Goal: Transaction & Acquisition: Purchase product/service

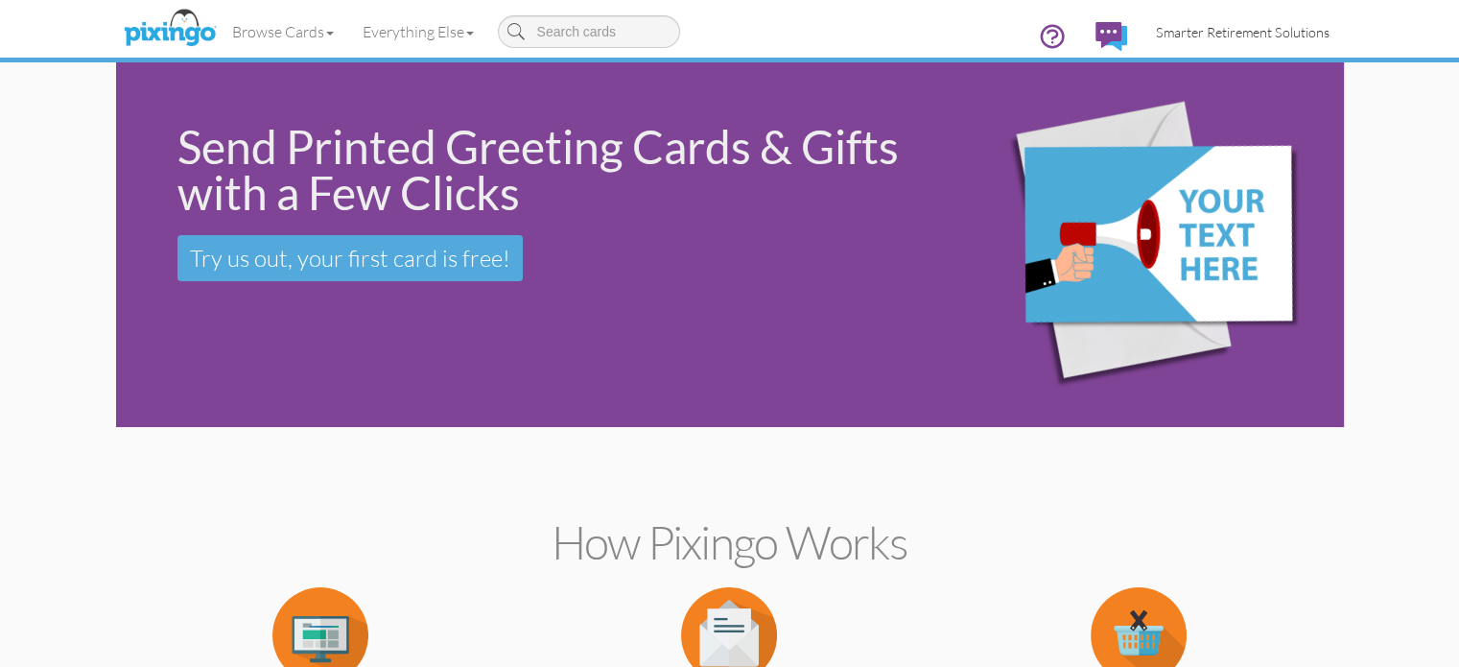
click at [1330, 39] on span "Smarter Retirement Solutions" at bounding box center [1243, 32] width 174 height 16
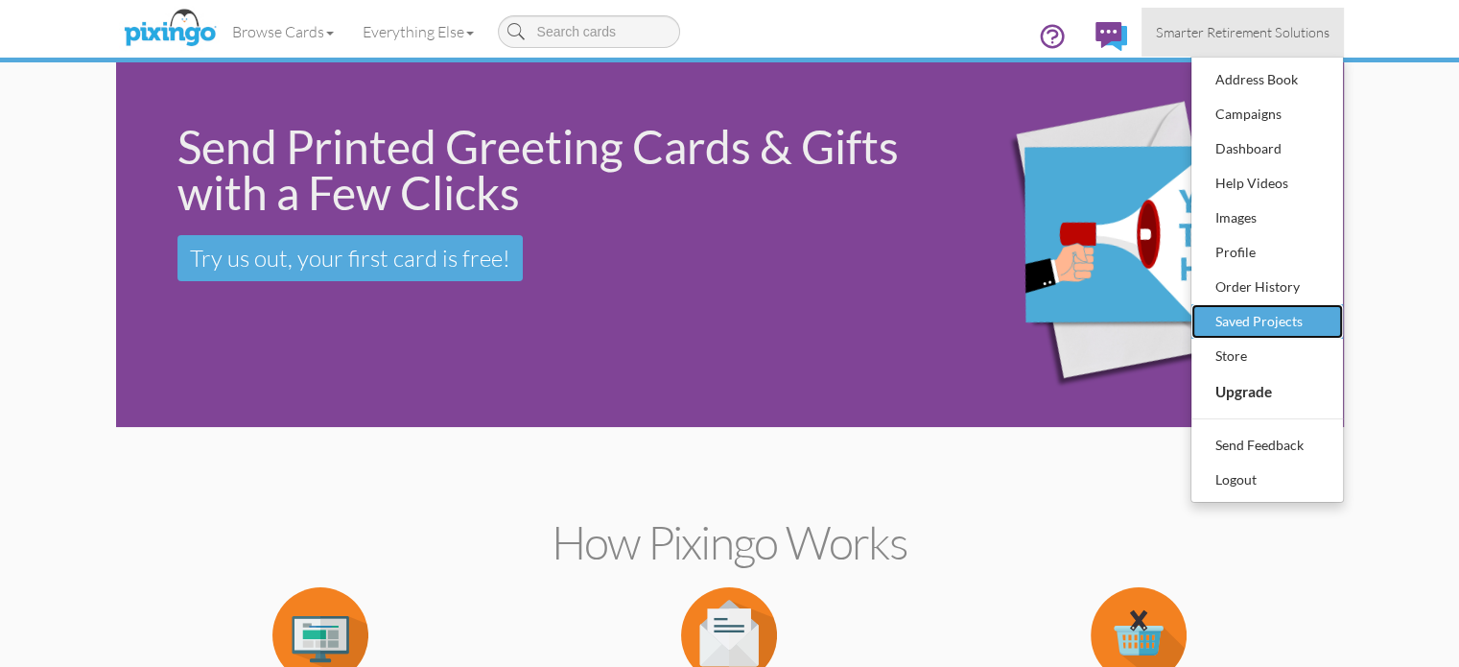
click at [1324, 320] on div "Saved Projects" at bounding box center [1267, 321] width 113 height 29
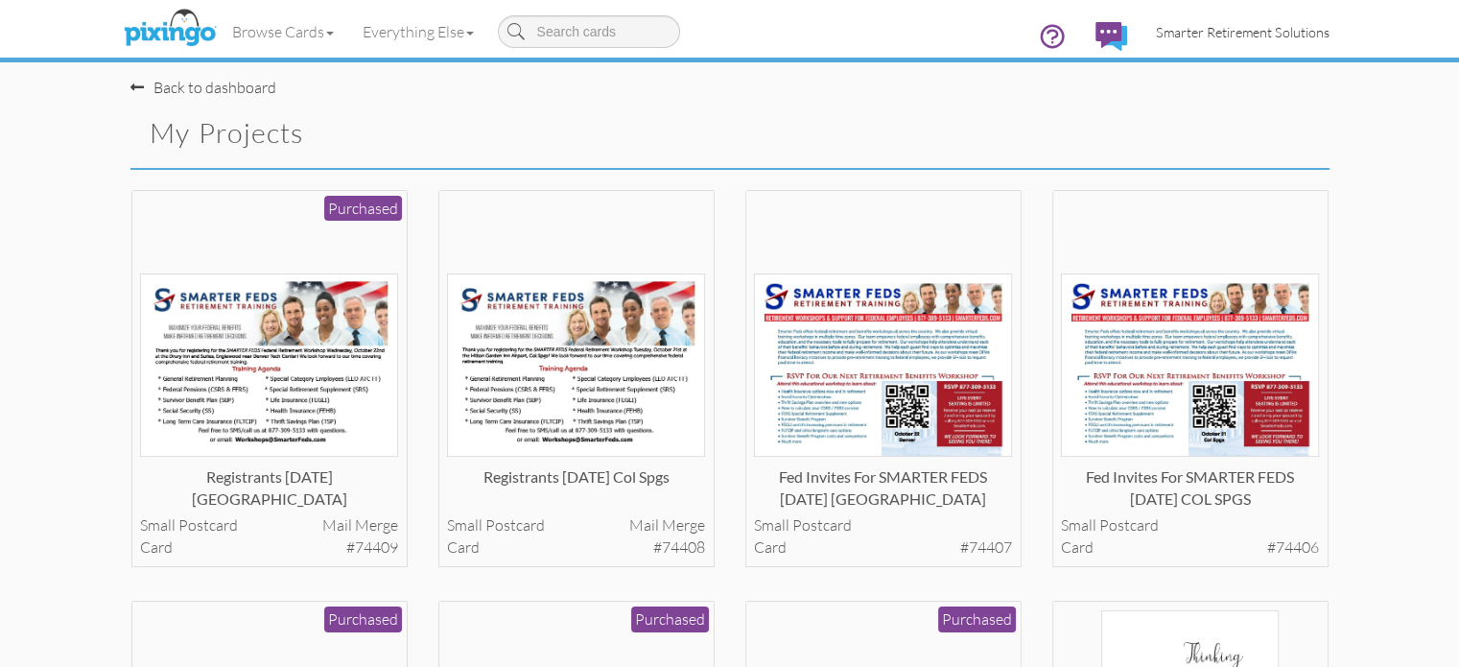
click at [1302, 35] on span "Smarter Retirement Solutions" at bounding box center [1243, 32] width 174 height 16
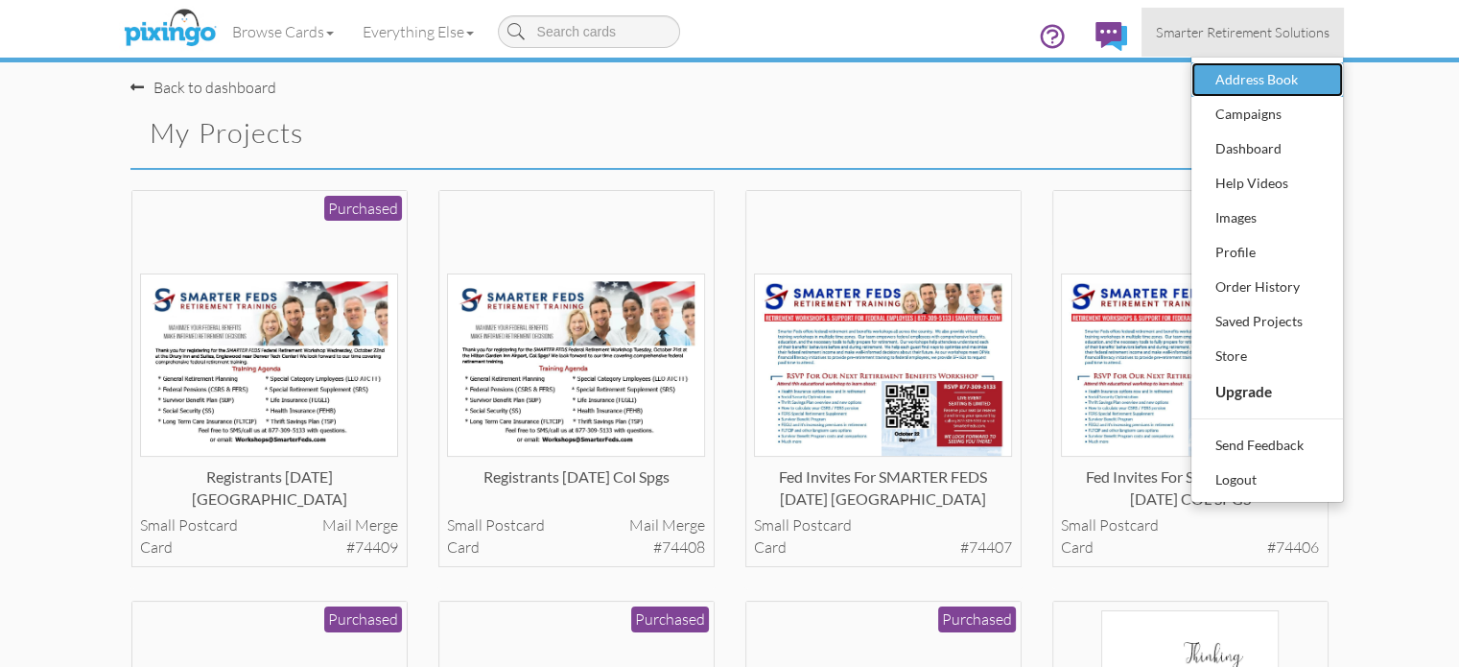
click at [1324, 79] on div "Address Book" at bounding box center [1267, 79] width 113 height 29
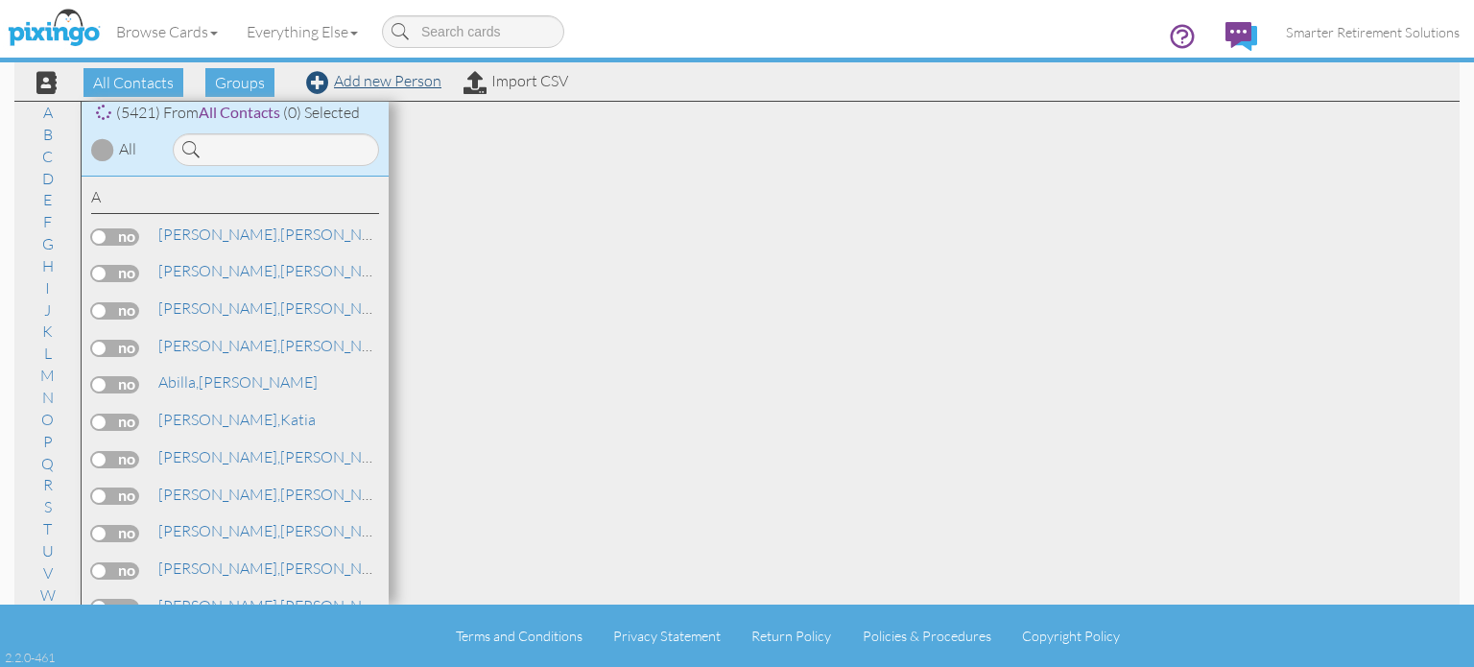
click at [418, 85] on link "Add new Person" at bounding box center [373, 80] width 135 height 19
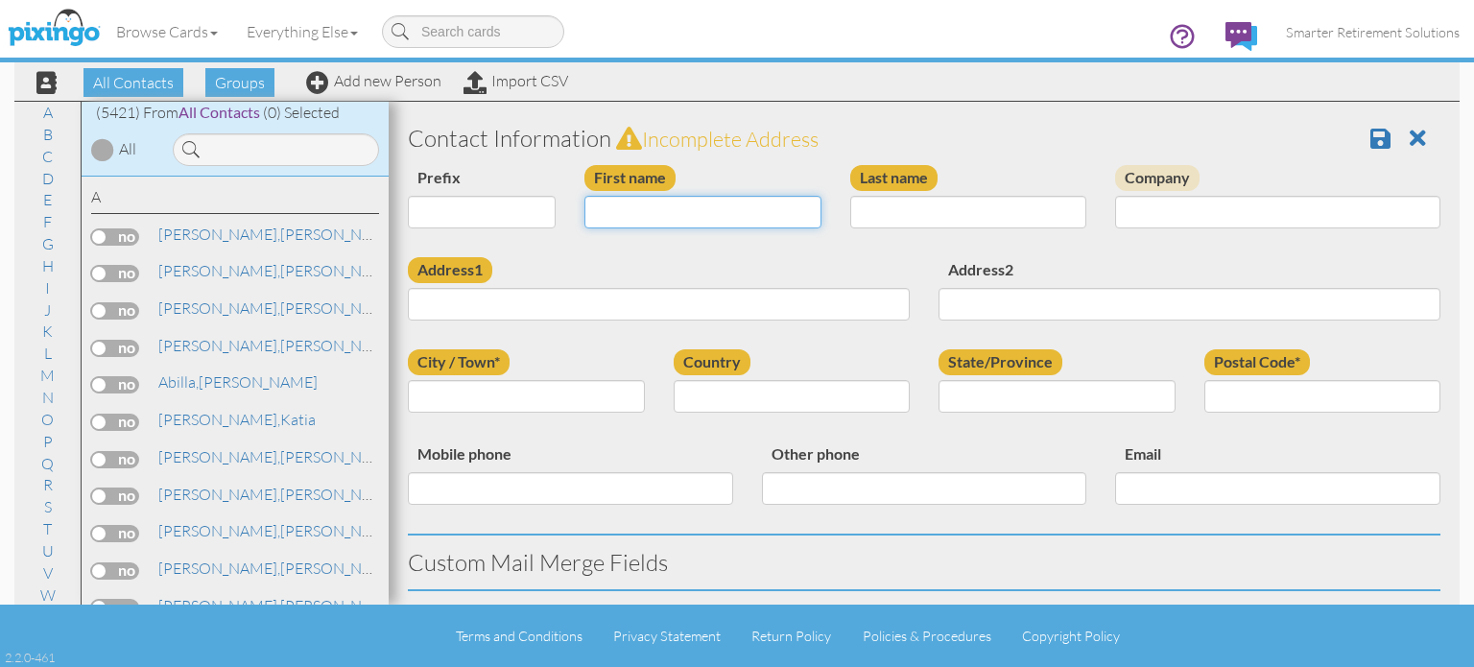
click at [633, 221] on input "First name" at bounding box center [702, 212] width 237 height 33
type input "[PERSON_NAME]"
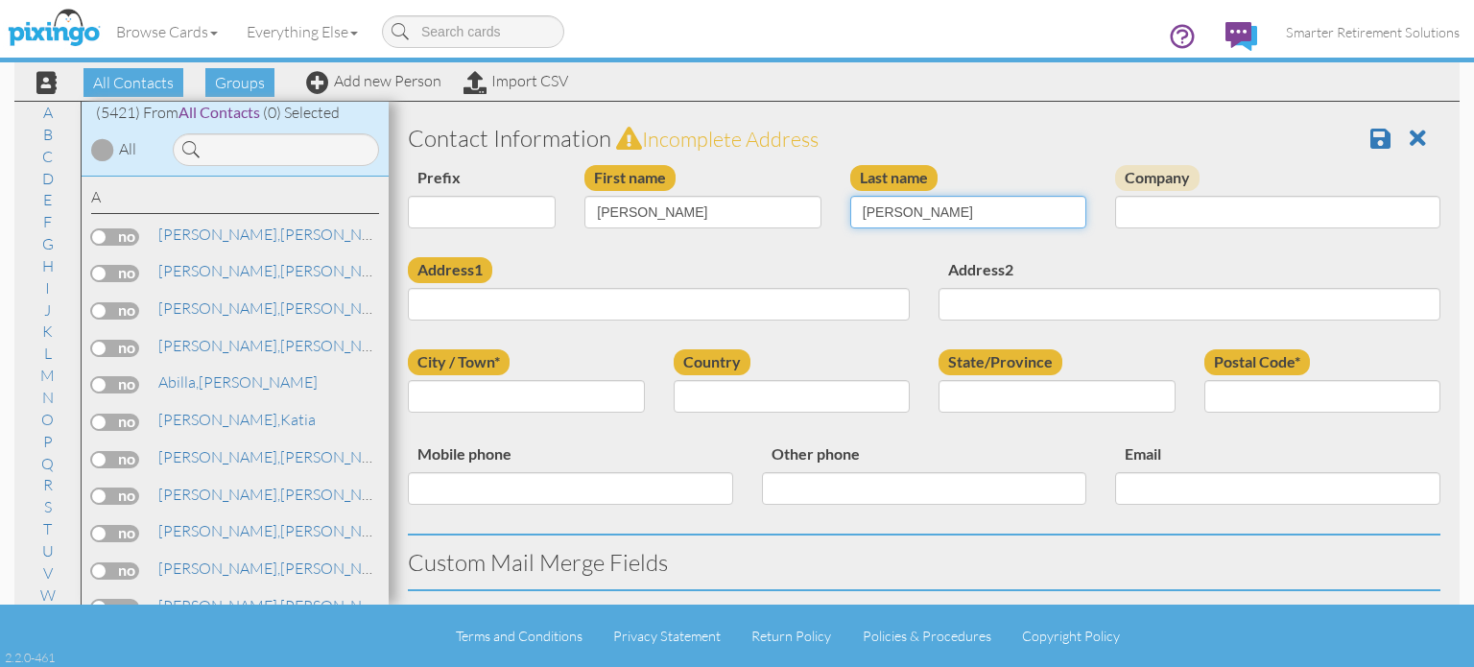
type input "[PERSON_NAME]"
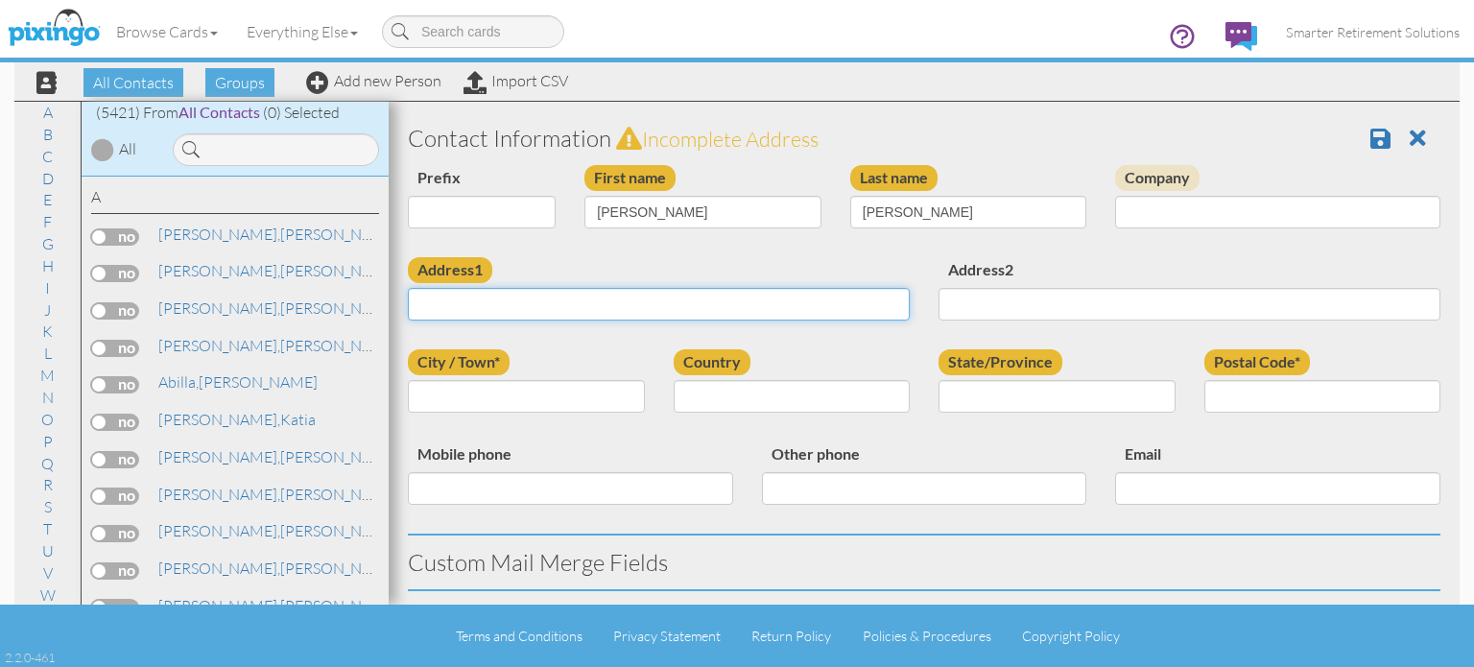
click at [531, 306] on input "Address1" at bounding box center [659, 304] width 502 height 33
paste input "[STREET_ADDRESS][US_STATE]"
type input "[STREET_ADDRESS][US_STATE]"
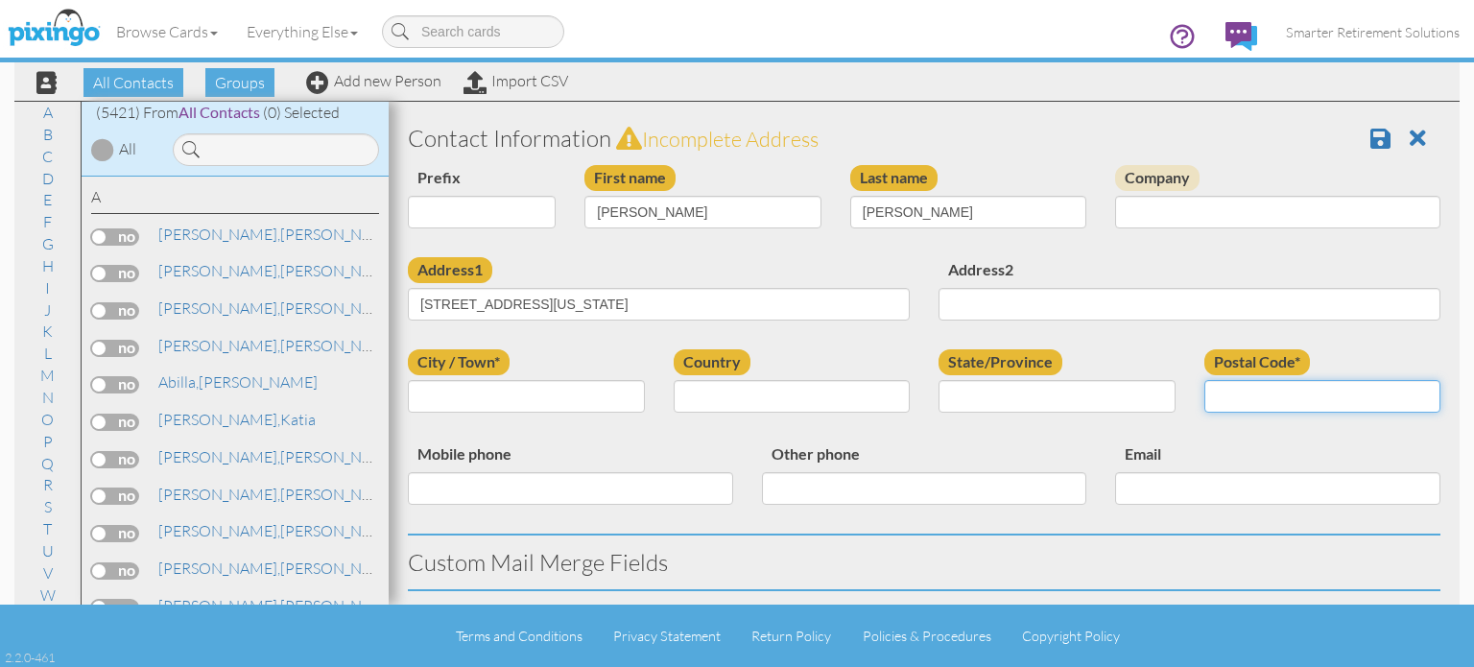
click at [1218, 390] on input "Postal Code*" at bounding box center [1322, 396] width 237 height 33
type input "80132"
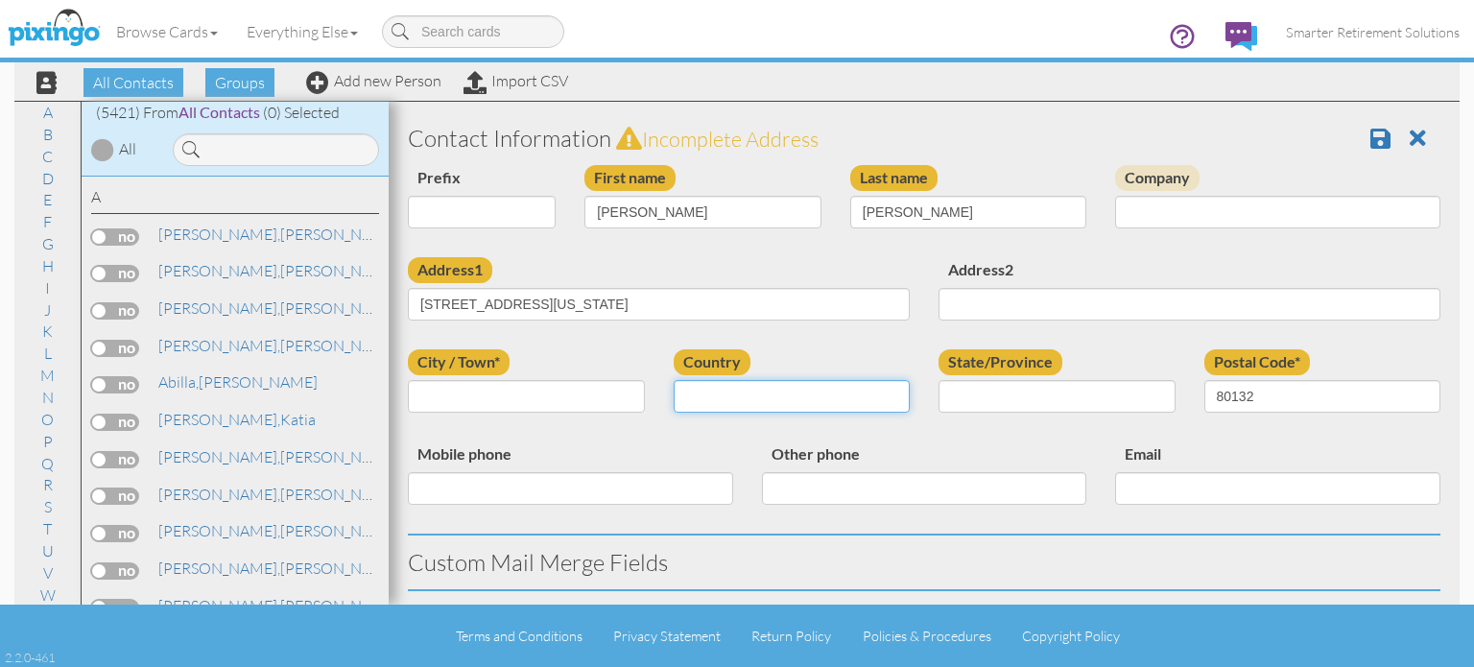
click at [846, 403] on select "[GEOGRAPHIC_DATA] -------------- [GEOGRAPHIC_DATA] [GEOGRAPHIC_DATA] [GEOGRAPHI…" at bounding box center [791, 396] width 237 height 33
select select "object:17926"
click at [673, 380] on select "[GEOGRAPHIC_DATA] -------------- [GEOGRAPHIC_DATA] [GEOGRAPHIC_DATA] [GEOGRAPHI…" at bounding box center [791, 396] width 237 height 33
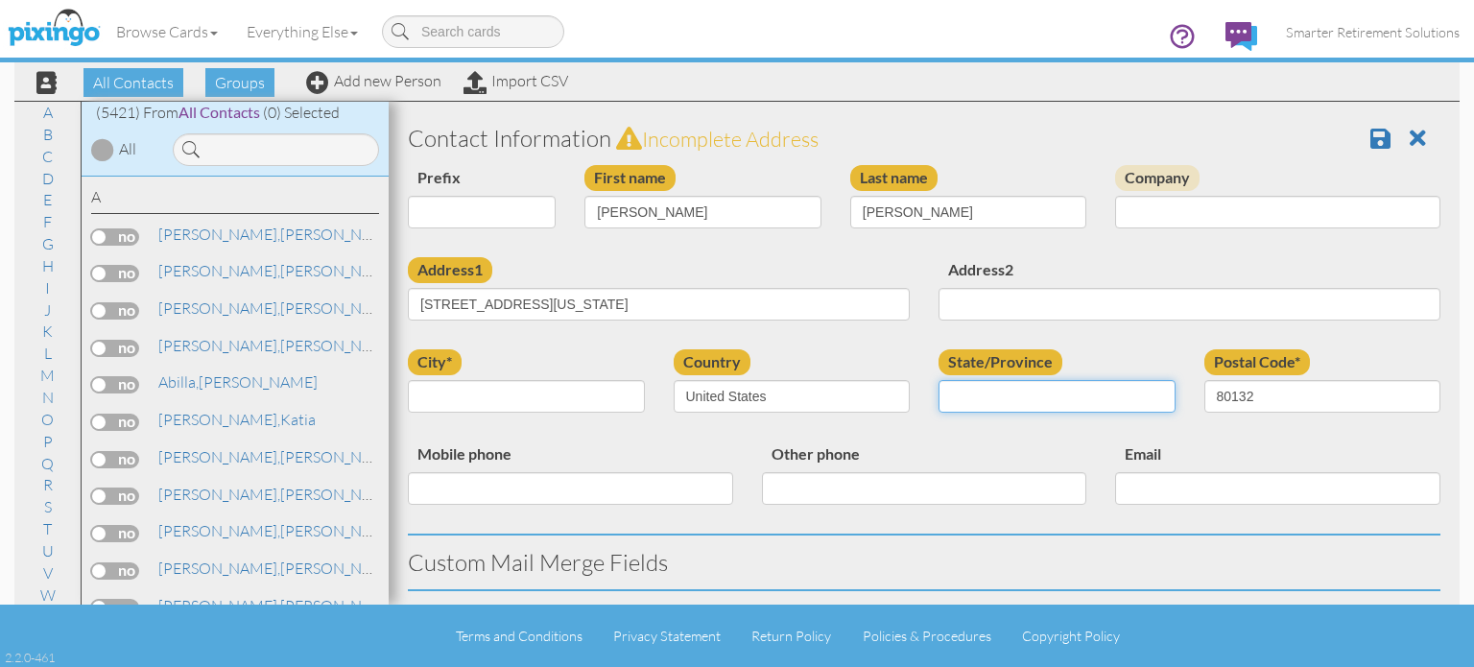
click at [993, 390] on select "AA (Military) AE (Military) [US_STATE] [US_STATE] [US_STATE] AP (Military) [US_…" at bounding box center [1056, 396] width 237 height 33
select select "object:18180"
click at [938, 380] on select "AA (Military) AE (Military) [US_STATE] [US_STATE] [US_STATE] AP (Military) [US_…" at bounding box center [1056, 396] width 237 height 33
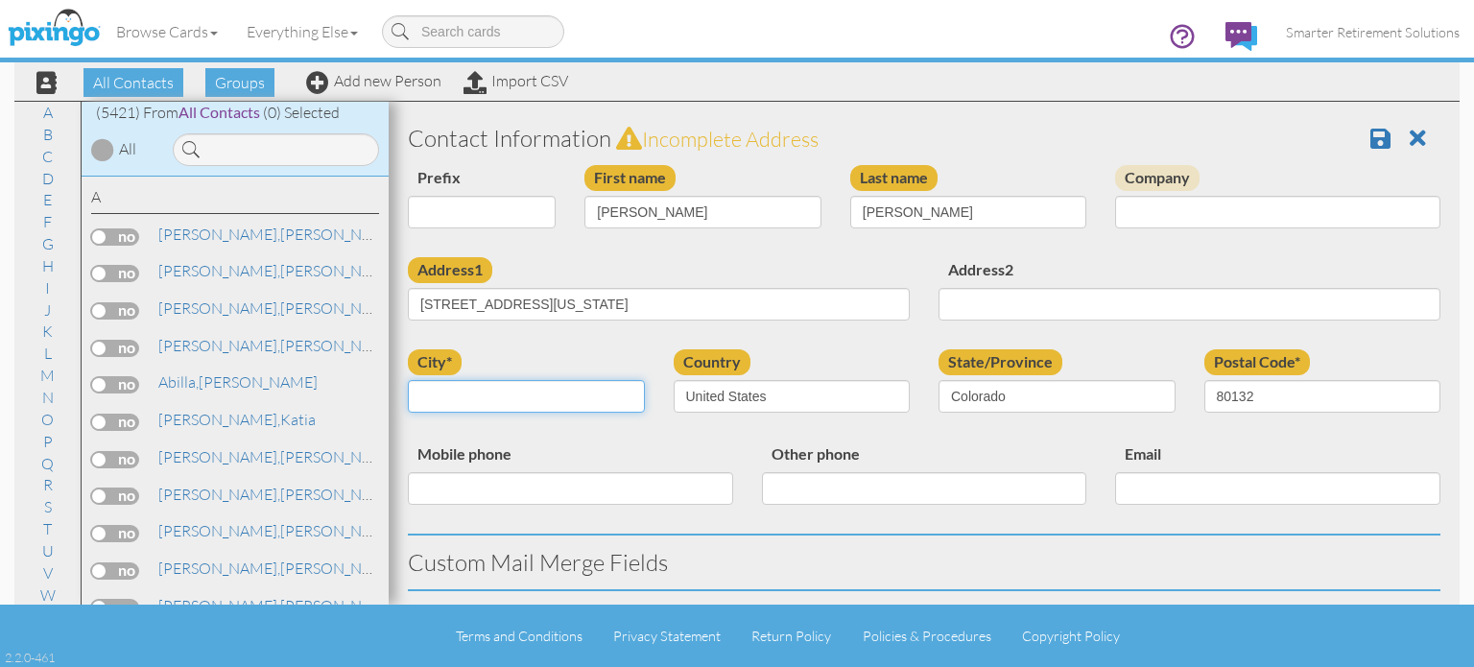
click at [556, 409] on input "city*" at bounding box center [526, 396] width 237 height 33
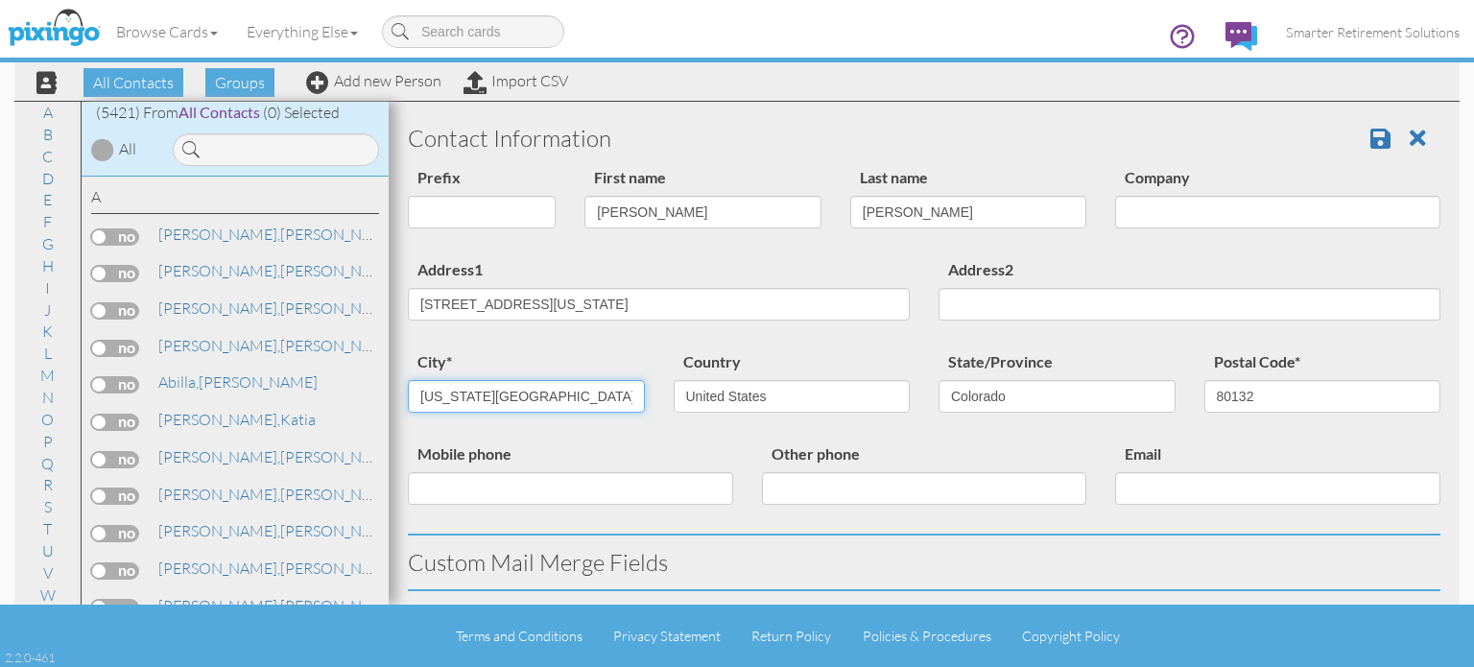
drag, startPoint x: 540, startPoint y: 400, endPoint x: 370, endPoint y: 401, distance: 169.8
click at [372, 398] on div "All Contacts (5421) My Groups 04/22/2025 SMAR ... (55) 06/25/2025 BOP ... (15) …" at bounding box center [736, 353] width 1445 height 504
type input "Monument"
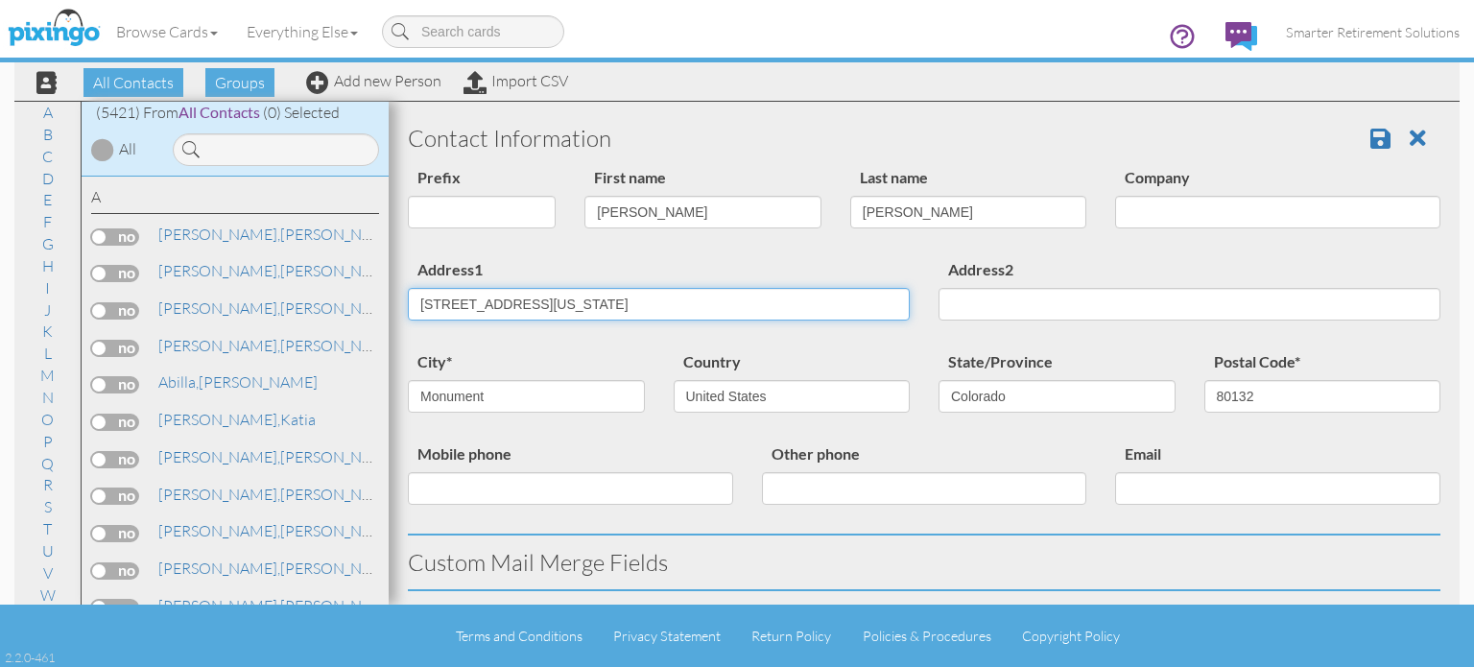
drag, startPoint x: 548, startPoint y: 302, endPoint x: 907, endPoint y: 292, distance: 359.0
click at [907, 291] on div "Address1 16617 Curled Oak Dr Monument, Colorado 80132 United States" at bounding box center [658, 296] width 531 height 78
type input "16617 Curled Oak Dr"
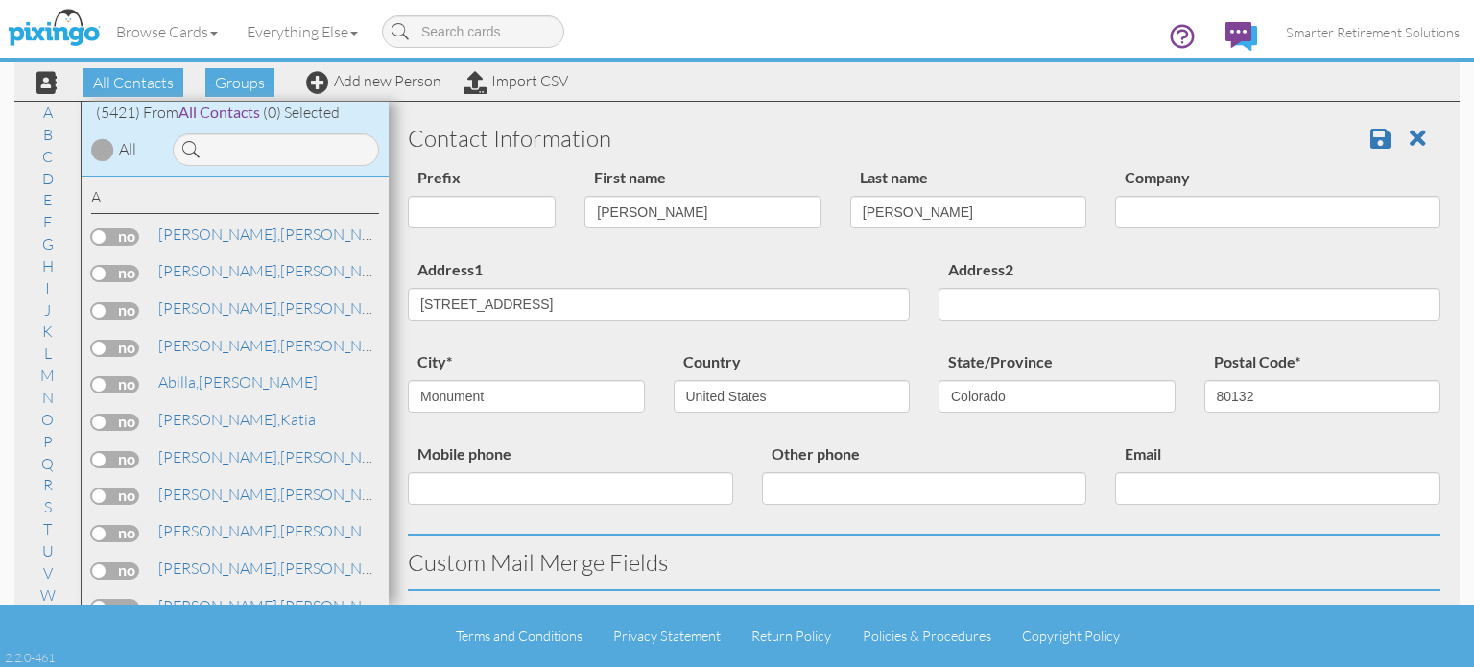
click at [782, 263] on div "Address1 16617 Curled Oak Dr" at bounding box center [658, 296] width 531 height 78
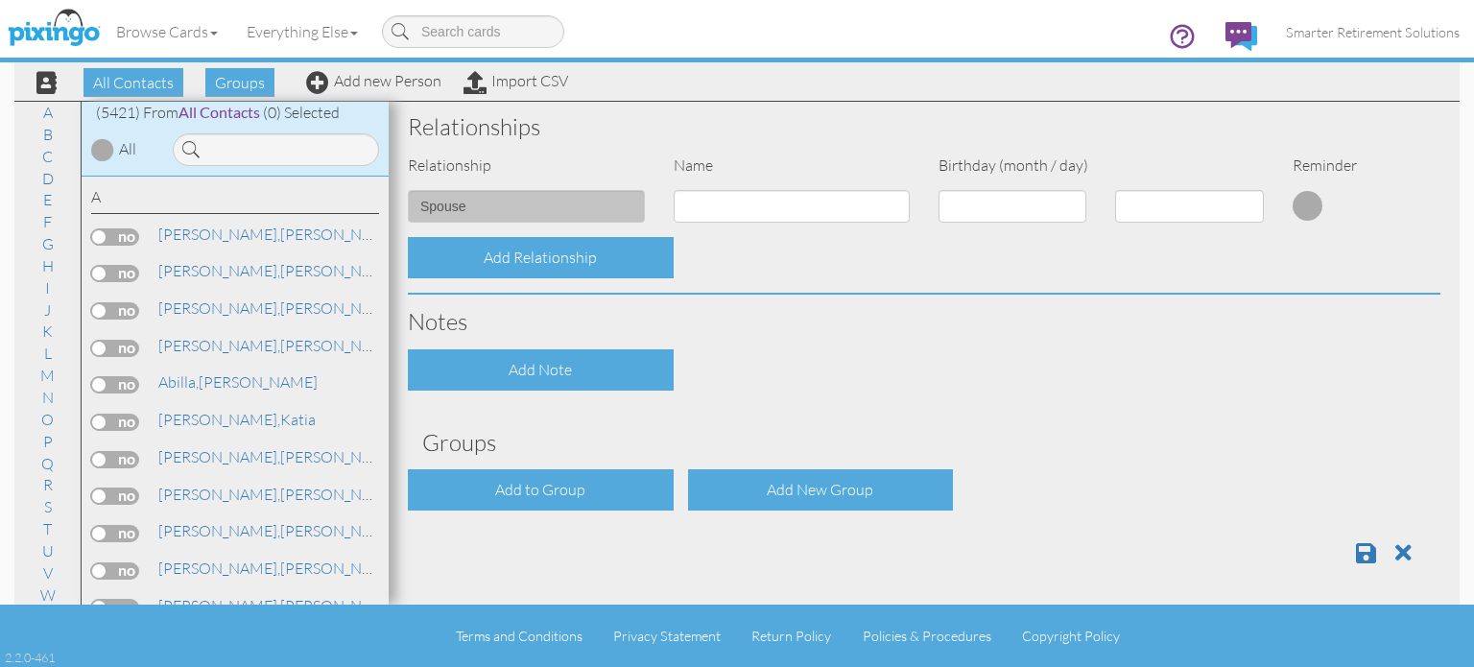
scroll to position [734, 0]
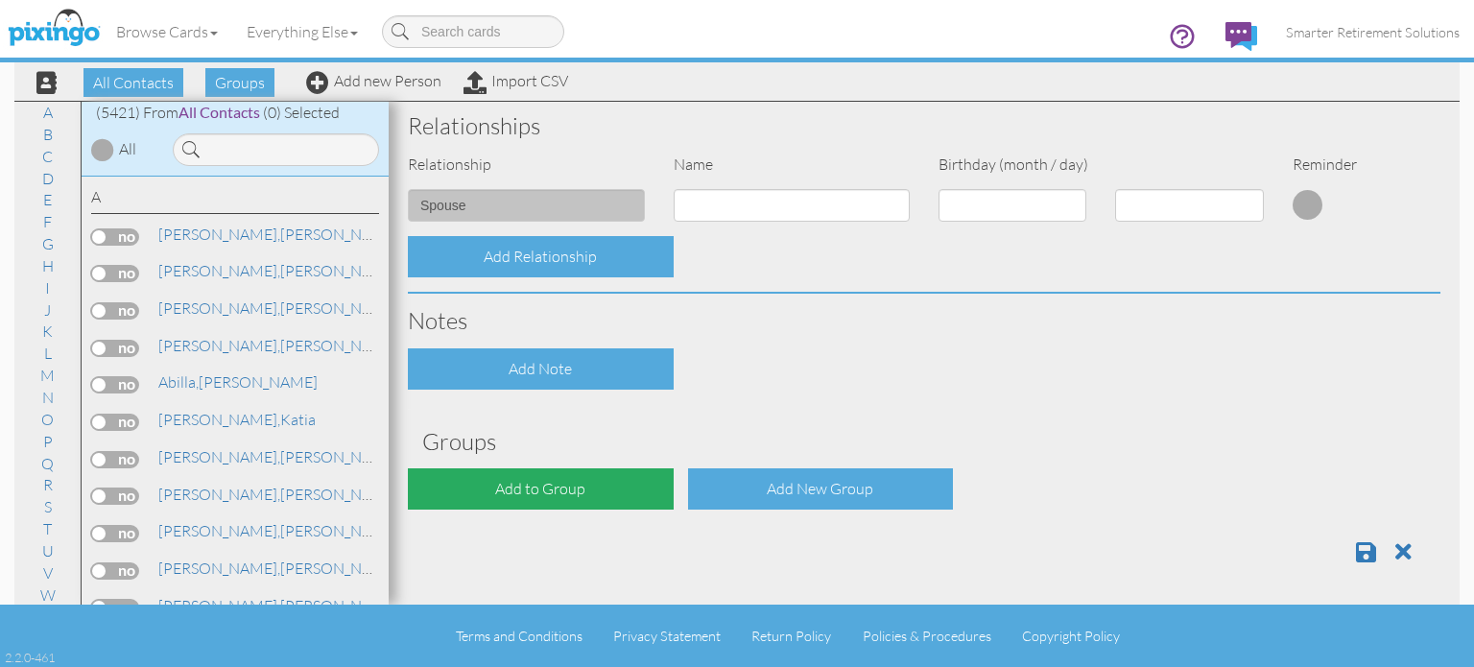
click at [528, 483] on div "Add to Group" at bounding box center [541, 488] width 266 height 41
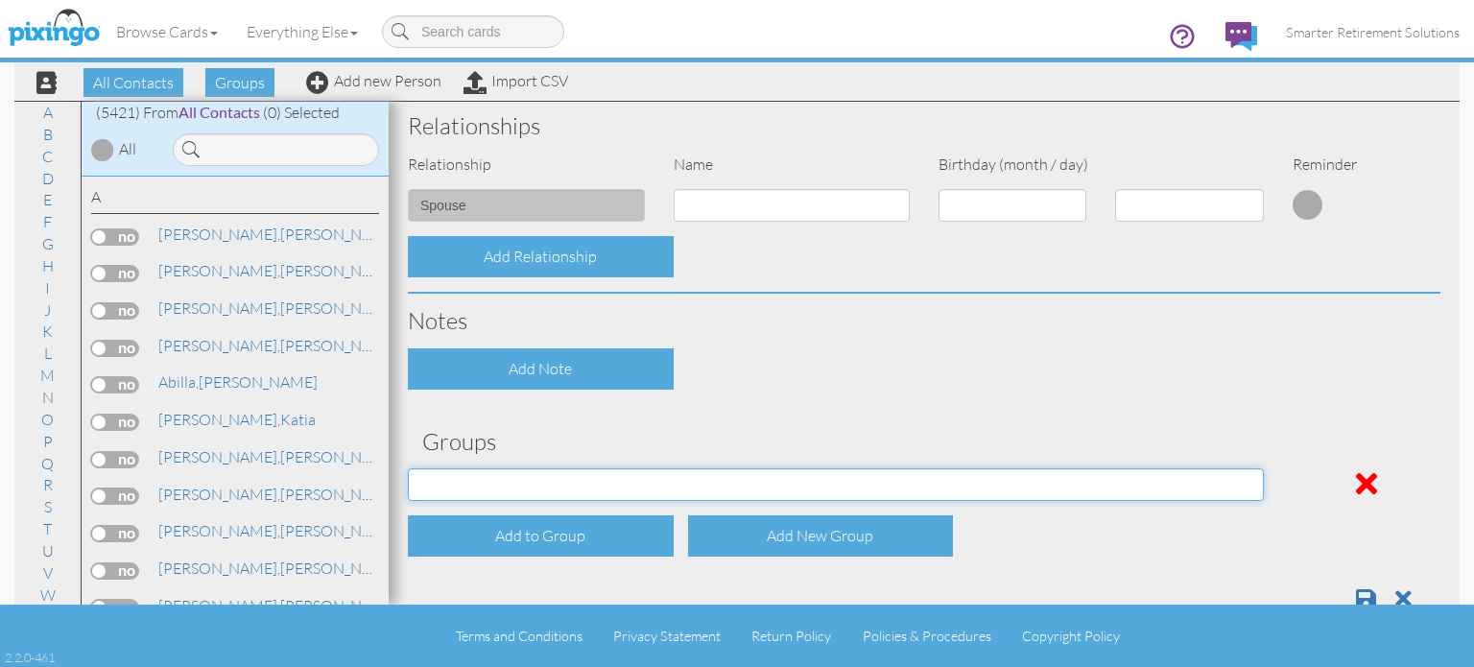
click at [528, 479] on select "04/22/2025 SMARTER FEDS OSD DMEA California 06/25/2025 BOP Onsite 08/12 Puerto …" at bounding box center [836, 484] width 856 height 33
select select "object:18244"
click at [408, 468] on select "04/22/2025 SMARTER FEDS OSD DMEA California 06/25/2025 BOP Onsite 08/12 Puerto …" at bounding box center [836, 484] width 856 height 33
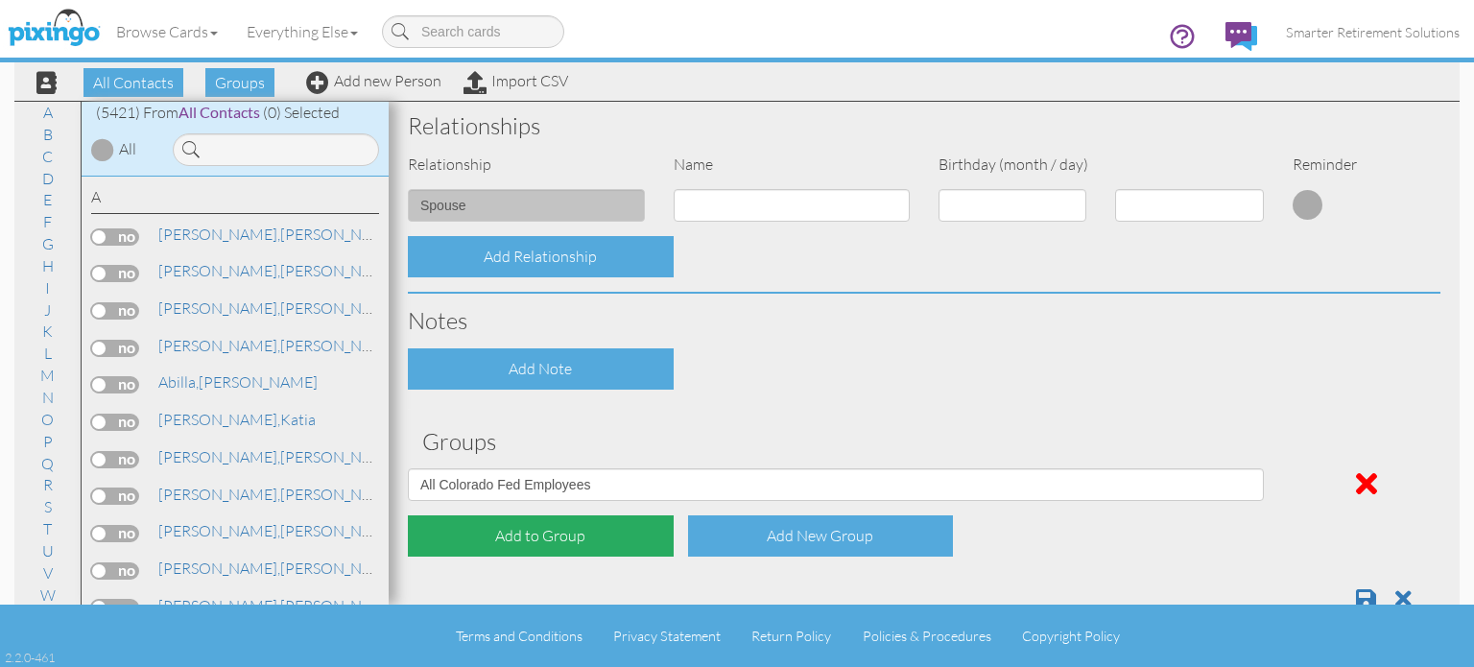
click at [526, 535] on div "Add to Group" at bounding box center [541, 535] width 266 height 41
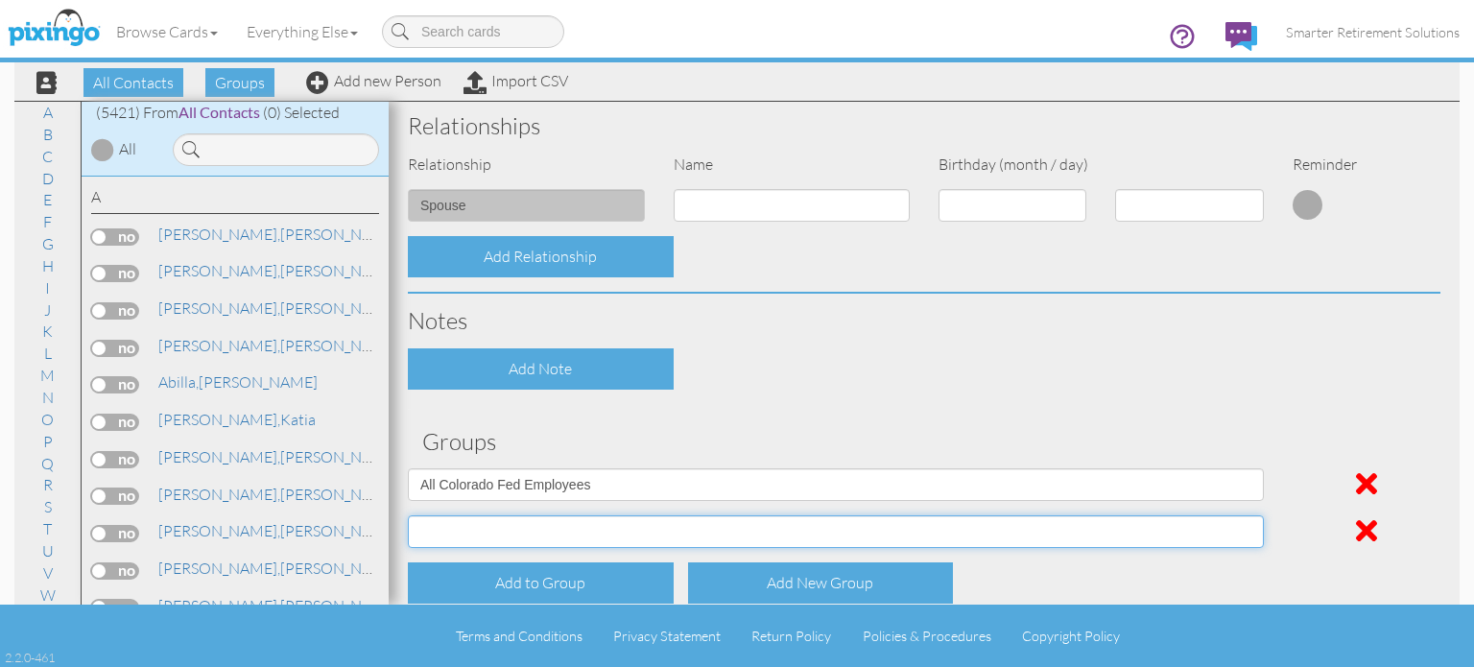
click at [526, 529] on select "04/22/2025 SMARTER FEDS OSD DMEA California 06/25/2025 BOP Onsite 08/12 Puerto …" at bounding box center [836, 531] width 856 height 33
select select "object:18296"
click at [408, 515] on select "04/22/2025 SMARTER FEDS OSD DMEA California 06/25/2025 BOP Onsite 08/12 Puerto …" at bounding box center [836, 531] width 856 height 33
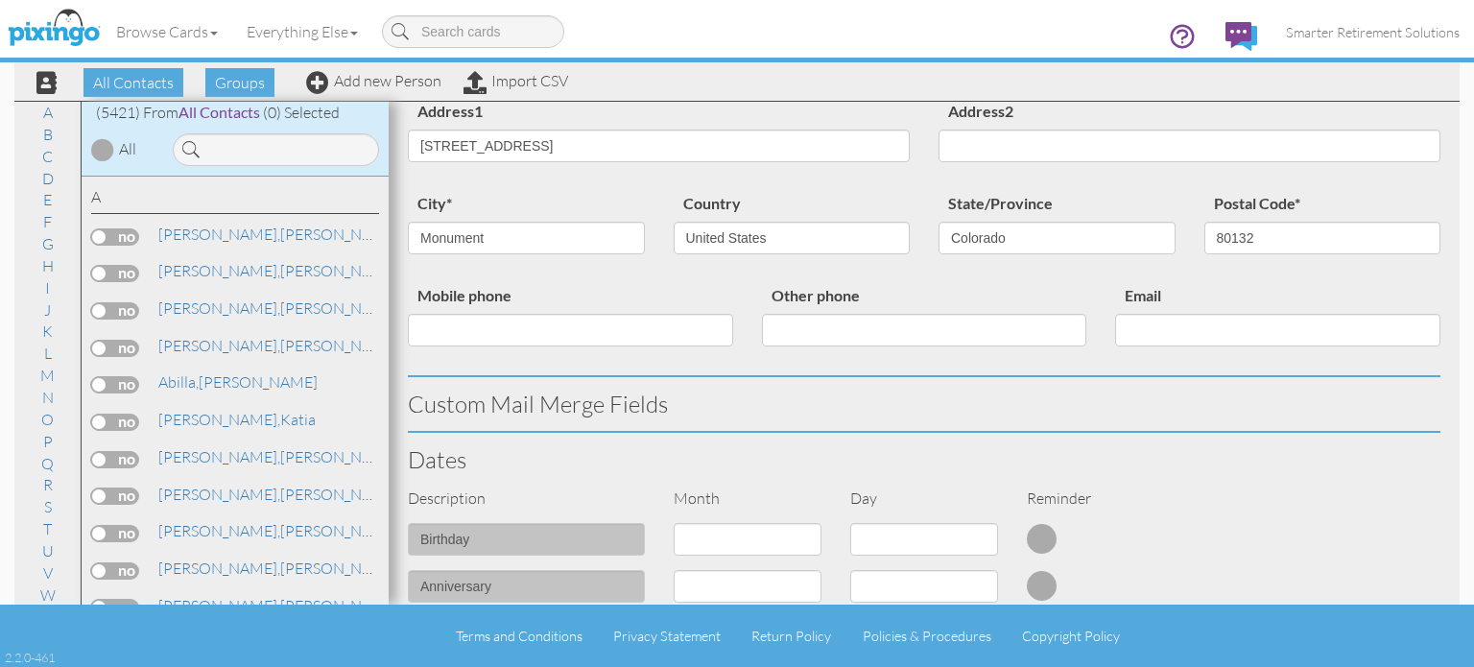
scroll to position [0, 0]
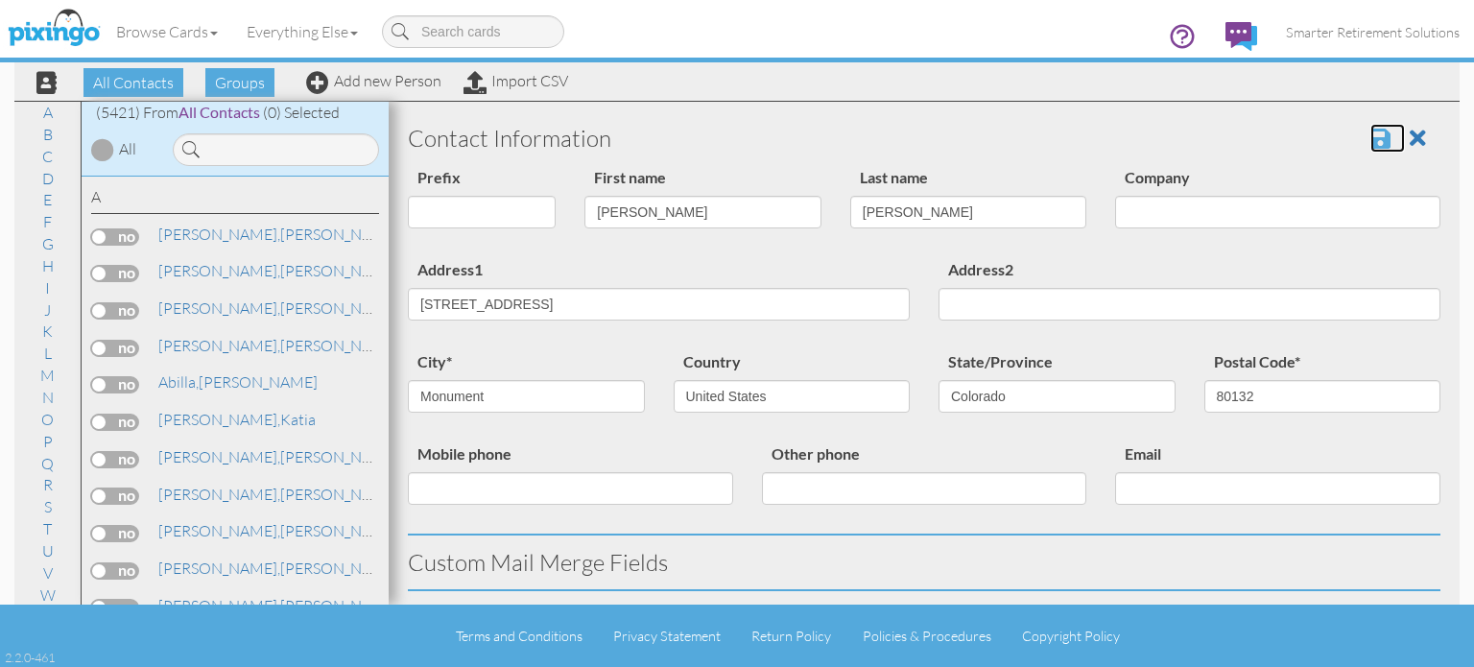
click at [1370, 137] on span at bounding box center [1380, 138] width 20 height 23
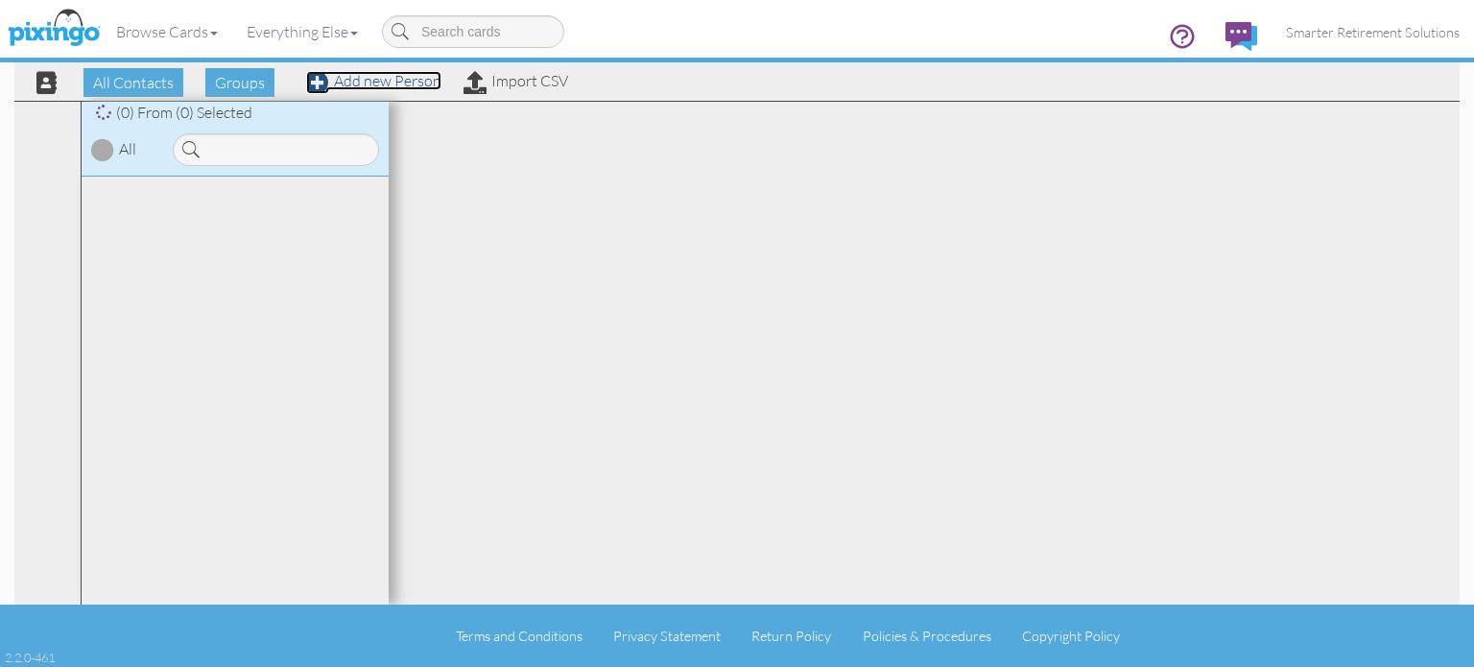
click at [428, 83] on link "Add new Person" at bounding box center [373, 80] width 135 height 19
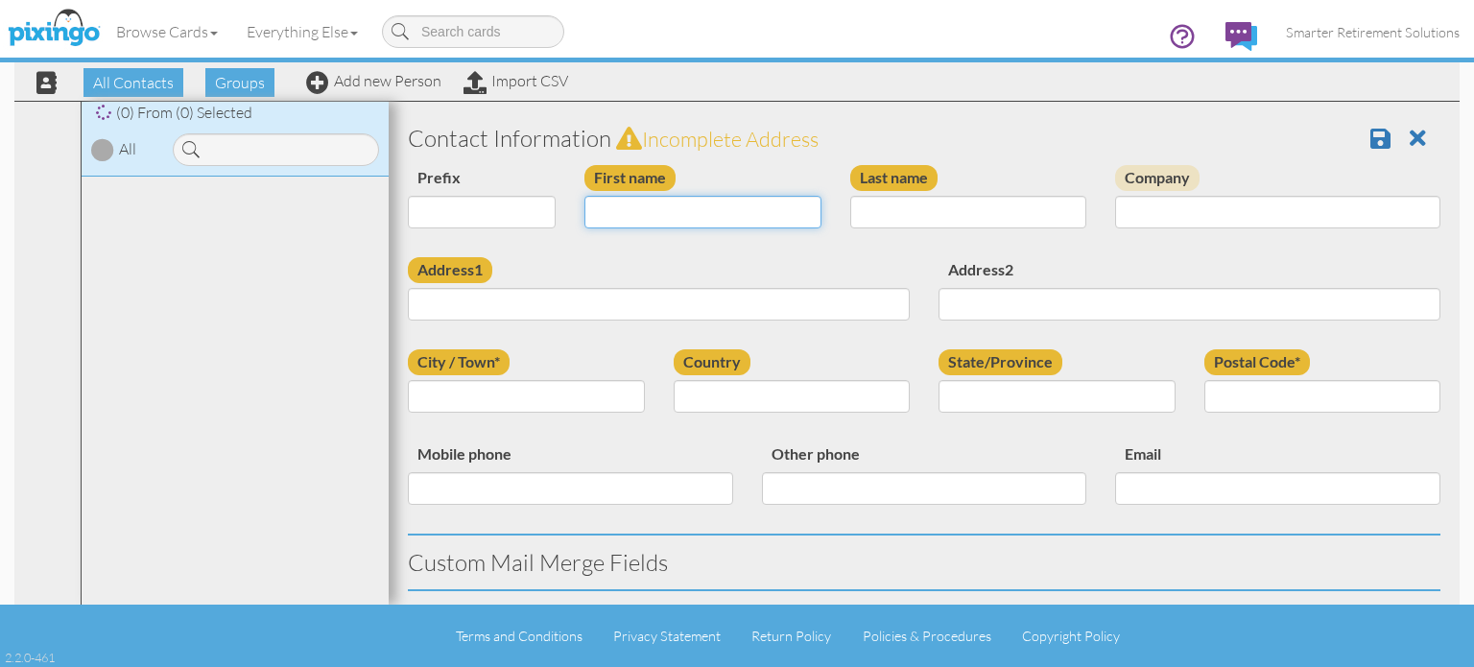
click at [653, 197] on input "First name" at bounding box center [702, 212] width 237 height 33
click at [653, 210] on input "First name" at bounding box center [702, 212] width 237 height 33
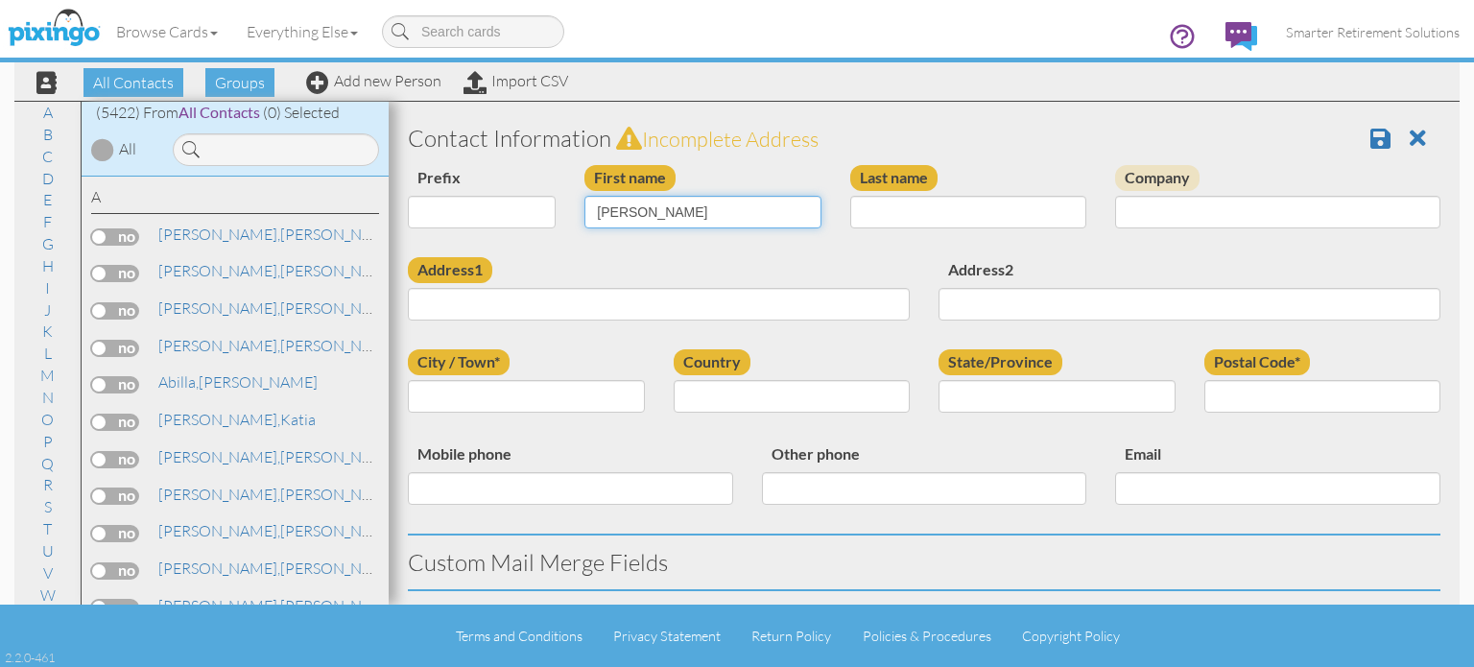
type input "[PERSON_NAME]"
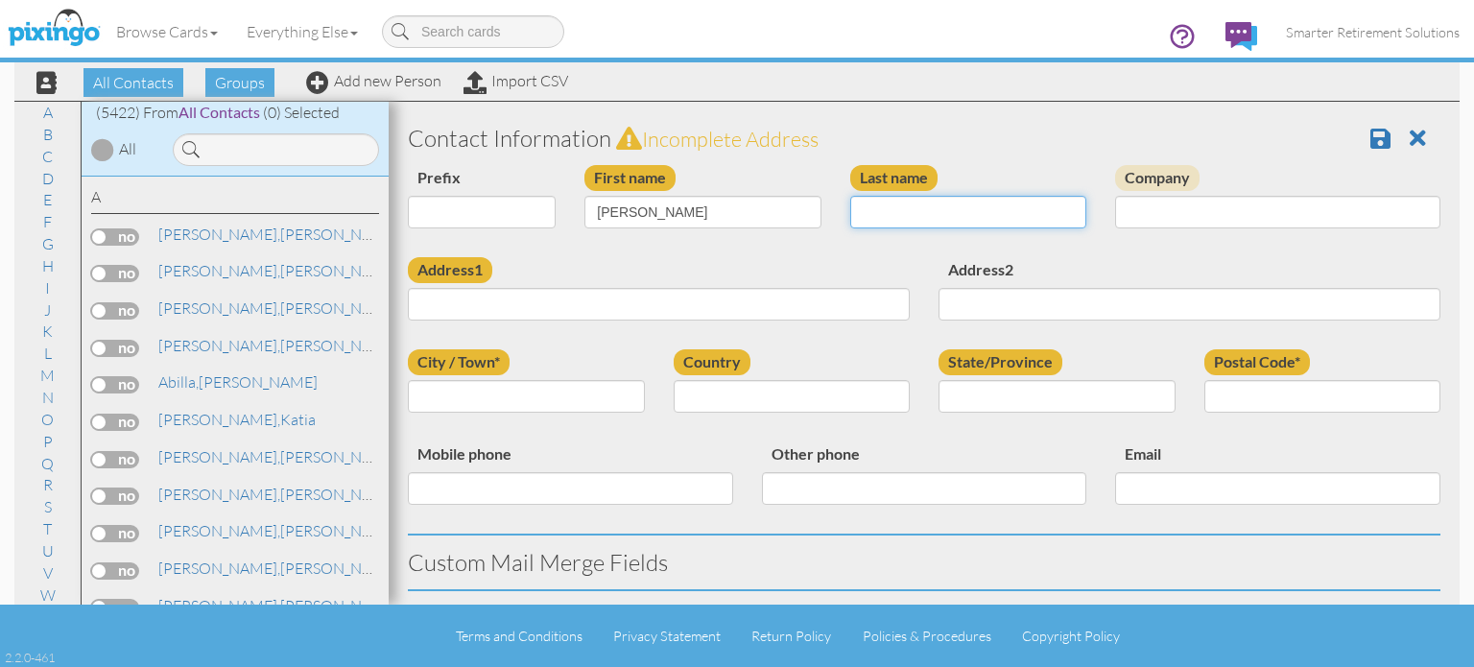
click at [886, 218] on input "Last name" at bounding box center [968, 212] width 237 height 33
type input "Thouin"
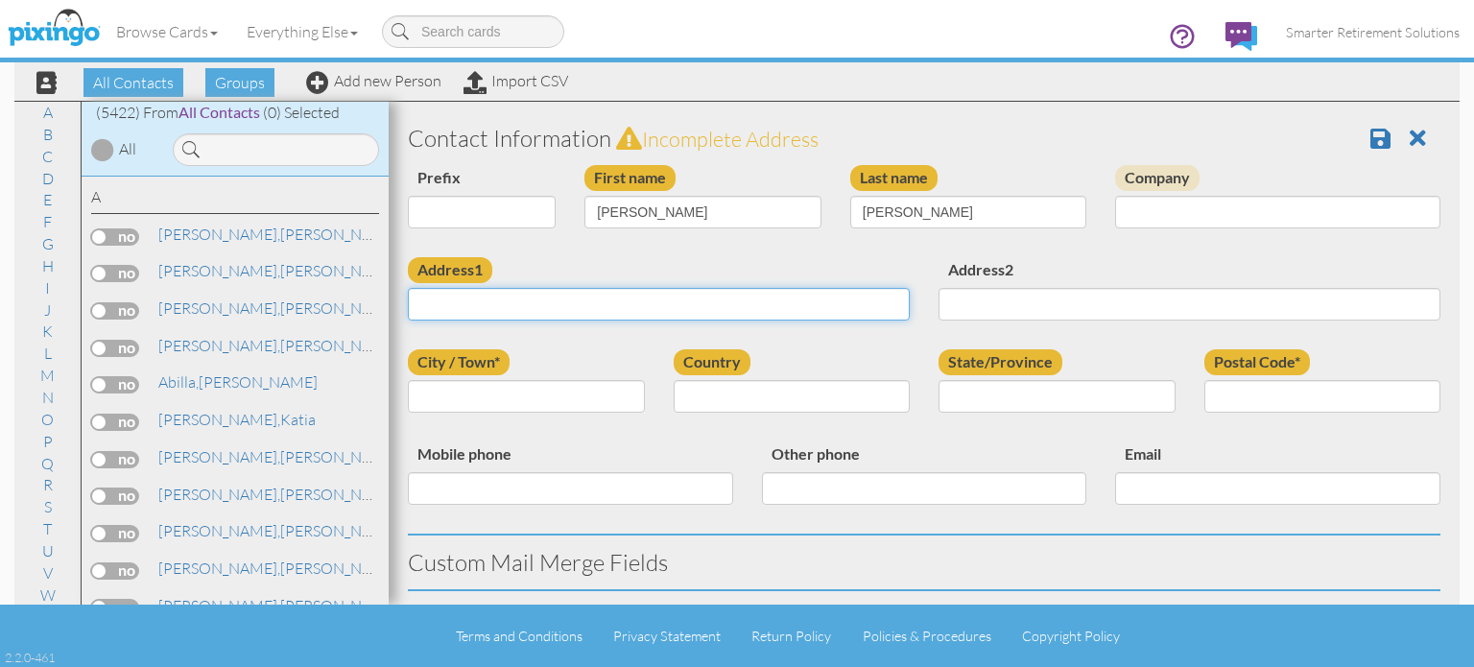
click at [576, 312] on input "Address1" at bounding box center [659, 304] width 502 height 33
paste input "12456 Ravenswood Dr Colorado, Colorado 80921 United States"
type input "12456 Ravenswood Dr Colorado, Colorado 80921 United States"
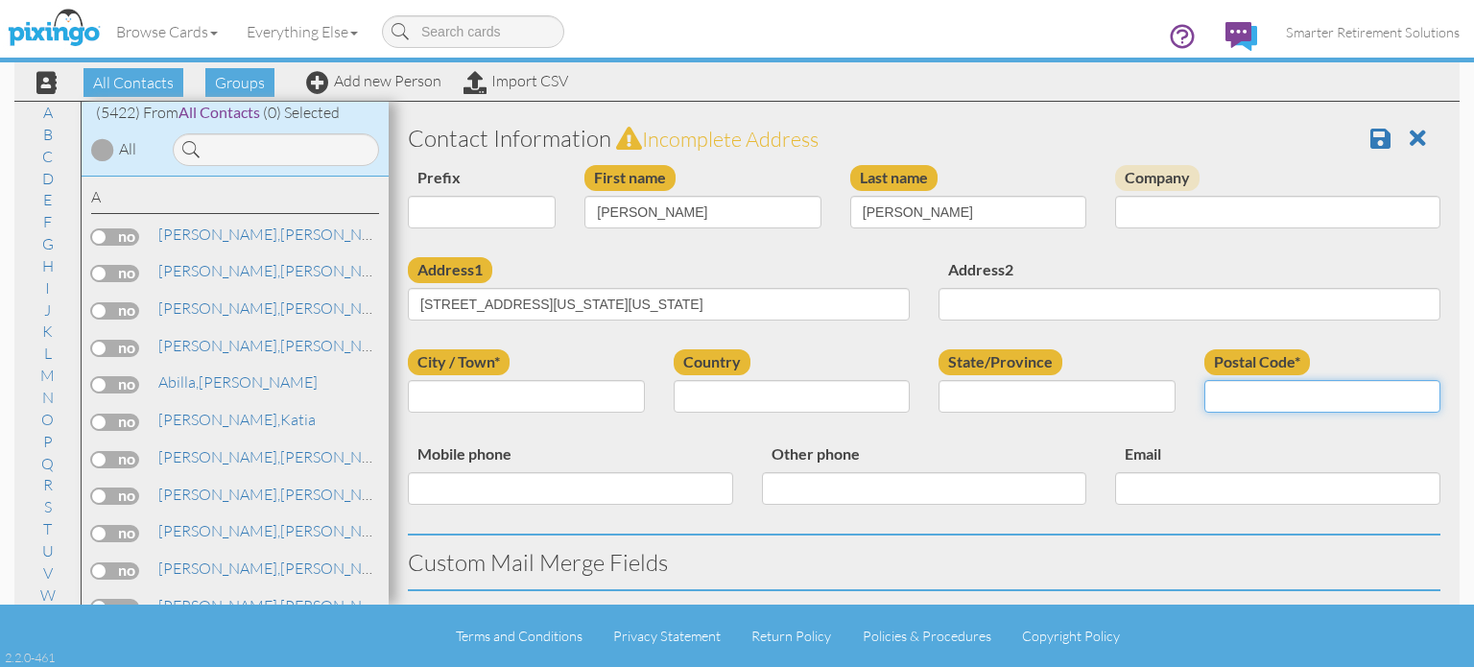
click at [1243, 399] on input "Postal Code*" at bounding box center [1322, 396] width 237 height 33
type input "80921"
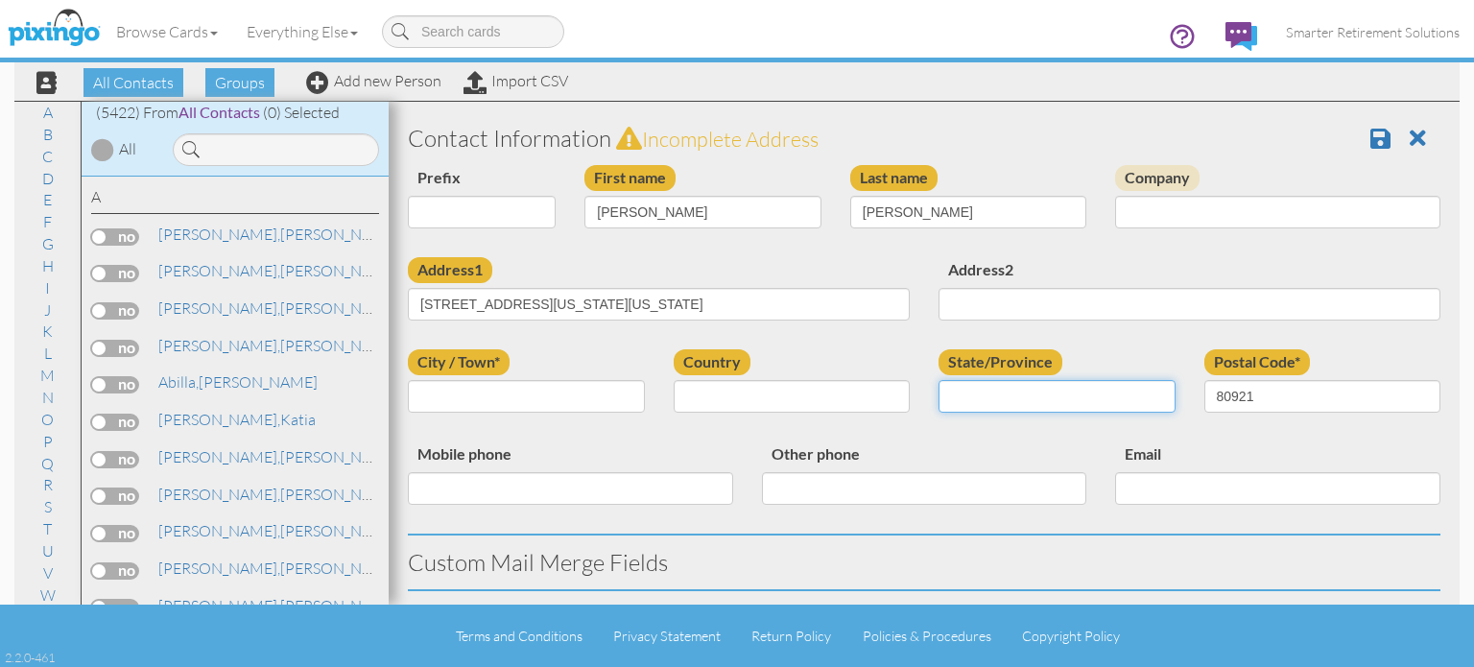
click at [1076, 397] on input "State/Province" at bounding box center [1056, 396] width 237 height 33
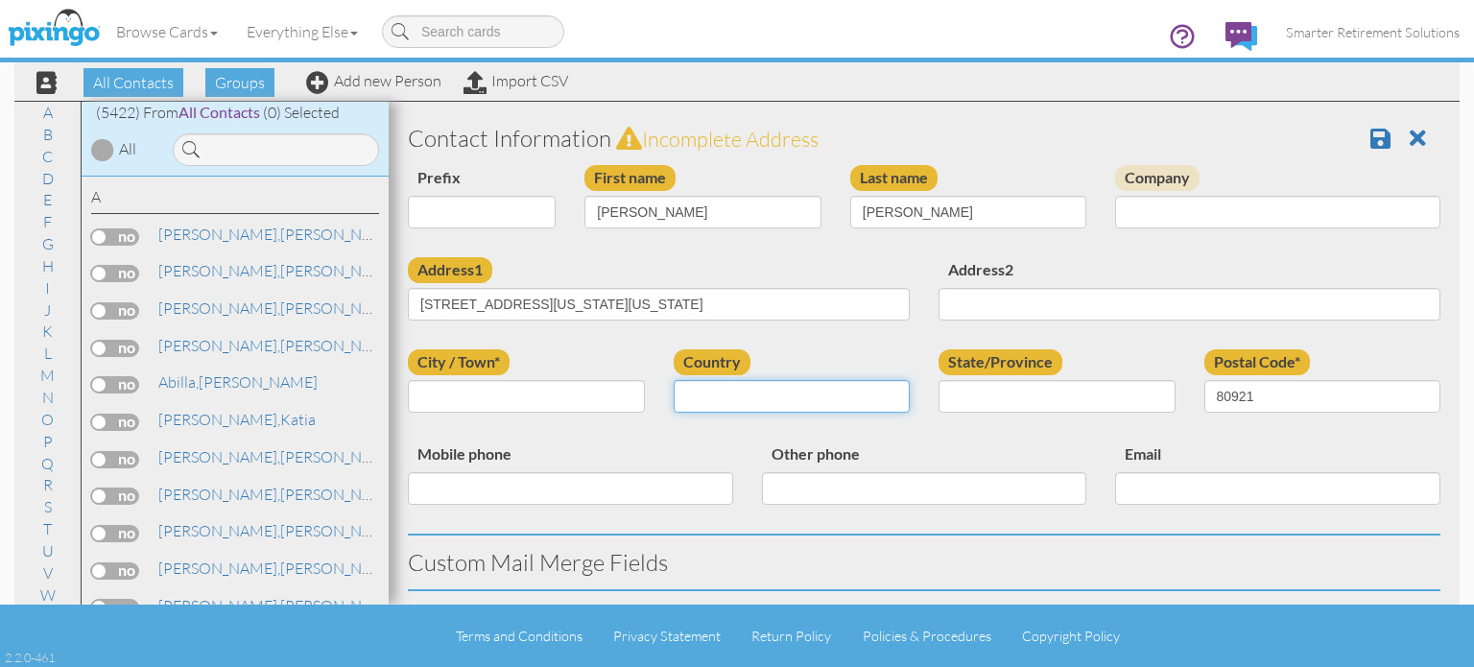
click at [780, 390] on select "[GEOGRAPHIC_DATA] -------------- [GEOGRAPHIC_DATA] [GEOGRAPHIC_DATA] [GEOGRAPHI…" at bounding box center [791, 396] width 237 height 33
select select "object:180"
click at [673, 380] on select "[GEOGRAPHIC_DATA] -------------- [GEOGRAPHIC_DATA] [GEOGRAPHIC_DATA] [GEOGRAPHI…" at bounding box center [791, 396] width 237 height 33
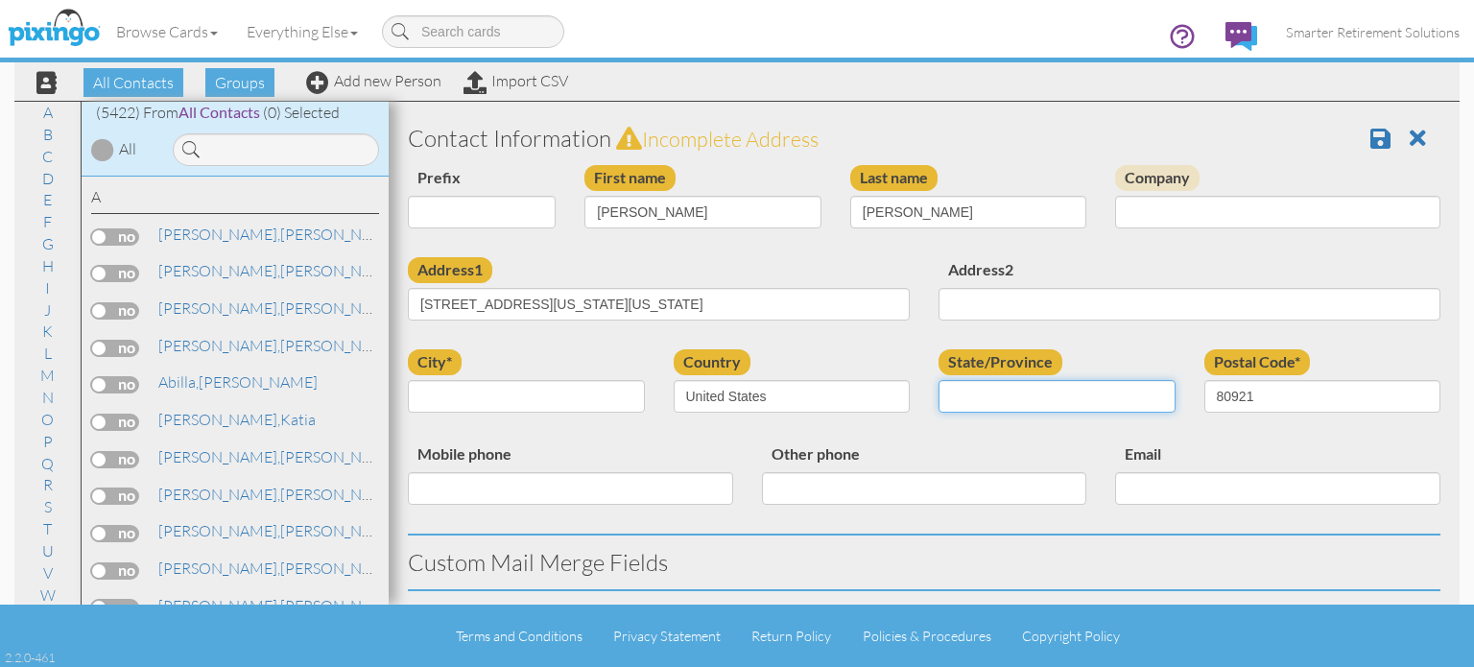
click at [1032, 402] on select "AA (Military) AE (Military) [US_STATE] [US_STATE] [US_STATE] AP (Military) [US_…" at bounding box center [1056, 396] width 237 height 33
select select "object:17536"
click at [938, 380] on select "AA (Military) AE (Military) [US_STATE] [US_STATE] [US_STATE] AP (Military) [US_…" at bounding box center [1056, 396] width 237 height 33
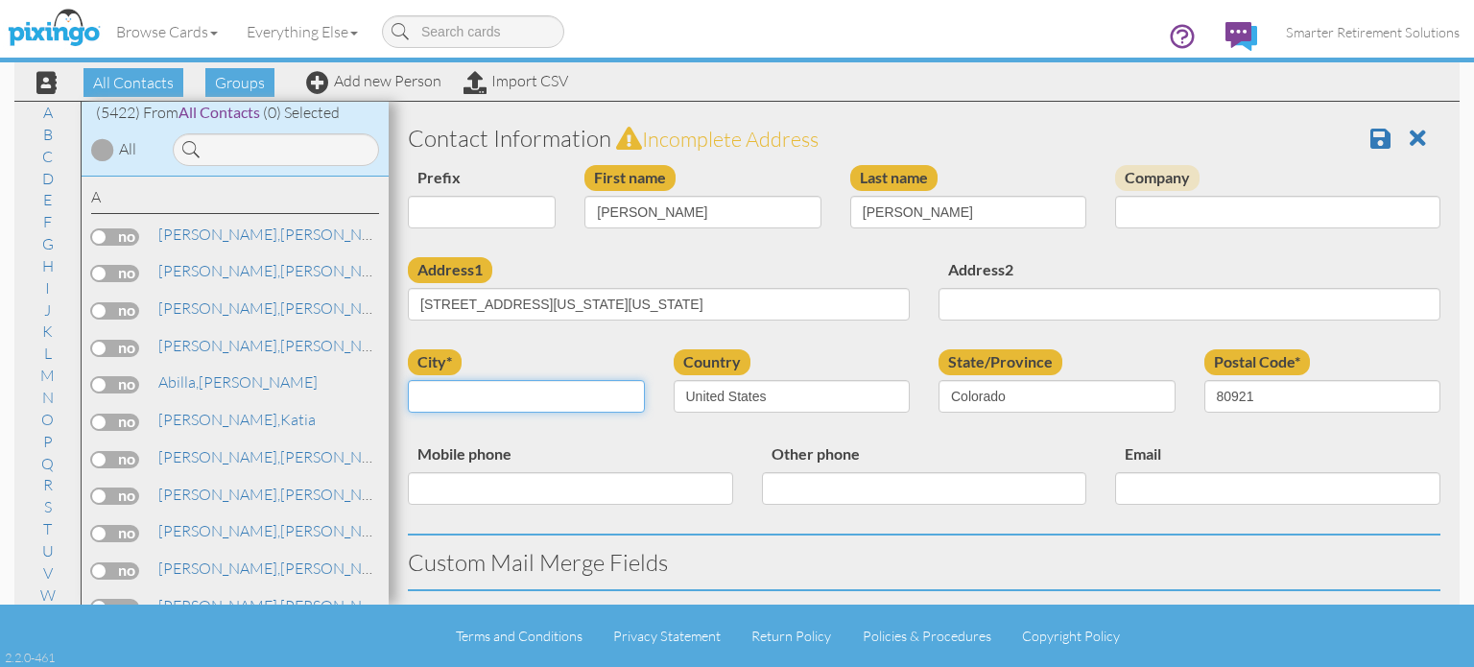
click at [500, 395] on input "city*" at bounding box center [526, 396] width 237 height 33
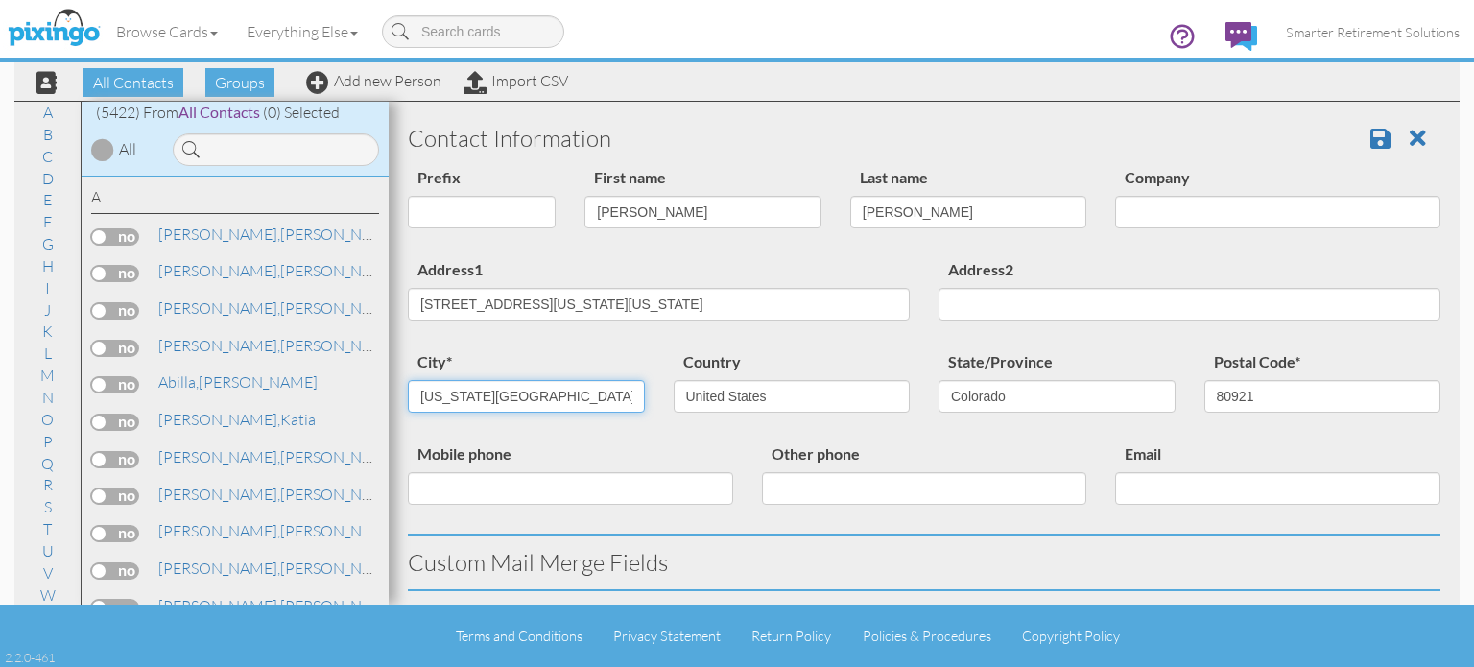
type input "[US_STATE][GEOGRAPHIC_DATA]"
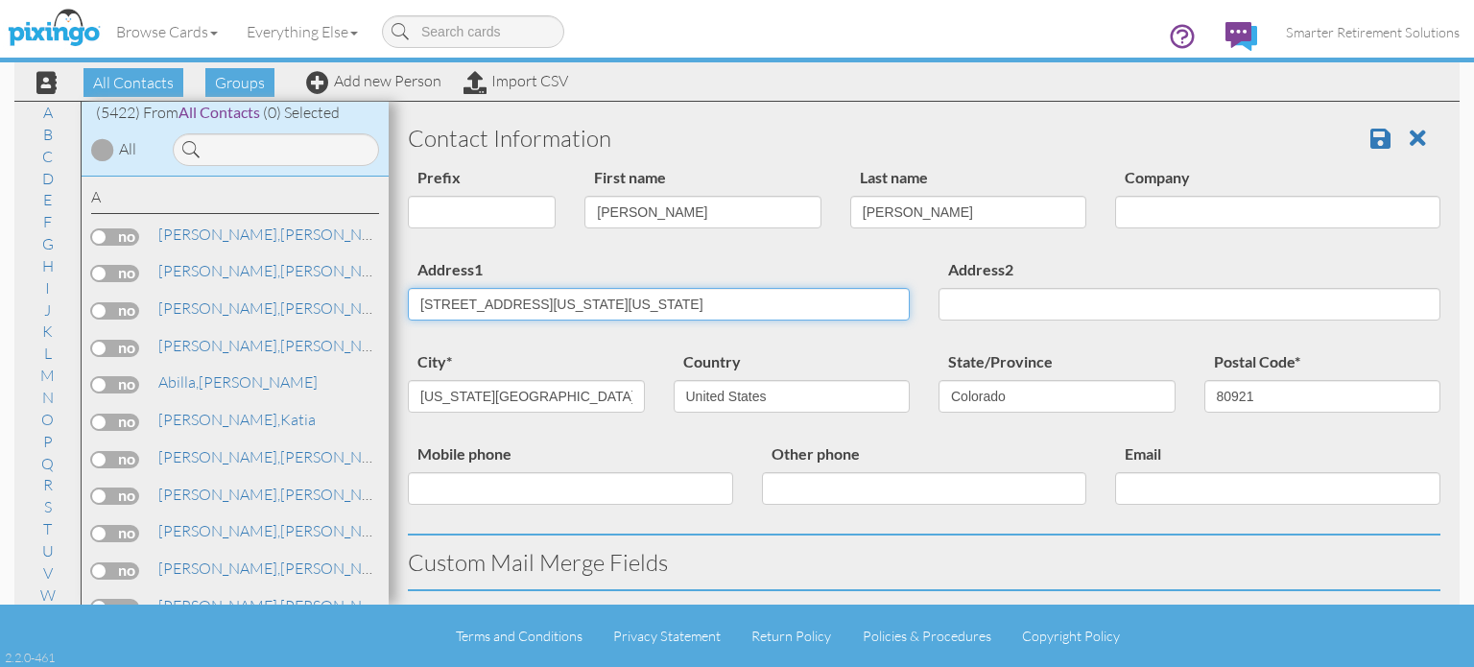
drag, startPoint x: 561, startPoint y: 300, endPoint x: 989, endPoint y: 282, distance: 428.3
click at [989, 282] on div "Address1 12456 Ravenswood Dr Colorado, Colorado 80921 United States Address2" at bounding box center [923, 303] width 1061 height 92
type input "12456 Ravenswood Dr"
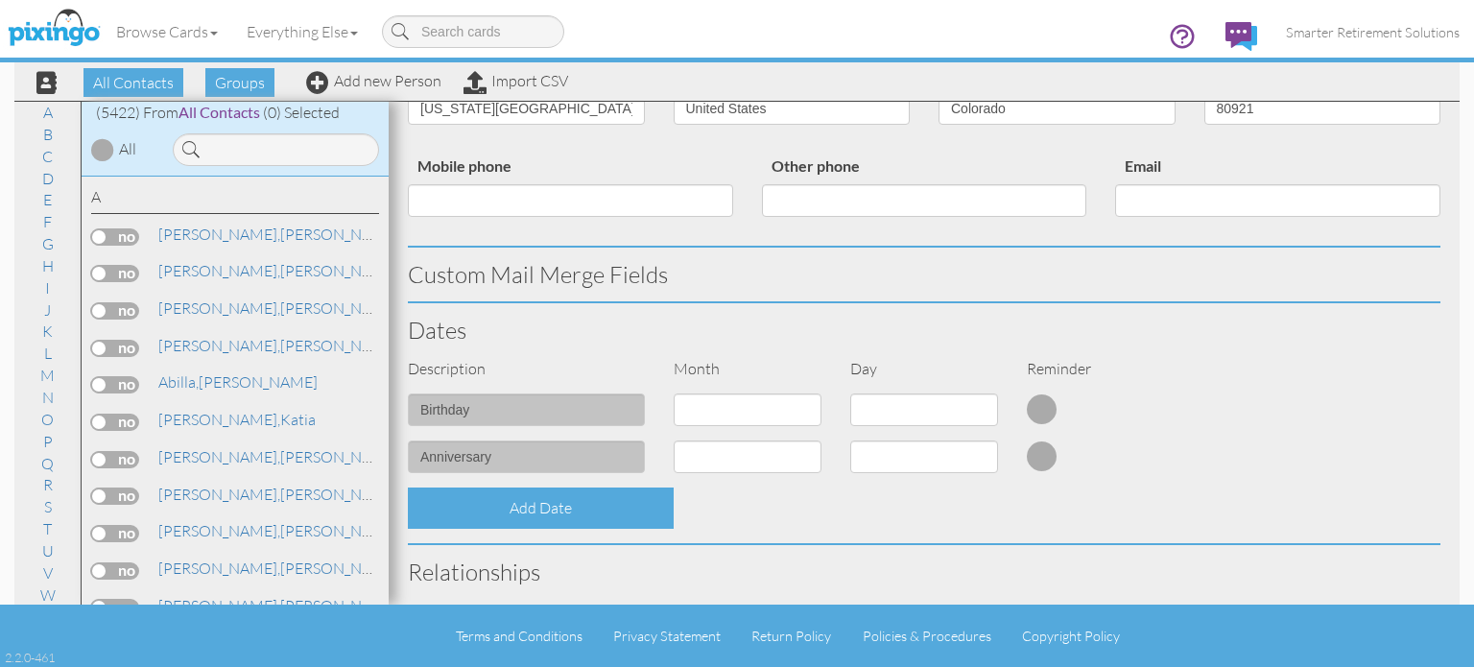
scroll to position [734, 0]
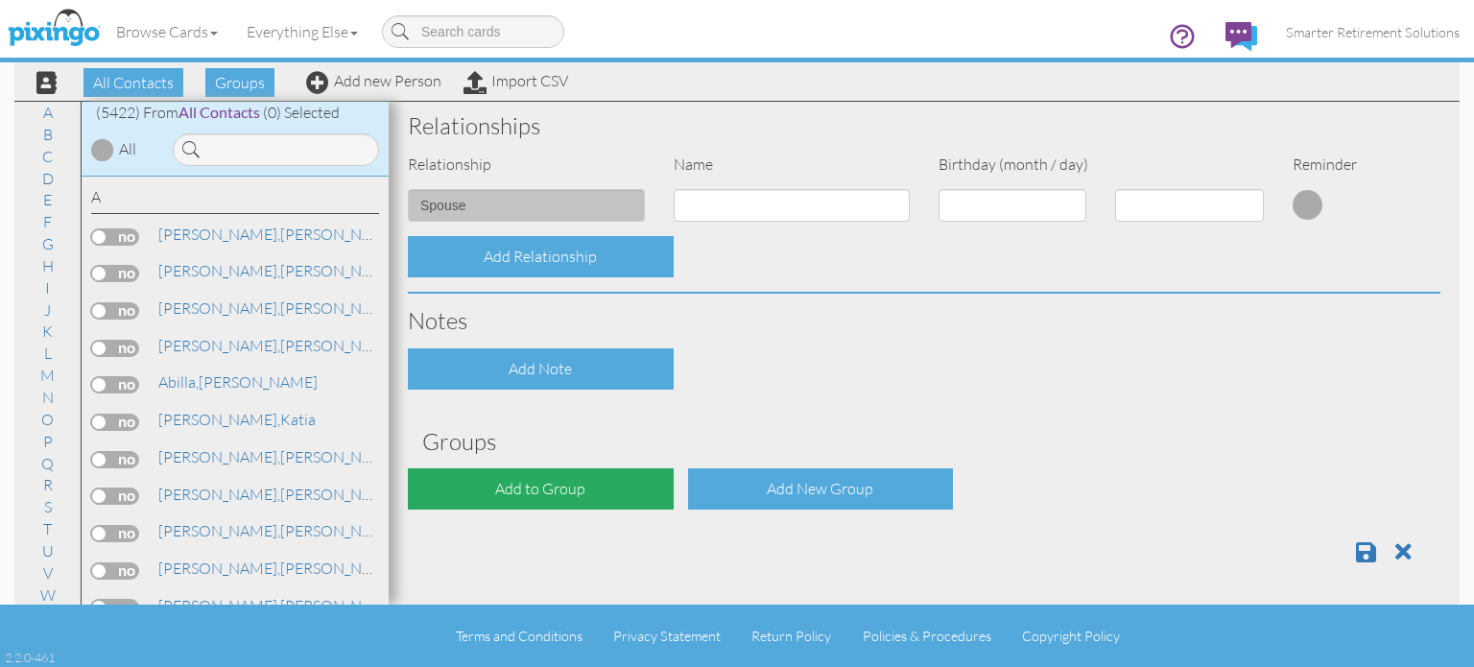
click at [536, 475] on div "Add to Group" at bounding box center [541, 488] width 266 height 41
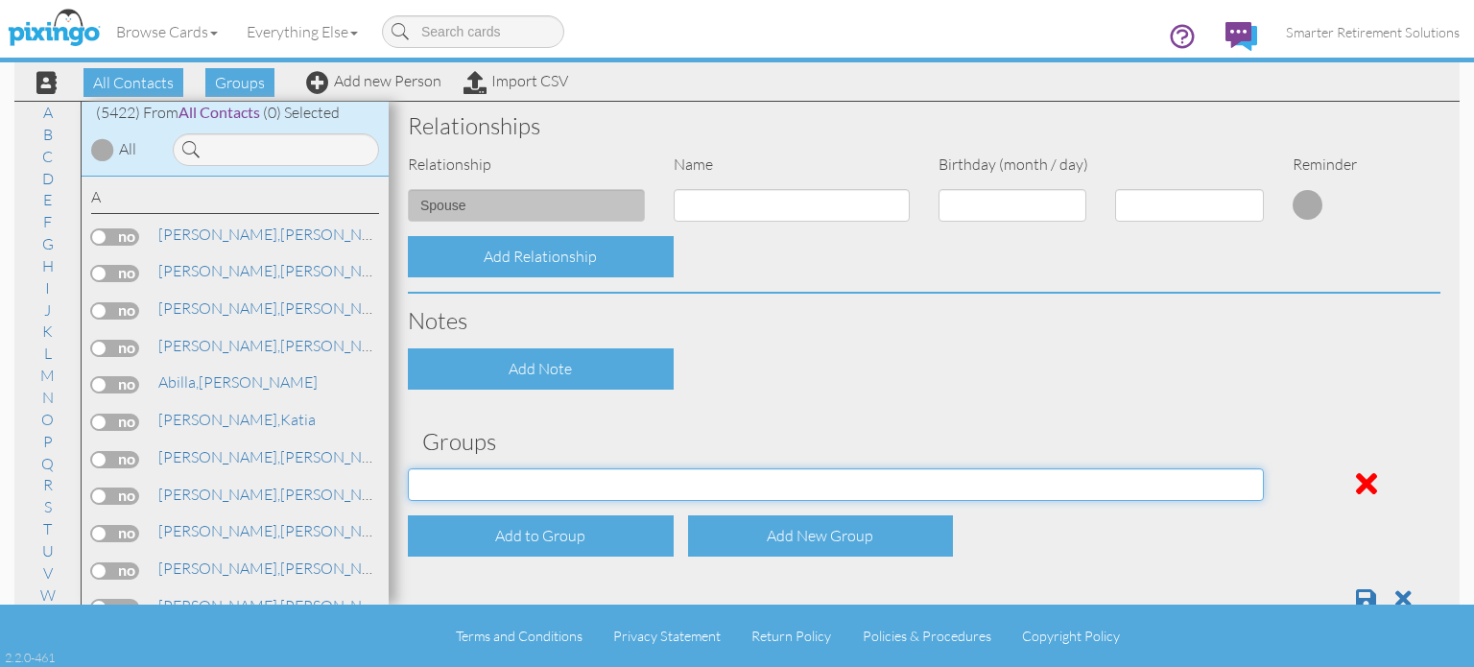
click at [531, 484] on select "[DATE] SMARTER FEDS OSD DMEA [US_STATE] [DATE] BOP Onsite 08/12 [US_STATE] Regi…" at bounding box center [836, 484] width 856 height 33
select select "object:17600"
click at [408, 468] on select "[DATE] SMARTER FEDS OSD DMEA [US_STATE] [DATE] BOP Onsite 08/12 [US_STATE] Regi…" at bounding box center [836, 484] width 856 height 33
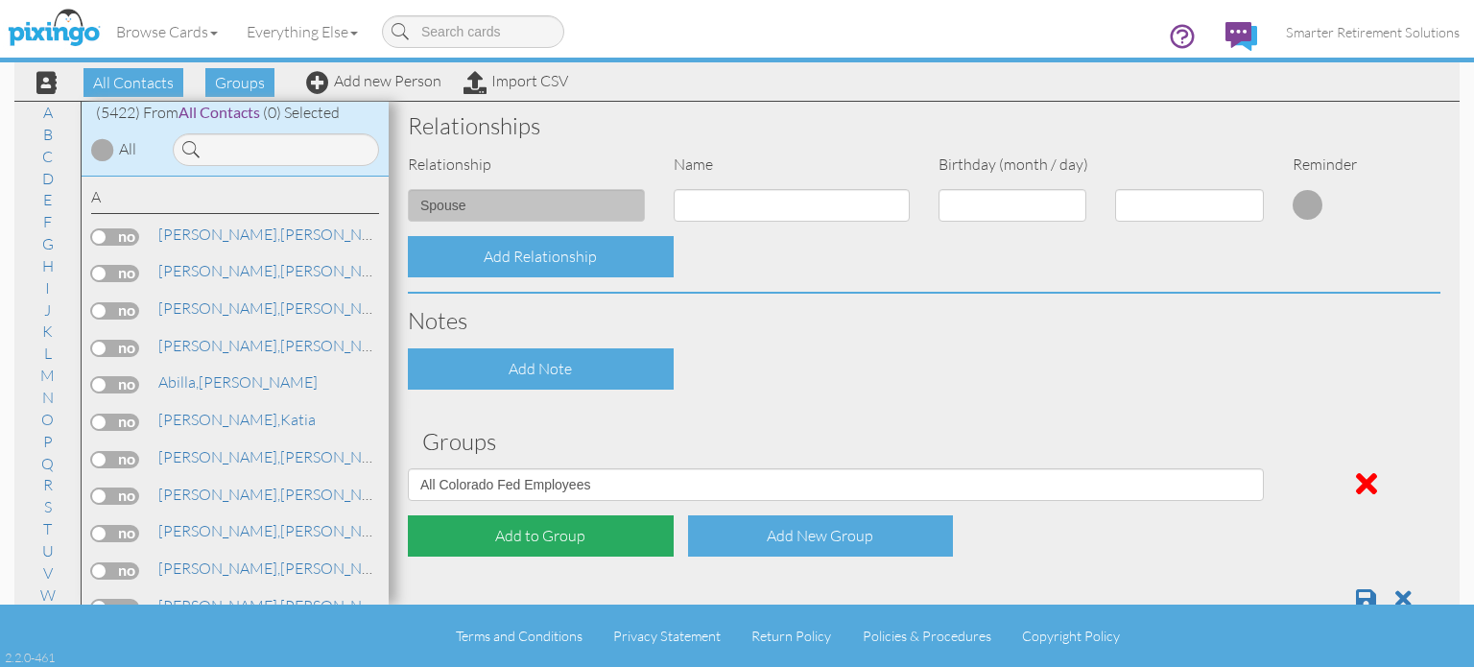
click at [535, 532] on div "Add to Group" at bounding box center [541, 535] width 266 height 41
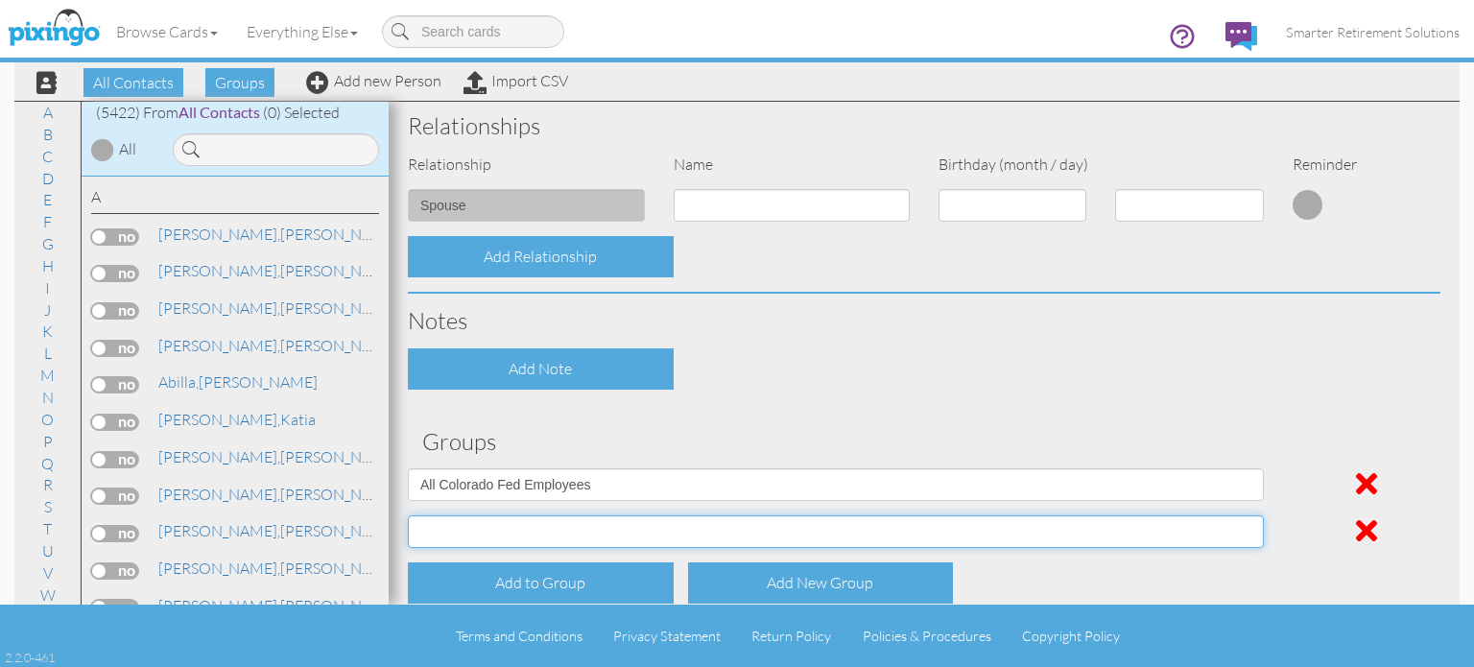
click at [535, 531] on select "[DATE] SMARTER FEDS OSD DMEA [US_STATE] [DATE] BOP Onsite 08/12 [US_STATE] Regi…" at bounding box center [836, 531] width 856 height 33
select select "object:17652"
click at [408, 515] on select "[DATE] SMARTER FEDS OSD DMEA [US_STATE] [DATE] BOP Onsite 08/12 [US_STATE] Regi…" at bounding box center [836, 531] width 856 height 33
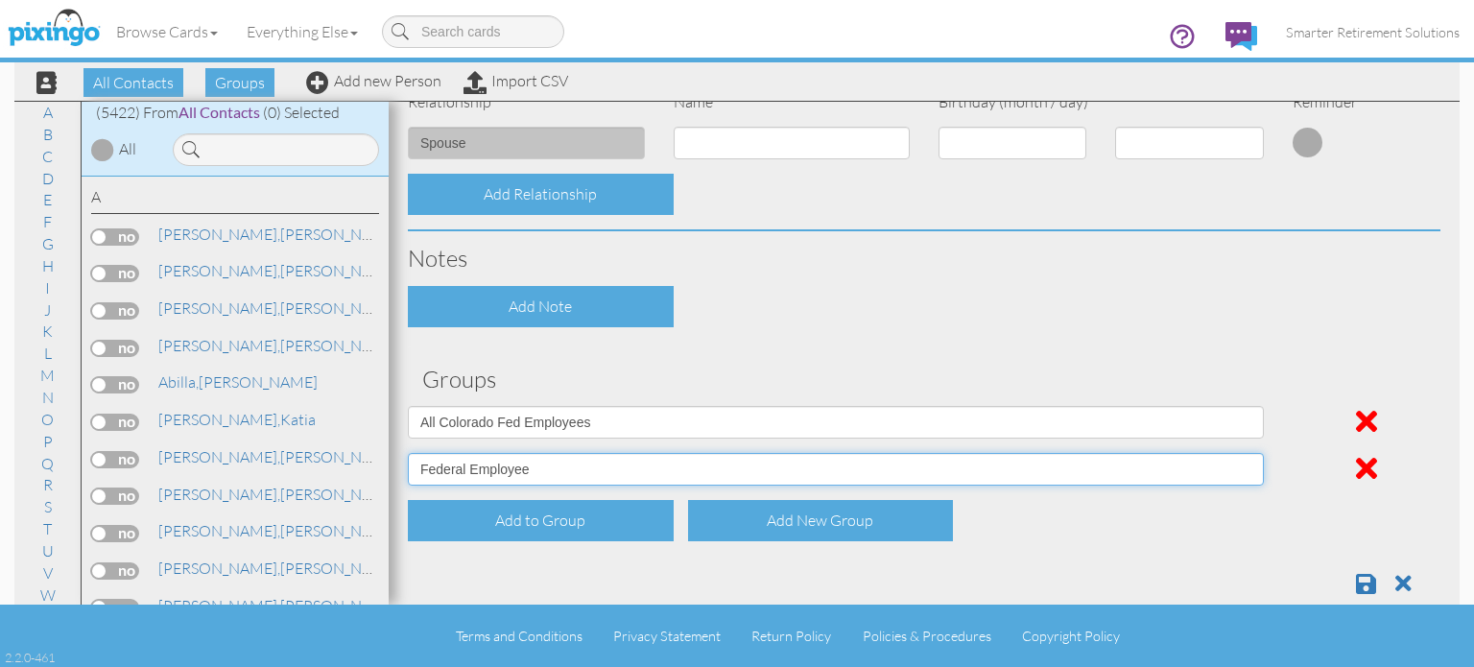
scroll to position [829, 0]
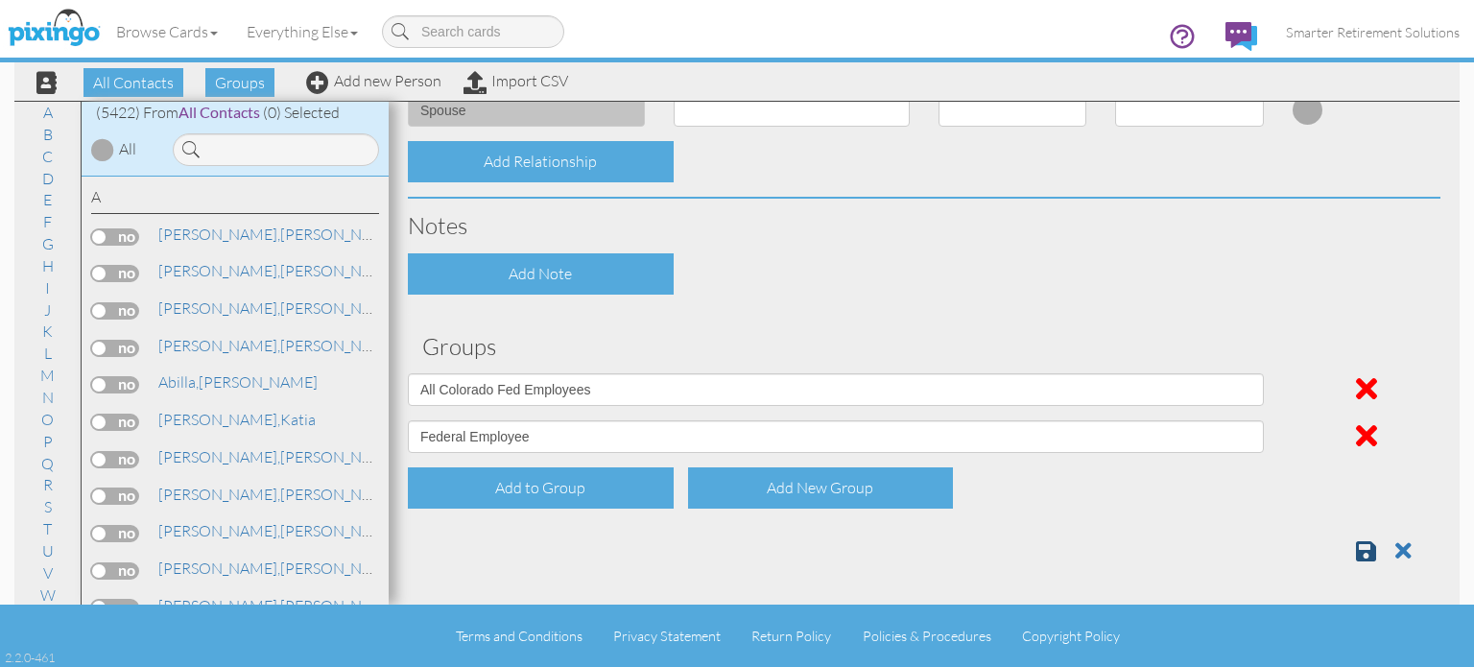
drag, startPoint x: 1239, startPoint y: 517, endPoint x: 1357, endPoint y: 536, distance: 119.6
click at [1358, 546] on span at bounding box center [1366, 550] width 20 height 23
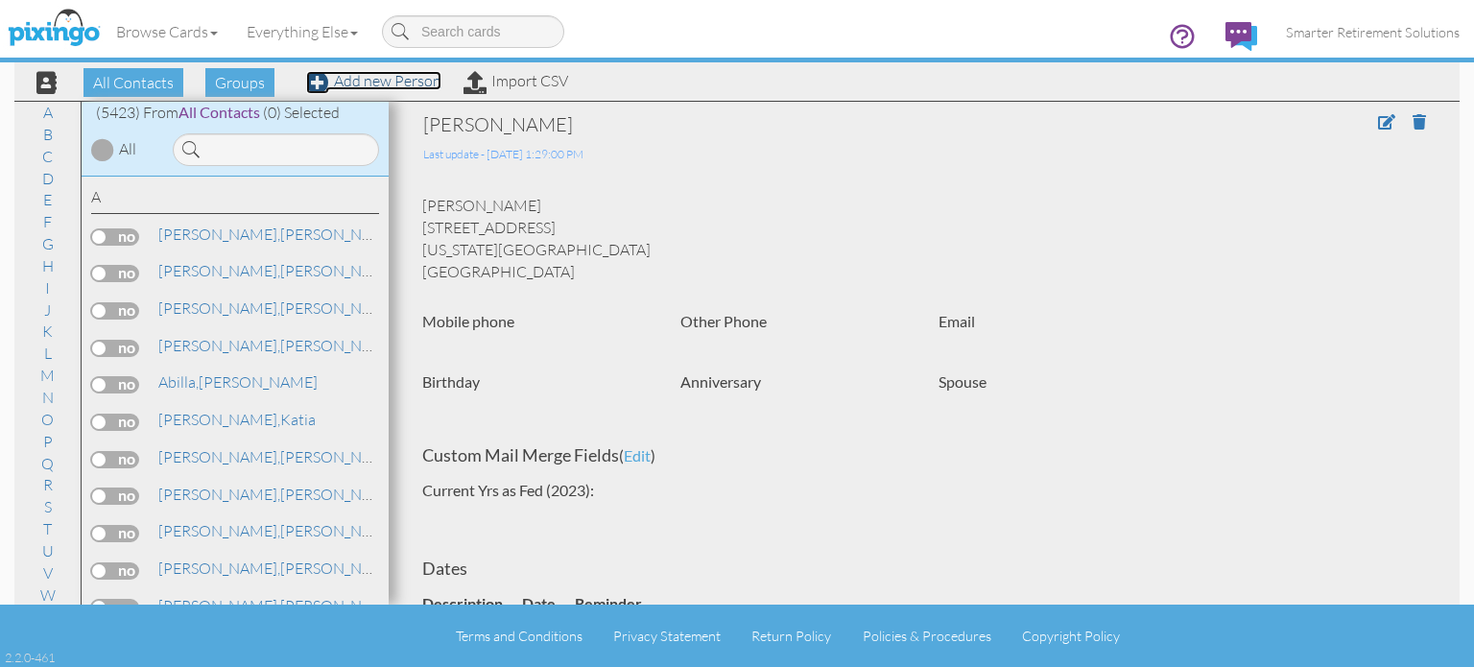
click at [411, 77] on link "Add new Person" at bounding box center [373, 80] width 135 height 19
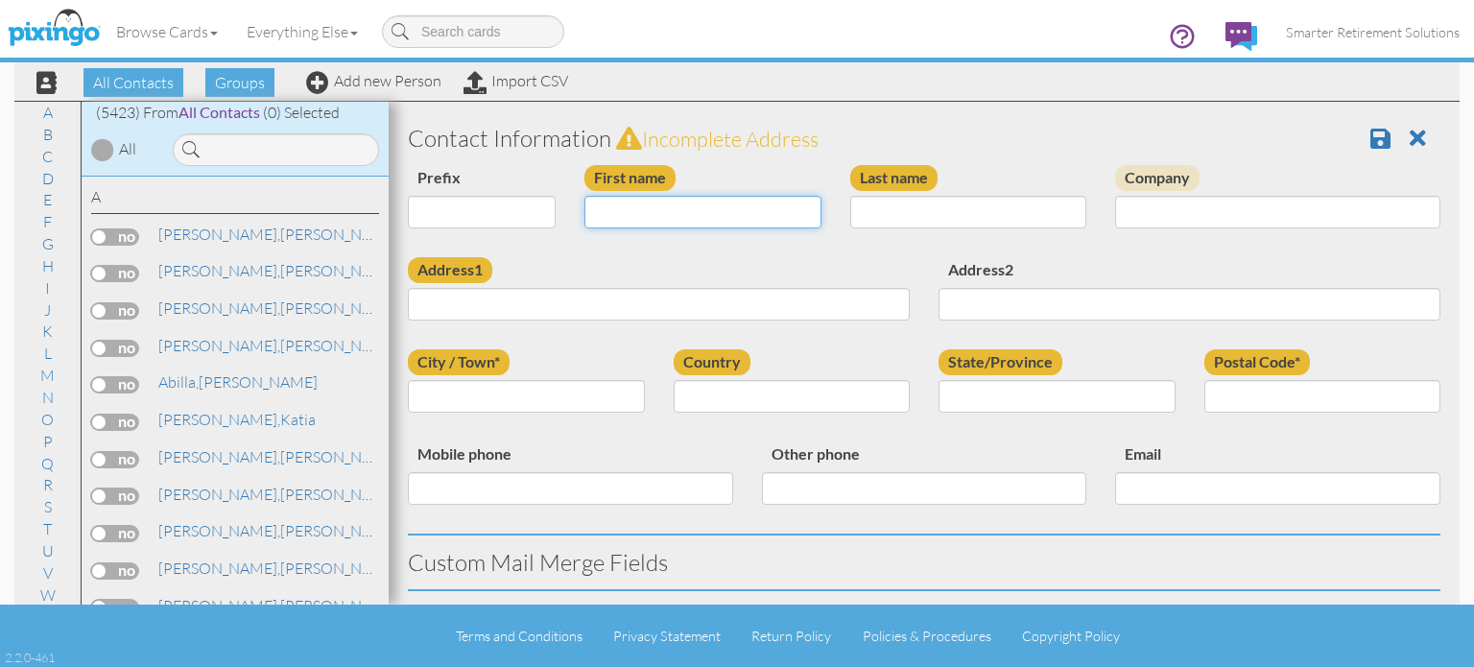
click at [640, 201] on input "First name" at bounding box center [702, 212] width 237 height 33
type input "[PERSON_NAME]"
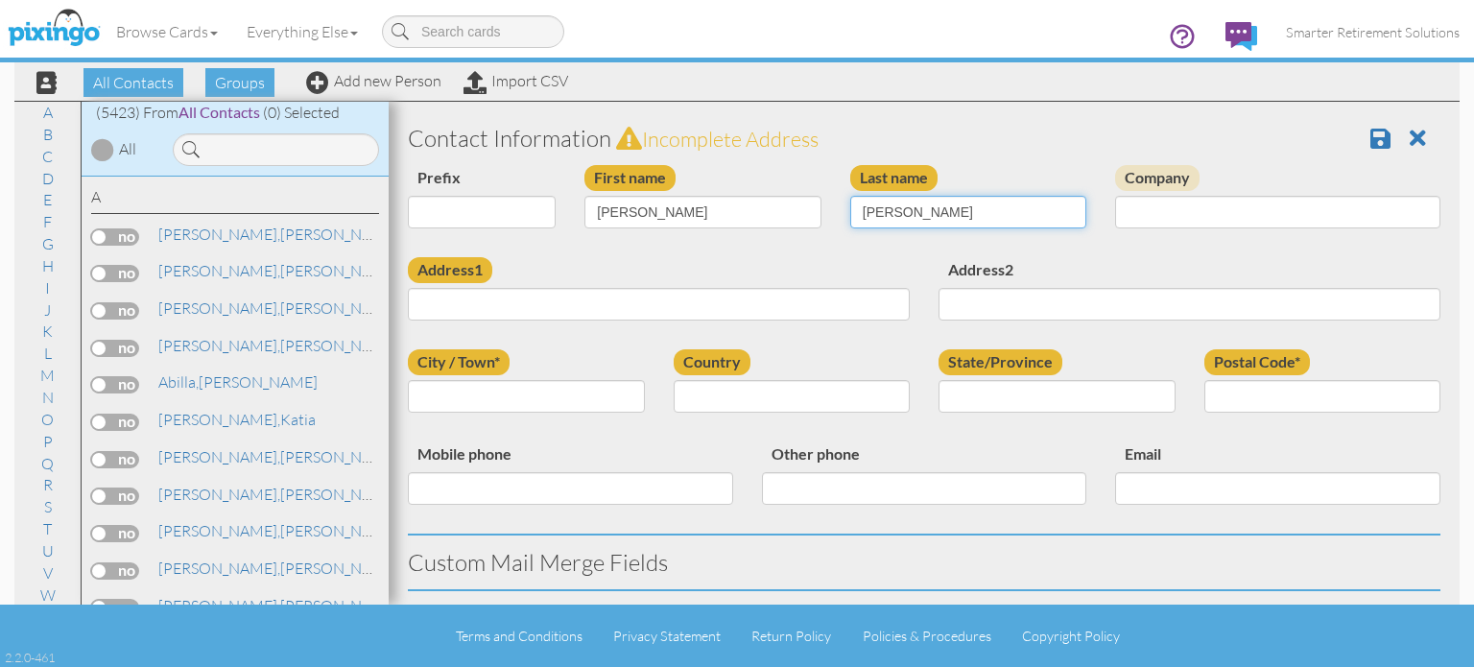
type input "Kirschman"
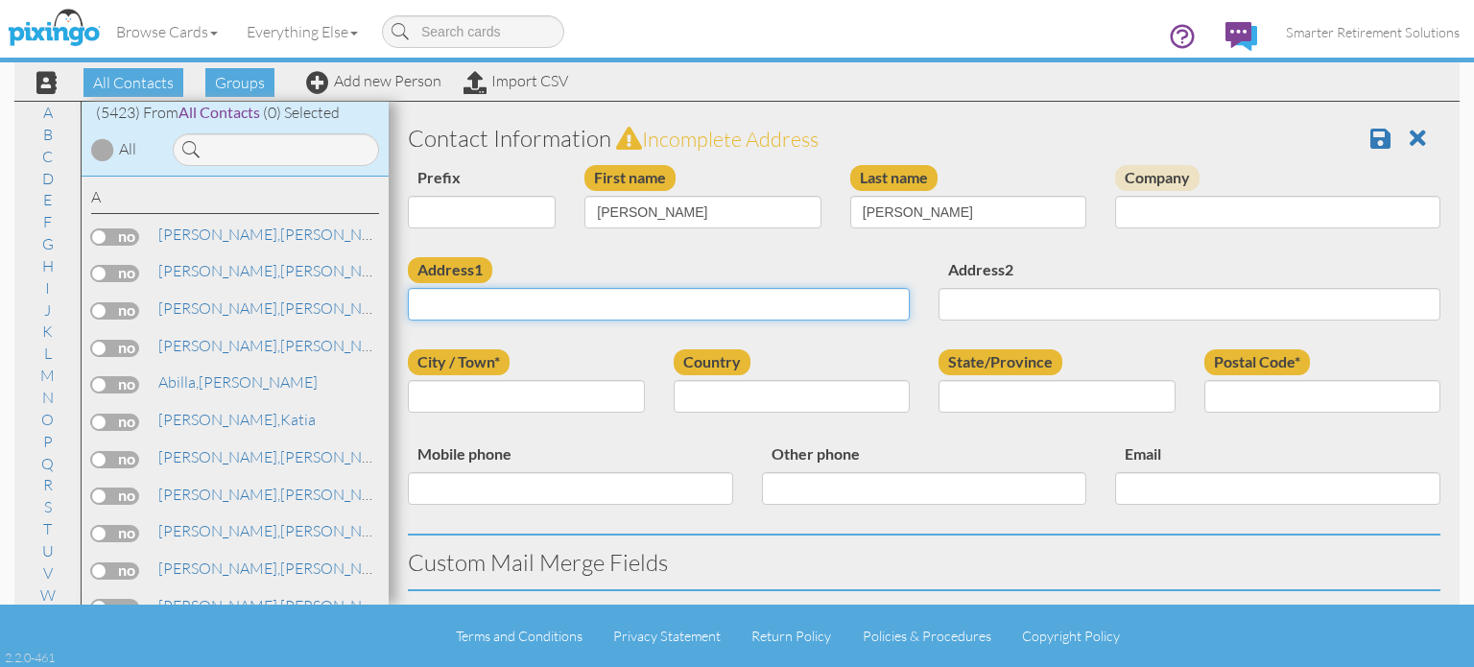
click at [450, 300] on input "Address1" at bounding box center [659, 304] width 502 height 33
paste input "11005 Birch Hollow Way Peyton , Colorado 80831 United States"
type input "11005 Birch Hollow Way Peyton , Colorado 80831 United States"
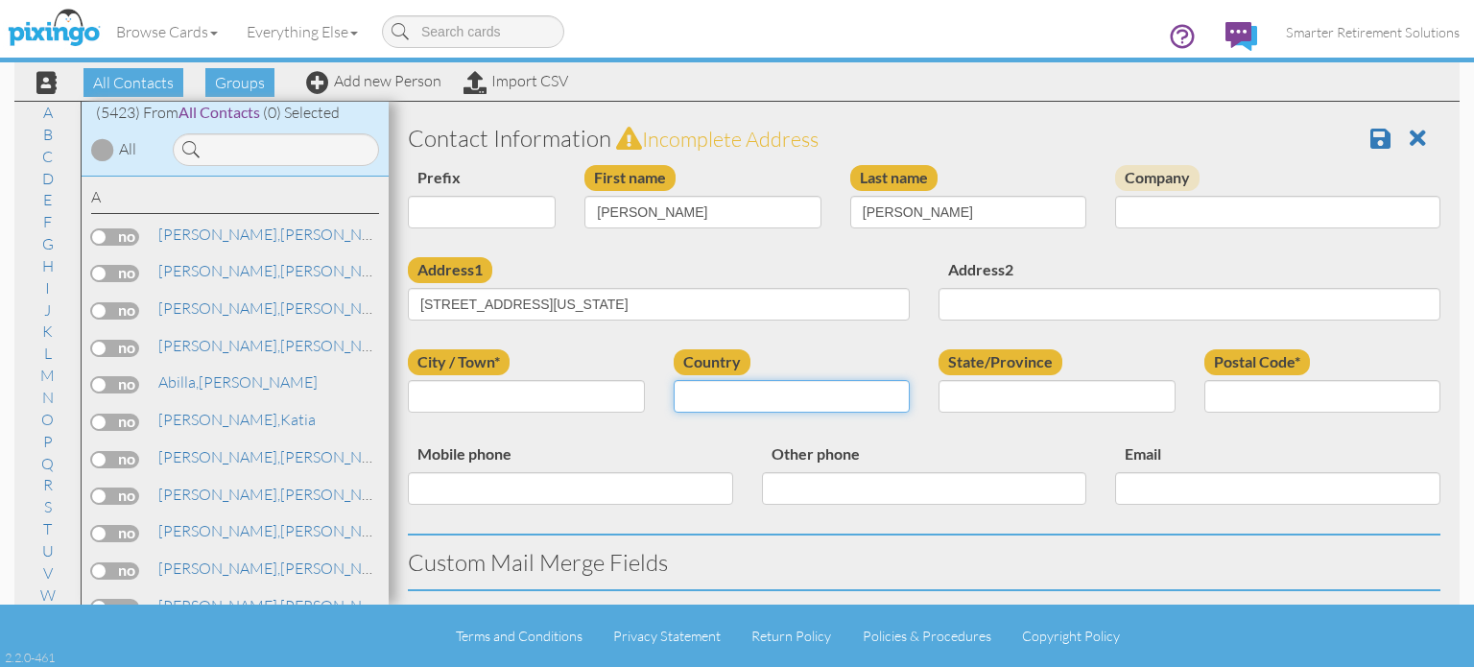
click at [733, 397] on select "[GEOGRAPHIC_DATA] -------------- [GEOGRAPHIC_DATA] [GEOGRAPHIC_DATA] [GEOGRAPHI…" at bounding box center [791, 396] width 237 height 33
select select "object:17304"
click at [673, 380] on select "[GEOGRAPHIC_DATA] -------------- [GEOGRAPHIC_DATA] [GEOGRAPHIC_DATA] [GEOGRAPHI…" at bounding box center [791, 396] width 237 height 33
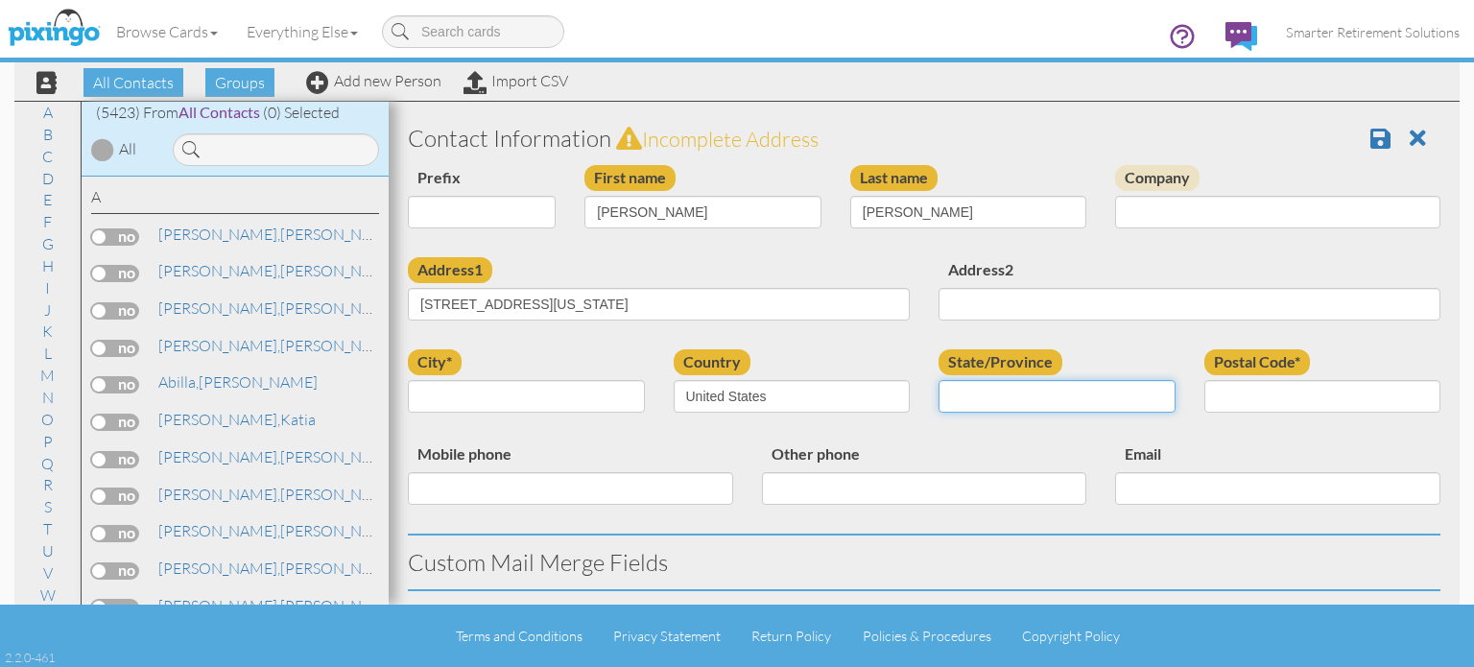
click at [958, 395] on select "AA (Military) AE (Military) [US_STATE] [US_STATE] [US_STATE] AP (Military) [US_…" at bounding box center [1056, 396] width 237 height 33
select select "object:17558"
click at [938, 380] on select "AA (Military) AE (Military) [US_STATE] [US_STATE] [US_STATE] AP (Military) [US_…" at bounding box center [1056, 396] width 237 height 33
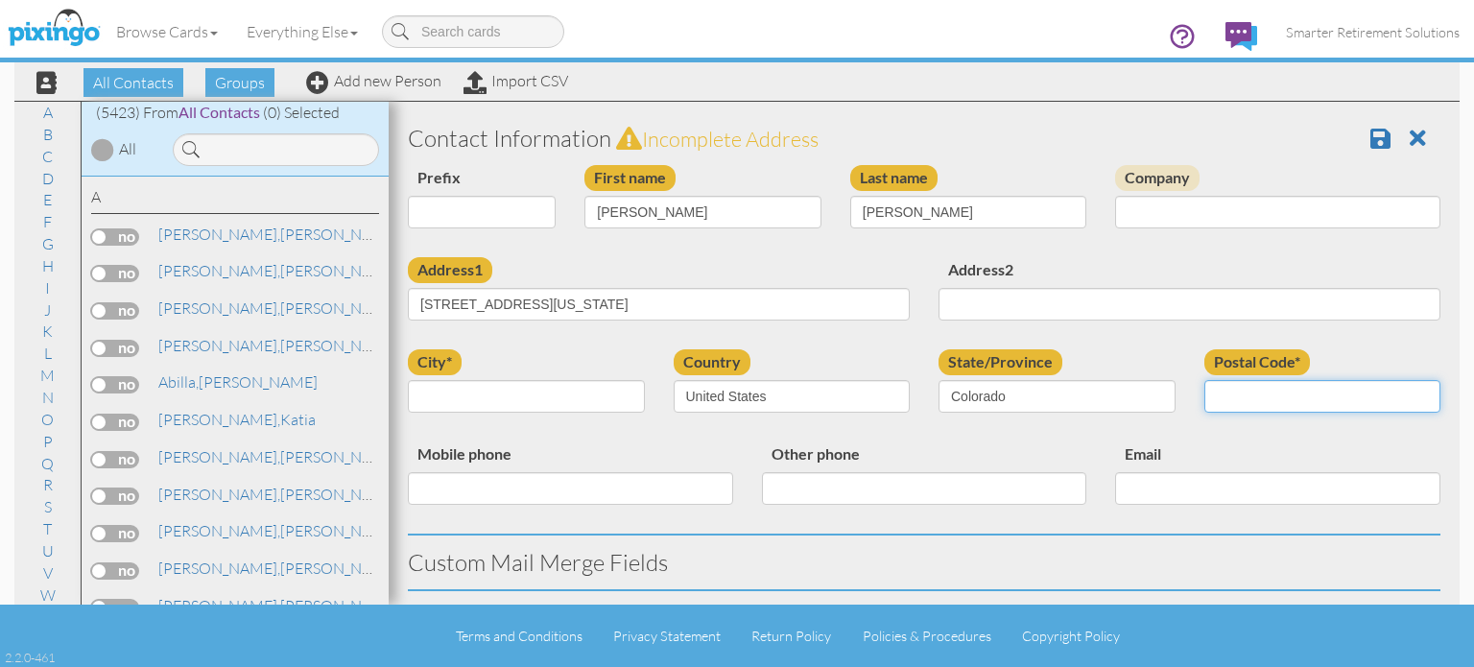
click at [1229, 393] on input "Postal Code*" at bounding box center [1322, 396] width 237 height 33
type input "80831"
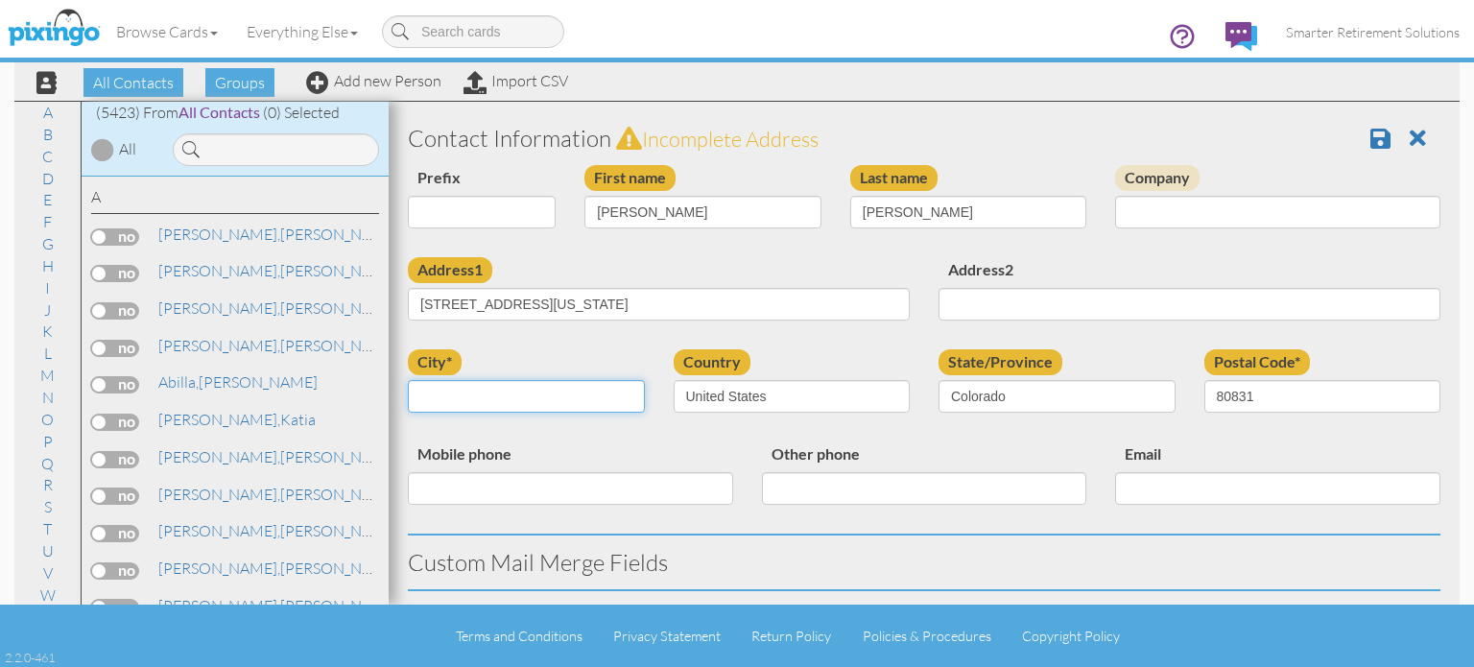
click at [549, 394] on input "city*" at bounding box center [526, 396] width 237 height 33
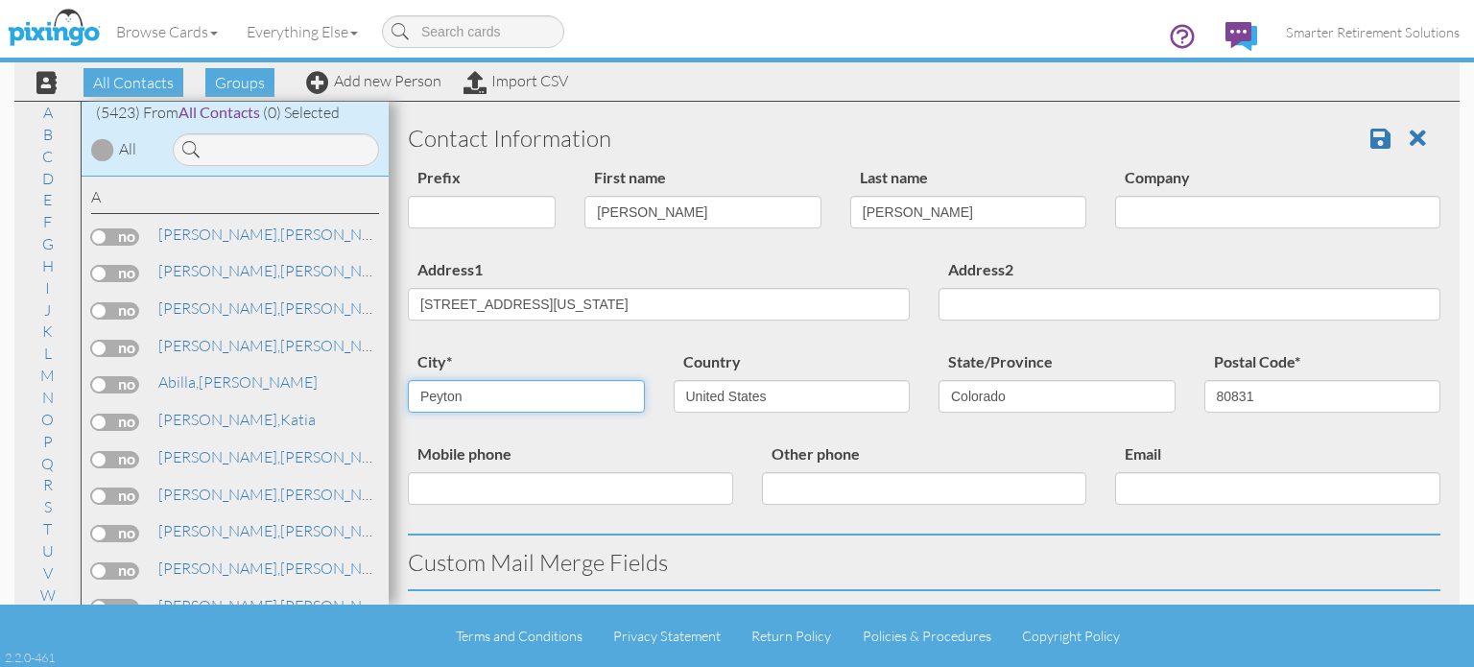
type input "Peyton"
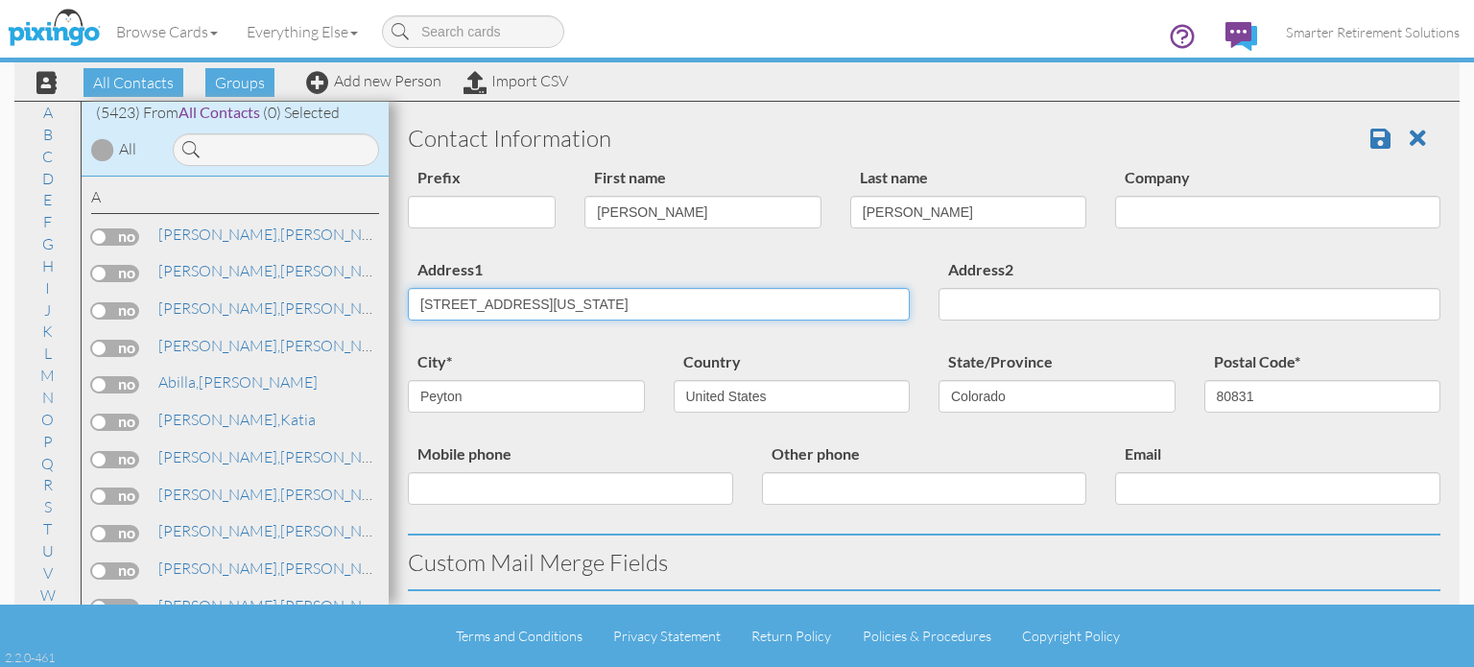
drag, startPoint x: 564, startPoint y: 302, endPoint x: 1000, endPoint y: 292, distance: 435.7
click at [1002, 291] on div "Address1 11005 Birch Hollow Way Peyton , Colorado 80831 United States Address2" at bounding box center [923, 303] width 1061 height 92
type input "11005 Birch Hollow Way"
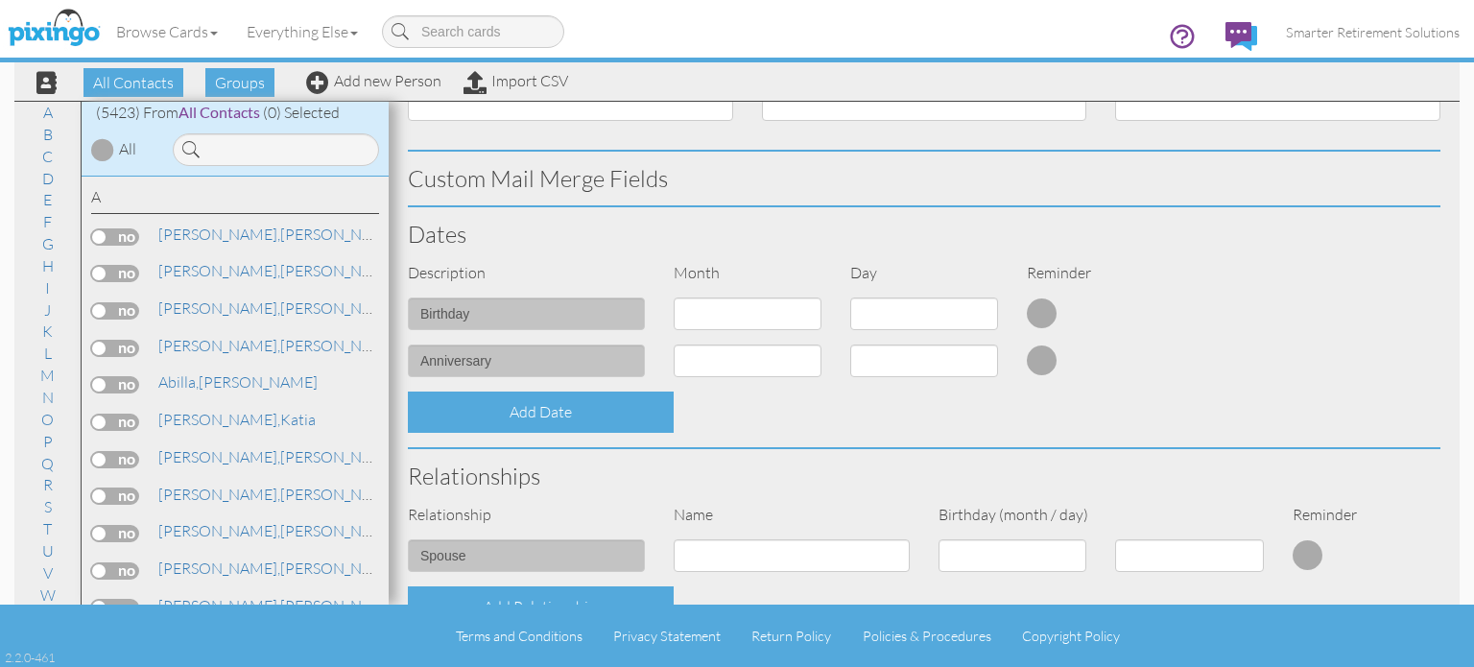
scroll to position [734, 0]
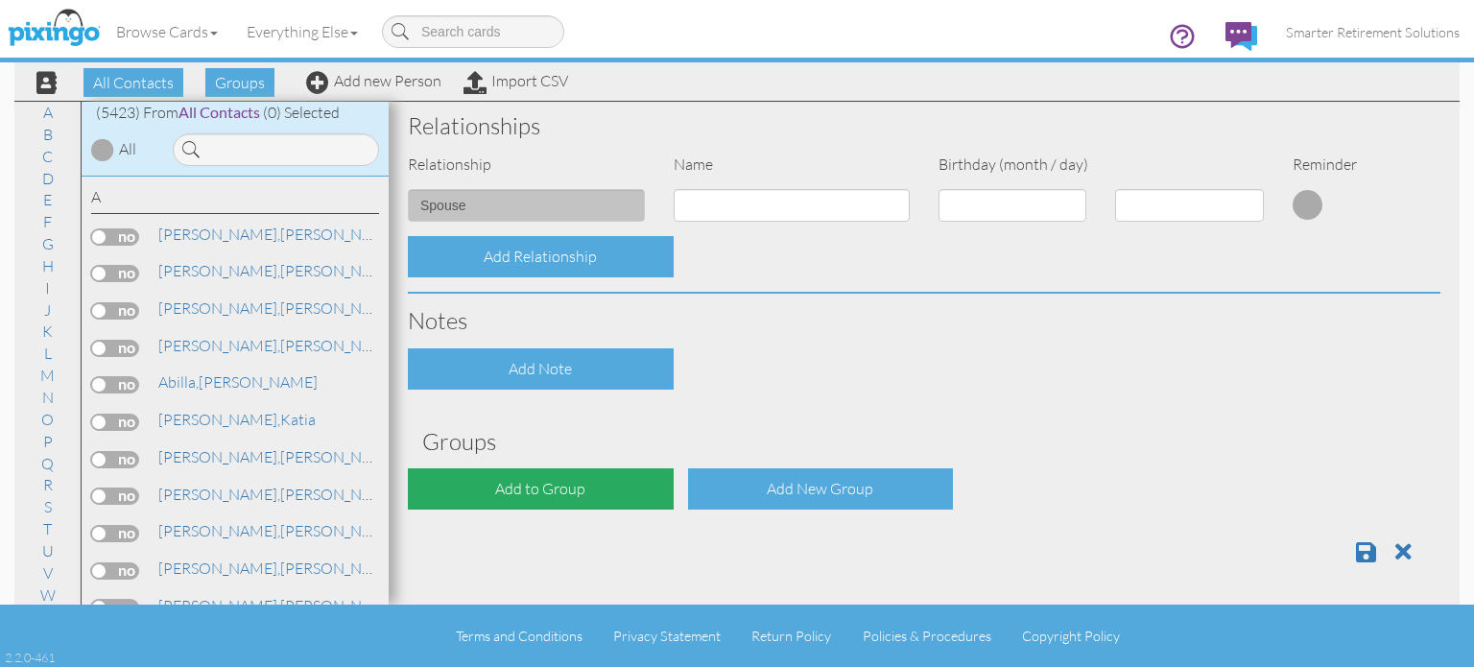
click at [501, 481] on div "Add to Group" at bounding box center [541, 488] width 266 height 41
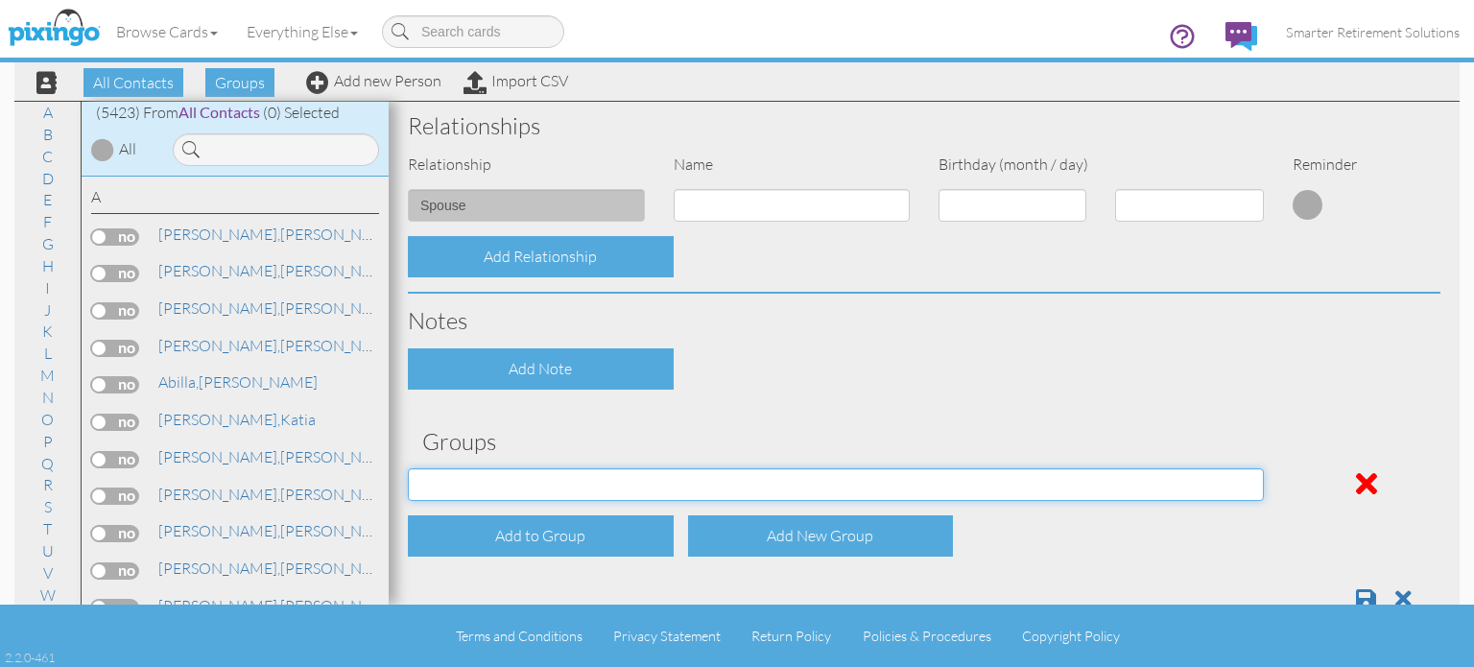
click at [508, 486] on select "04/22/2025 SMARTER FEDS OSD DMEA California 06/25/2025 BOP Onsite 08/12 Puerto …" at bounding box center [836, 484] width 856 height 33
select select "object:17622"
click at [408, 468] on select "04/22/2025 SMARTER FEDS OSD DMEA California 06/25/2025 BOP Onsite 08/12 Puerto …" at bounding box center [836, 484] width 856 height 33
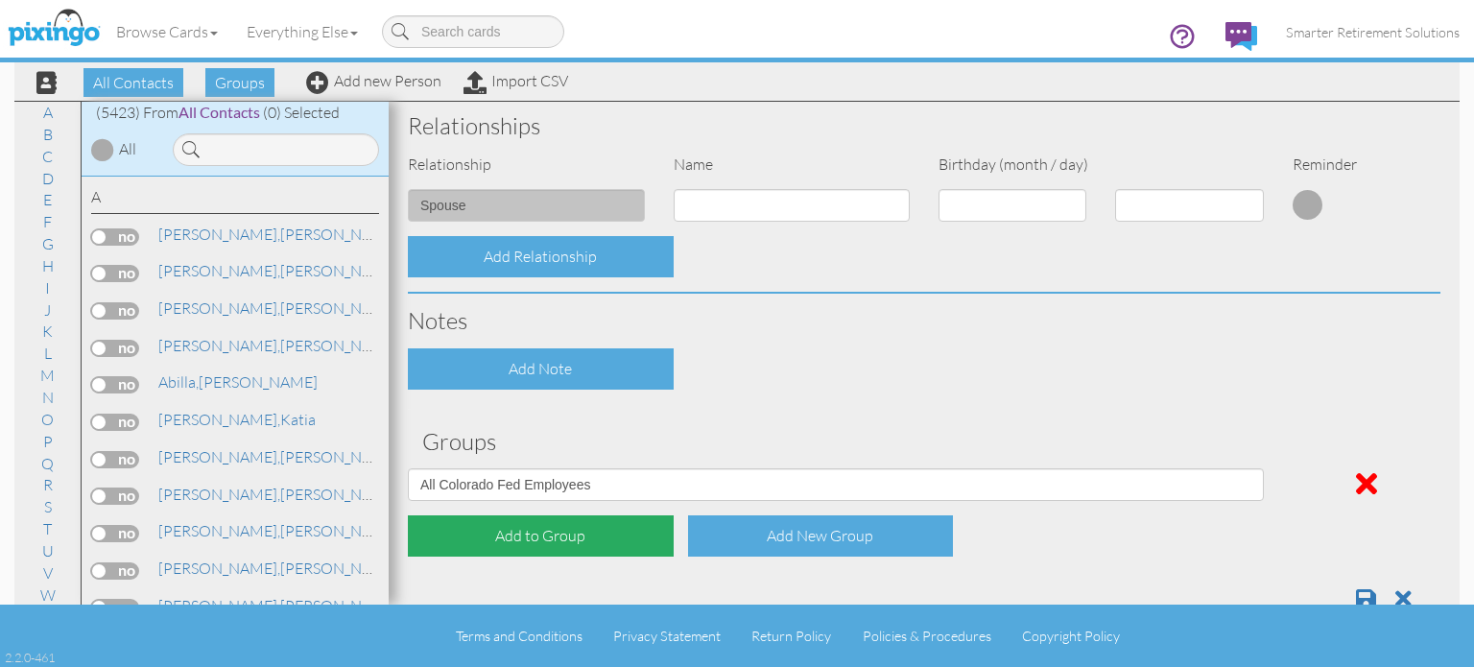
click at [518, 534] on div "Add to Group" at bounding box center [541, 535] width 266 height 41
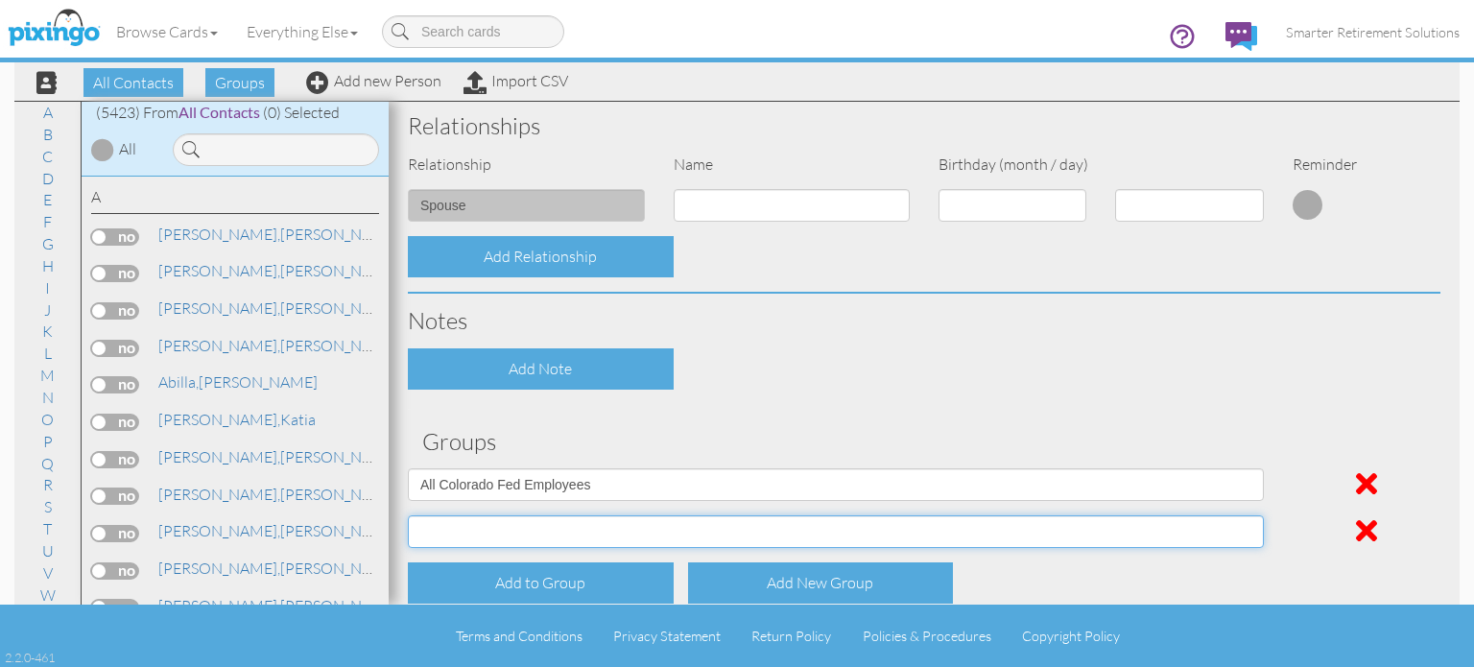
click at [518, 523] on select "04/22/2025 SMARTER FEDS OSD DMEA California 06/25/2025 BOP Onsite 08/12 Puerto …" at bounding box center [836, 531] width 856 height 33
select select "object:17674"
click at [408, 515] on select "04/22/2025 SMARTER FEDS OSD DMEA California 06/25/2025 BOP Onsite 08/12 Puerto …" at bounding box center [836, 531] width 856 height 33
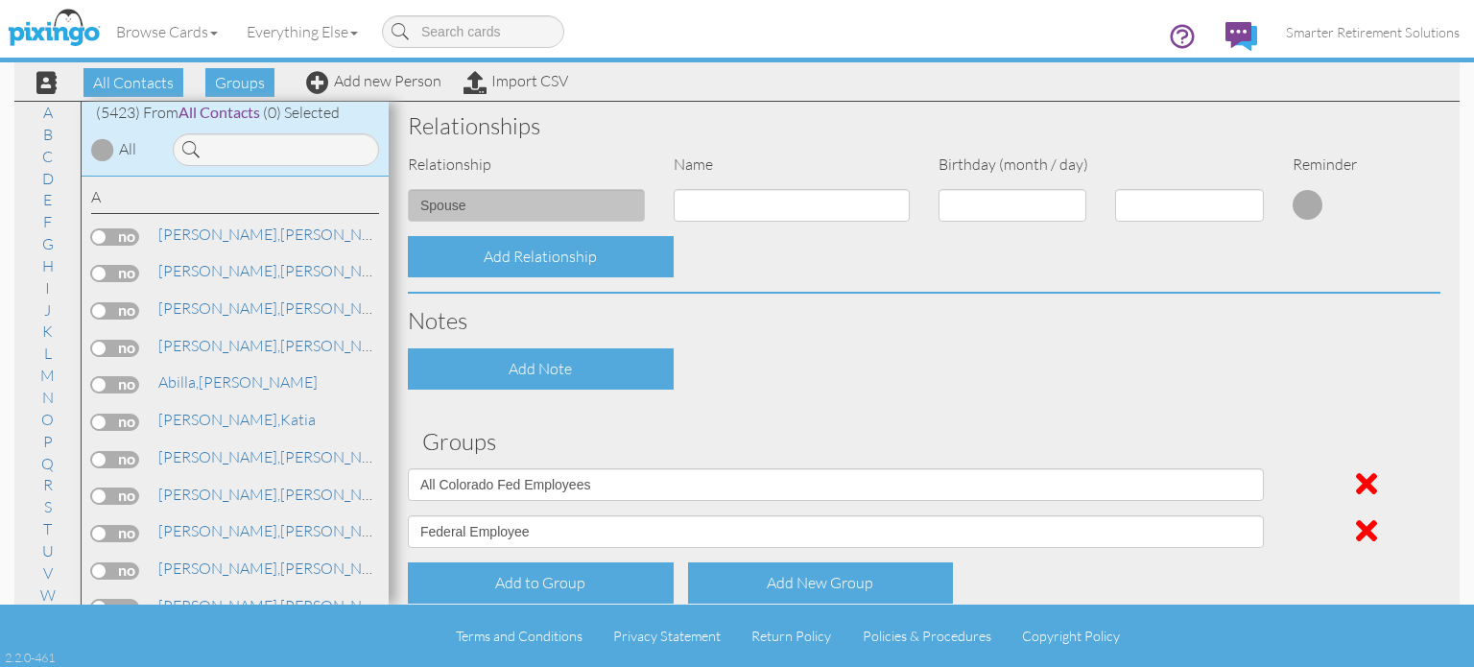
click at [1095, 360] on div "Add Note" at bounding box center [923, 368] width 1061 height 41
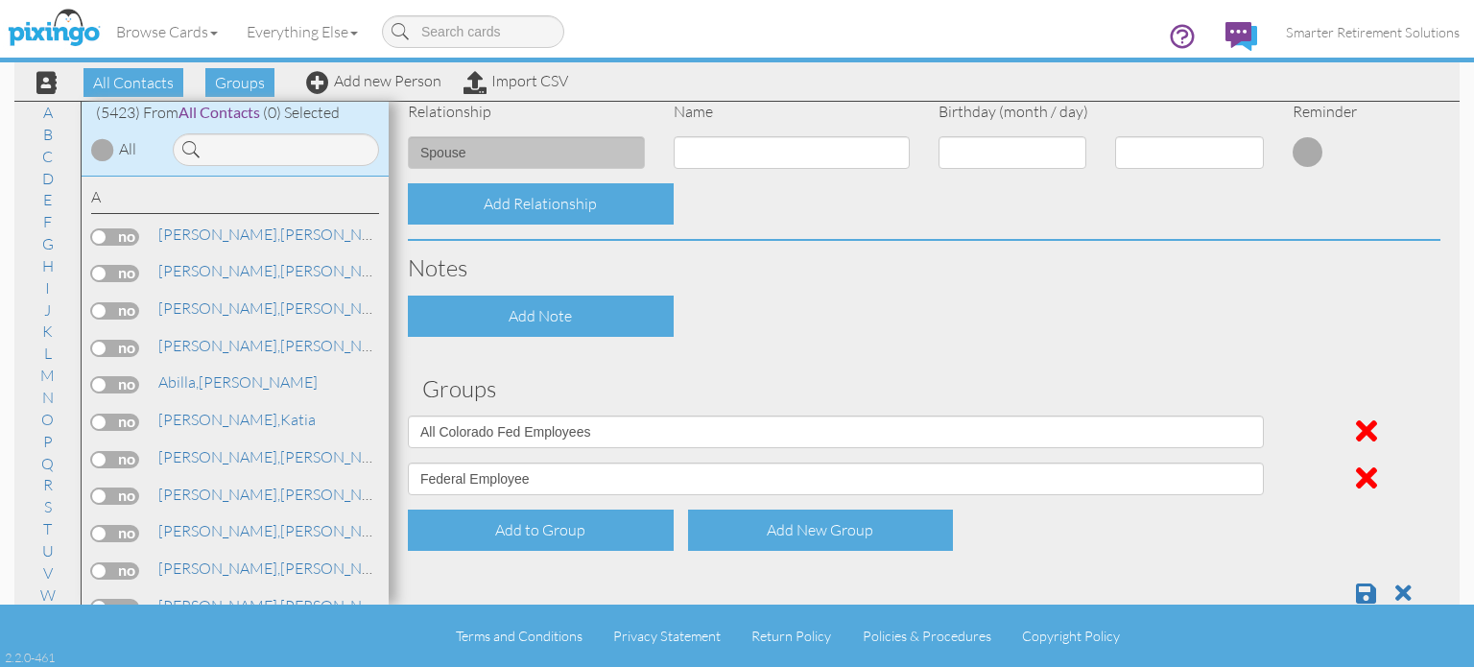
scroll to position [829, 0]
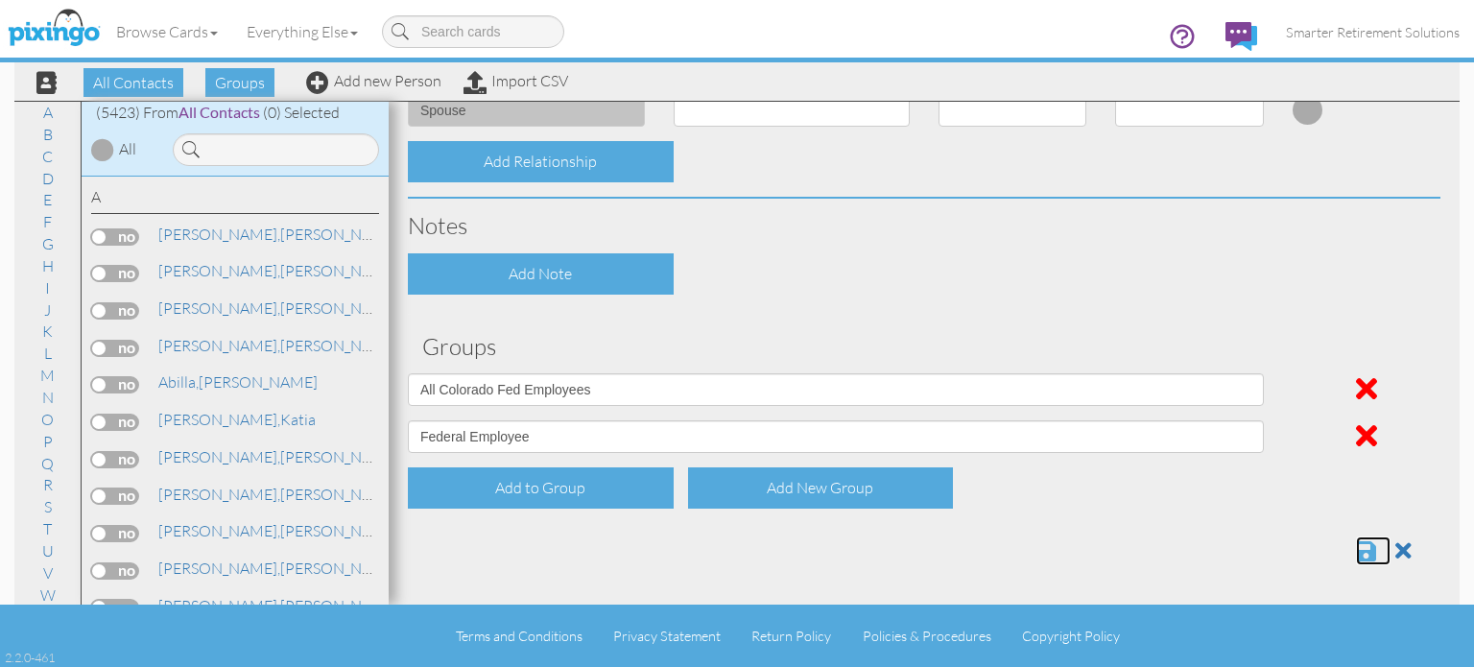
click at [1356, 549] on span at bounding box center [1366, 550] width 20 height 23
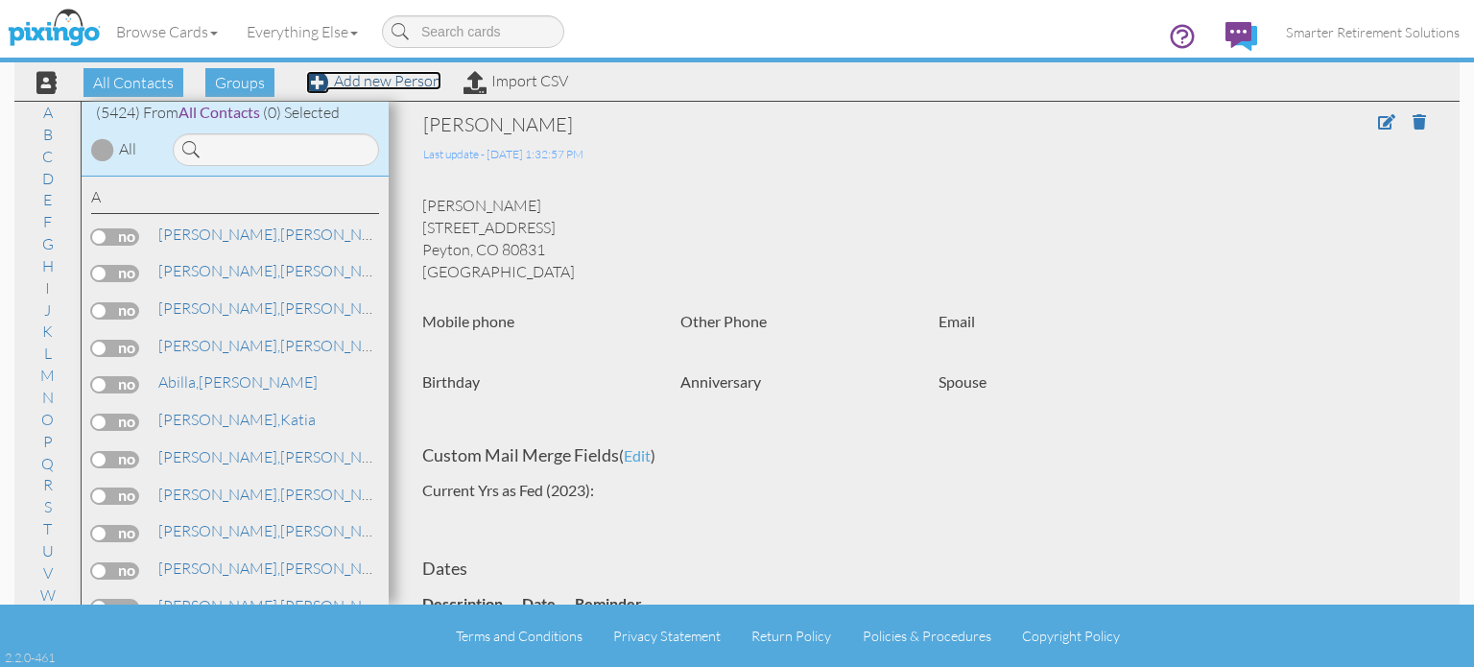
click at [387, 78] on link "Add new Person" at bounding box center [373, 80] width 135 height 19
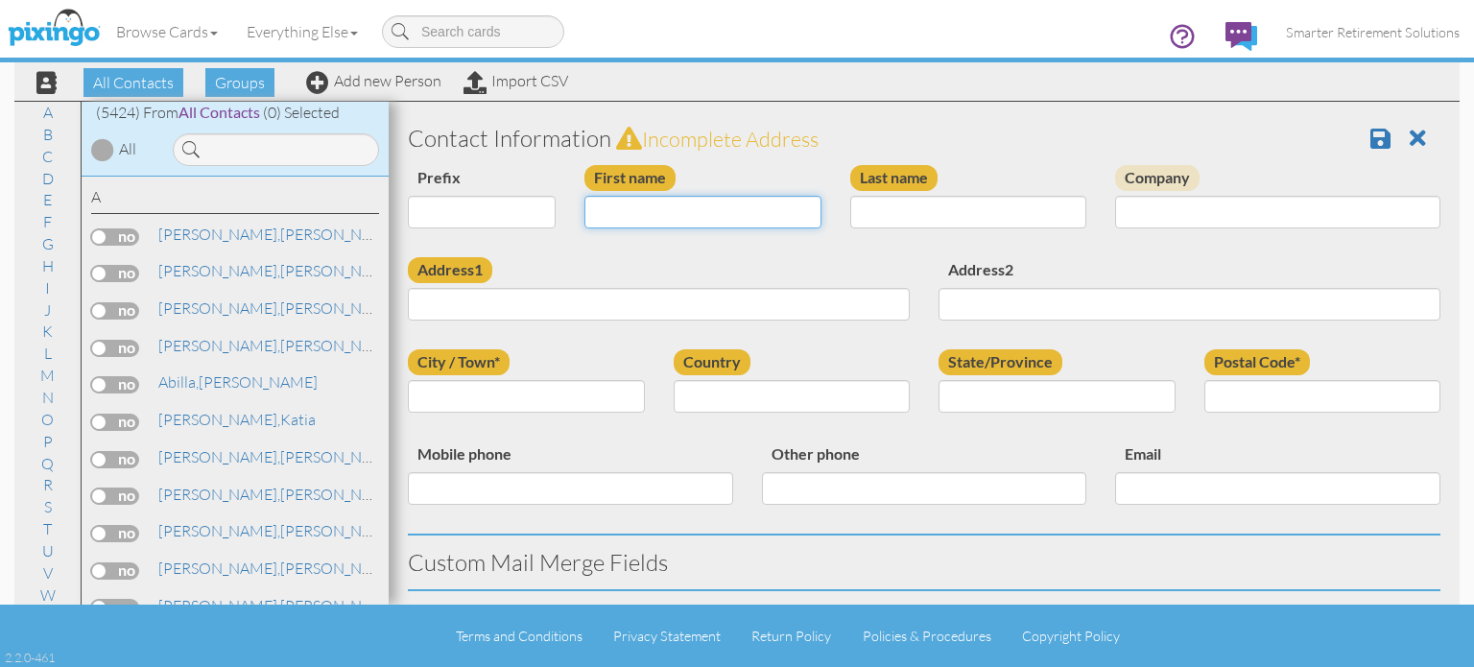
click at [700, 212] on input "First name" at bounding box center [702, 212] width 237 height 33
type input "[PERSON_NAME]"
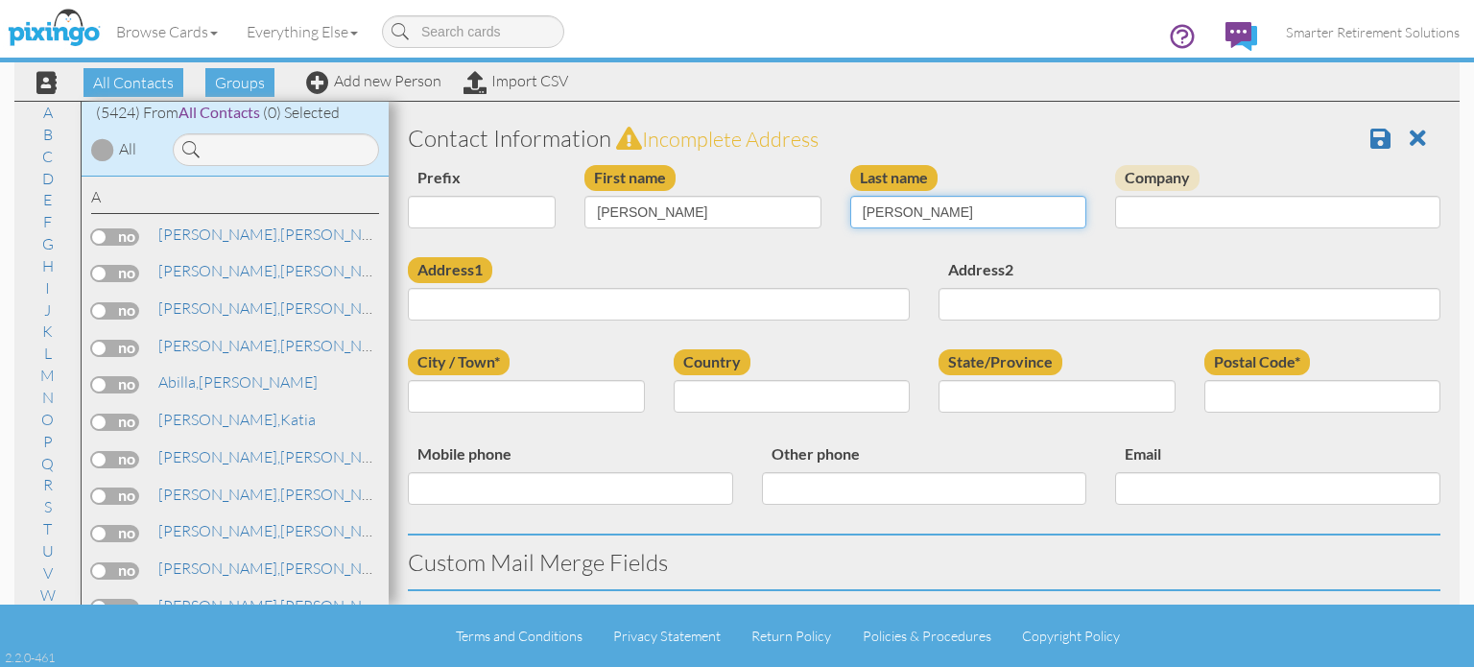
type input "Fleming-Farmer"
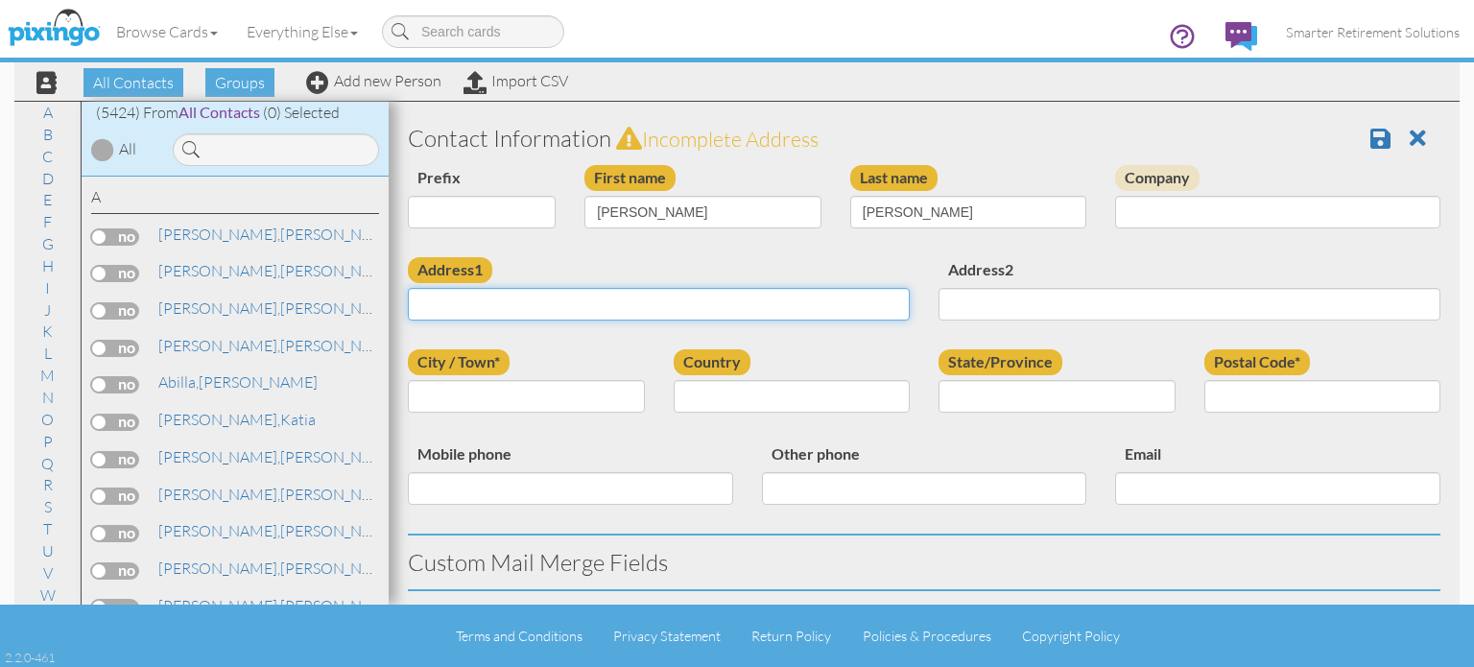
click at [588, 303] on input "Address1" at bounding box center [659, 304] width 502 height 33
paste input "9584 Newport Plum Ct Colorado Springs, CO 80920 United States"
type input "9584 Newport Plum Ct Colorado Springs, CO 80920 United States"
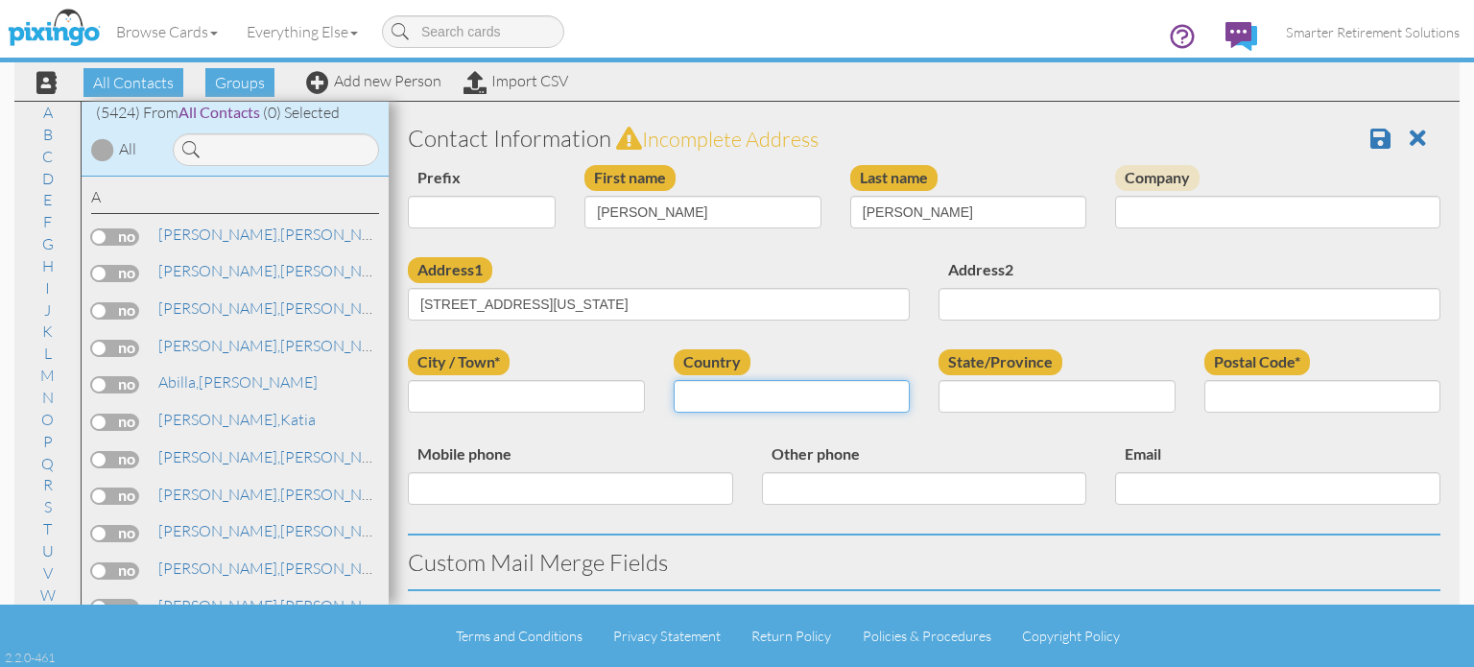
click at [810, 403] on select "[GEOGRAPHIC_DATA] -------------- [GEOGRAPHIC_DATA] [GEOGRAPHIC_DATA] [GEOGRAPHI…" at bounding box center [791, 396] width 237 height 33
select select "object:17307"
click at [673, 380] on select "[GEOGRAPHIC_DATA] -------------- [GEOGRAPHIC_DATA] [GEOGRAPHIC_DATA] [GEOGRAPHI…" at bounding box center [791, 396] width 237 height 33
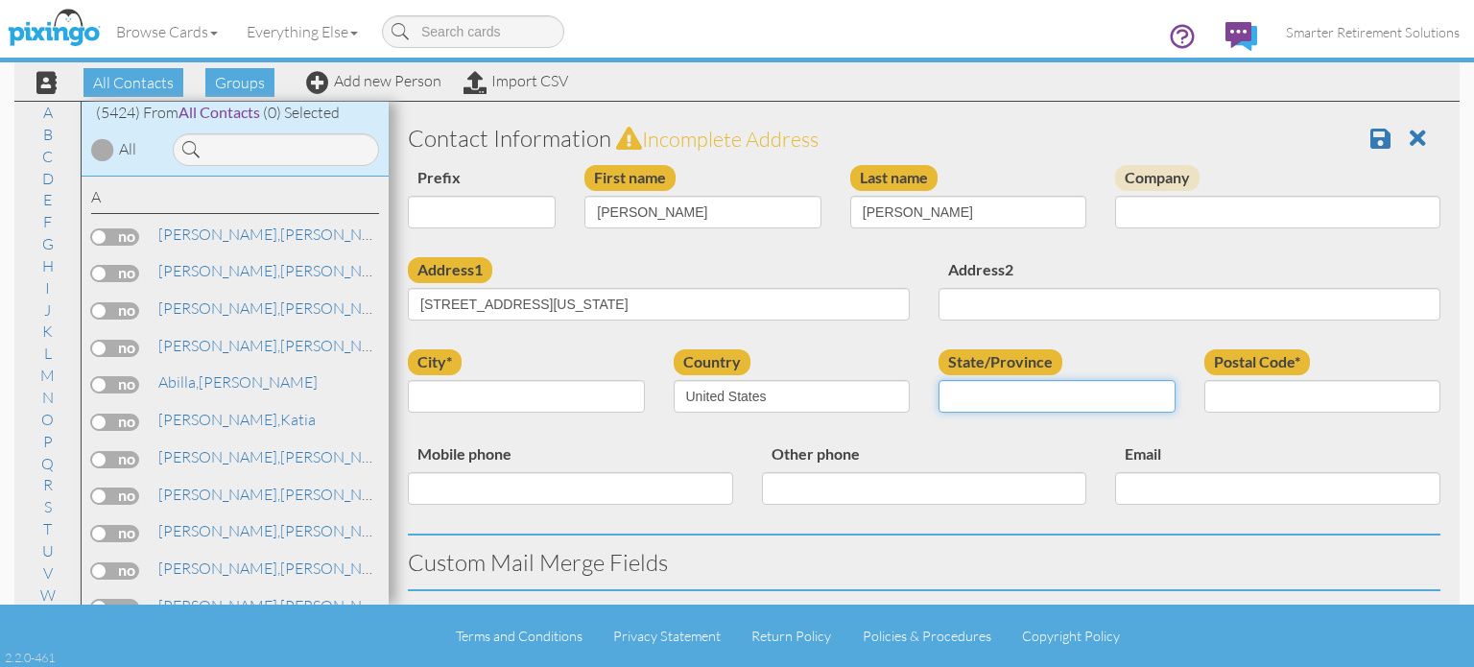
click at [1044, 387] on select "AA (Military) AE (Military) [US_STATE] [US_STATE] [US_STATE] AP (Military) [US_…" at bounding box center [1056, 396] width 237 height 33
select select "object:17561"
click at [938, 380] on select "AA (Military) AE (Military) [US_STATE] [US_STATE] [US_STATE] AP (Military) [US_…" at bounding box center [1056, 396] width 237 height 33
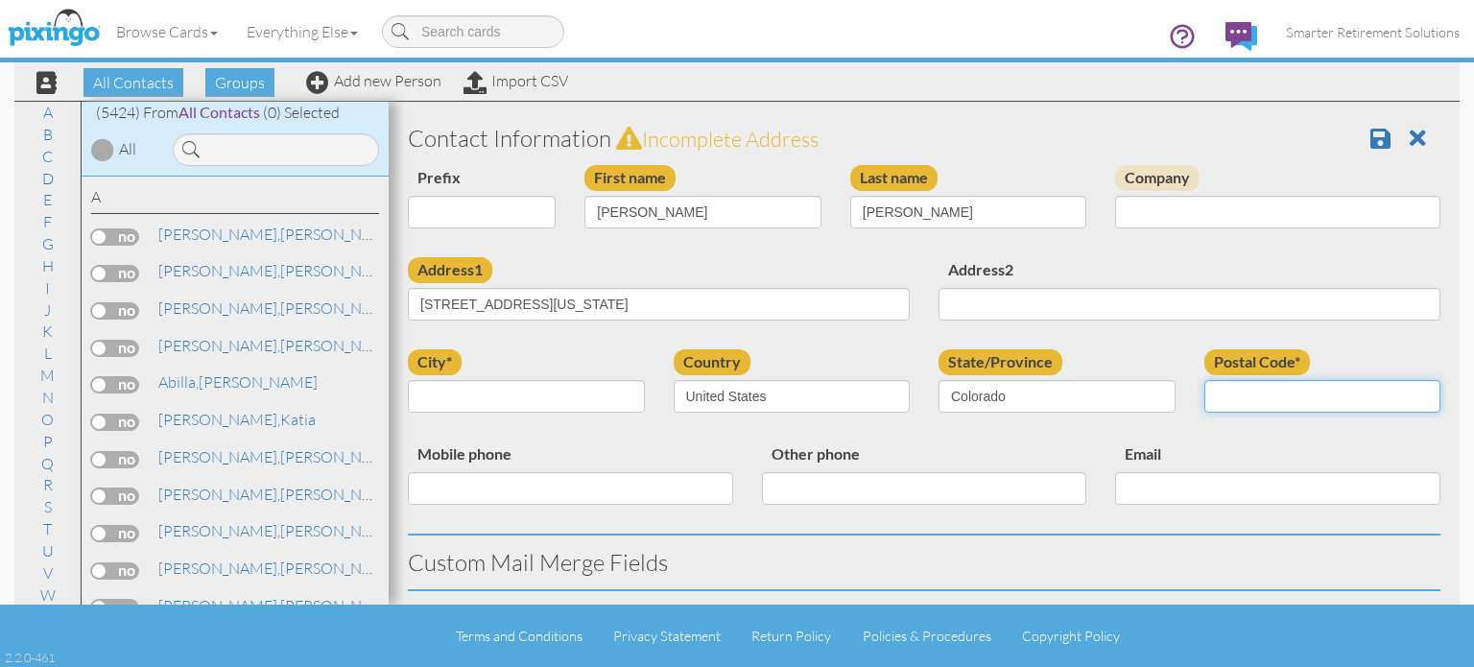
click at [1246, 398] on input "Postal Code*" at bounding box center [1322, 396] width 237 height 33
type input "80920"
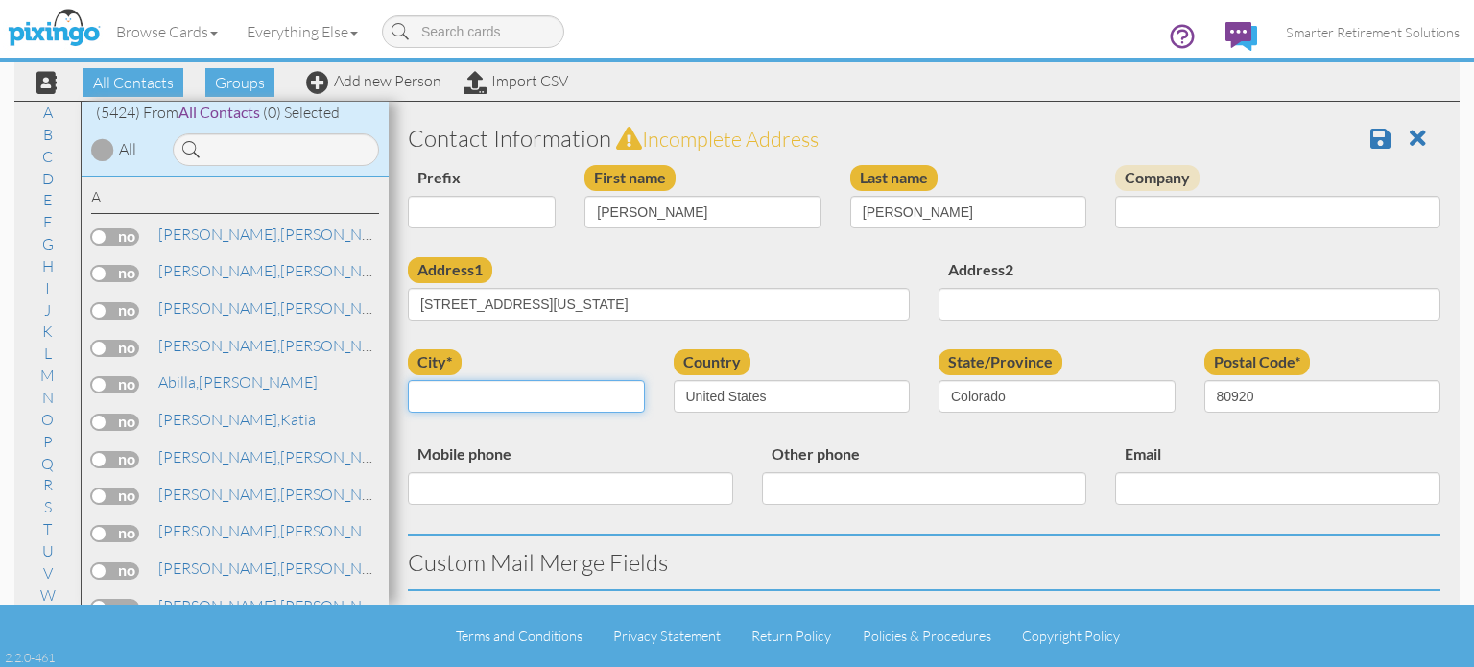
click at [545, 393] on input "city*" at bounding box center [526, 396] width 237 height 33
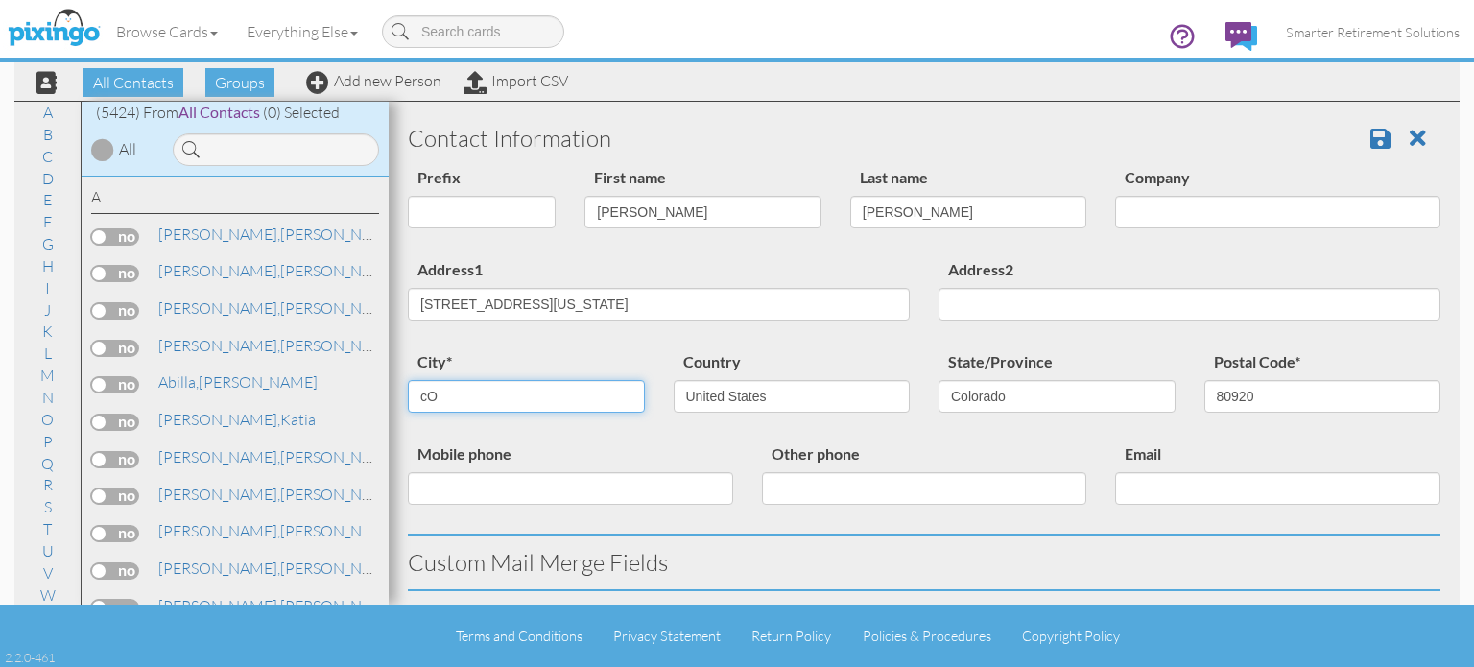
type input "c"
type input "[US_STATE][GEOGRAPHIC_DATA]"
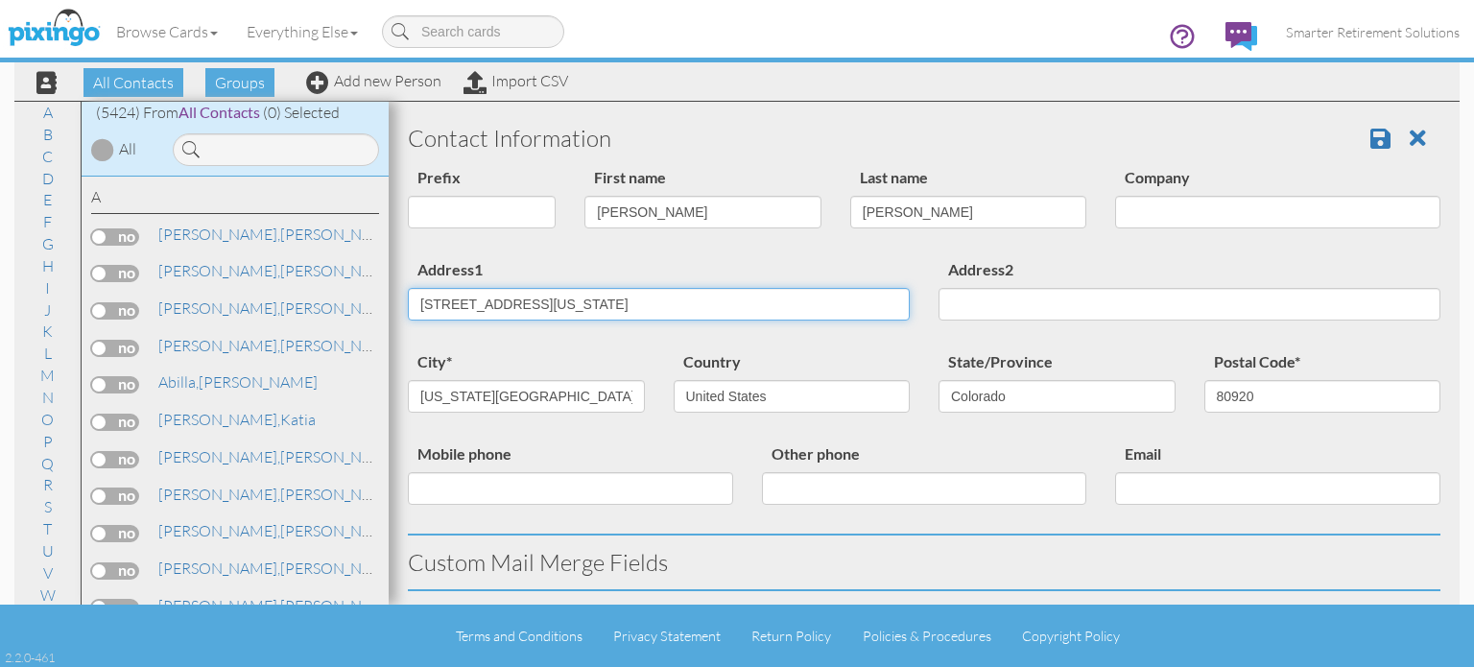
drag, startPoint x: 558, startPoint y: 306, endPoint x: 925, endPoint y: 300, distance: 366.5
click at [925, 299] on div "Address1 9584 Newport Plum Ct Colorado Springs, CO 80920 United States Address2" at bounding box center [923, 303] width 1061 height 92
type input "9584 Newport Plum Ct"
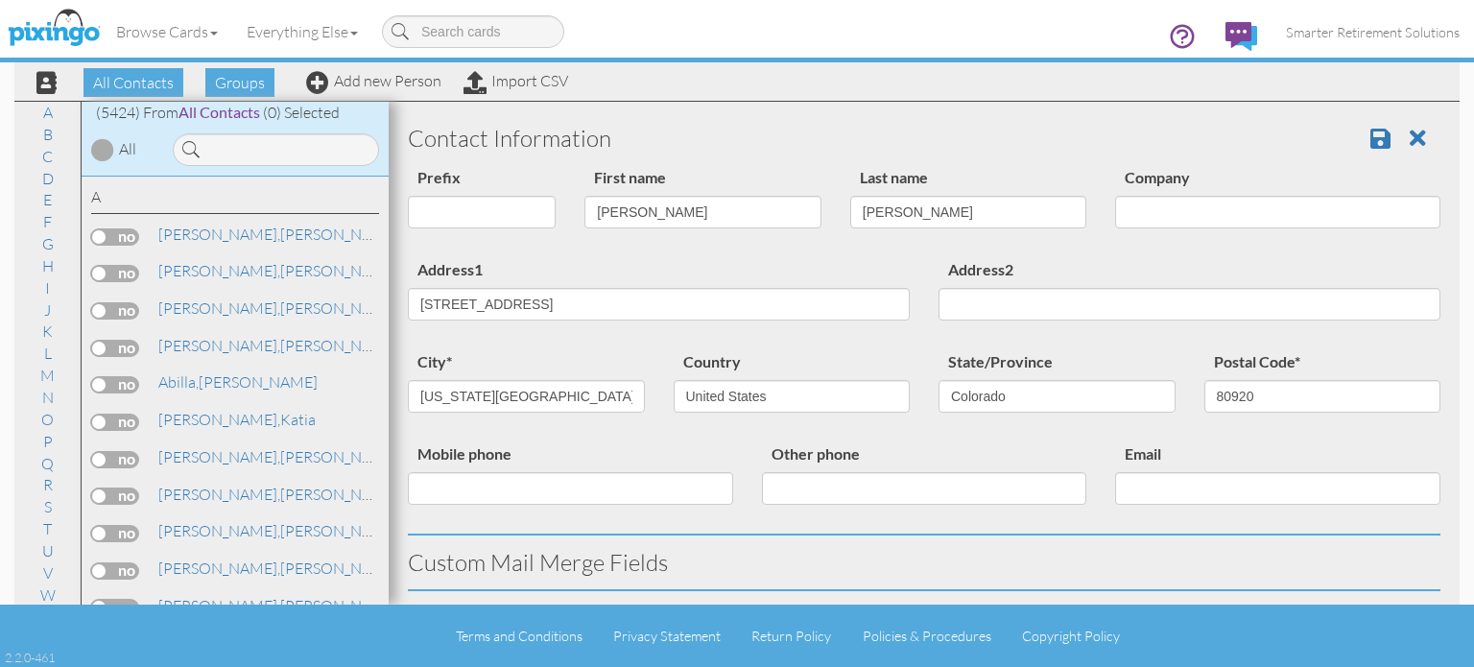
click at [811, 270] on div "Address1 9584 Newport Plum Ct" at bounding box center [658, 296] width 531 height 78
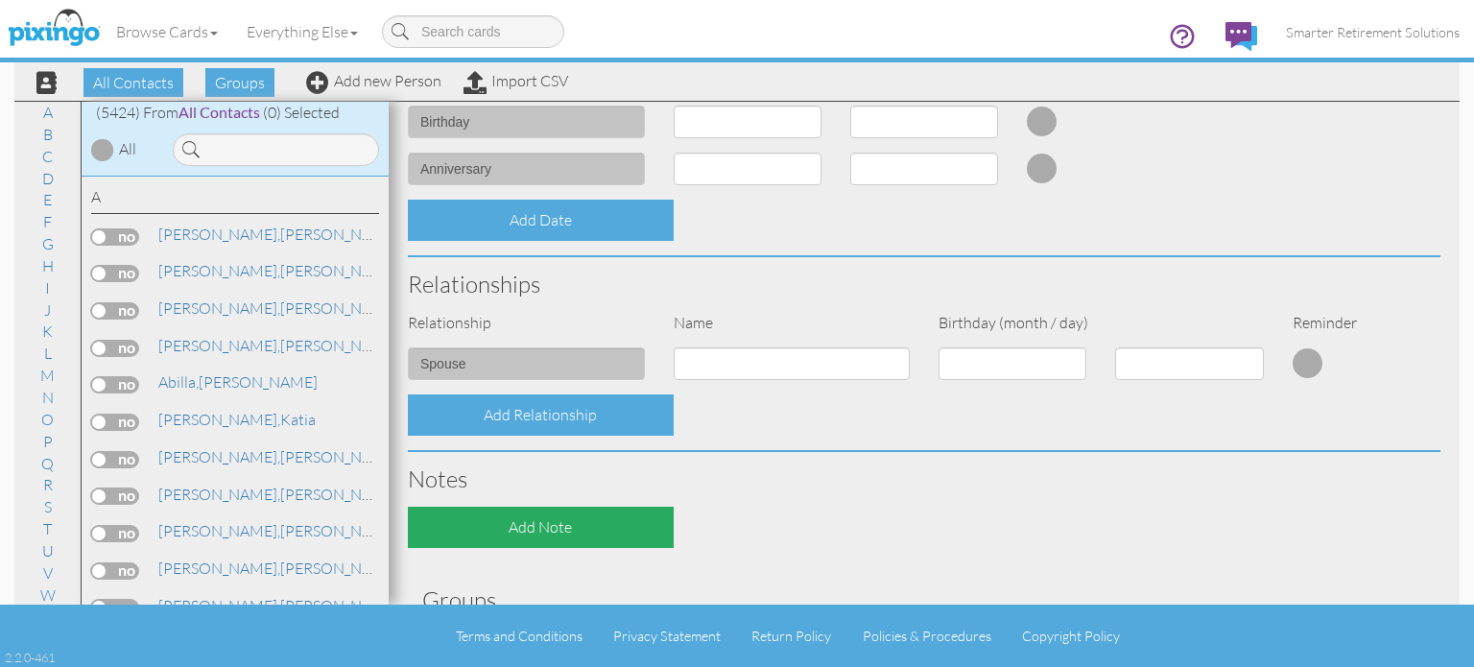
scroll to position [734, 0]
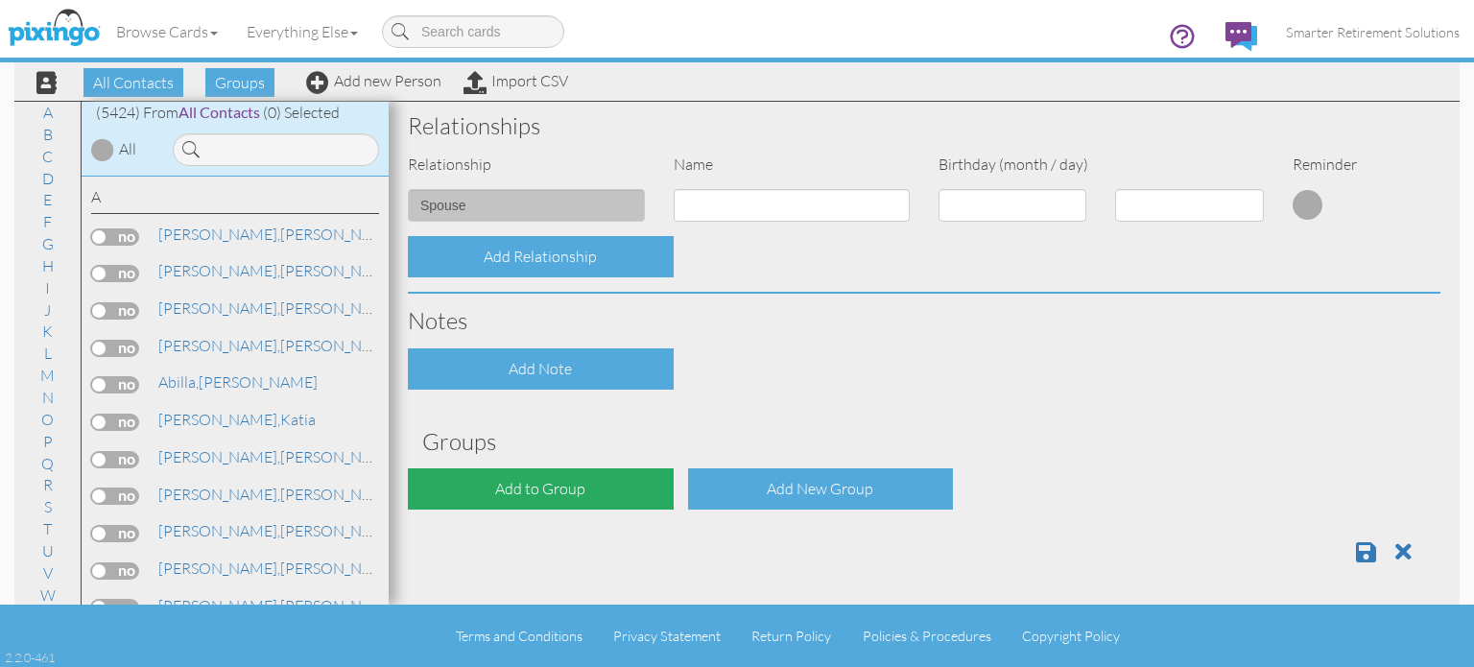
click at [471, 500] on div "Add to Group" at bounding box center [541, 488] width 266 height 41
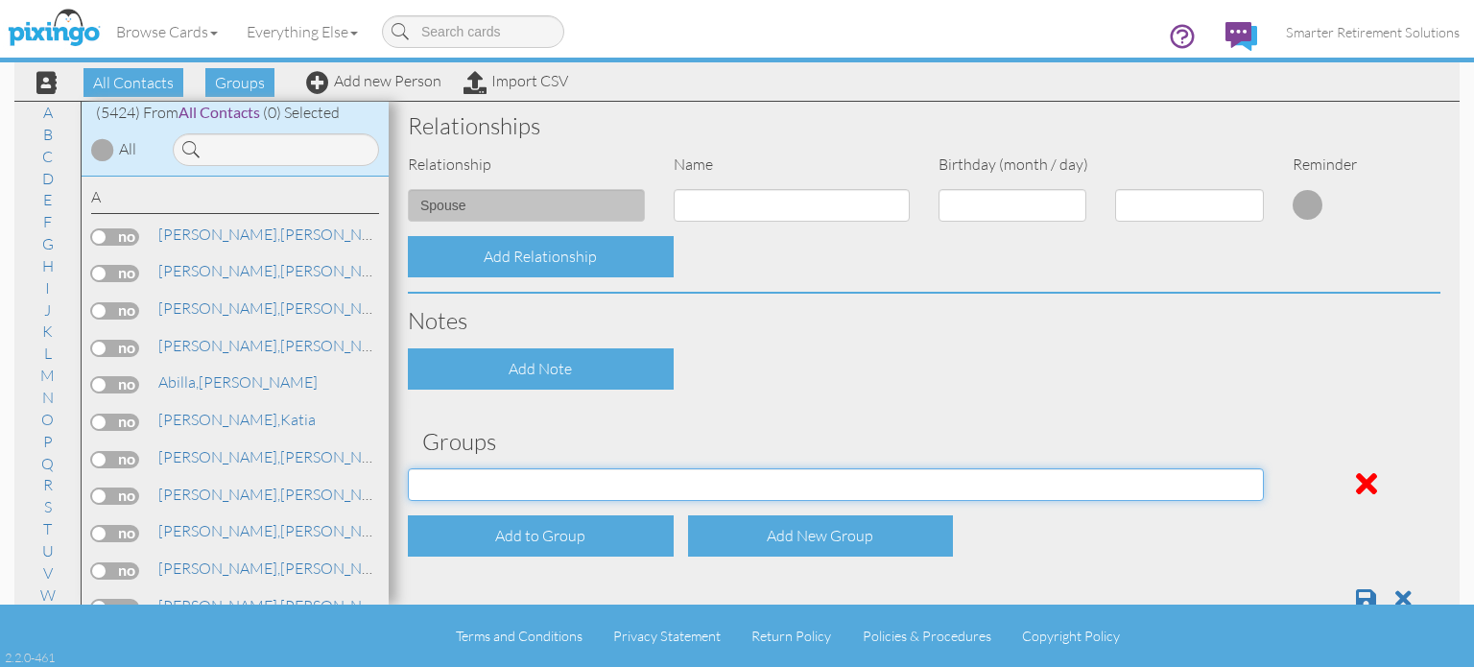
click at [472, 485] on select "[DATE] SMARTER FEDS OSD DMEA [US_STATE] [DATE] BOP Onsite 08/12 [US_STATE] Regi…" at bounding box center [836, 484] width 856 height 33
select select "object:17626"
click at [408, 468] on select "[DATE] SMARTER FEDS OSD DMEA [US_STATE] [DATE] BOP Onsite 08/12 [US_STATE] Regi…" at bounding box center [836, 484] width 856 height 33
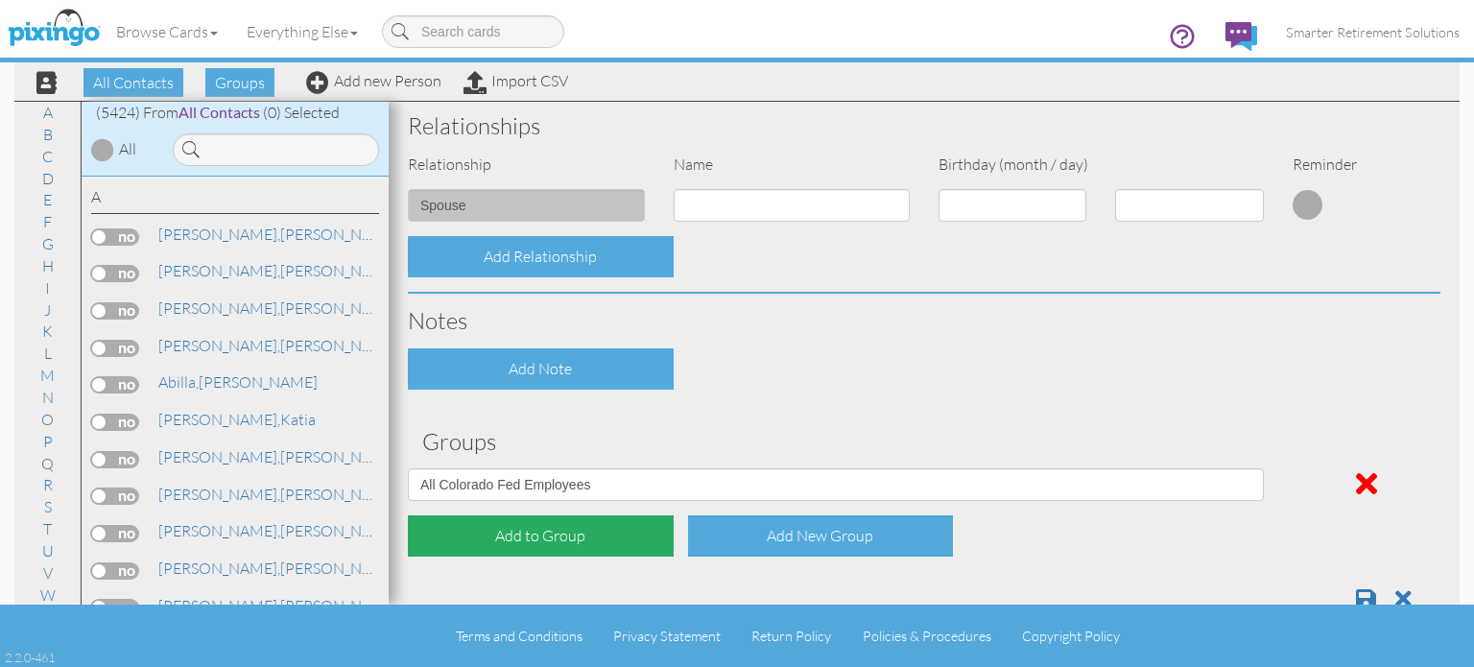
click at [466, 538] on div "Add to Group" at bounding box center [541, 535] width 266 height 41
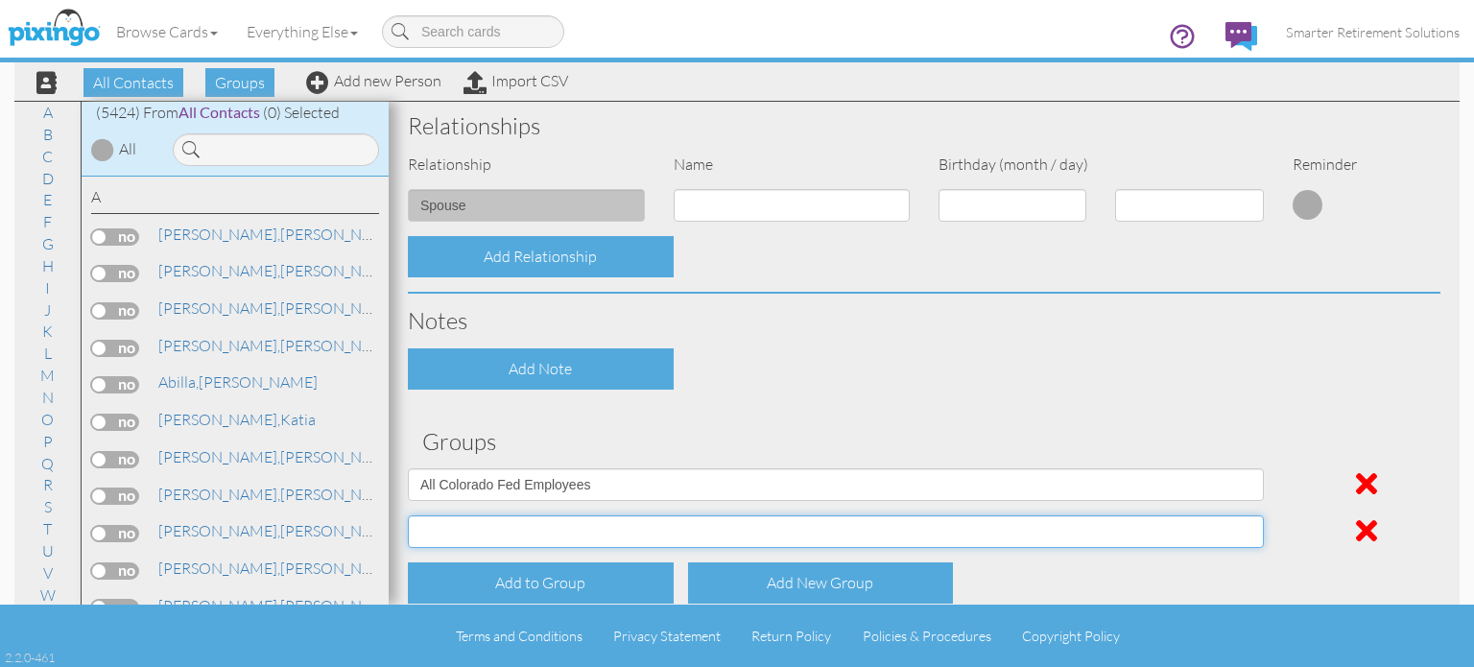
click at [467, 528] on select "[DATE] SMARTER FEDS OSD DMEA [US_STATE] [DATE] BOP Onsite 08/12 [US_STATE] Regi…" at bounding box center [836, 531] width 856 height 33
select select "object:17678"
click at [408, 515] on select "[DATE] SMARTER FEDS OSD DMEA [US_STATE] [DATE] BOP Onsite 08/12 [US_STATE] Regi…" at bounding box center [836, 531] width 856 height 33
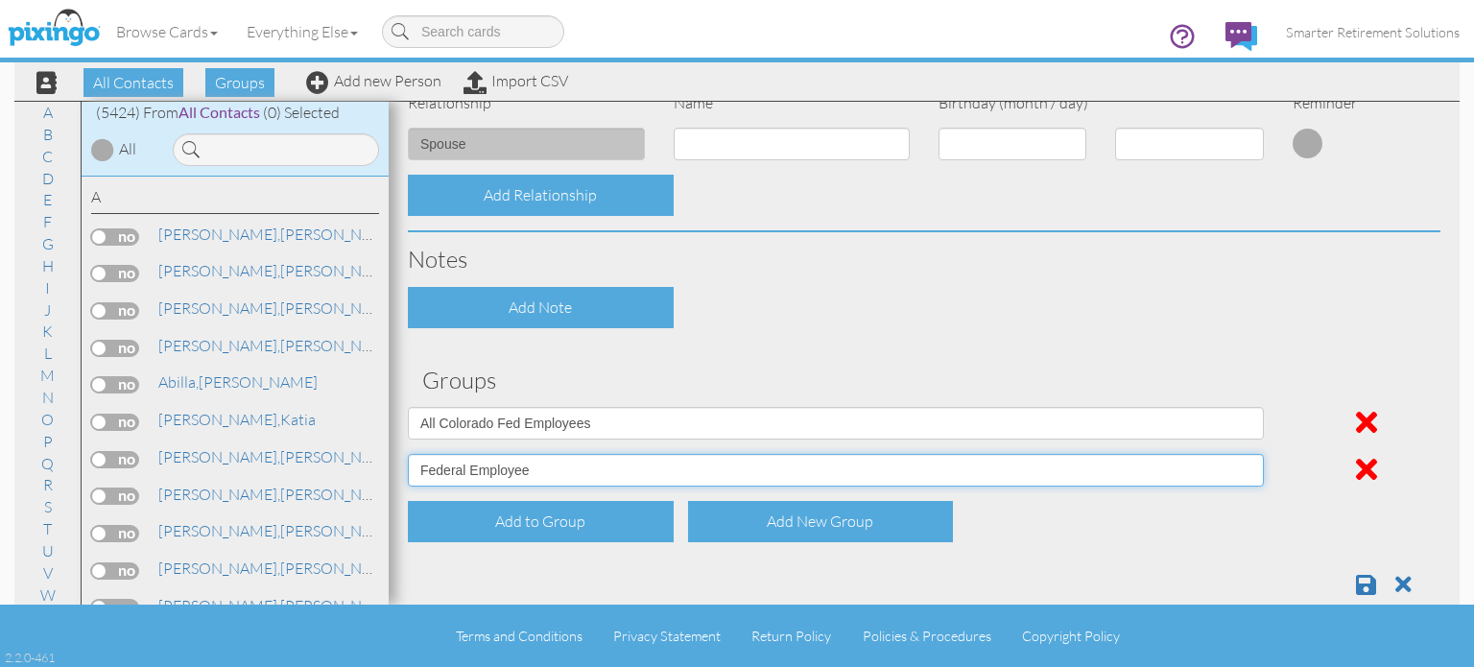
scroll to position [829, 0]
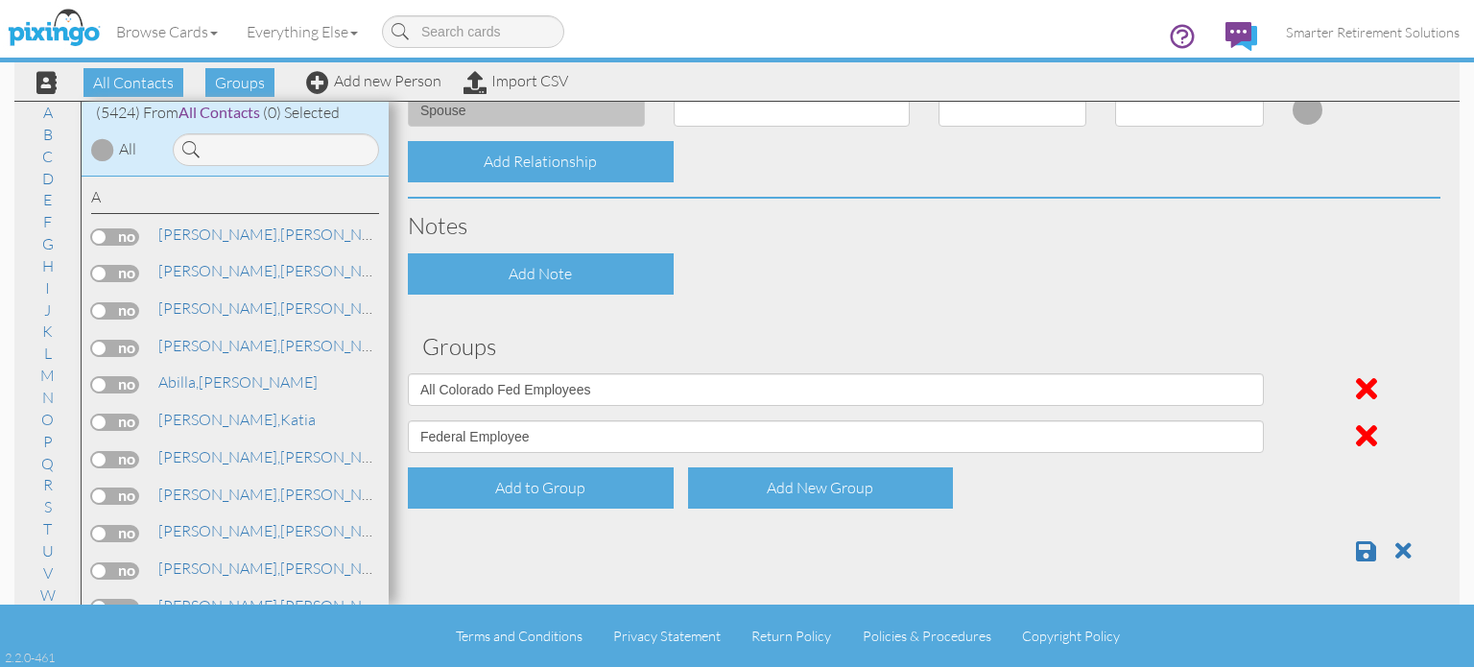
click at [1139, 506] on div "Add to Group Add New Group" at bounding box center [923, 487] width 1061 height 41
click at [1356, 555] on span at bounding box center [1366, 550] width 20 height 23
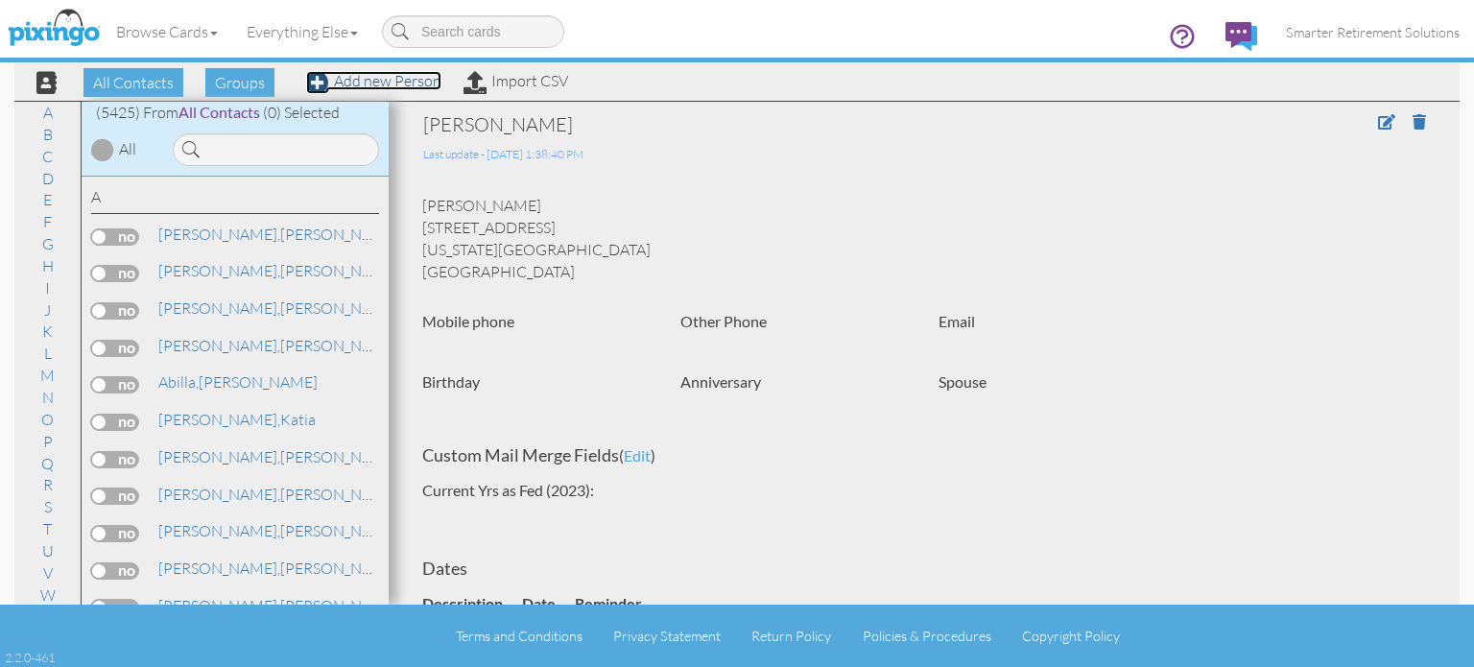
click at [411, 83] on link "Add new Person" at bounding box center [373, 80] width 135 height 19
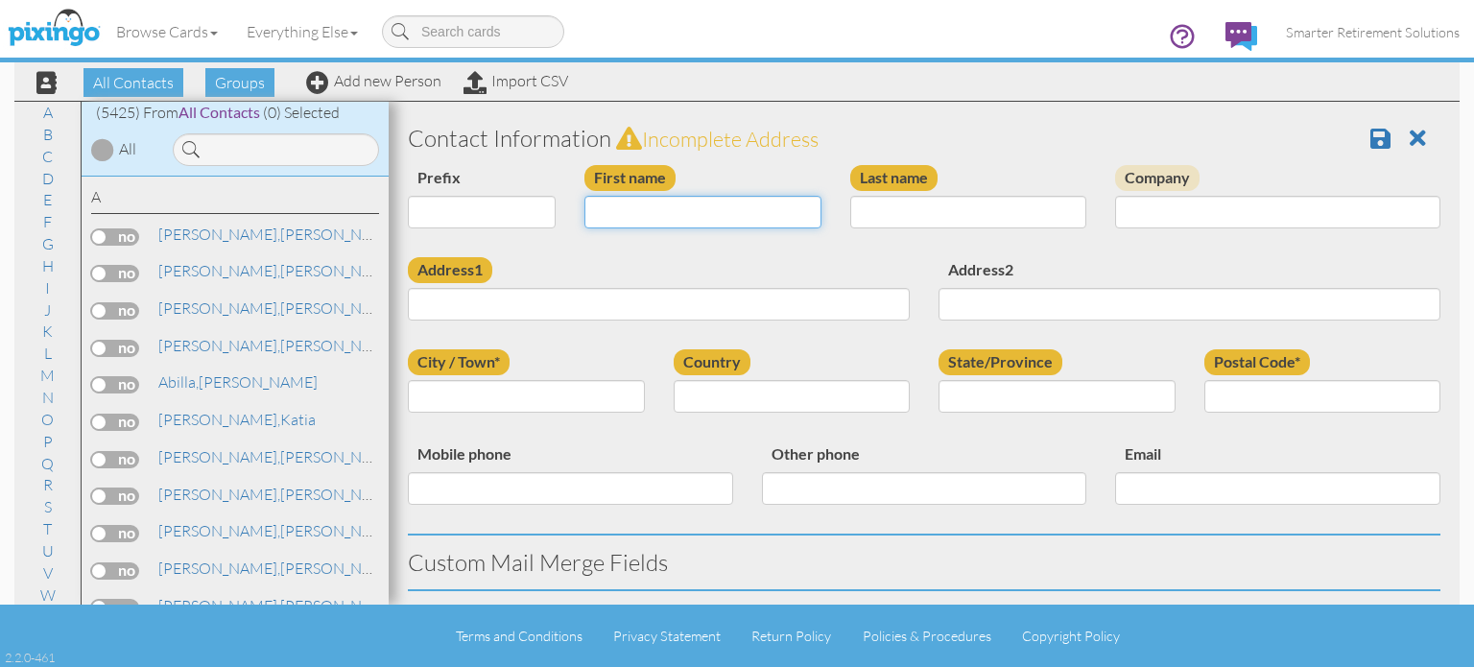
click at [627, 212] on input "First name" at bounding box center [702, 212] width 237 height 33
type input "s"
type input "[PERSON_NAME]"
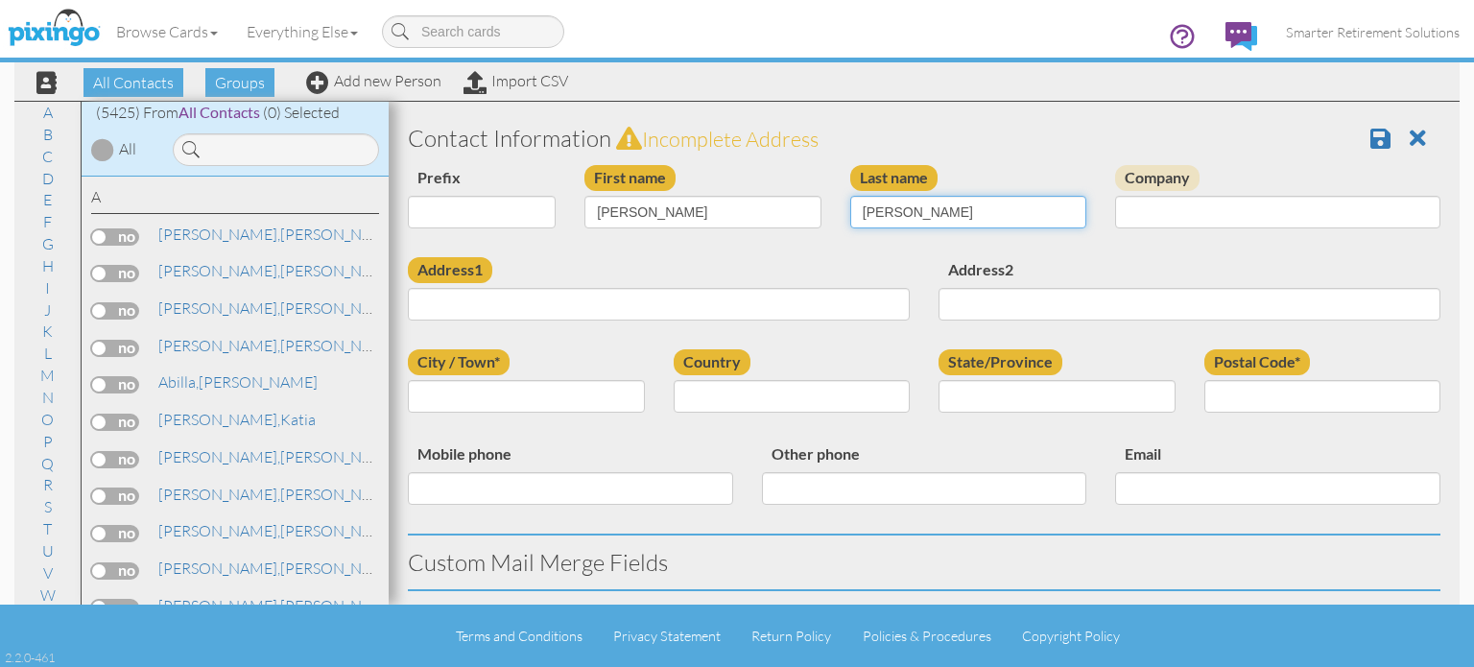
click at [917, 201] on input "[PERSON_NAME]" at bounding box center [968, 212] width 237 height 33
type input "[PERSON_NAME]"
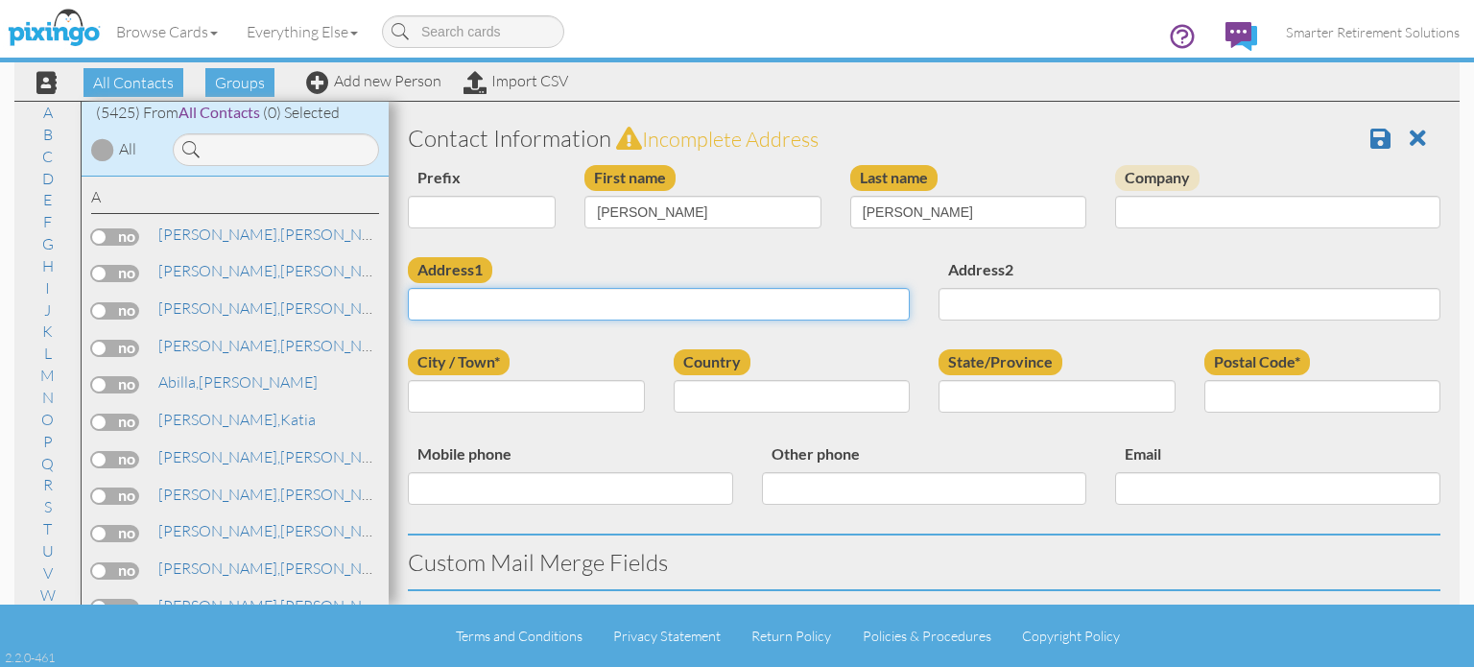
click at [604, 290] on input "Address1" at bounding box center [659, 304] width 502 height 33
paste input "1429 Tweed Street Colorado Springs, Colorado 80809 United States"
click at [793, 301] on input "1429 Tweed Street Colorado Springs, Colorado 80809 United States" at bounding box center [659, 304] width 502 height 33
type input "1429 Tweed Street Colorado Springs, Colorado 80809 United States"
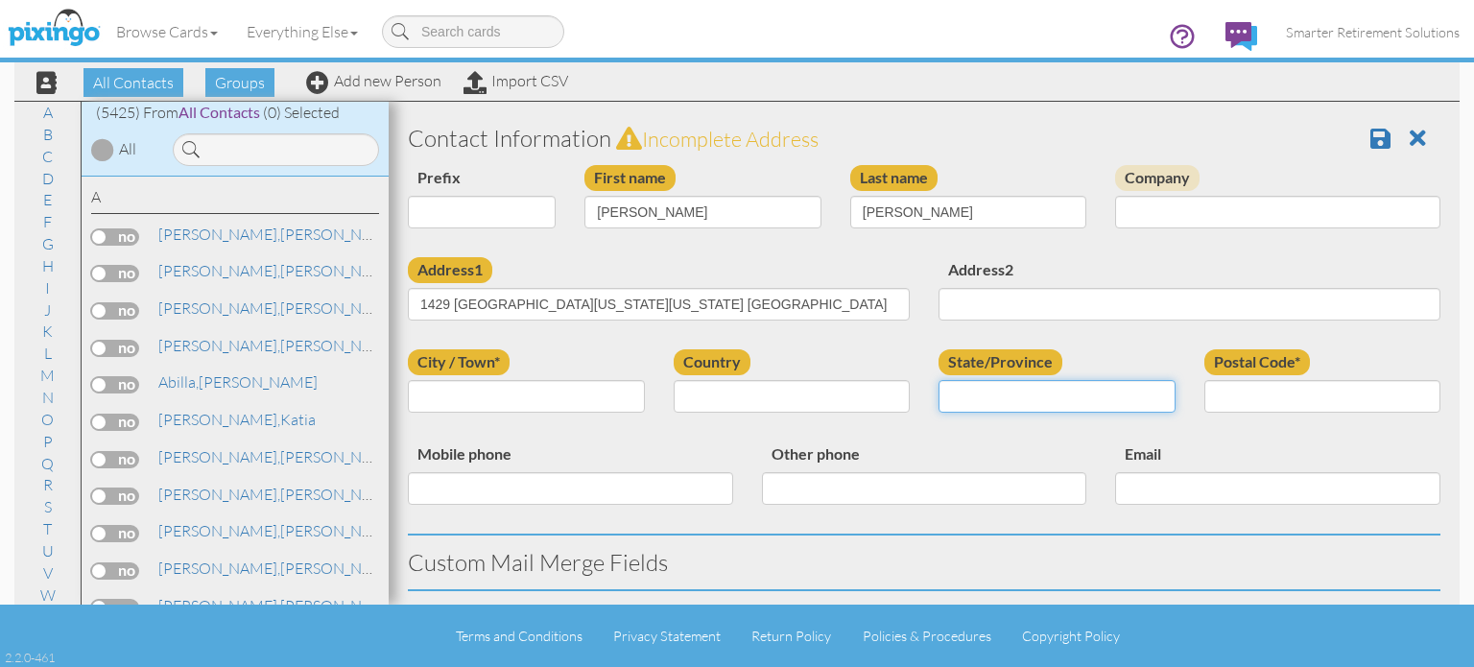
drag, startPoint x: 1005, startPoint y: 398, endPoint x: 892, endPoint y: 409, distance: 113.7
click at [1003, 398] on input "State/Province" at bounding box center [1056, 396] width 237 height 33
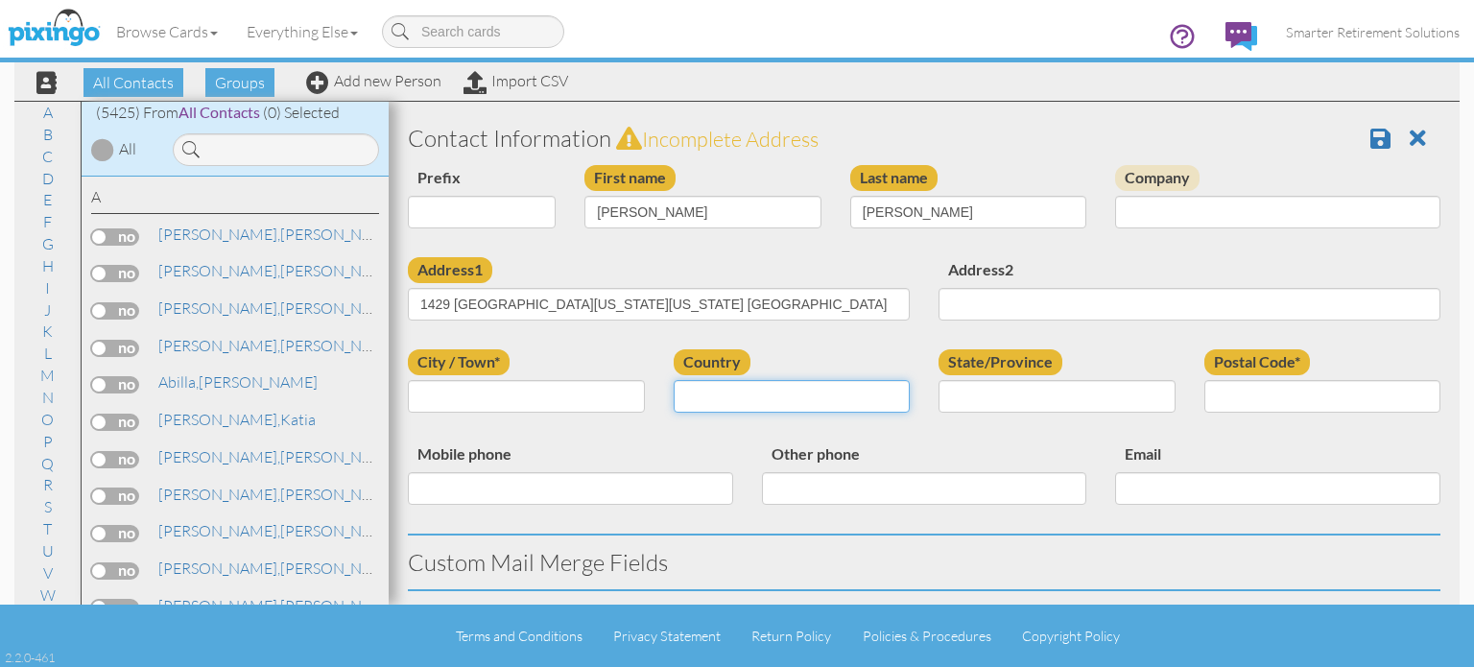
click at [826, 399] on select "[GEOGRAPHIC_DATA] -------------- [GEOGRAPHIC_DATA] [GEOGRAPHIC_DATA] [GEOGRAPHI…" at bounding box center [791, 396] width 237 height 33
select select "object:17310"
click at [673, 380] on select "[GEOGRAPHIC_DATA] -------------- [GEOGRAPHIC_DATA] [GEOGRAPHIC_DATA] [GEOGRAPHI…" at bounding box center [791, 396] width 237 height 33
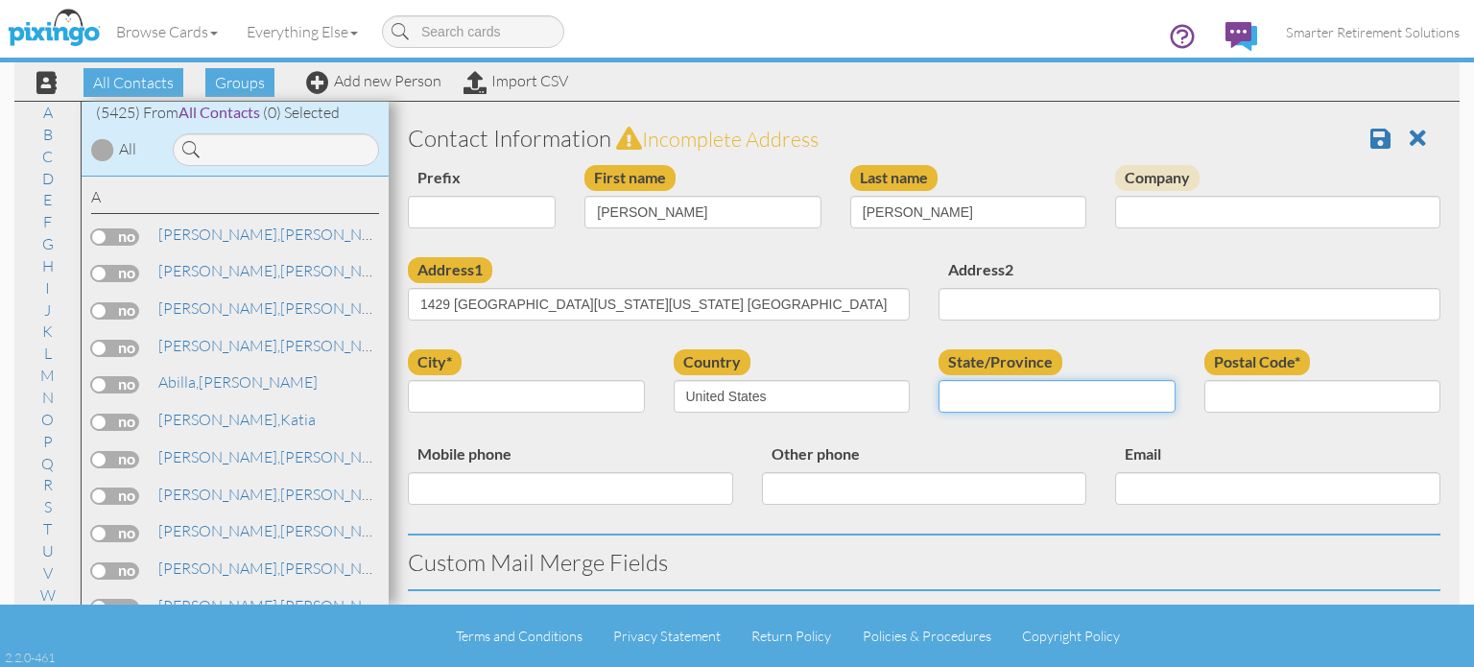
click at [983, 390] on select "AA (Military) AE (Military) Alabama Alaska American Samoa AP (Military) Arizona…" at bounding box center [1056, 396] width 237 height 33
select select "object:17564"
click at [938, 380] on select "AA (Military) AE (Military) Alabama Alaska American Samoa AP (Military) Arizona…" at bounding box center [1056, 396] width 237 height 33
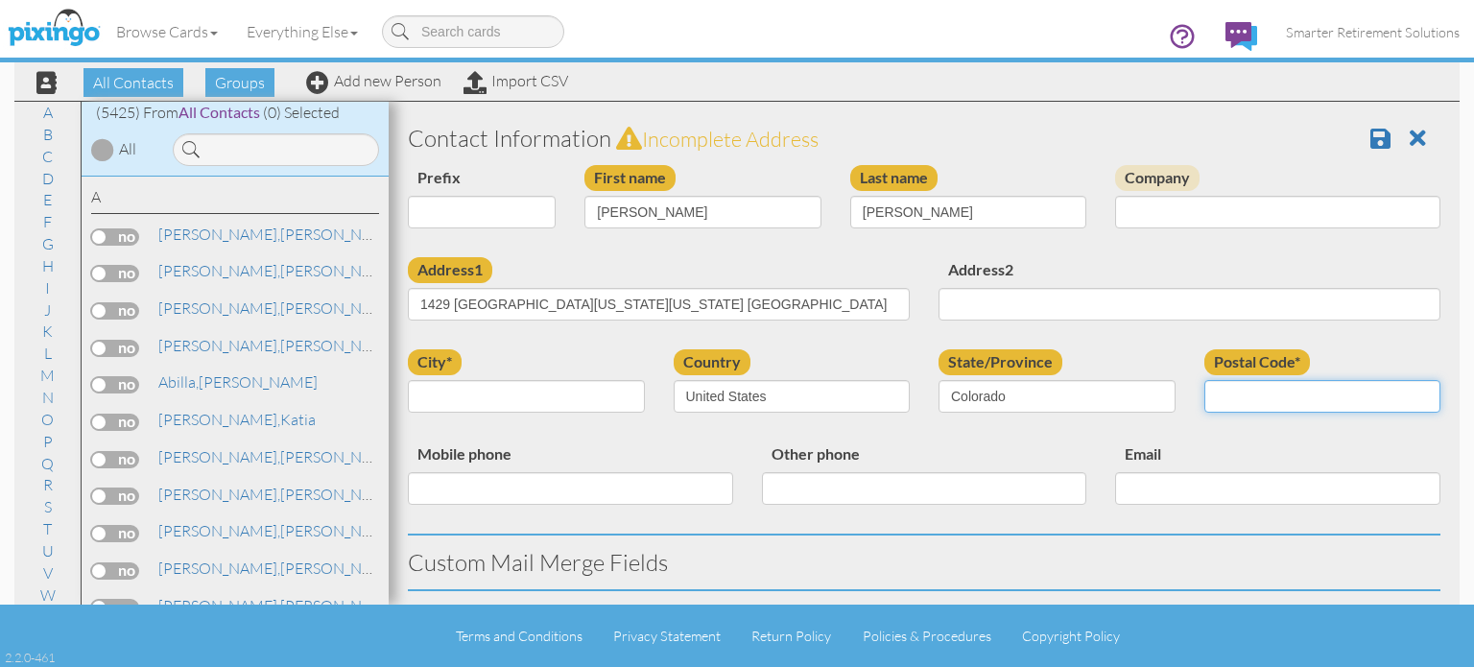
click at [1208, 390] on input "Postal Code*" at bounding box center [1322, 396] width 237 height 33
type input "80809"
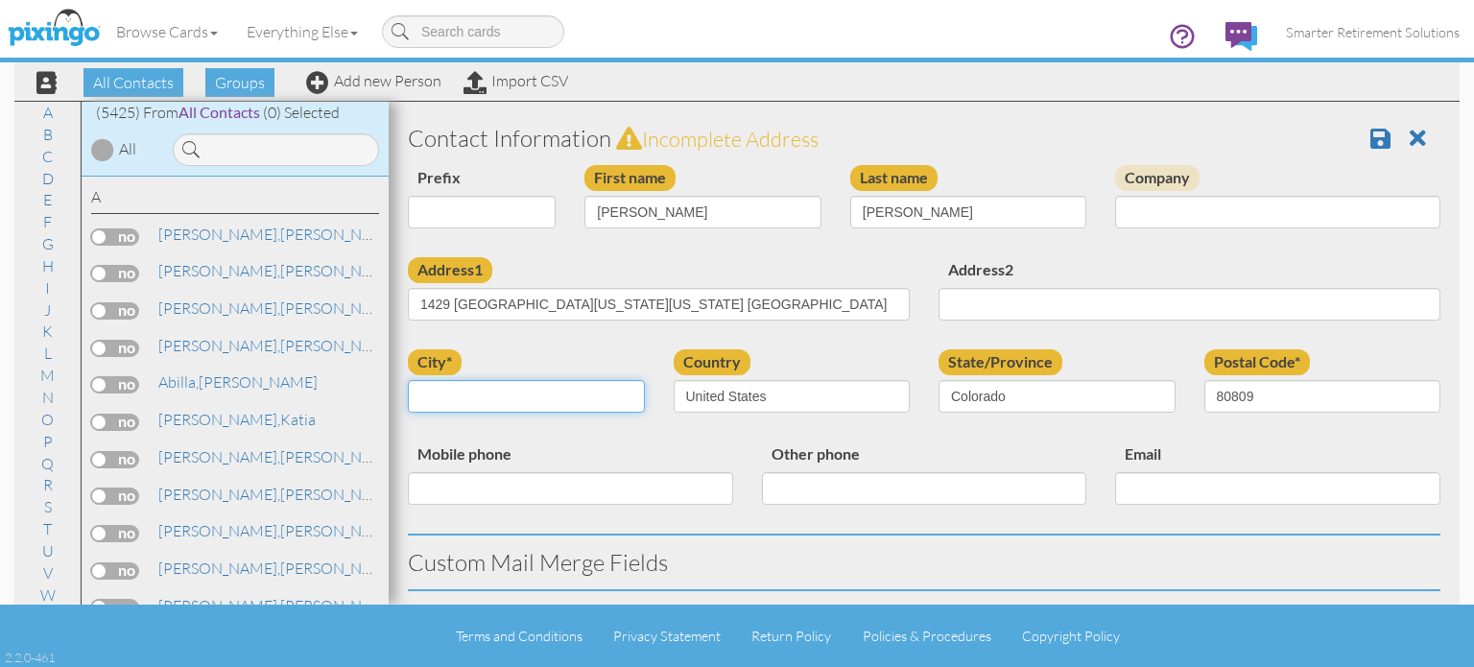
click at [476, 389] on input "city*" at bounding box center [526, 396] width 237 height 33
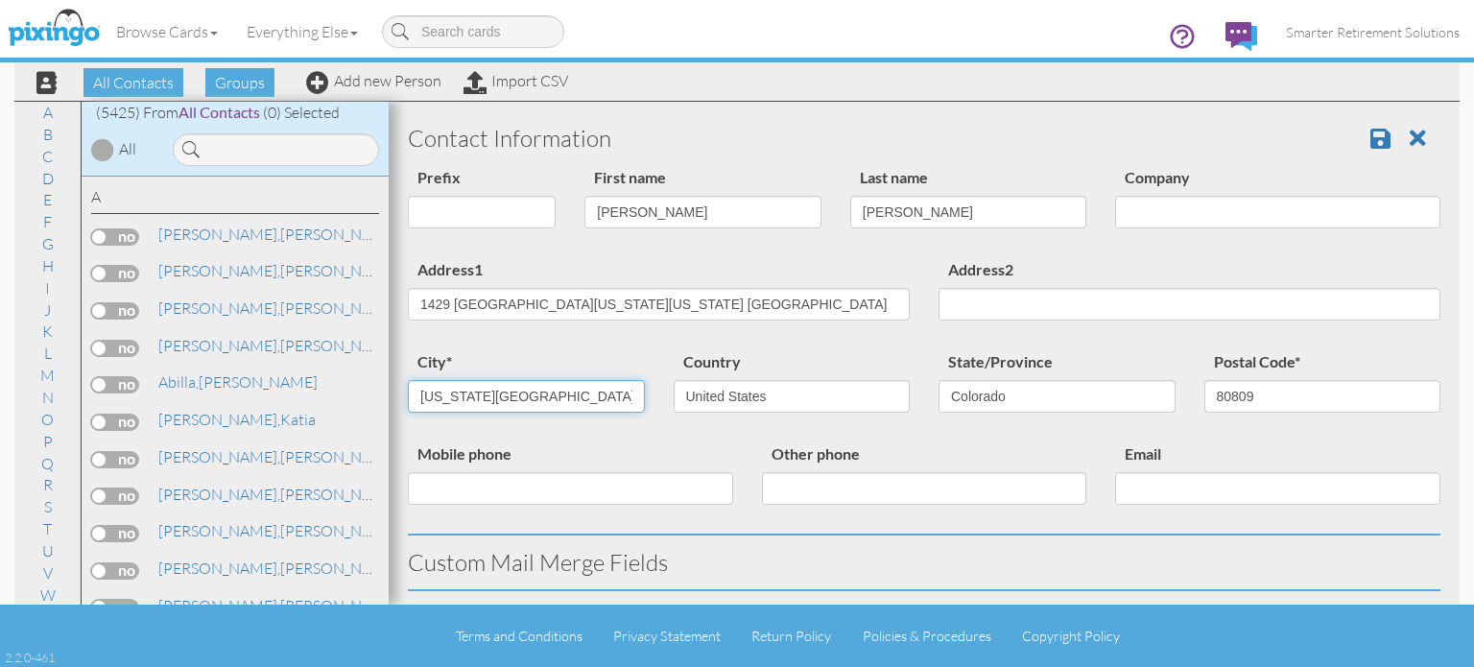
type input "[US_STATE][GEOGRAPHIC_DATA]"
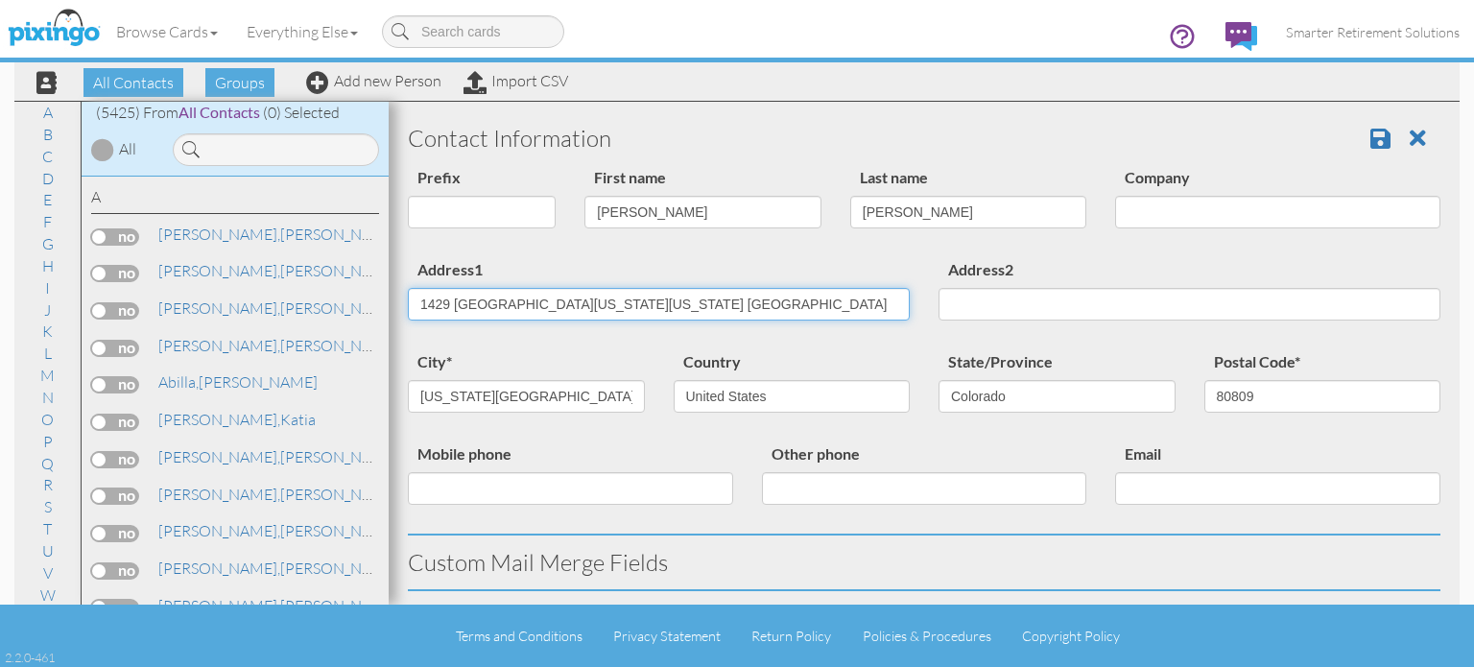
drag, startPoint x: 533, startPoint y: 297, endPoint x: 1047, endPoint y: 247, distance: 515.8
type input "1429 [GEOGRAPHIC_DATA]"
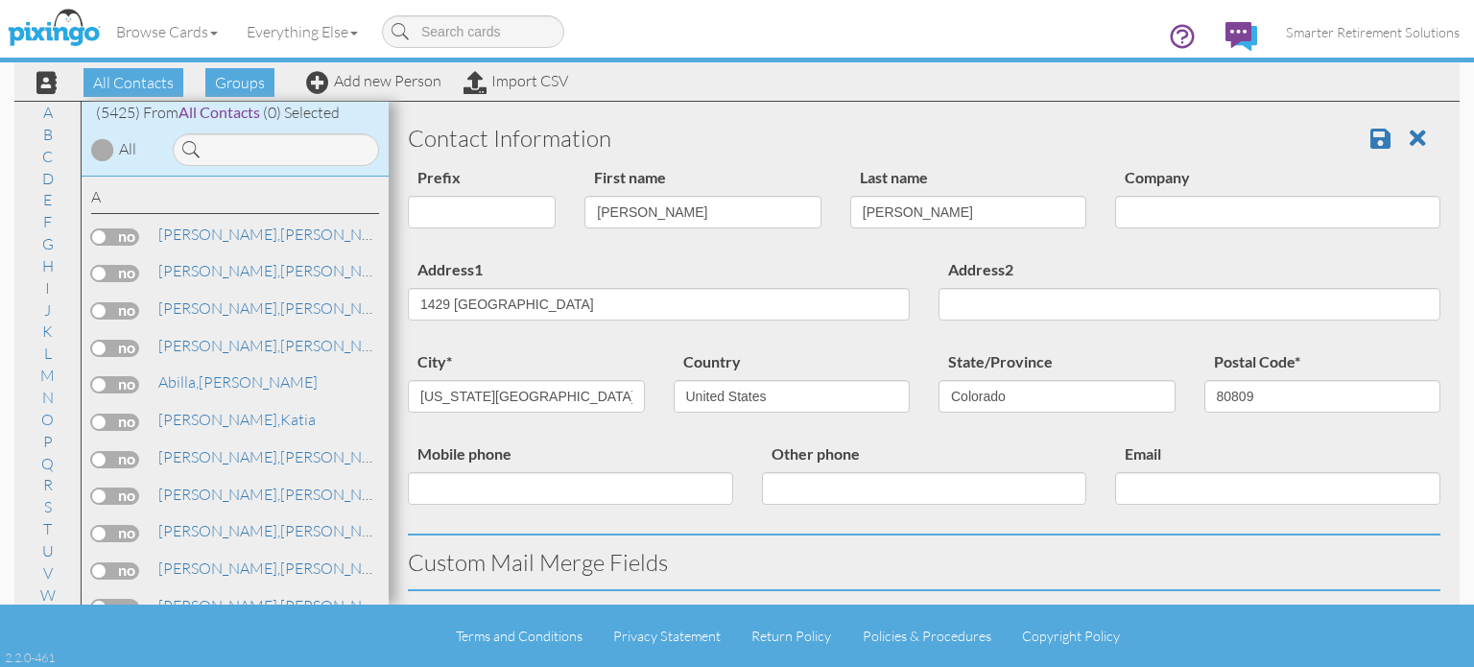
click at [848, 260] on div "Address1 1429 Tweed Street" at bounding box center [658, 296] width 531 height 78
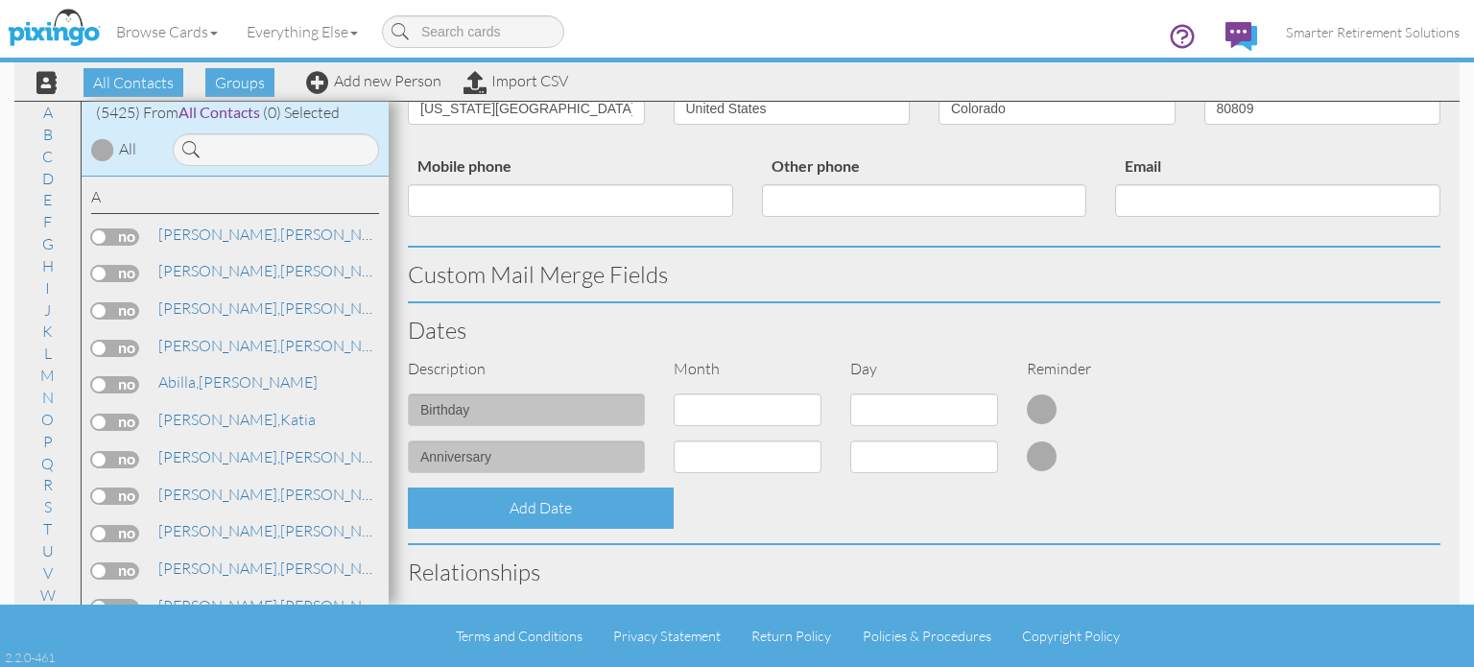
click at [495, 487] on div "Contact Information Prefix Dr. Mr. Mrs. First name Scott Last name Parsons Comp…" at bounding box center [924, 423] width 1032 height 1201
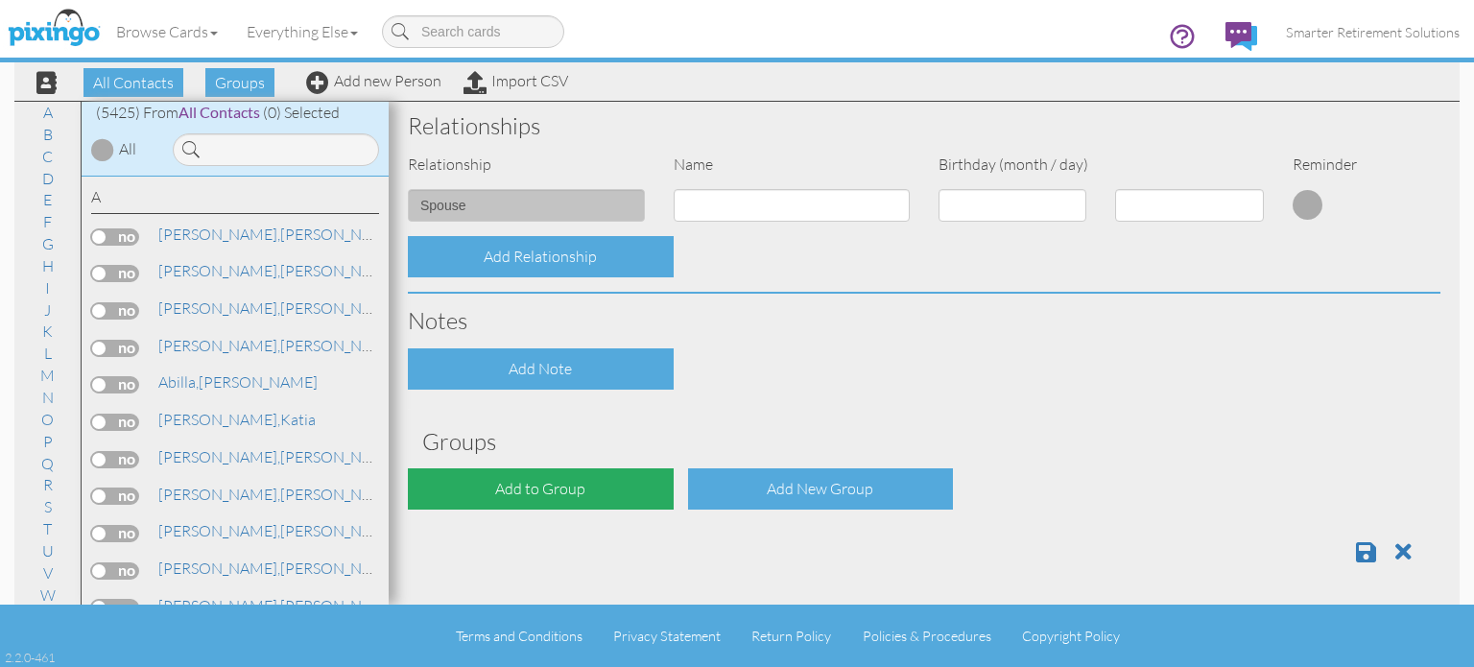
click at [495, 491] on div "Add to Group" at bounding box center [541, 488] width 266 height 41
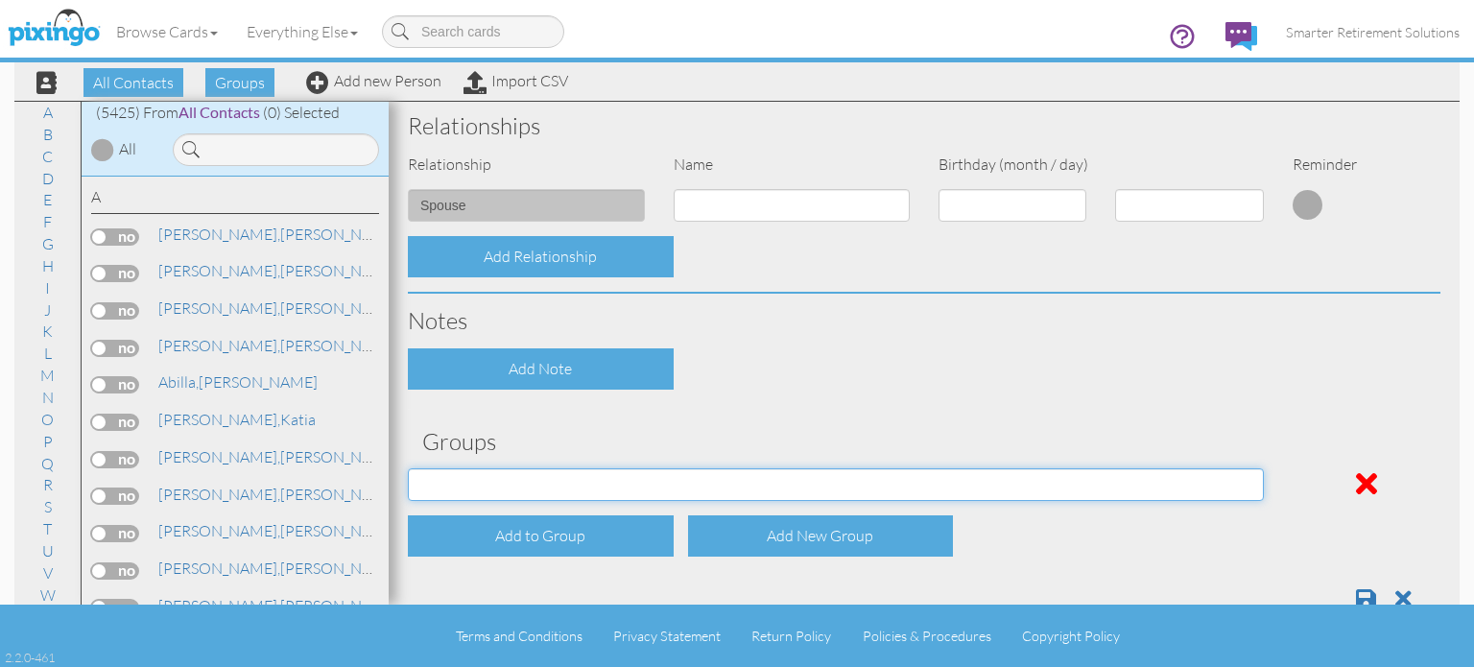
click at [500, 483] on select "04/22/2025 SMARTER FEDS OSD DMEA California 06/25/2025 BOP Onsite 08/12 Puerto …" at bounding box center [836, 484] width 856 height 33
select select "object:17628"
click at [408, 468] on select "04/22/2025 SMARTER FEDS OSD DMEA California 06/25/2025 BOP Onsite 08/12 Puerto …" at bounding box center [836, 484] width 856 height 33
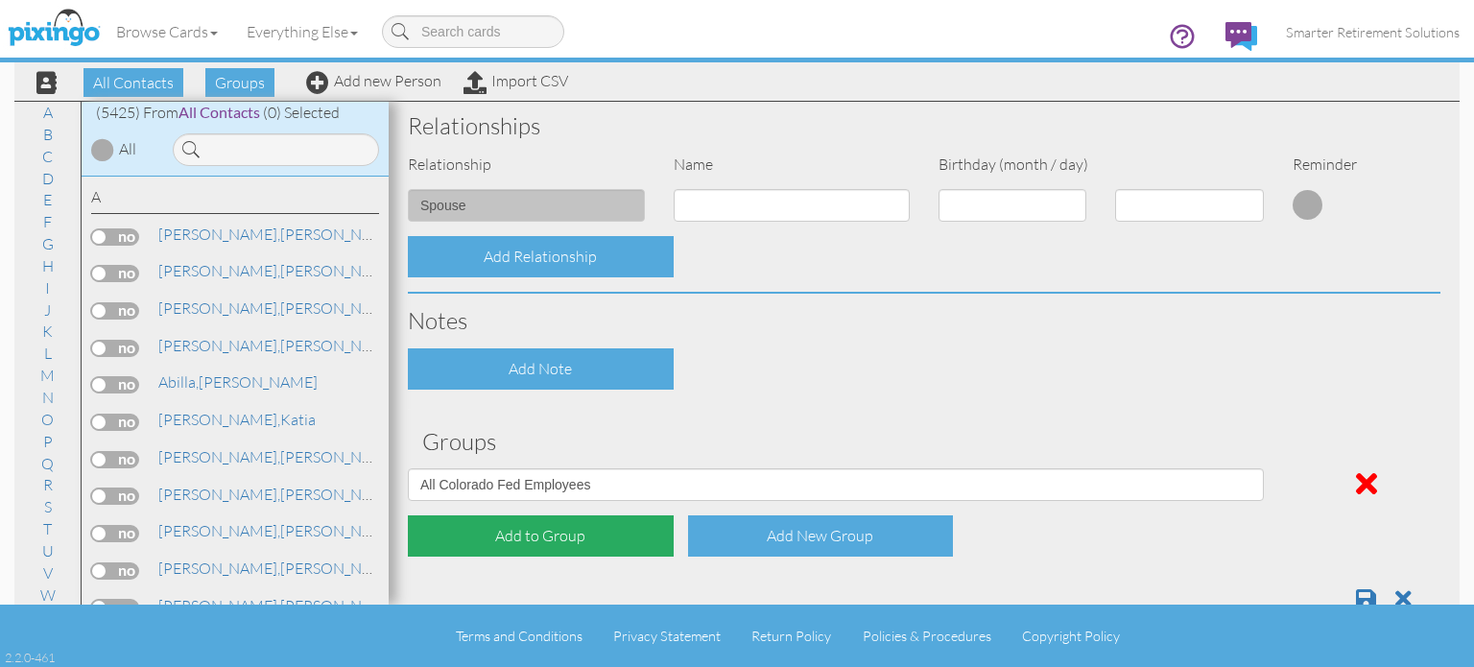
click at [547, 531] on div "Add to Group" at bounding box center [541, 535] width 266 height 41
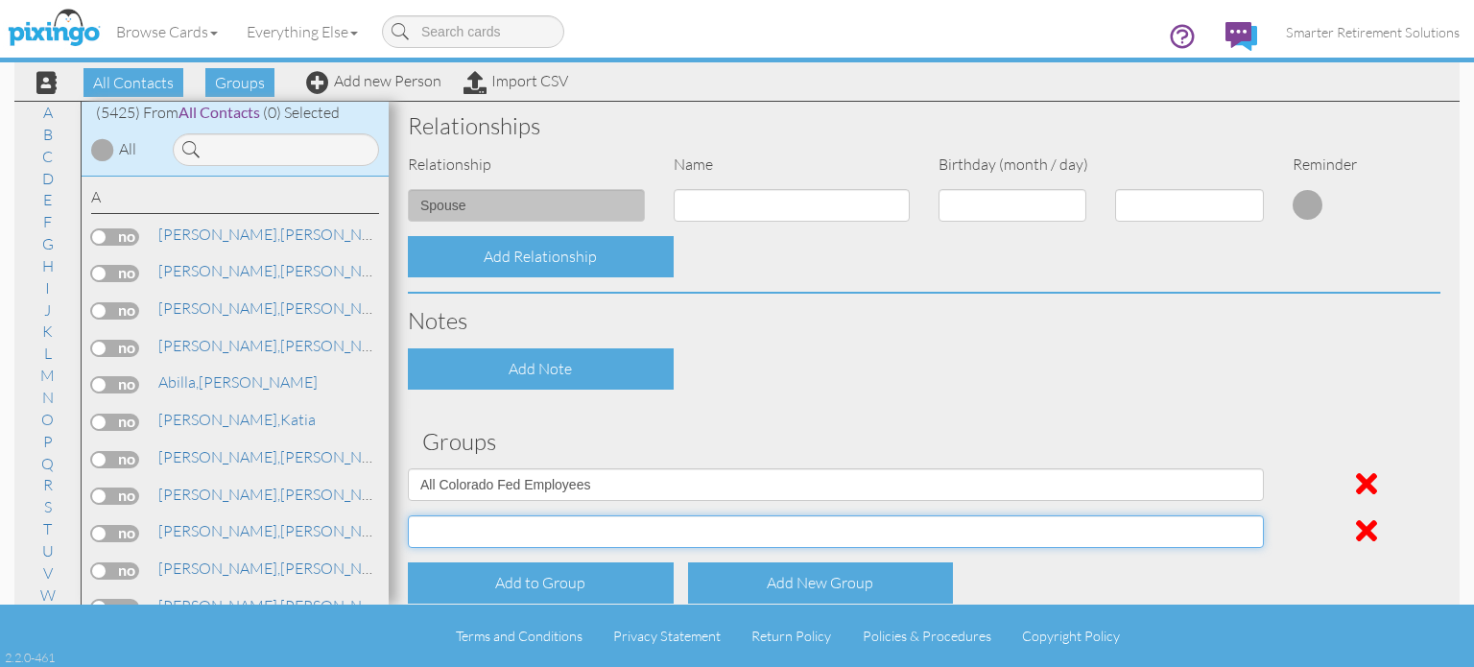
click at [545, 531] on select "04/22/2025 SMARTER FEDS OSD DMEA California 06/25/2025 BOP Onsite 08/12 Puerto …" at bounding box center [836, 531] width 856 height 33
select select "object:17680"
click at [408, 515] on select "04/22/2025 SMARTER FEDS OSD DMEA California 06/25/2025 BOP Onsite 08/12 Puerto …" at bounding box center [836, 531] width 856 height 33
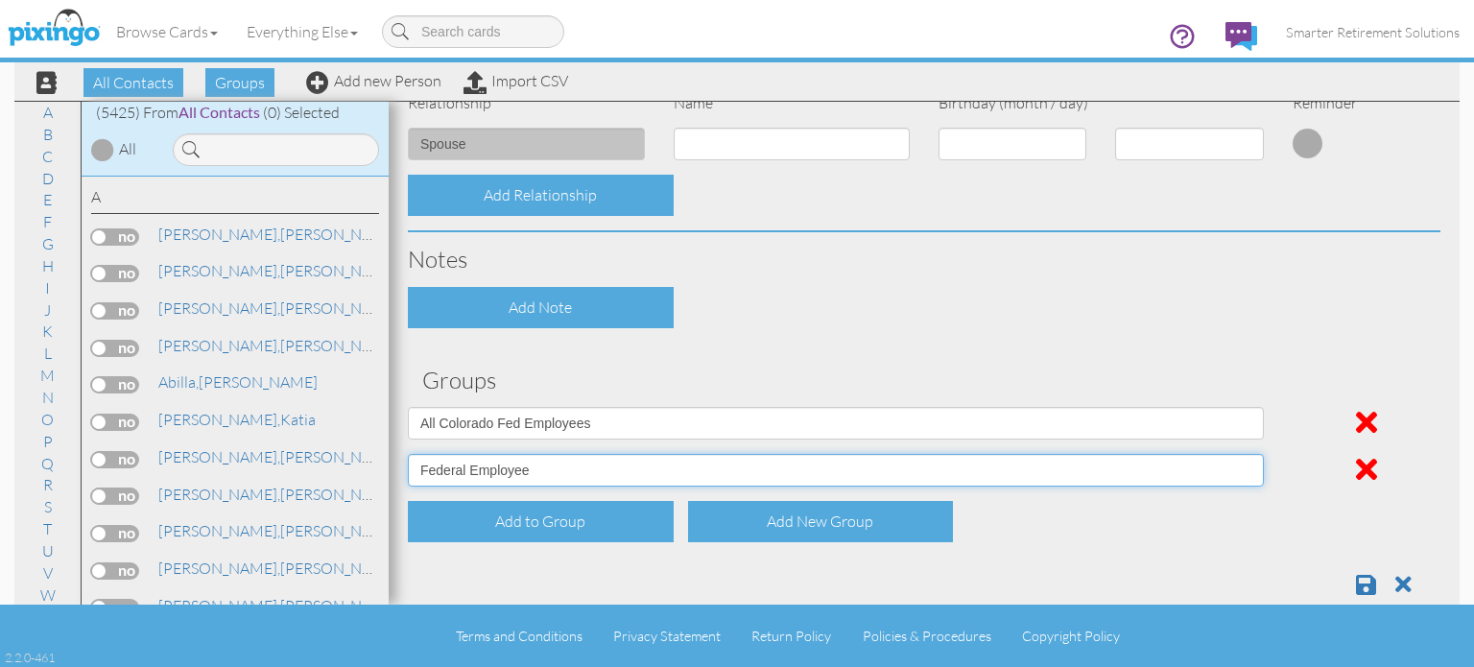
scroll to position [829, 0]
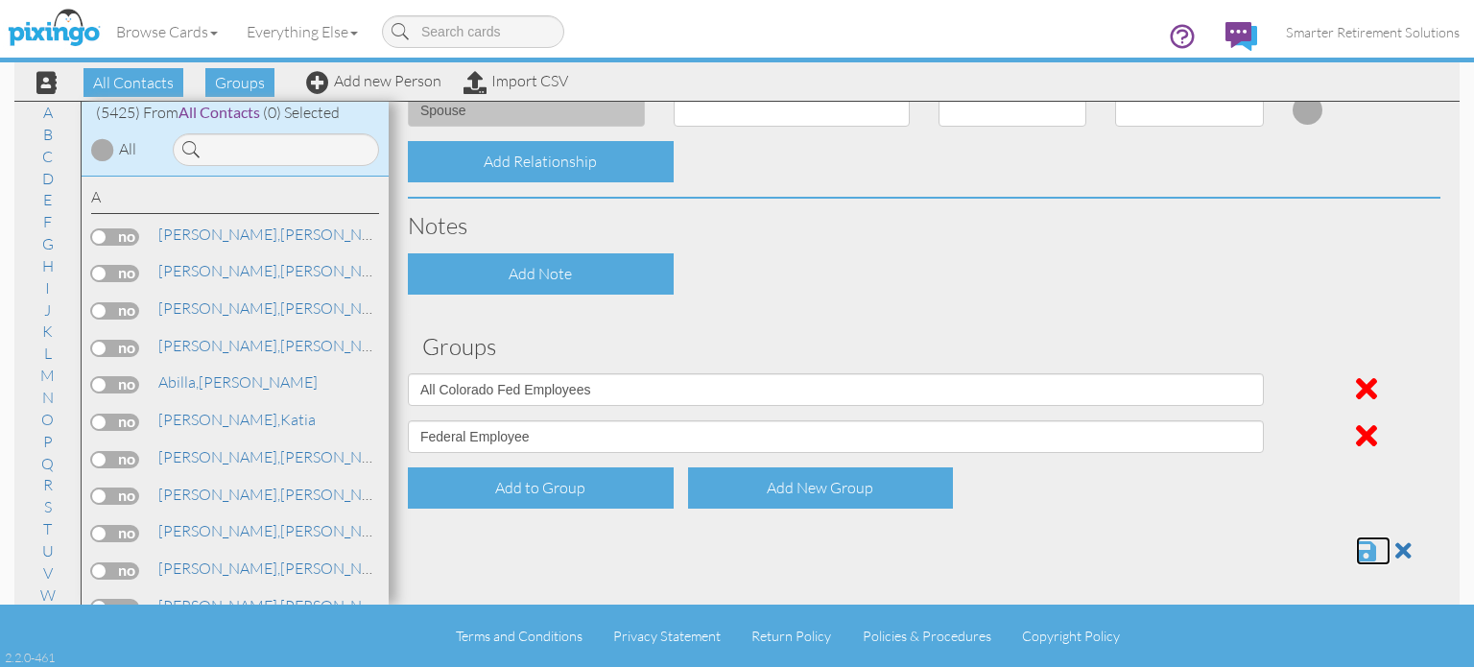
click at [1356, 551] on span at bounding box center [1366, 550] width 20 height 23
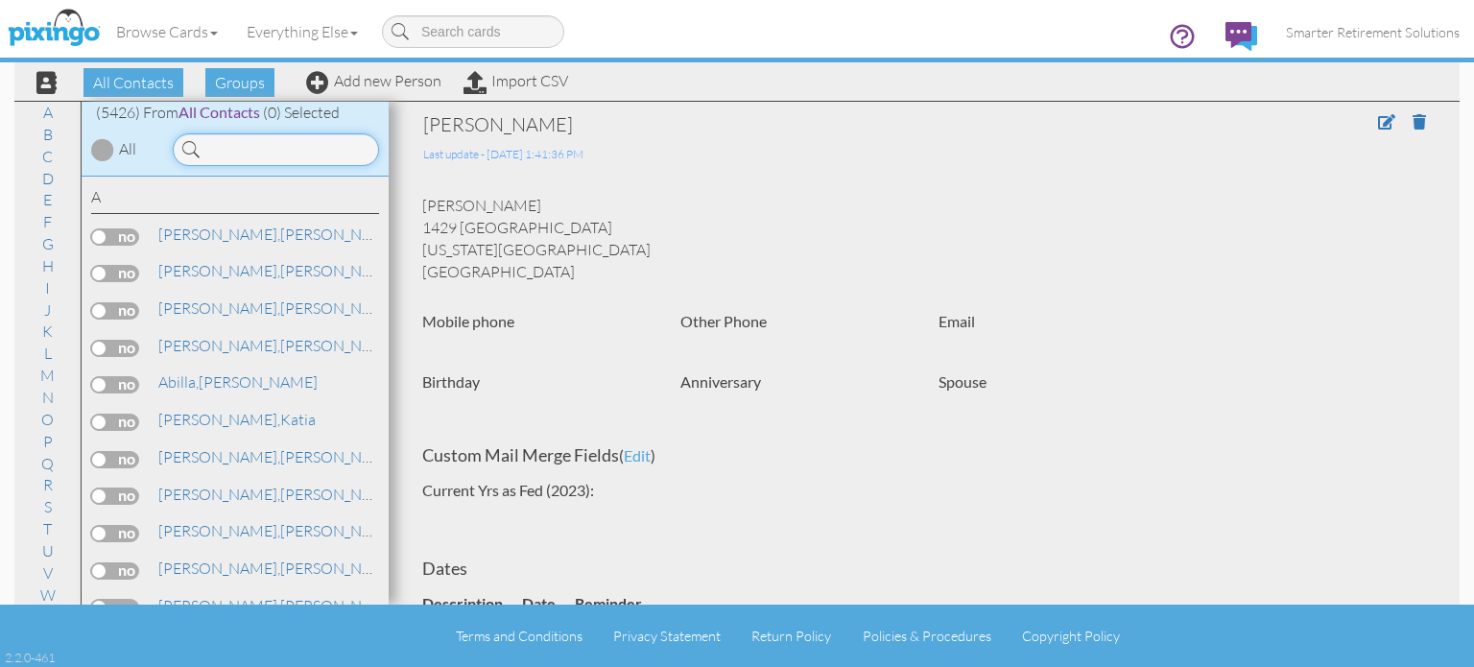
click at [238, 149] on input at bounding box center [276, 149] width 206 height 33
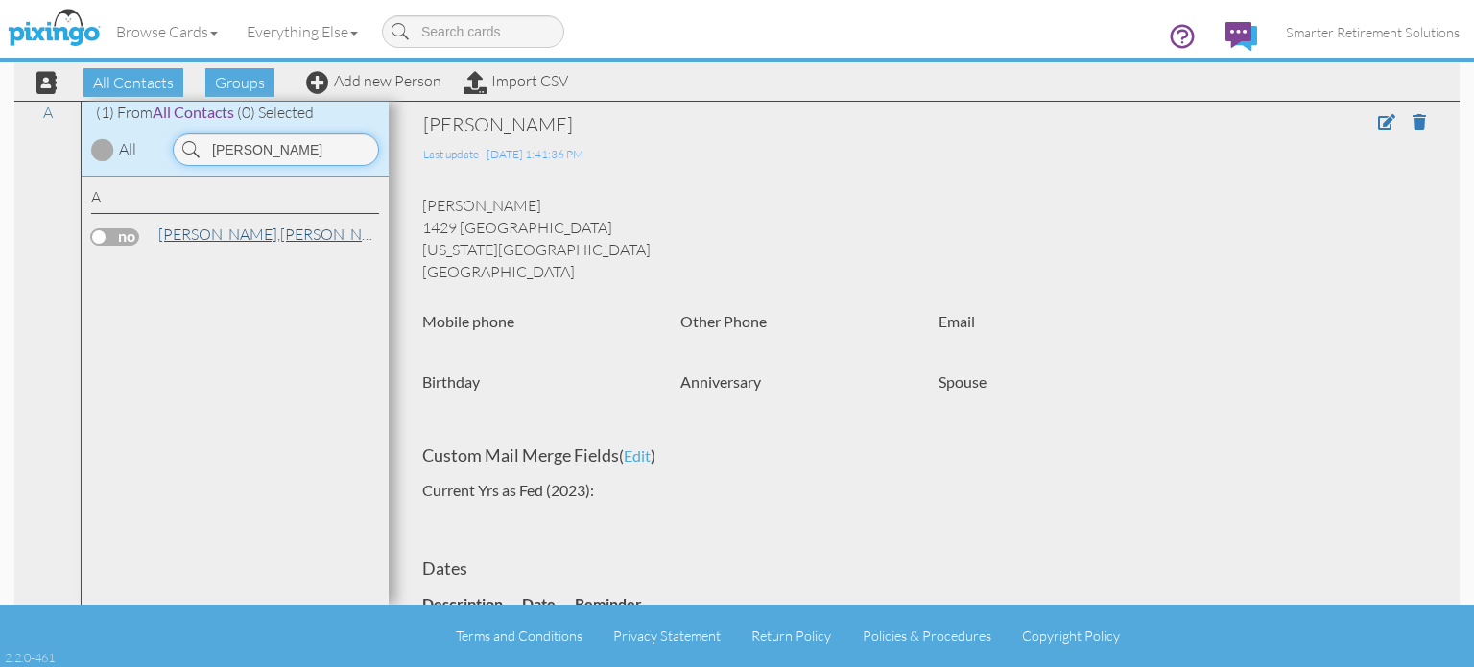
type input "[PERSON_NAME]"
click at [226, 238] on link "[PERSON_NAME]" at bounding box center [278, 234] width 245 height 23
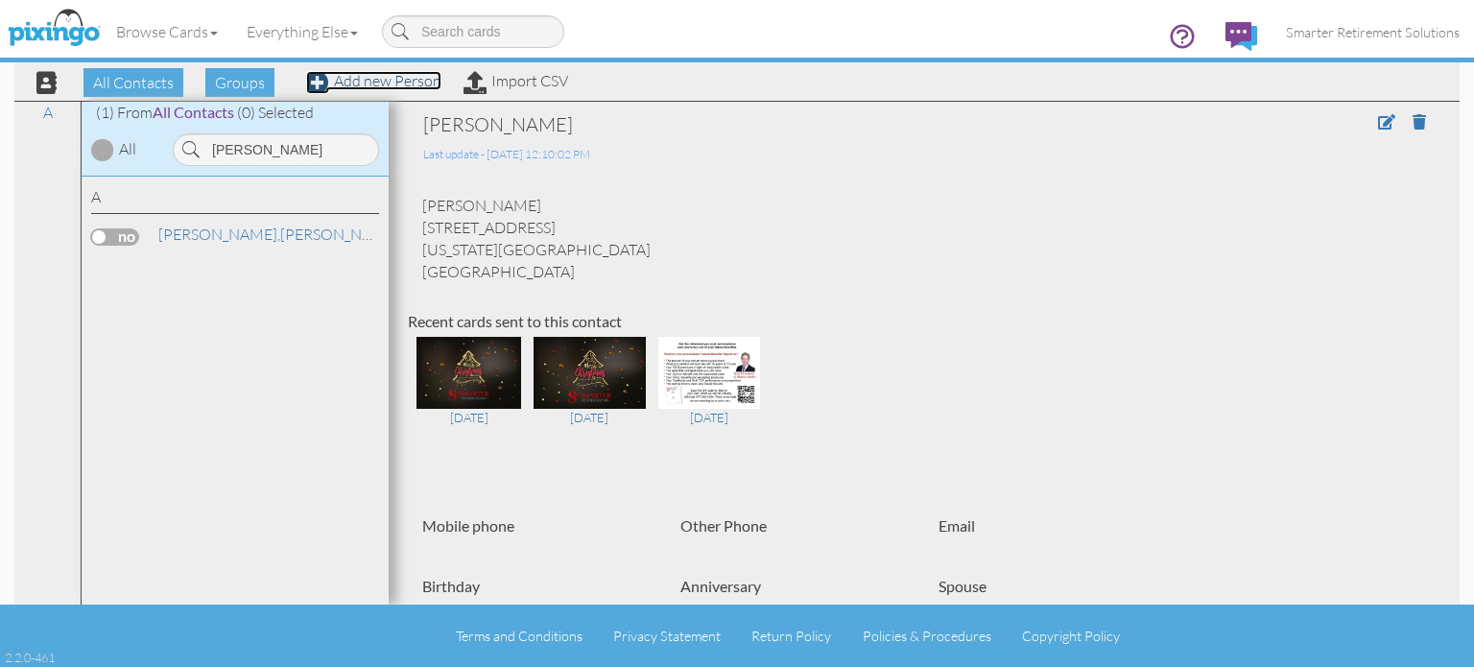
click at [419, 80] on link "Add new Person" at bounding box center [373, 80] width 135 height 19
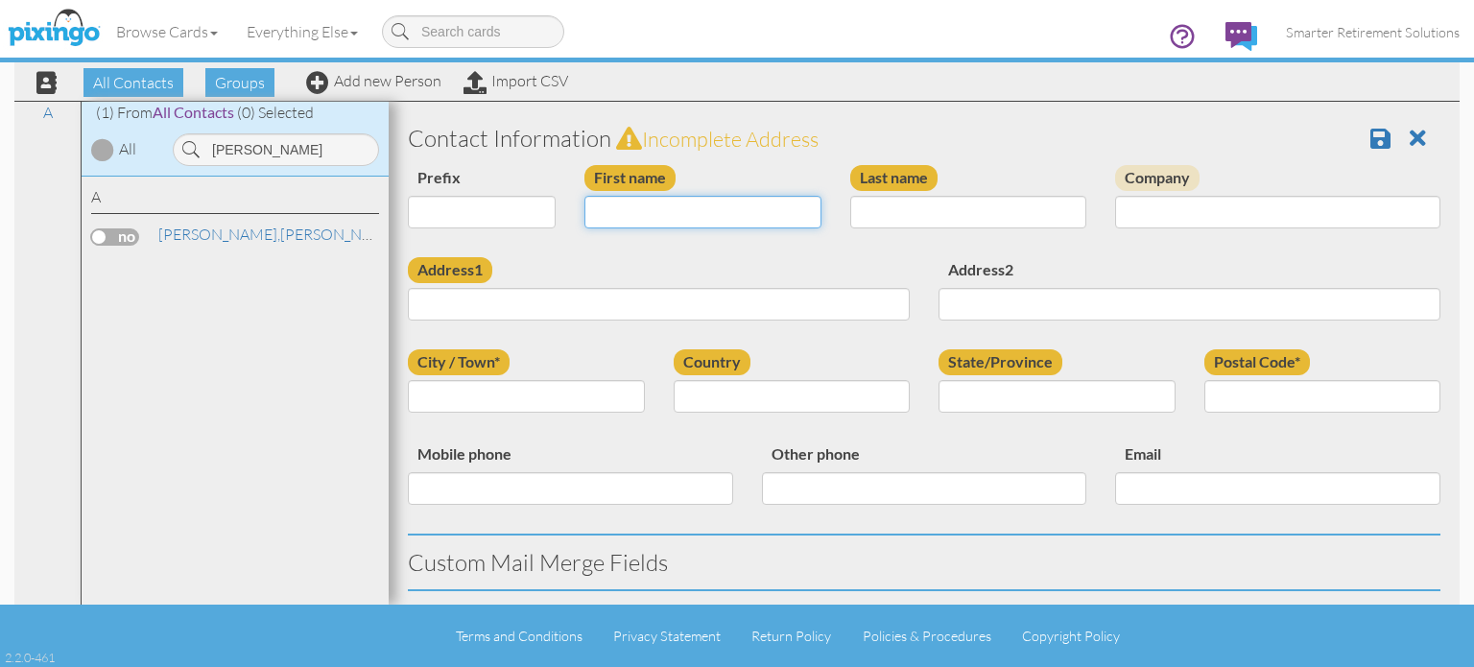
click at [626, 213] on input "First name" at bounding box center [702, 212] width 237 height 33
type input "[PERSON_NAME]"
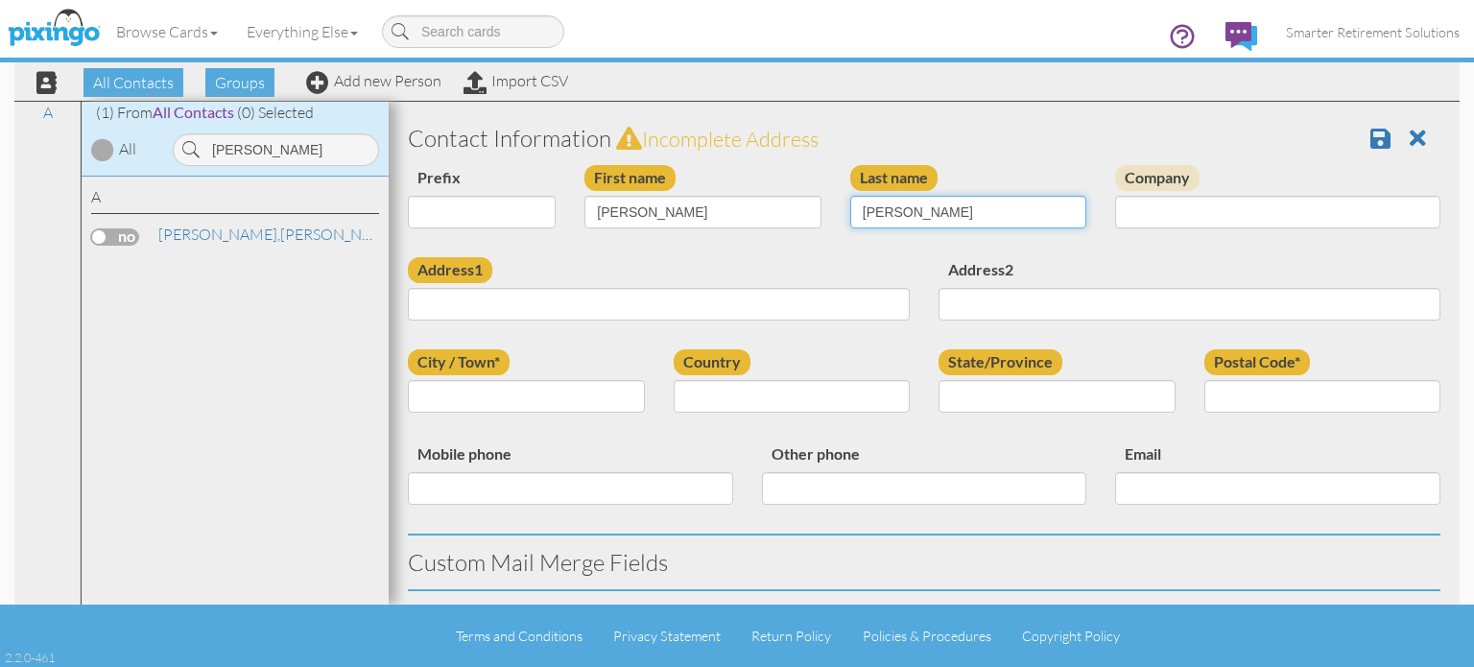
type input "[PERSON_NAME]"
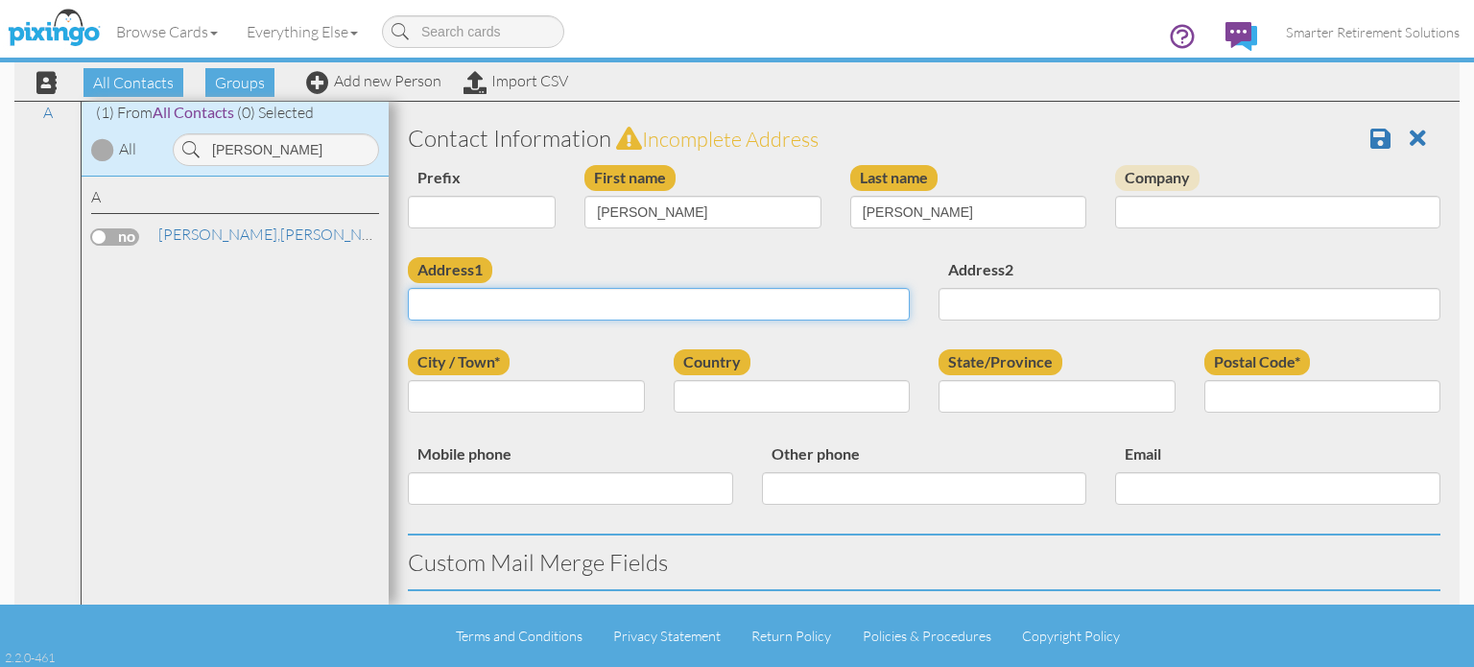
paste input "[STREET_ADDRESS][PERSON_NAME][US_STATE]"
type input "[STREET_ADDRESS][PERSON_NAME][US_STATE]"
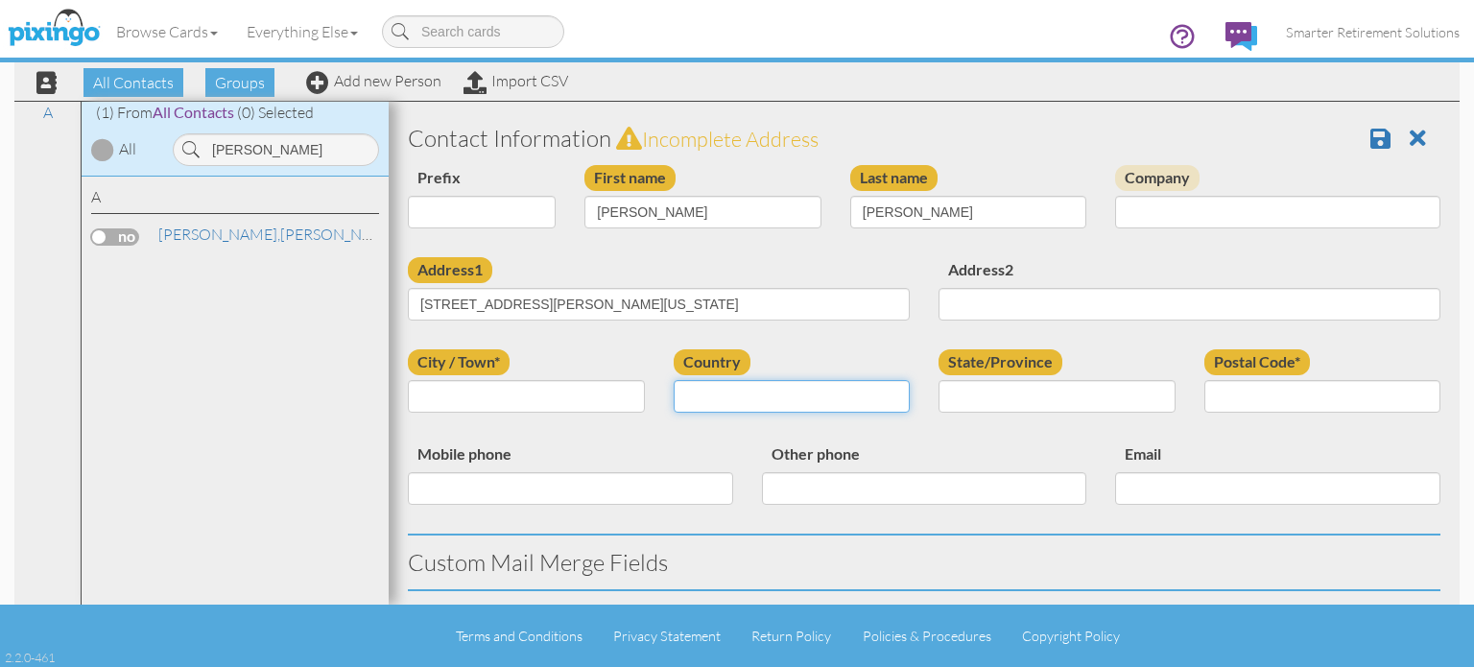
click at [839, 395] on select "[GEOGRAPHIC_DATA] -------------- [GEOGRAPHIC_DATA] [GEOGRAPHIC_DATA] [GEOGRAPHI…" at bounding box center [791, 396] width 237 height 33
click at [673, 380] on select "[GEOGRAPHIC_DATA] -------------- [GEOGRAPHIC_DATA] [GEOGRAPHIC_DATA] [GEOGRAPHI…" at bounding box center [791, 396] width 237 height 33
drag, startPoint x: 741, startPoint y: 398, endPoint x: 741, endPoint y: 385, distance: 13.4
click at [741, 398] on select "[GEOGRAPHIC_DATA] -------------- [GEOGRAPHIC_DATA] [GEOGRAPHIC_DATA] [GEOGRAPHI…" at bounding box center [791, 396] width 237 height 33
select select "object:17345"
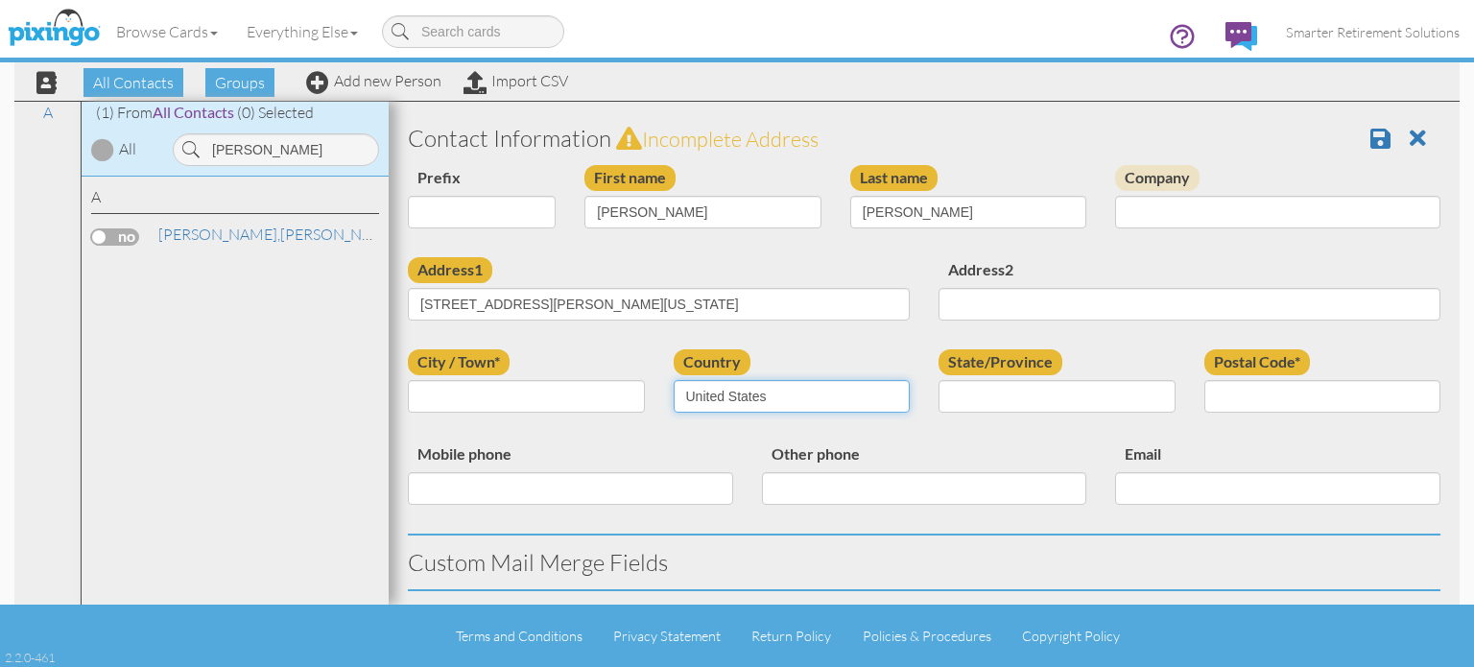
click at [673, 380] on select "[GEOGRAPHIC_DATA] -------------- [GEOGRAPHIC_DATA] [GEOGRAPHIC_DATA] [GEOGRAPHI…" at bounding box center [791, 396] width 237 height 33
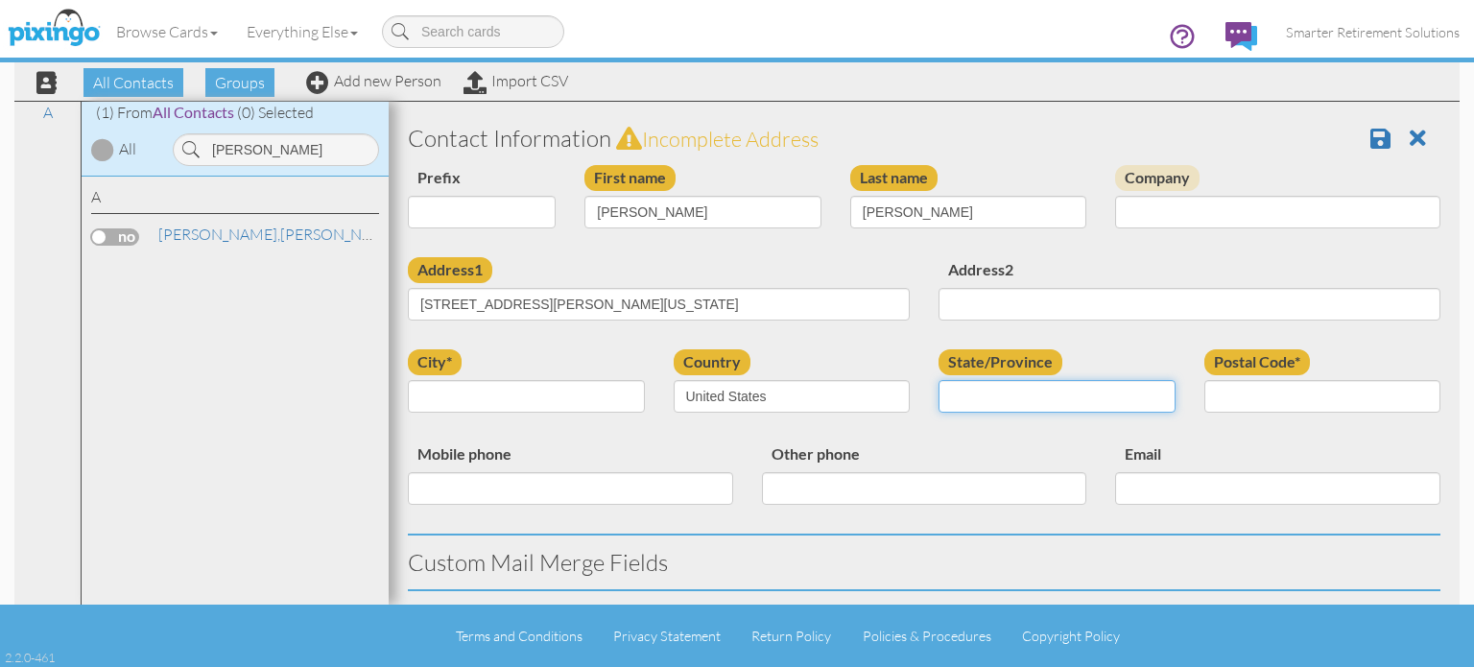
drag, startPoint x: 986, startPoint y: 397, endPoint x: 982, endPoint y: 384, distance: 14.0
click at [986, 397] on select "AA (Military) AE (Military) [US_STATE] [US_STATE] [US_STATE] AP (Military) [US_…" at bounding box center [1056, 396] width 237 height 33
select select "object:17599"
click at [938, 380] on select "AA (Military) AE (Military) [US_STATE] [US_STATE] [US_STATE] AP (Military) [US_…" at bounding box center [1056, 396] width 237 height 33
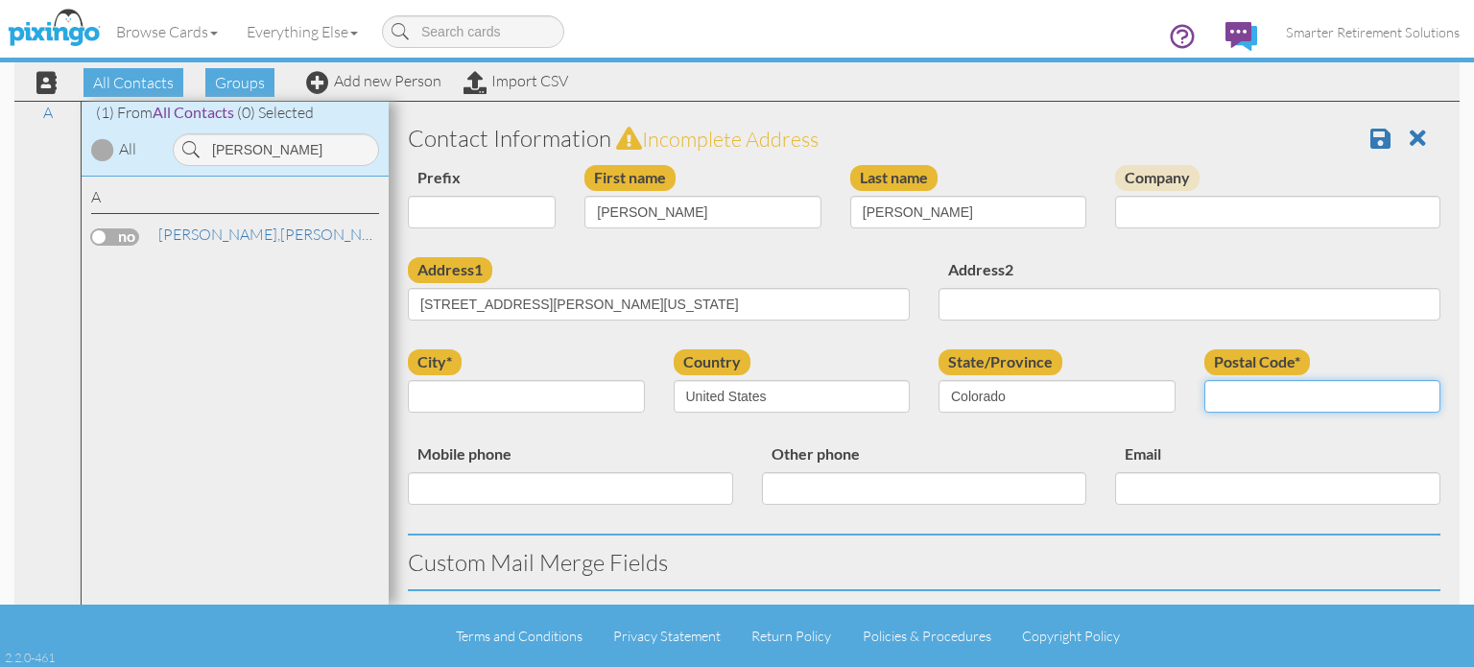
click at [1228, 401] on input "Postal Code*" at bounding box center [1322, 396] width 237 height 33
type input "80922"
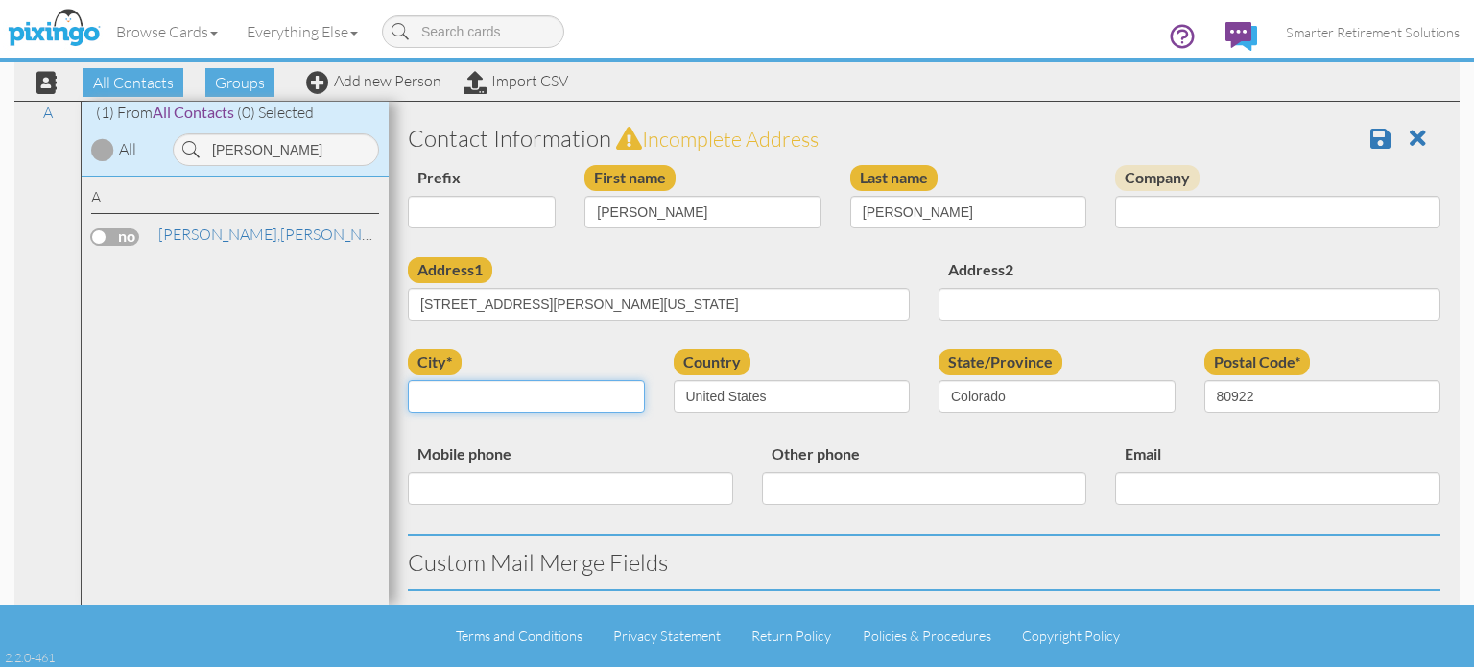
click at [572, 397] on input "city*" at bounding box center [526, 396] width 237 height 33
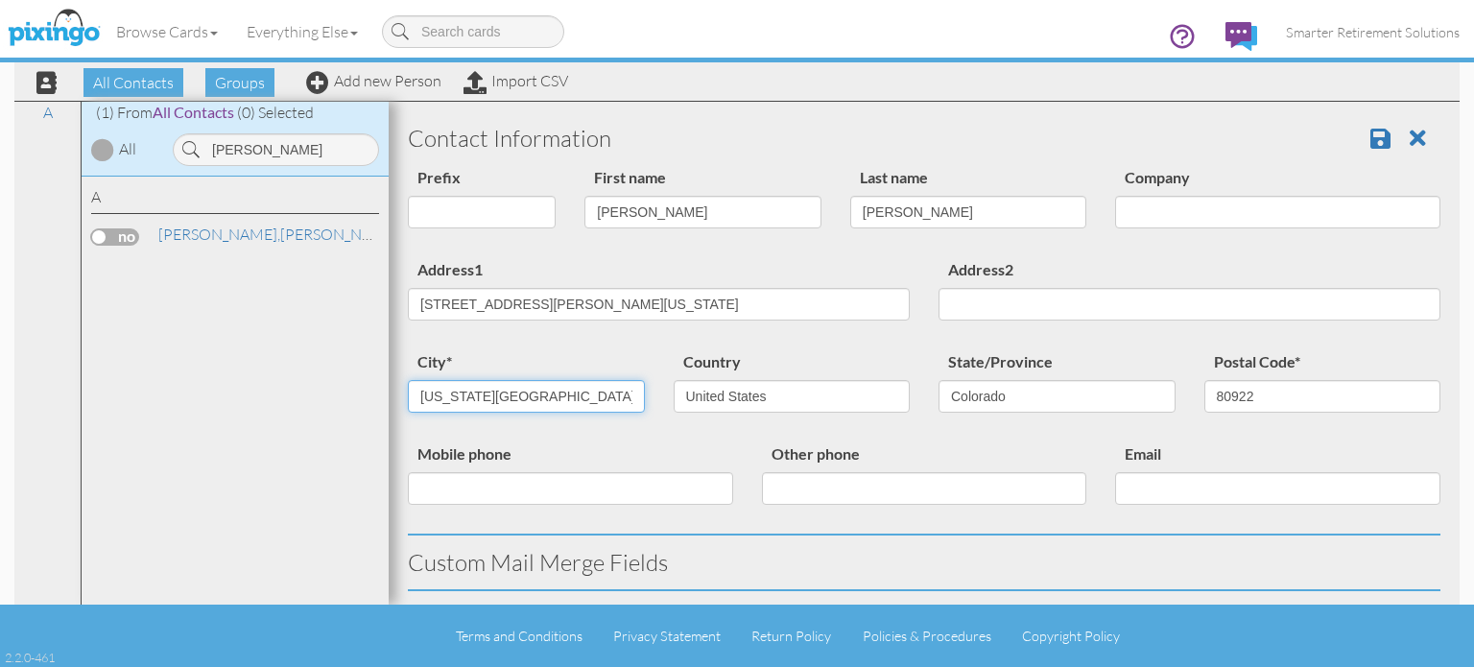
type input "[US_STATE][GEOGRAPHIC_DATA]"
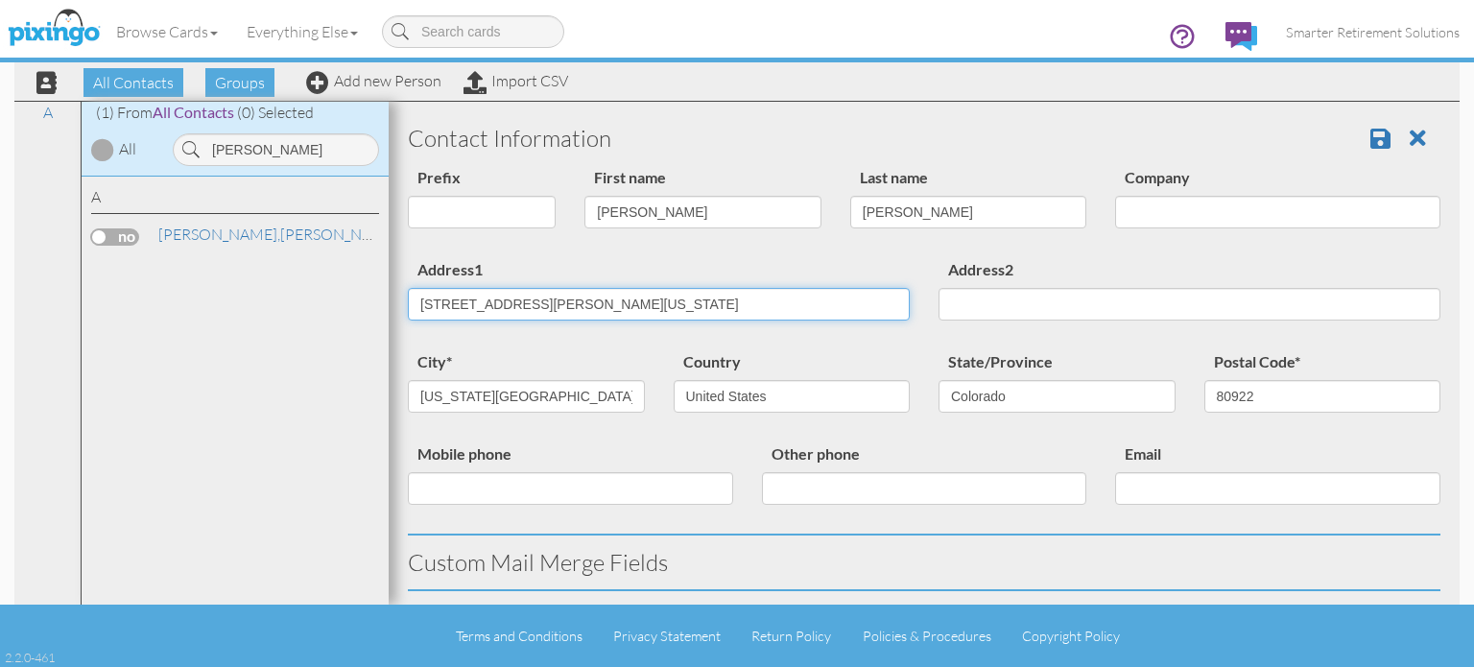
click at [554, 303] on input "[STREET_ADDRESS][PERSON_NAME][US_STATE]" at bounding box center [659, 304] width 502 height 33
drag, startPoint x: 540, startPoint y: 304, endPoint x: 883, endPoint y: 295, distance: 342.6
click at [881, 295] on input "[STREET_ADDRESS][PERSON_NAME][US_STATE]" at bounding box center [659, 304] width 502 height 33
type input "[STREET_ADDRESS][PERSON_NAME]"
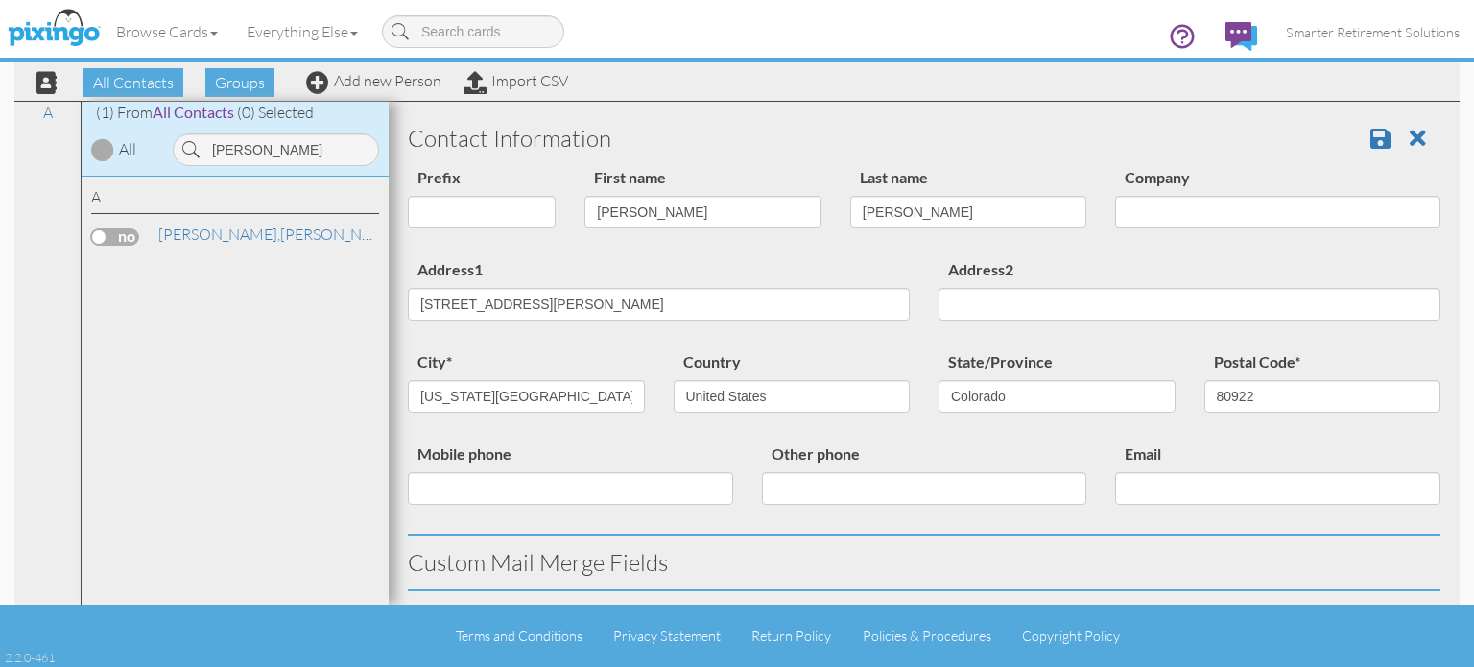
click at [841, 267] on div "Address1 [STREET_ADDRESS][PERSON_NAME]" at bounding box center [658, 296] width 531 height 78
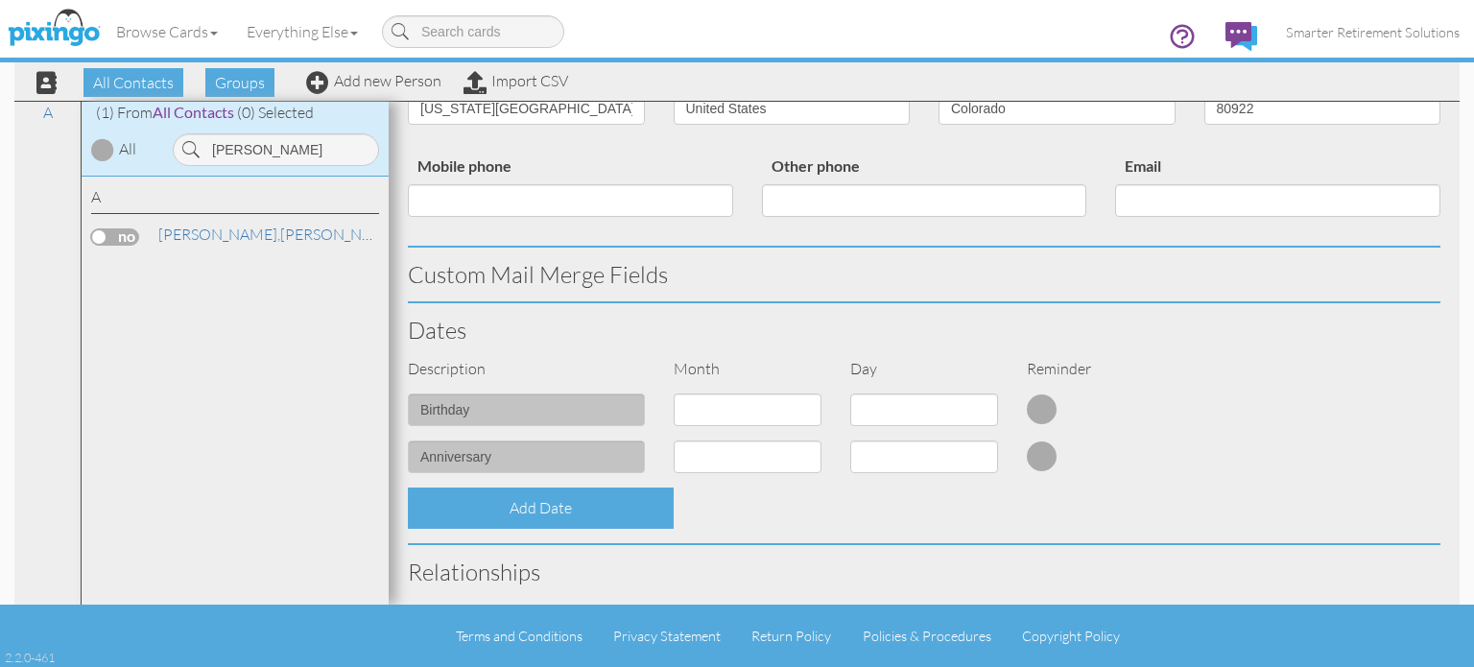
scroll to position [734, 0]
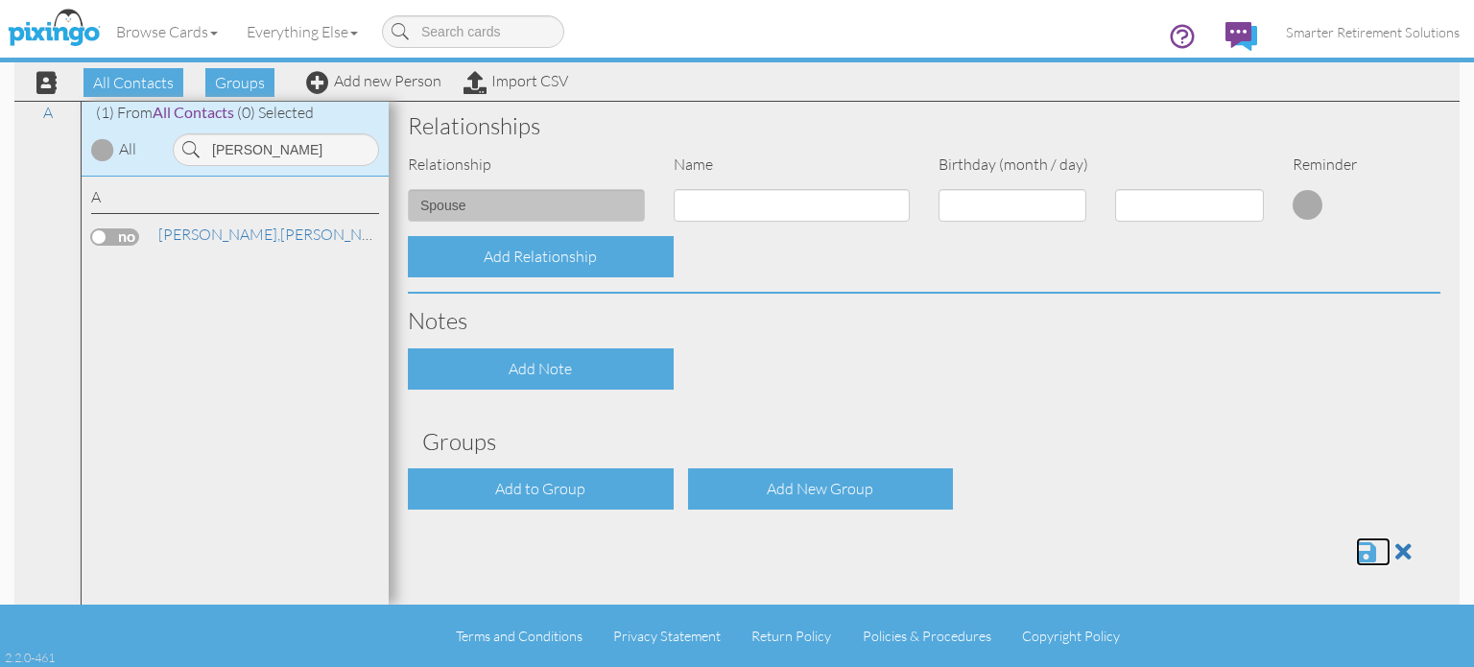
click at [1356, 545] on span at bounding box center [1366, 551] width 20 height 23
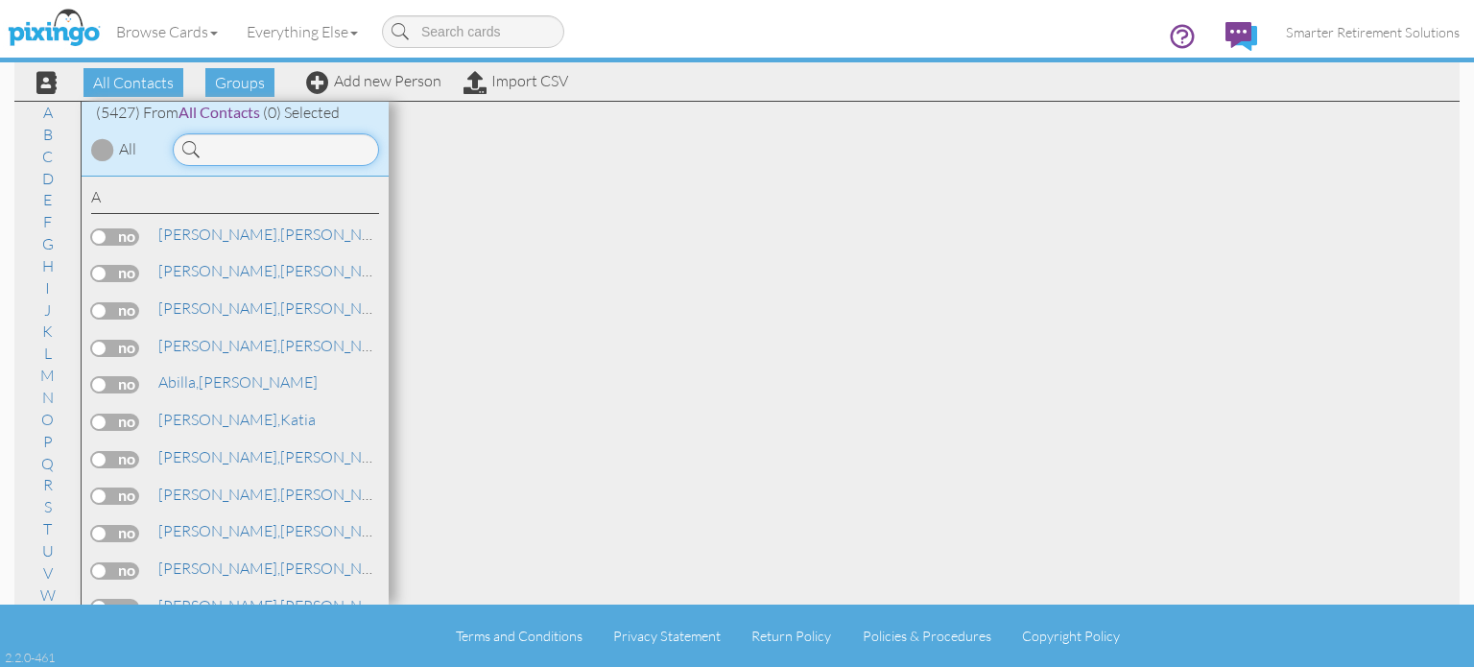
click at [289, 152] on input at bounding box center [276, 149] width 206 height 33
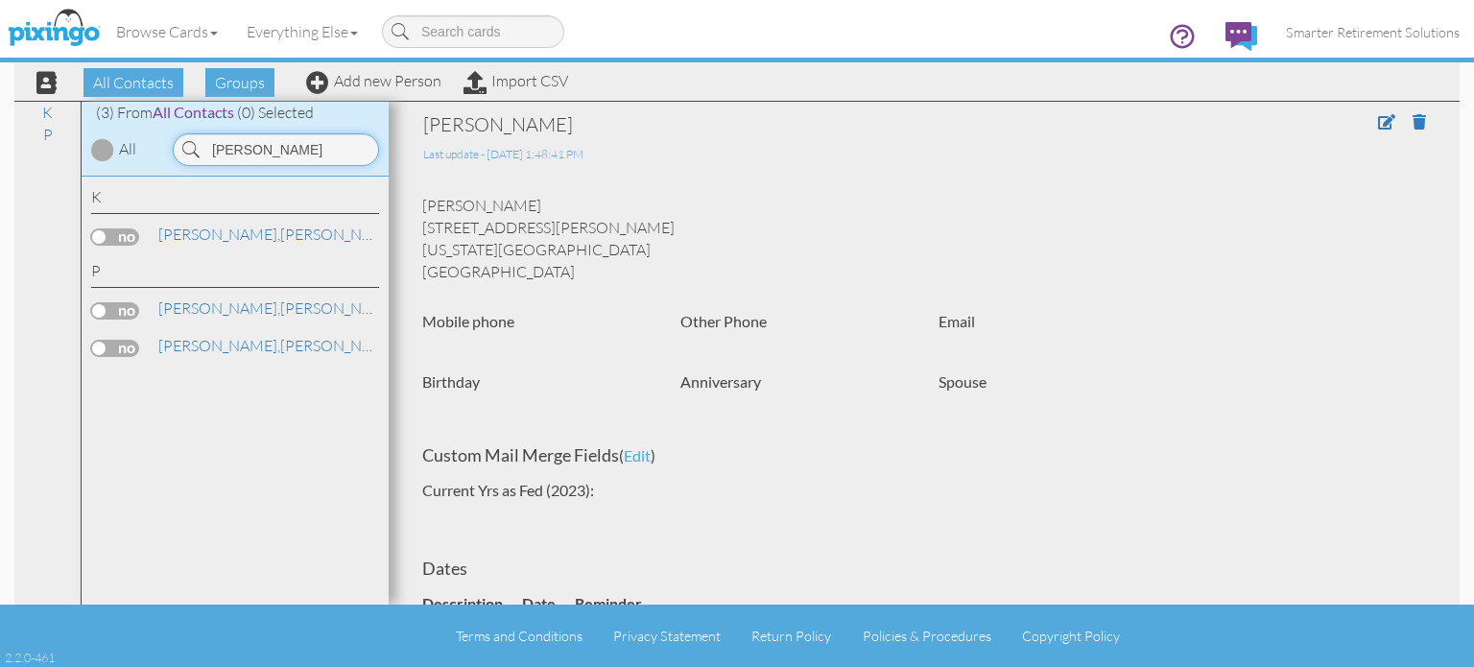
type input "[PERSON_NAME]"
click at [1308, 30] on span "Smarter Retirement Solutions" at bounding box center [1373, 32] width 174 height 16
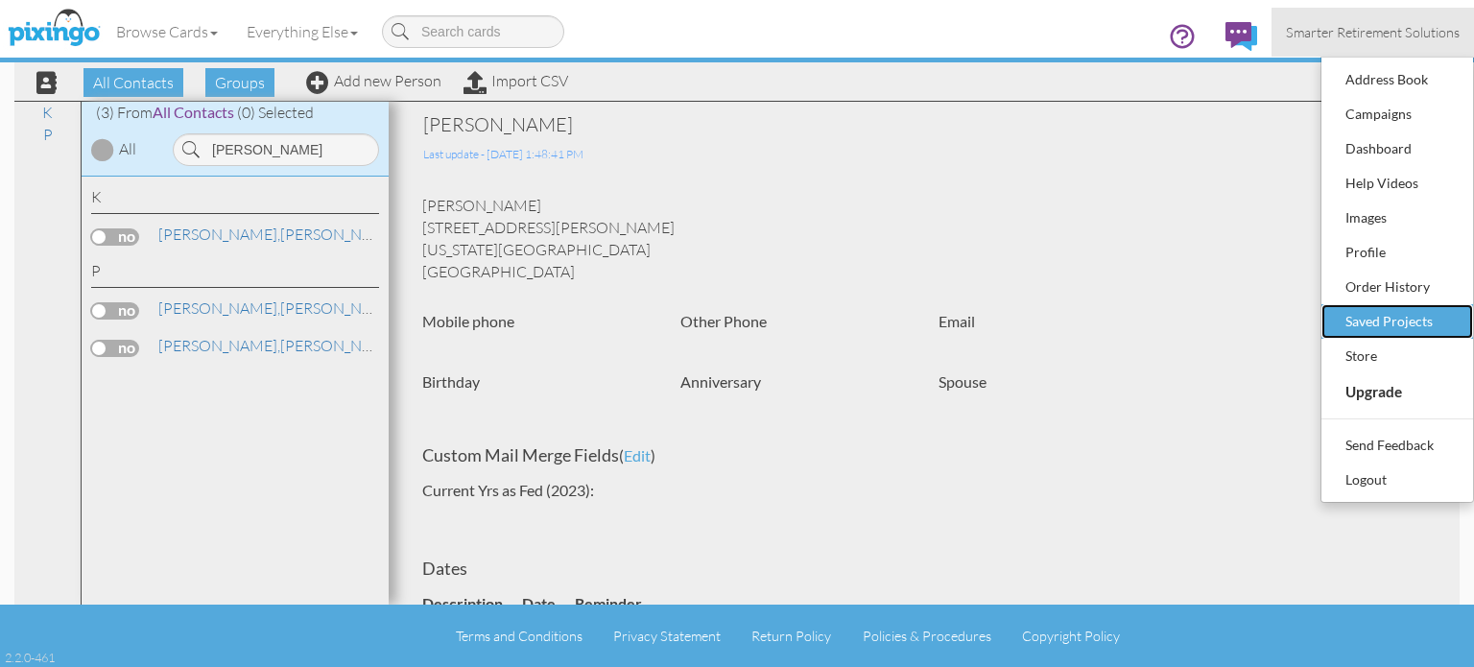
click at [1384, 319] on div "Saved Projects" at bounding box center [1396, 321] width 113 height 29
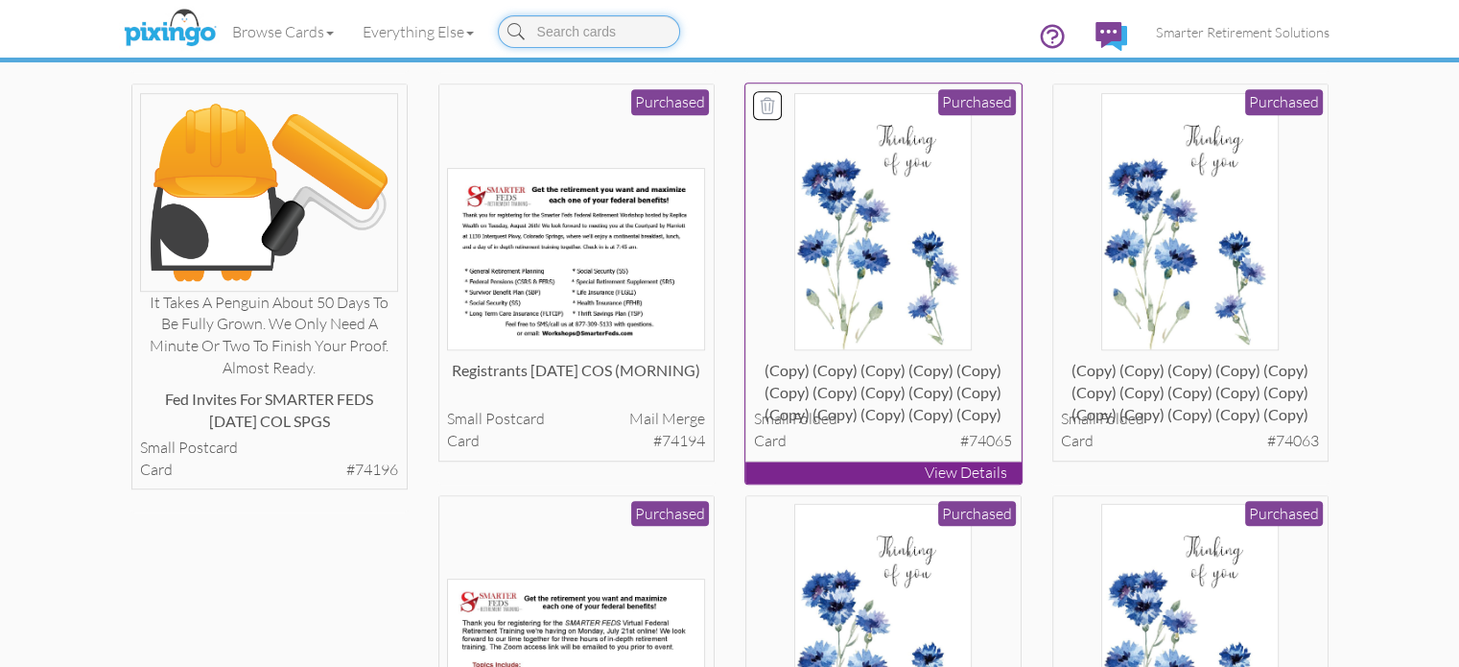
scroll to position [1439, 0]
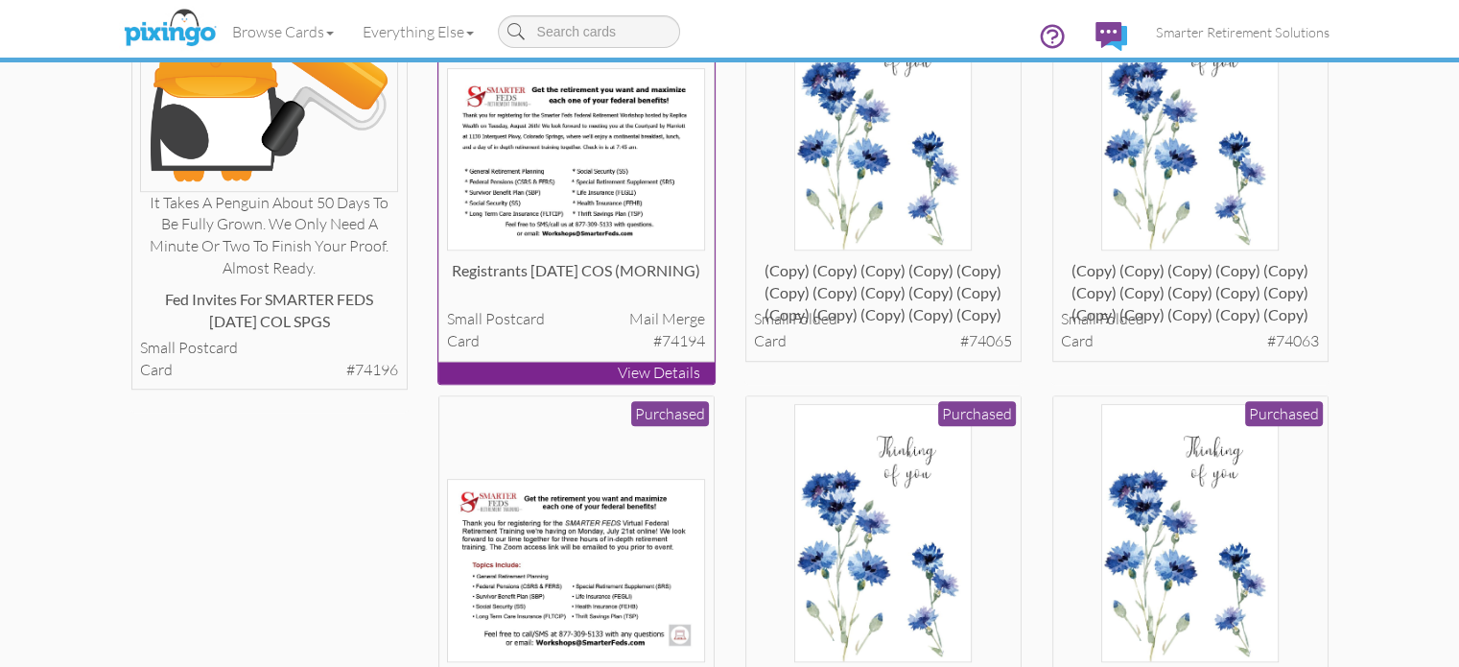
click at [558, 251] on img at bounding box center [576, 159] width 258 height 183
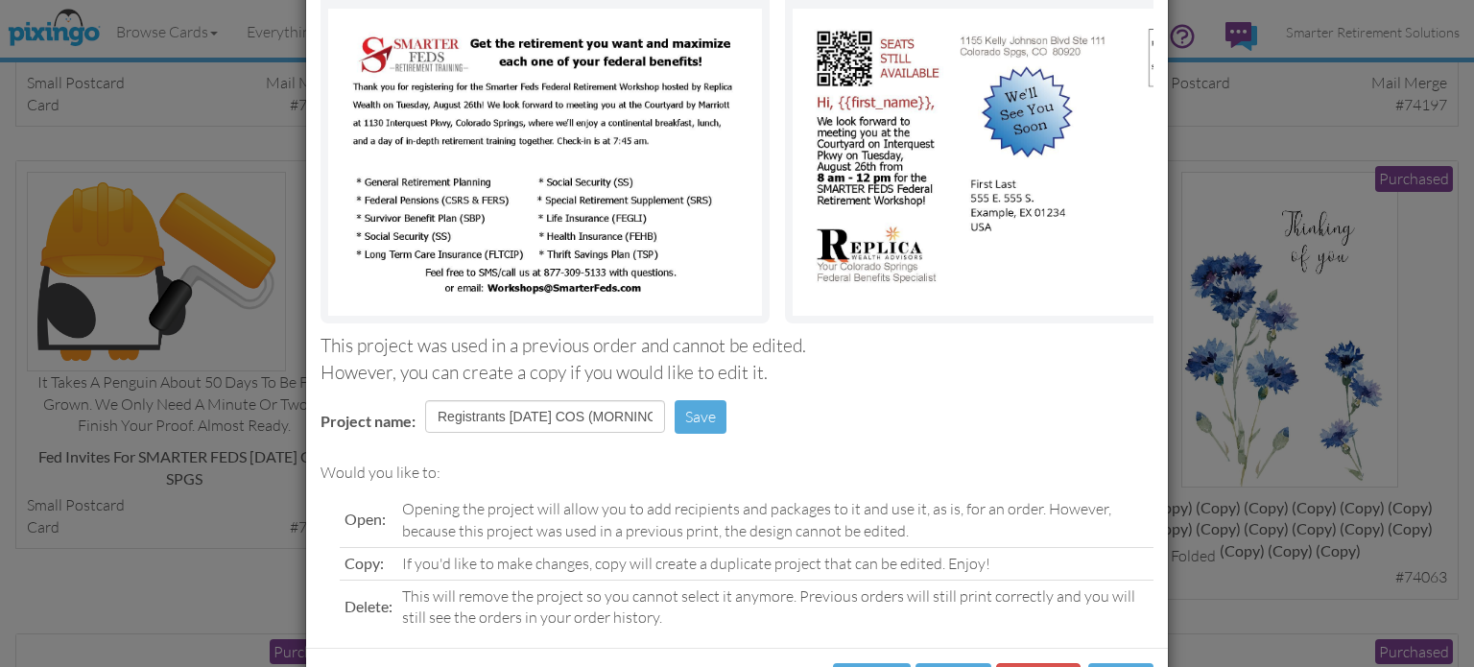
scroll to position [244, 0]
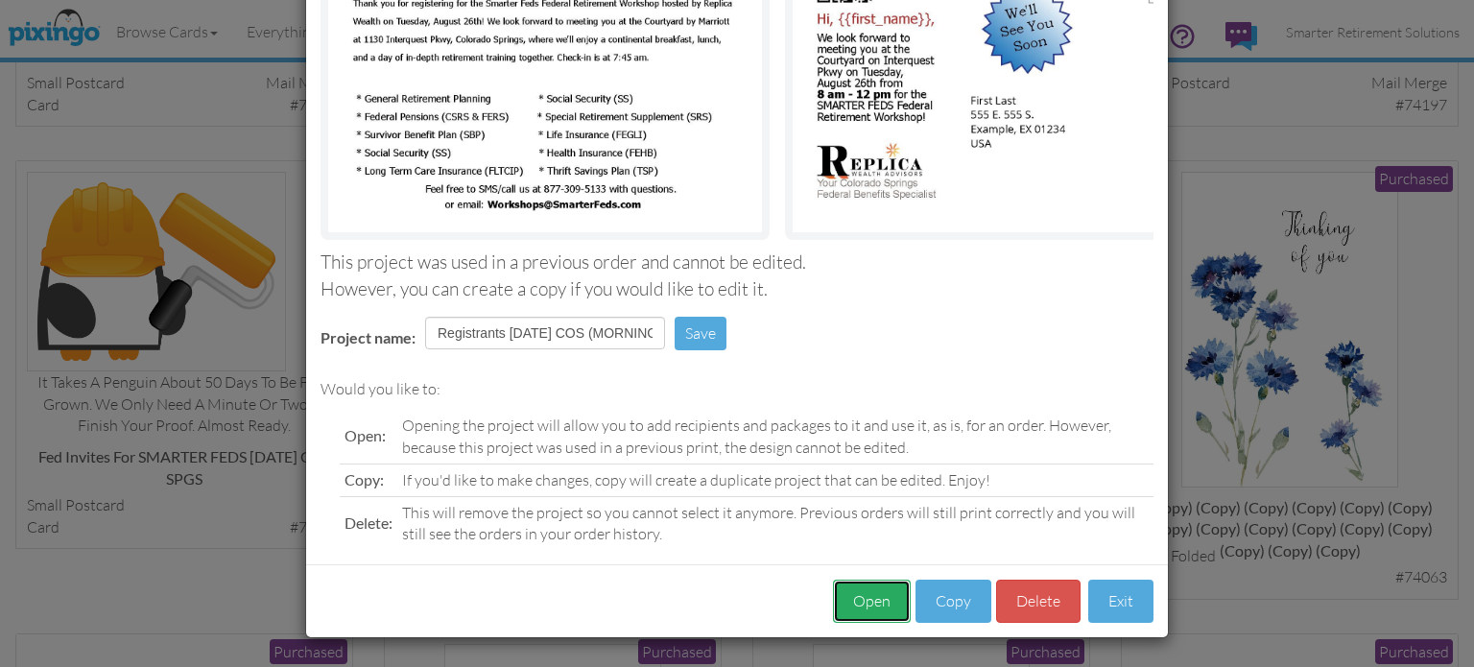
click at [862, 599] on button "Open" at bounding box center [872, 600] width 78 height 43
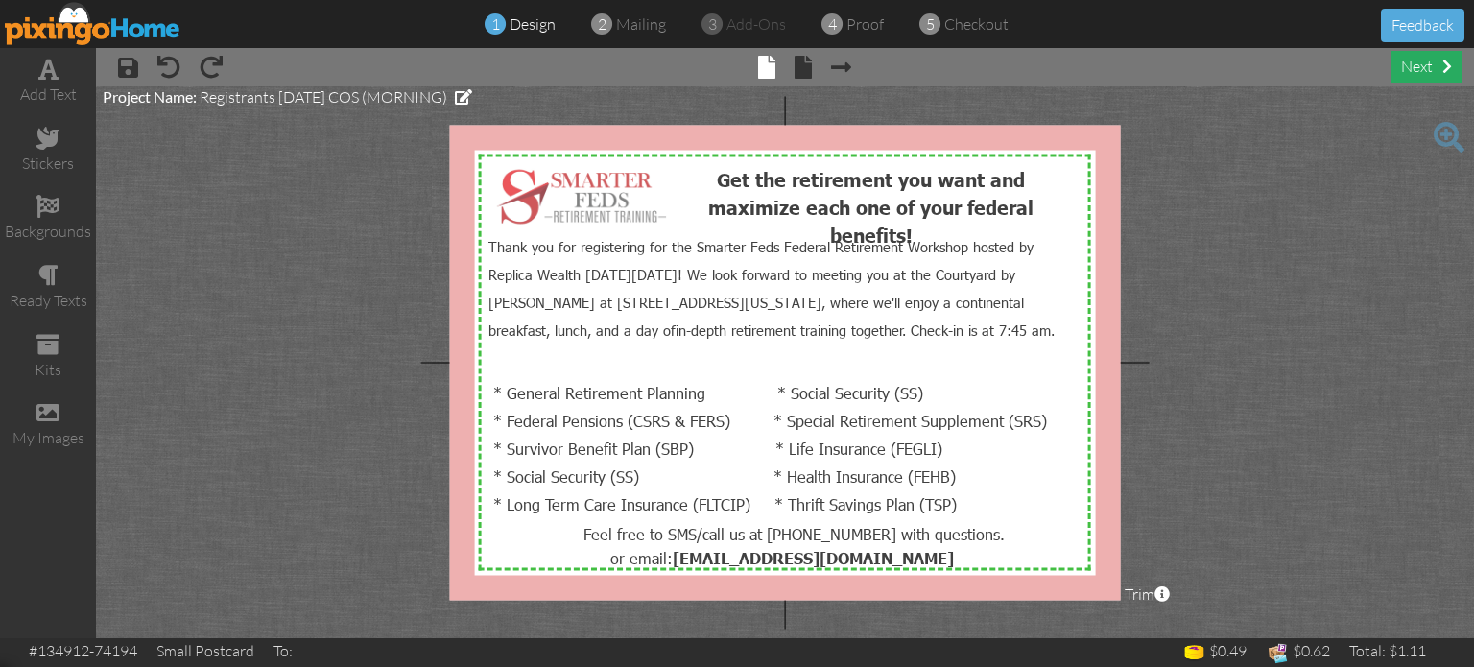
click at [1403, 68] on div "next" at bounding box center [1426, 67] width 70 height 32
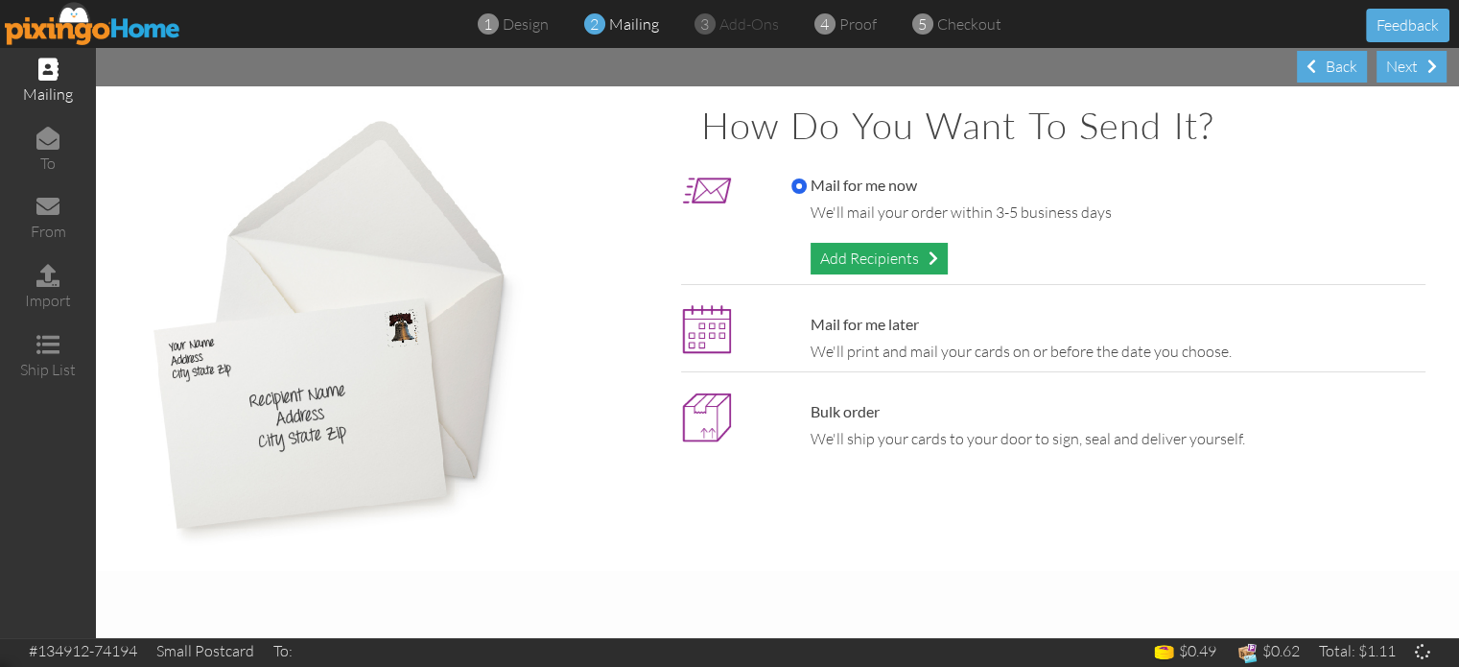
click at [853, 254] on div "Add Recipients" at bounding box center [879, 259] width 137 height 32
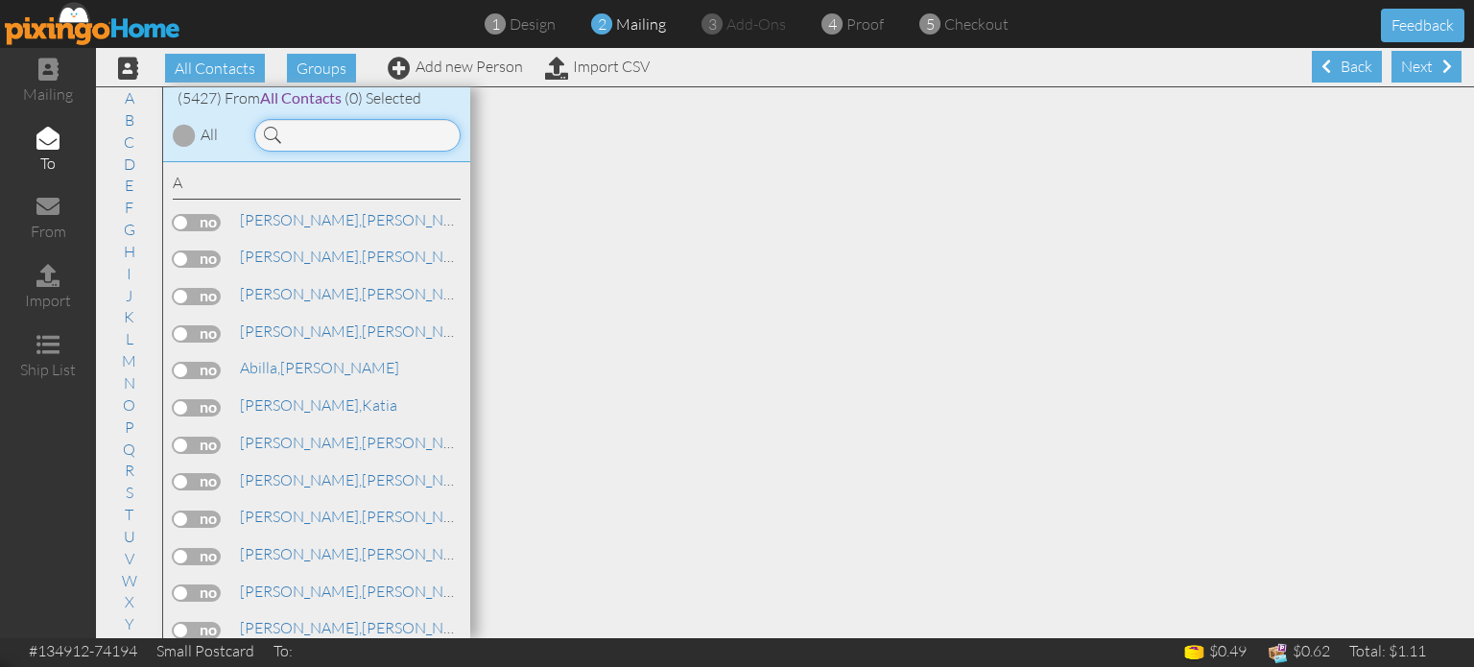
click at [332, 133] on input at bounding box center [357, 135] width 206 height 33
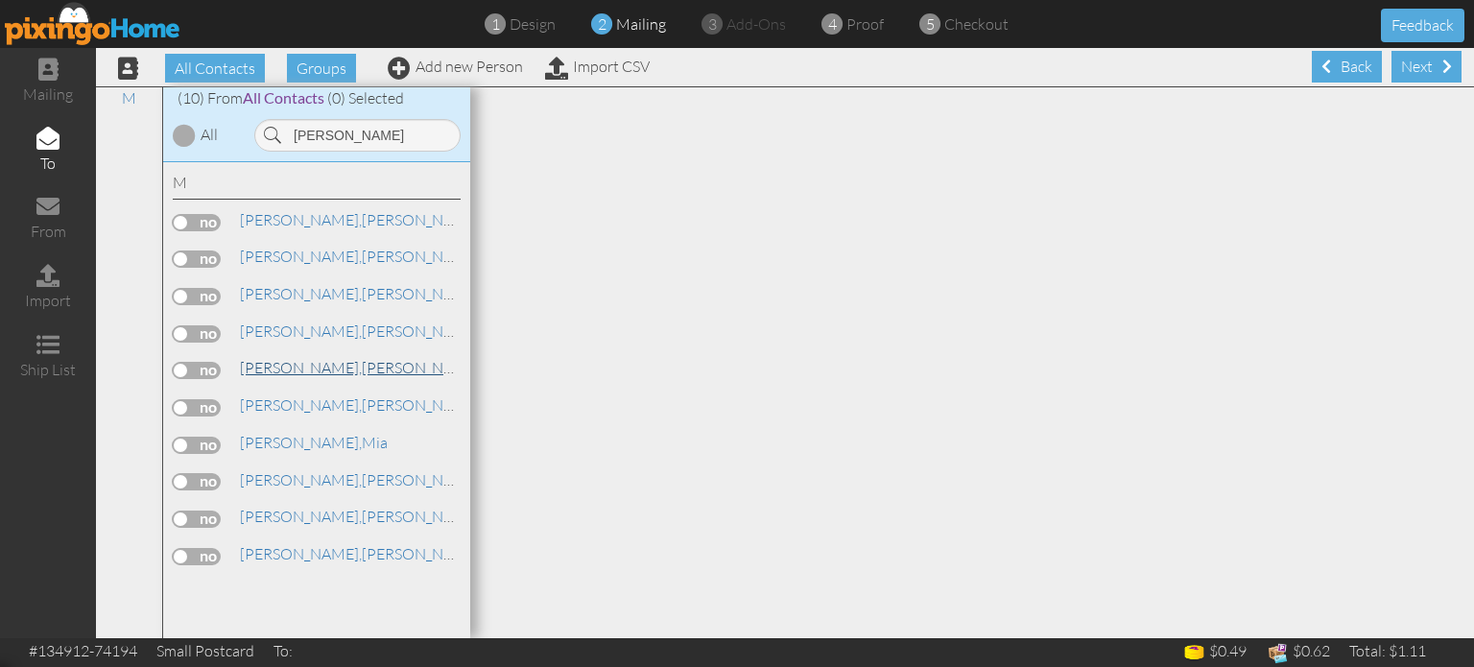
click at [257, 367] on span "[PERSON_NAME]," at bounding box center [301, 367] width 122 height 19
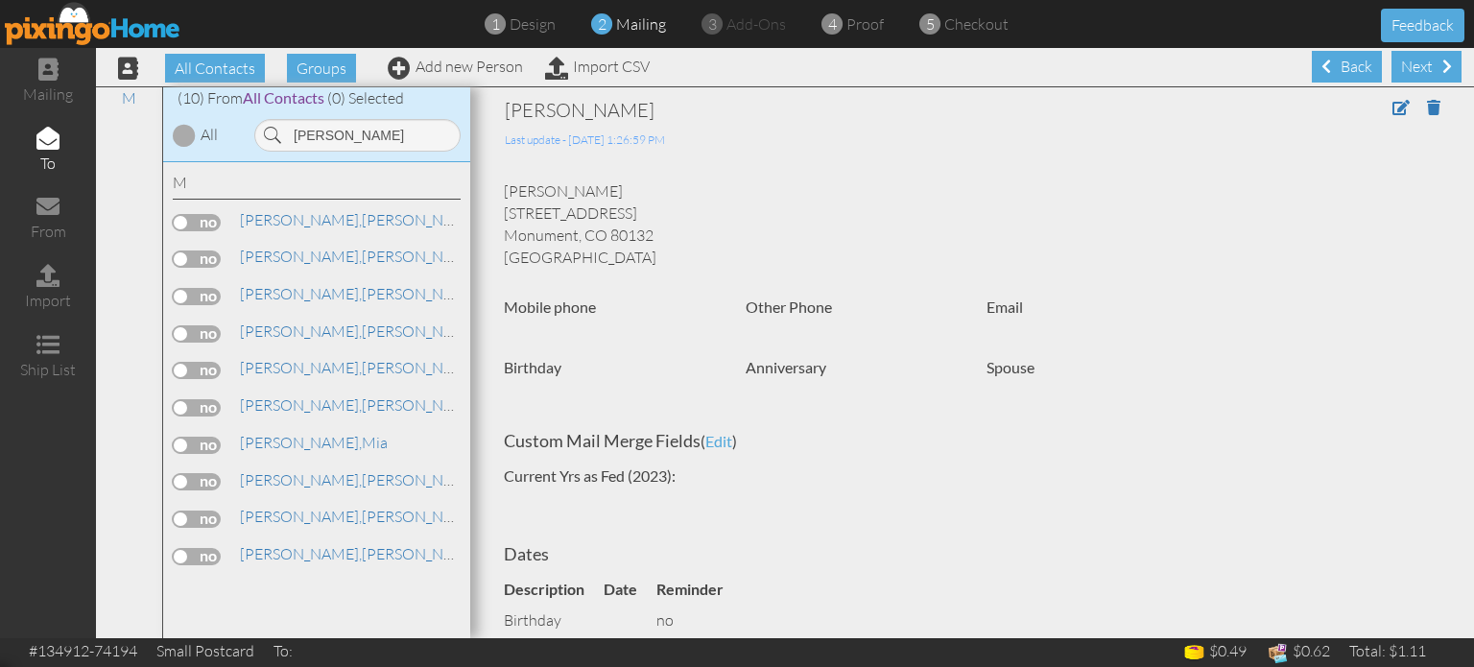
click at [211, 369] on label at bounding box center [197, 370] width 48 height 17
click at [0, 0] on input "checkbox" at bounding box center [0, 0] width 0 height 0
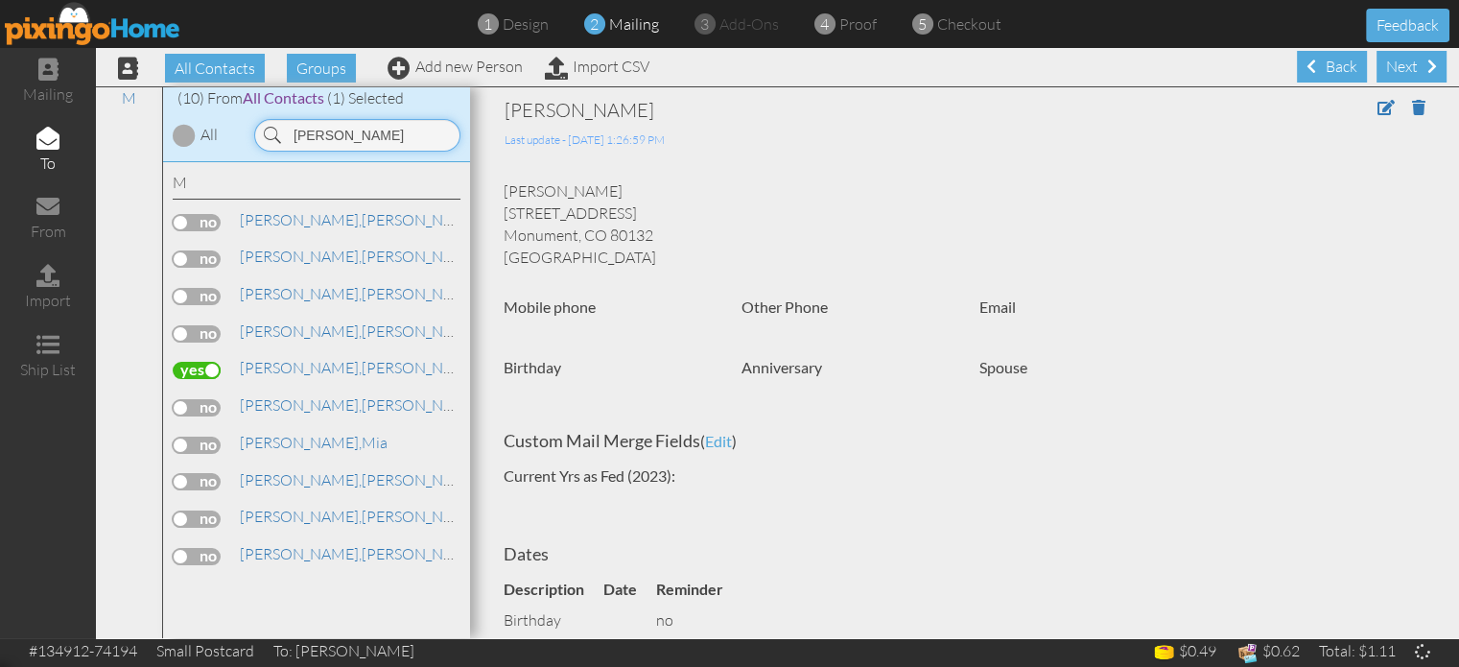
click at [404, 140] on input "morris" at bounding box center [357, 135] width 206 height 33
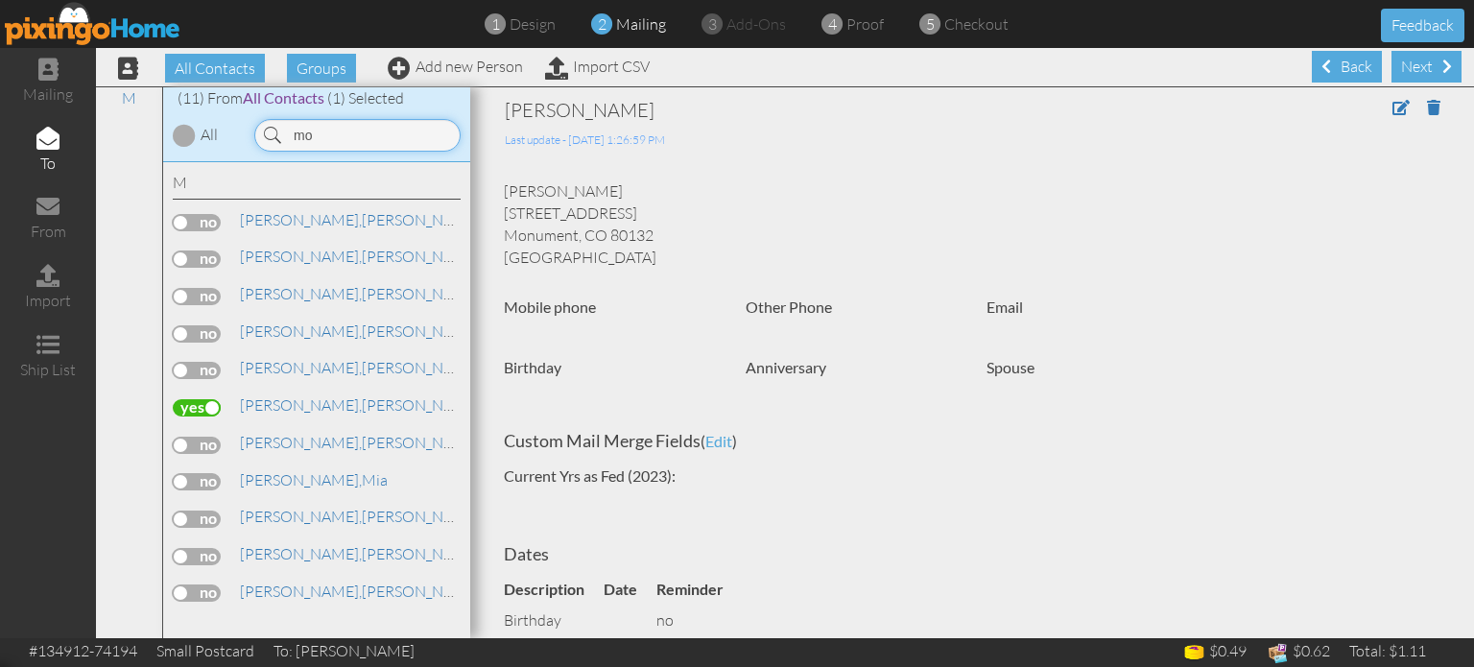
type input "m"
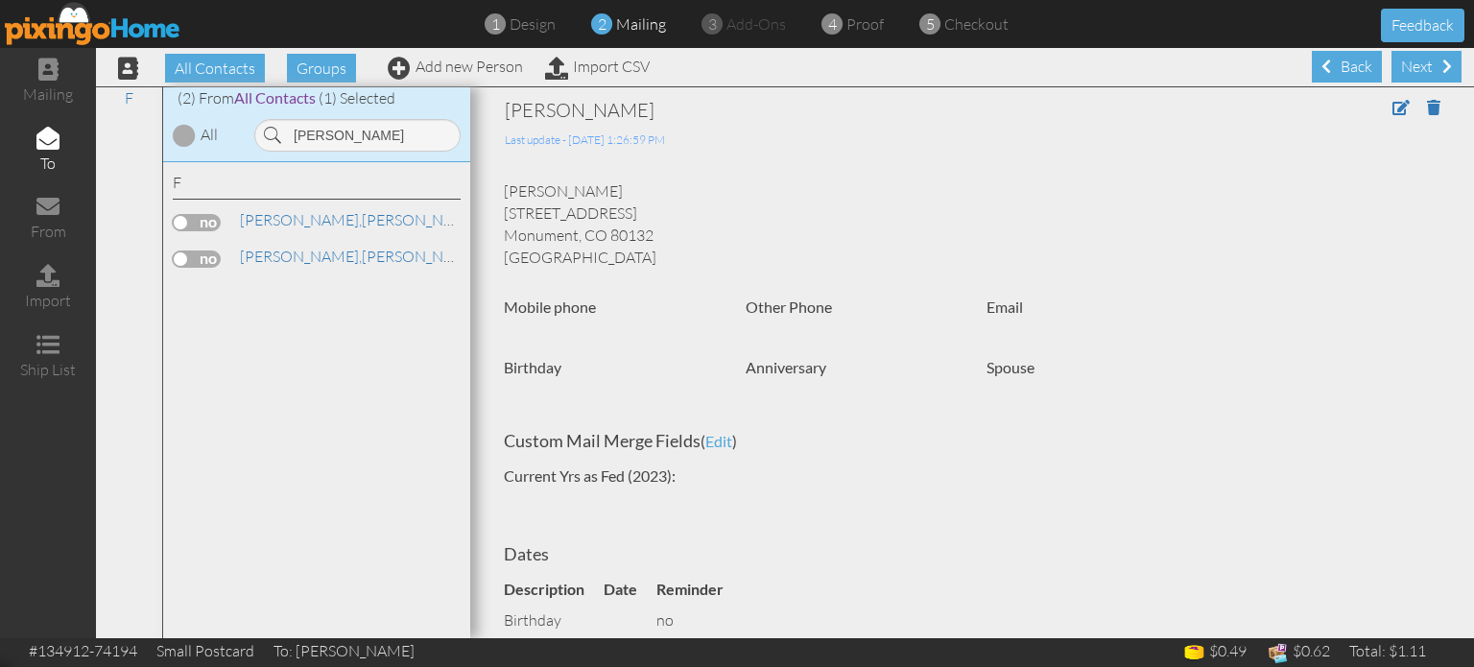
click at [208, 255] on label at bounding box center [197, 258] width 48 height 17
click at [0, 0] on input "checkbox" at bounding box center [0, 0] width 0 height 0
drag, startPoint x: 363, startPoint y: 137, endPoint x: 142, endPoint y: 139, distance: 220.7
click at [147, 139] on div "All Contacts (5427) My Groups 04/22/2025 SMAR ... (55) 06/25/2025 BOP ... (15) …" at bounding box center [785, 362] width 1378 height 552
type input "sparks"
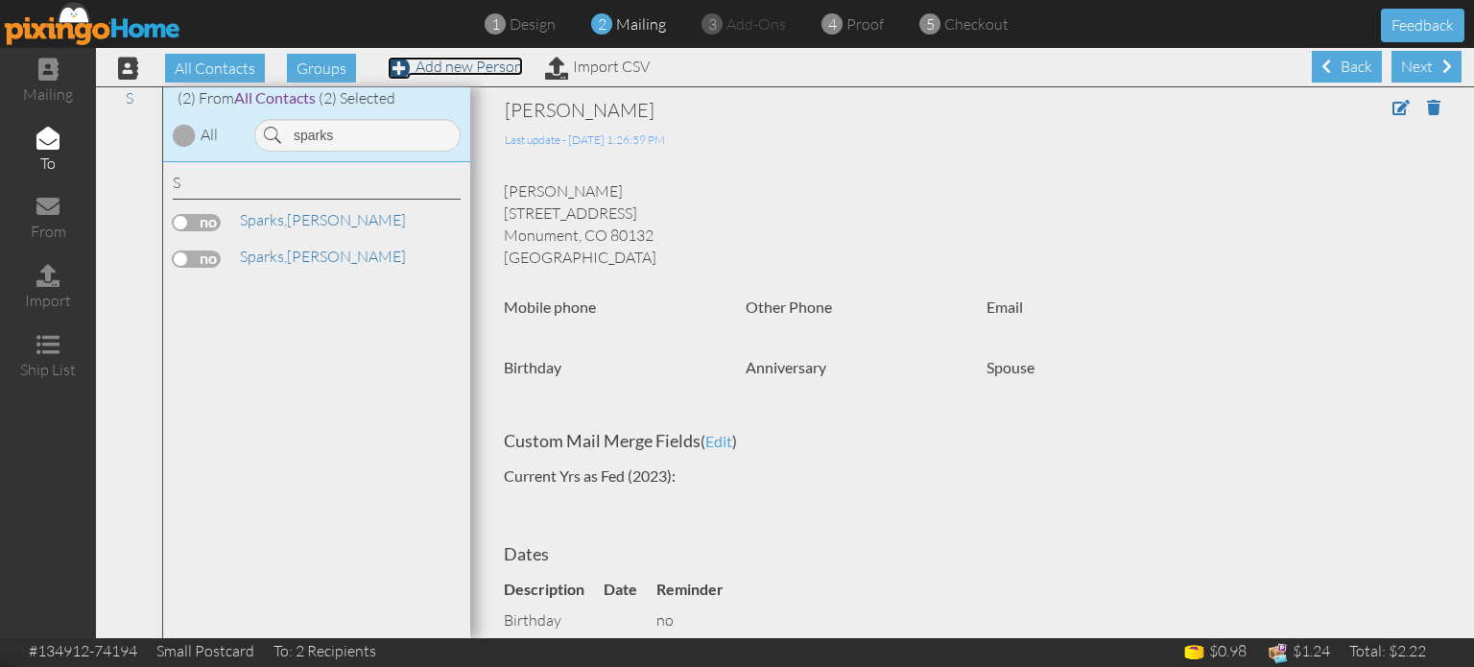
click at [455, 65] on link "Add new Person" at bounding box center [455, 66] width 135 height 19
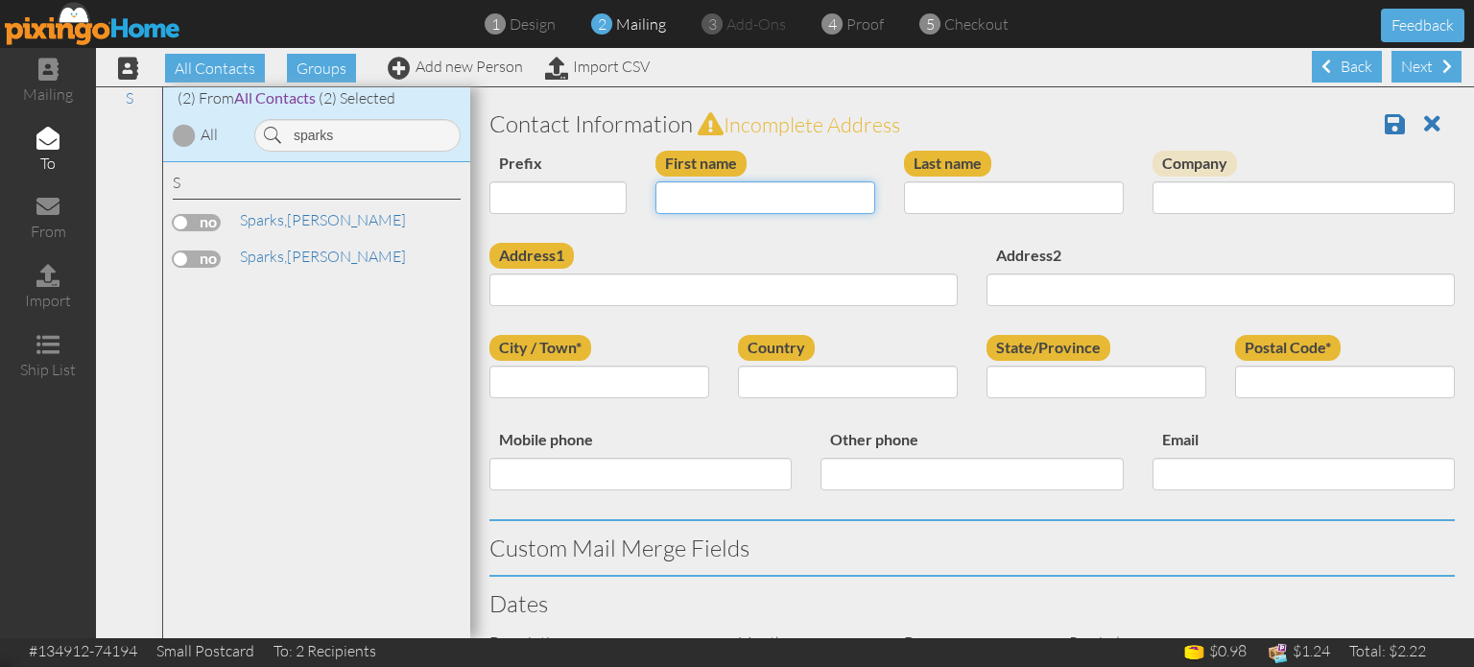
click at [674, 202] on input "First name" at bounding box center [765, 197] width 220 height 33
type input "[PERSON_NAME]"
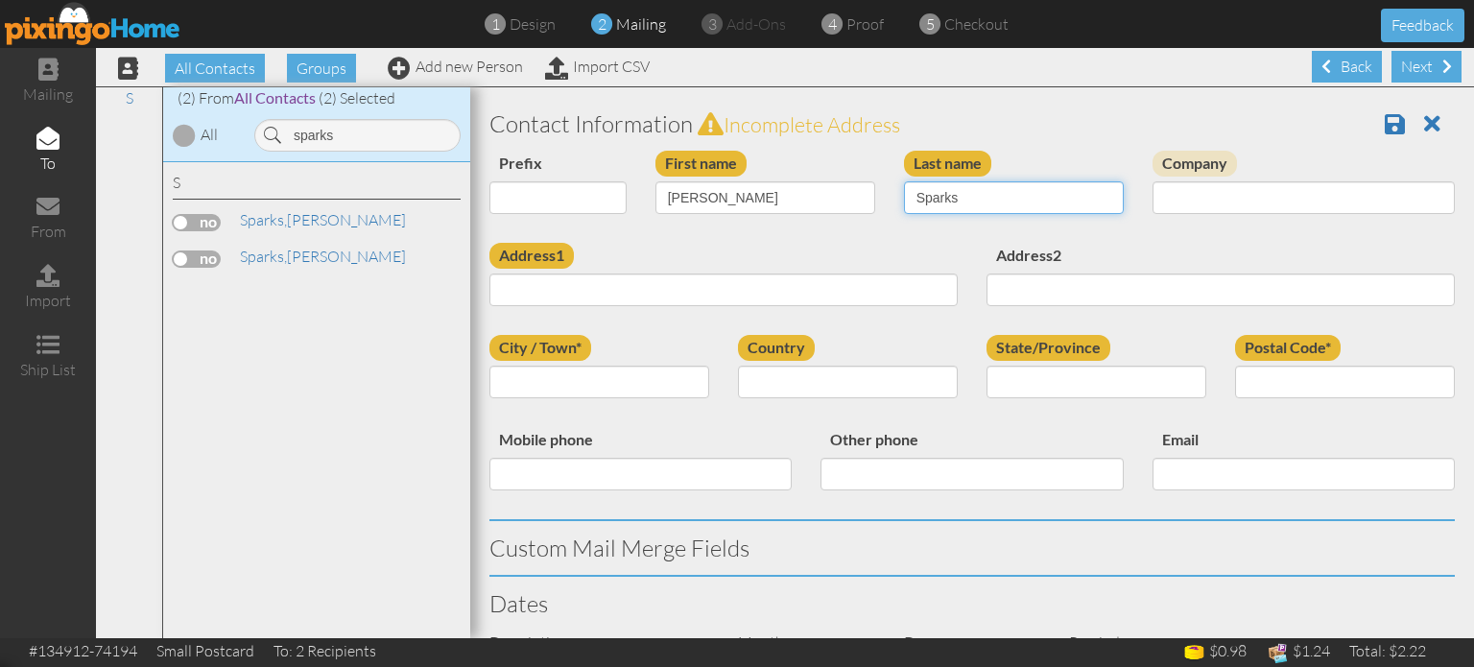
type input "Sparks"
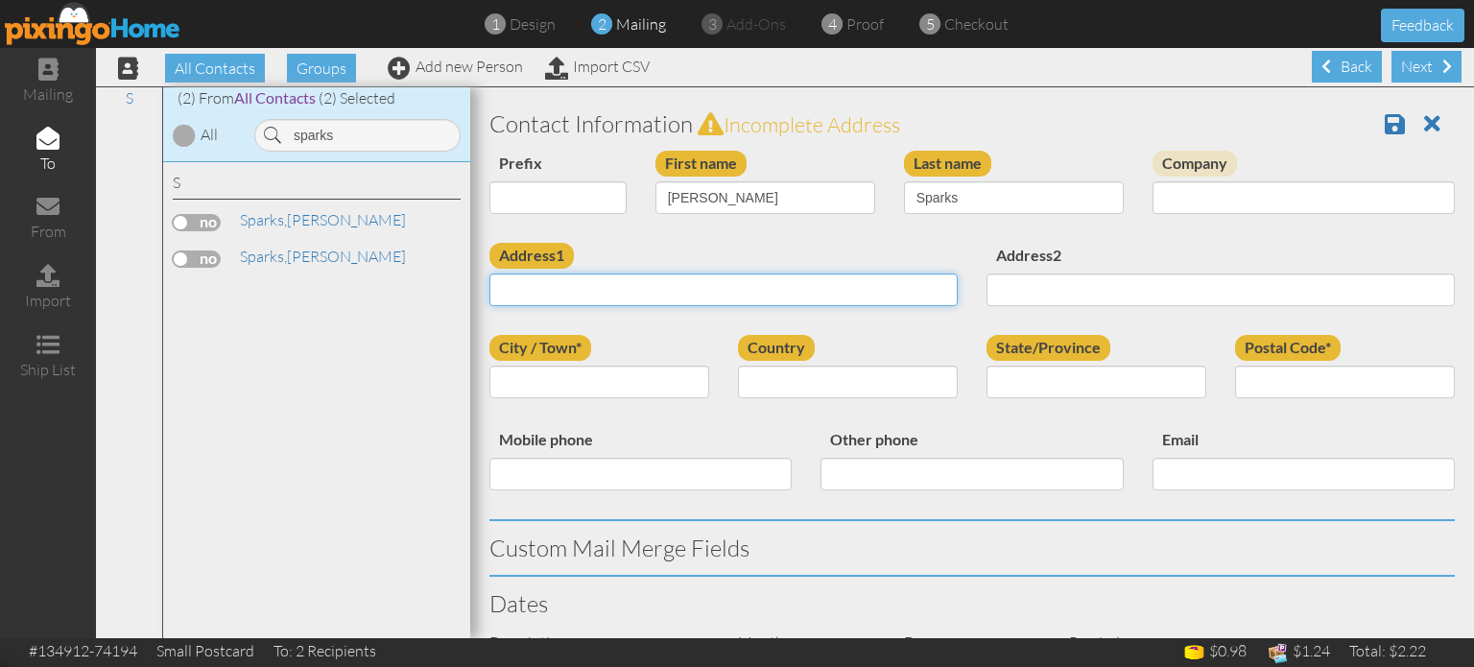
click at [685, 286] on input "Address1" at bounding box center [723, 289] width 468 height 33
paste input "6602 W Columbine Dr, Unit K USAF, CO 80840 United States"
type input "6602 W Columbine Dr, Unit K USAF, CO 80840 United States"
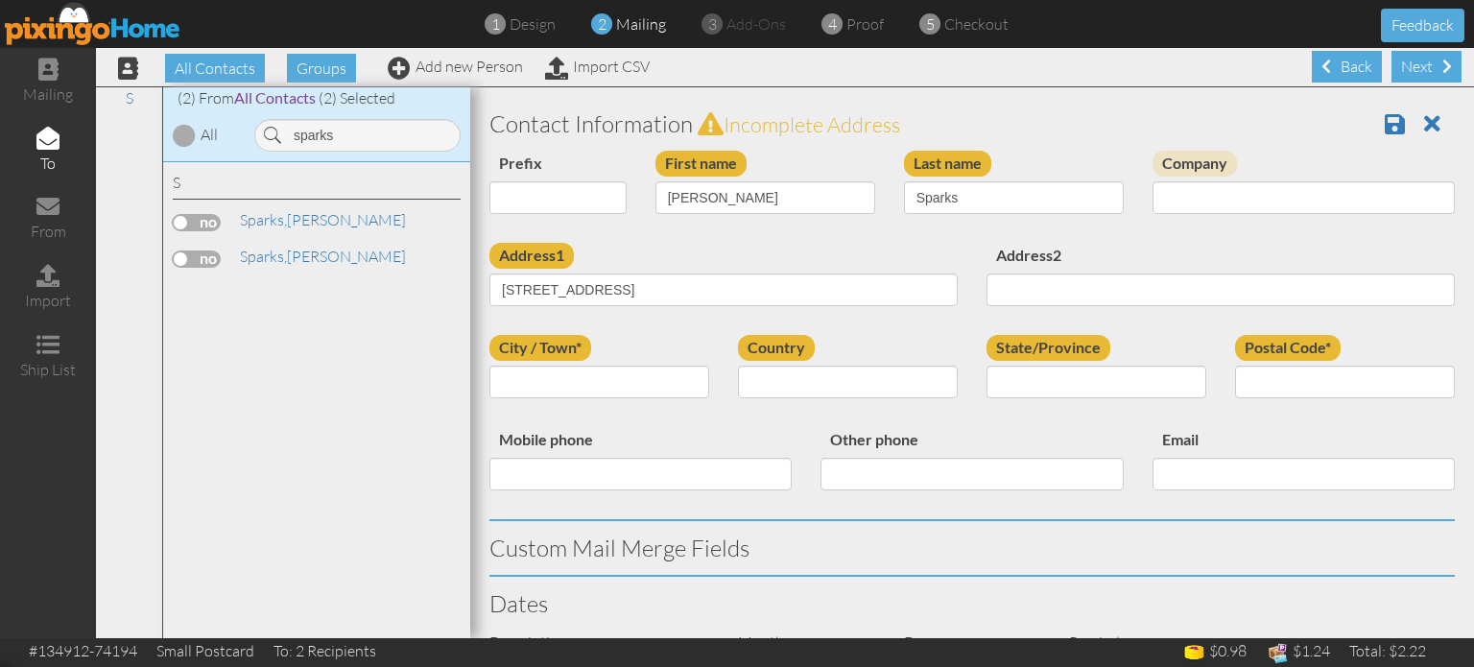
click at [1058, 252] on div "Address2" at bounding box center [1220, 282] width 497 height 78
click at [871, 385] on select "United States -------------- Afghanistan Albania Algeria American Samoa Andorra…" at bounding box center [848, 382] width 220 height 33
select select "object:46286"
click at [738, 366] on select "United States -------------- Afghanistan Albania Algeria American Samoa Andorra…" at bounding box center [848, 382] width 220 height 33
click at [1048, 379] on select "AA (Military) AE (Military) Alabama Alaska American Samoa AP (Military) Arizona…" at bounding box center [1096, 382] width 220 height 33
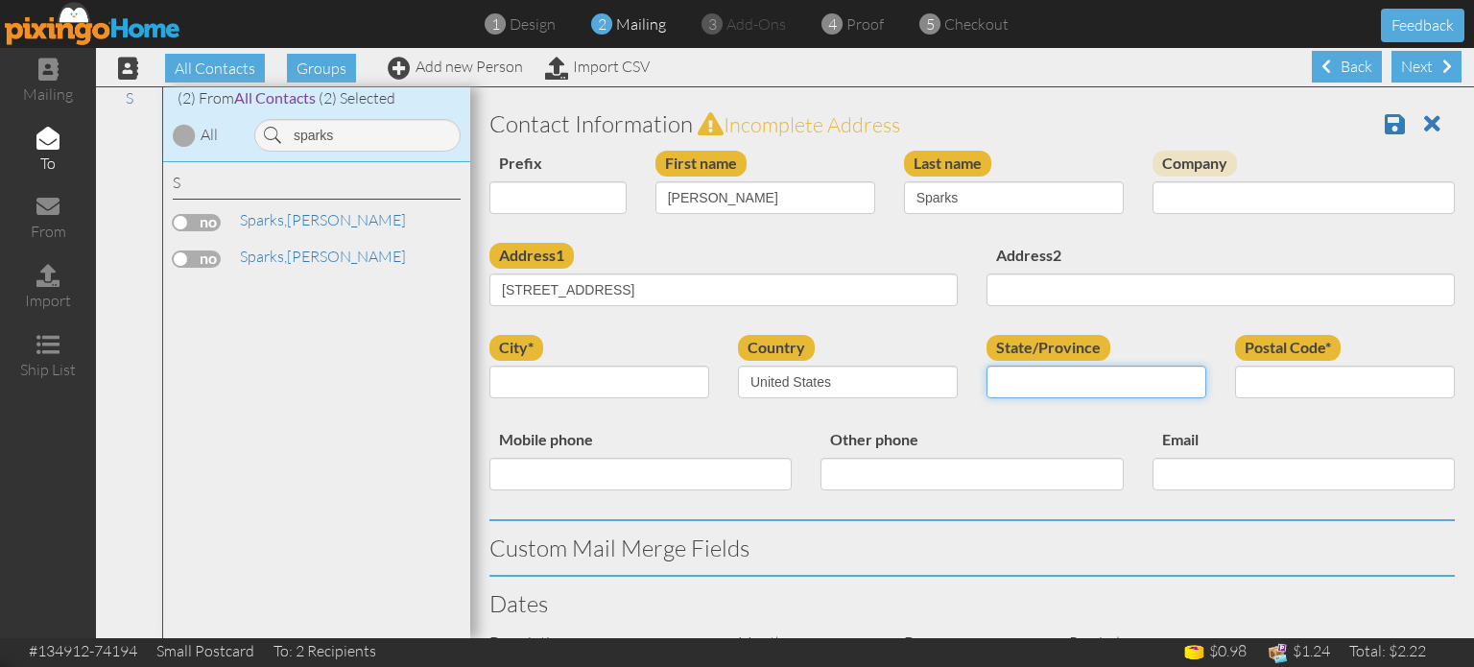
select select "object:46540"
click at [986, 366] on select "AA (Military) AE (Military) Alabama Alaska American Samoa AP (Military) Arizona…" at bounding box center [1096, 382] width 220 height 33
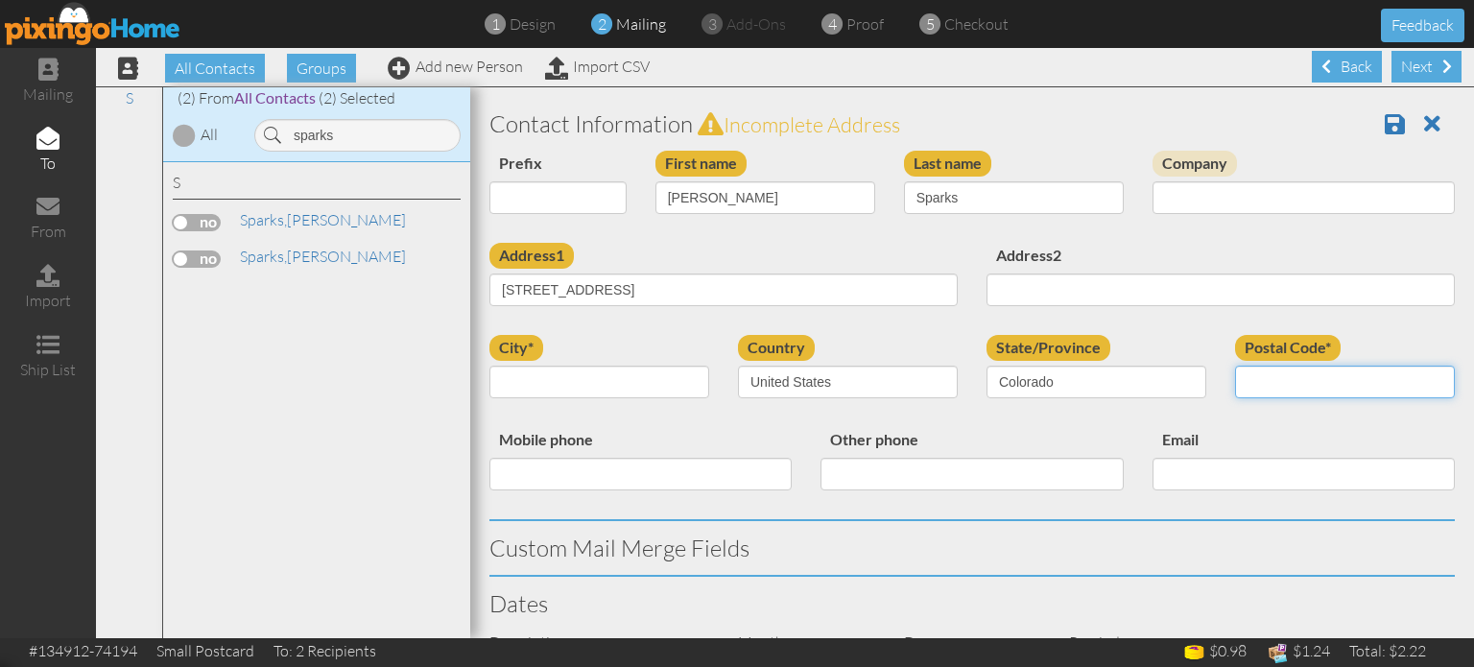
click at [1235, 388] on input "Postal Code*" at bounding box center [1345, 382] width 220 height 33
type input "80840"
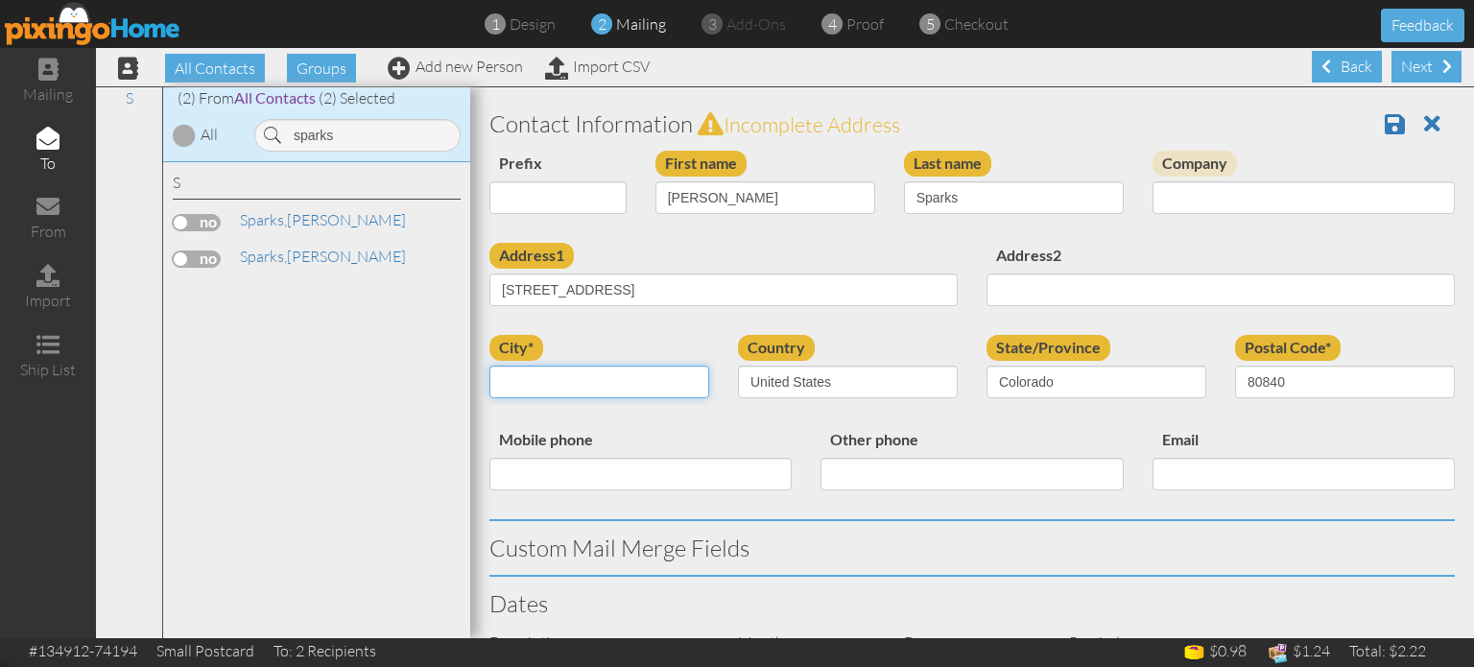
click at [610, 388] on input "city*" at bounding box center [599, 382] width 220 height 33
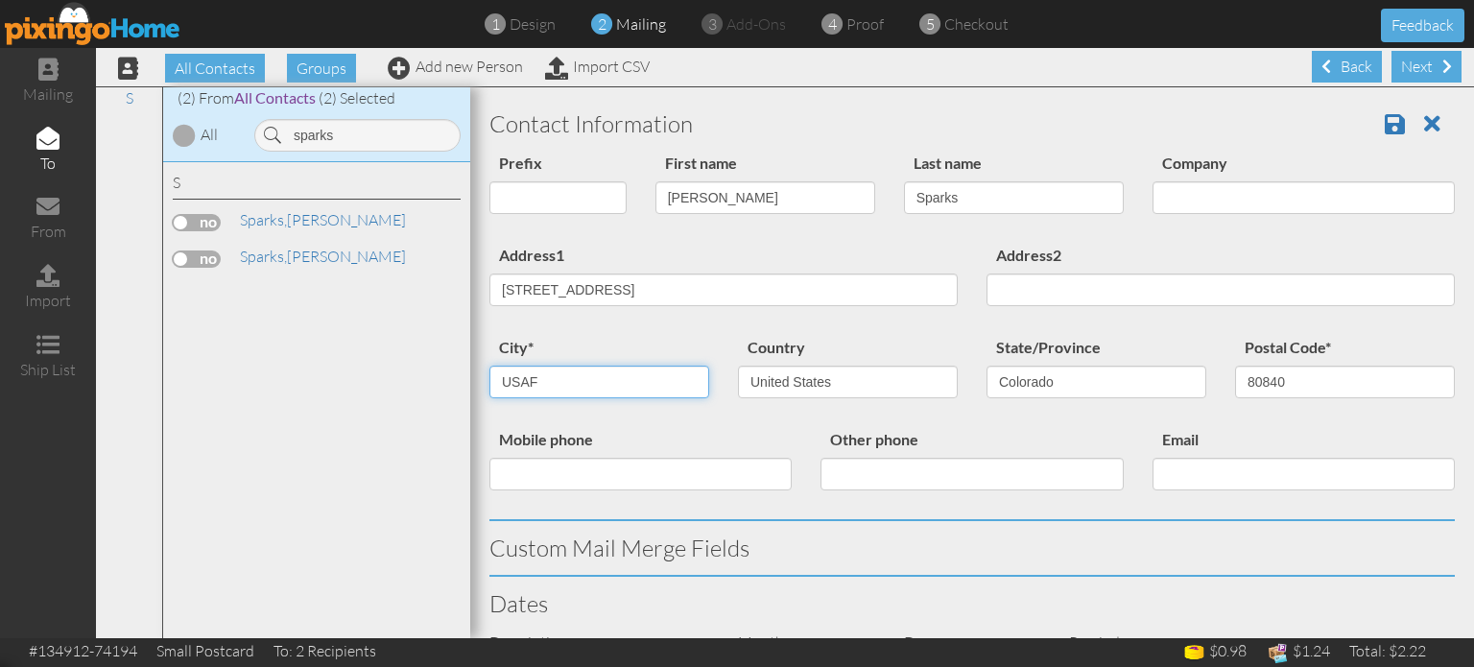
type input "USAF"
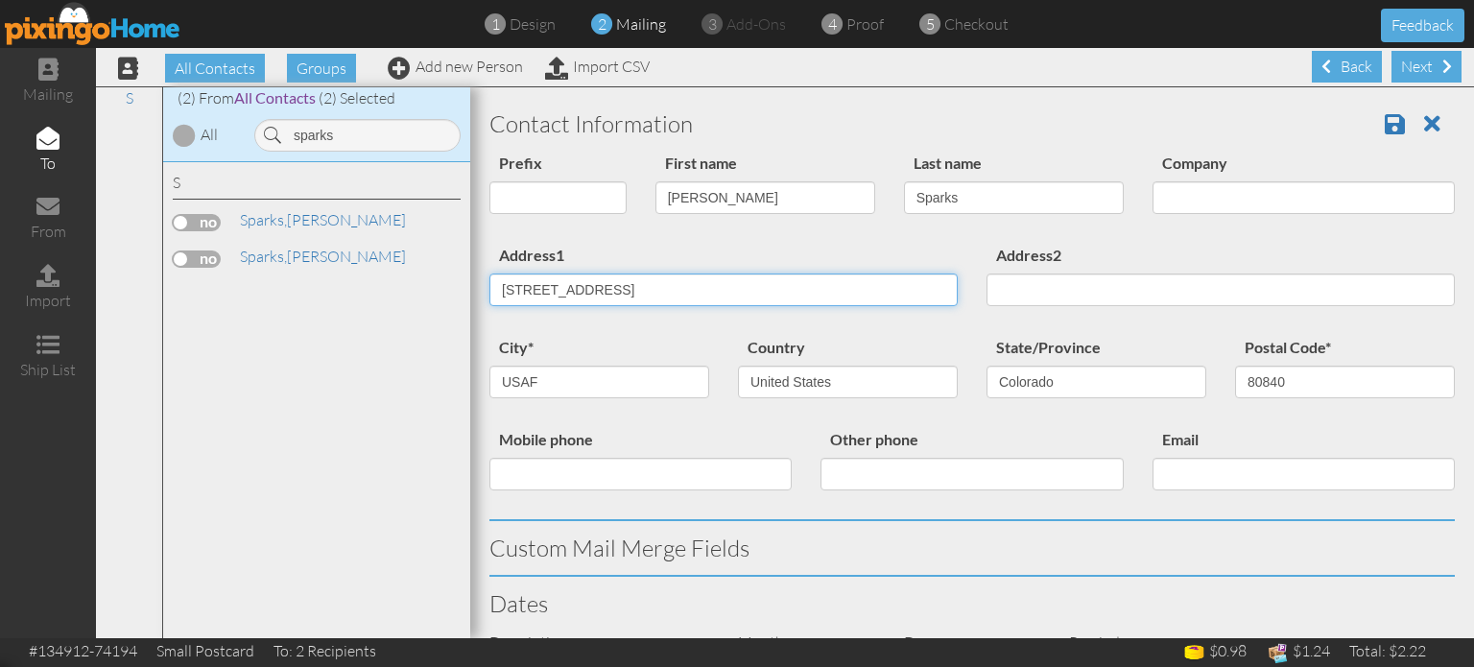
click at [685, 291] on input "6602 W Columbine Dr, Unit K USAF, CO 80840 United States" at bounding box center [723, 289] width 468 height 33
drag, startPoint x: 677, startPoint y: 286, endPoint x: 976, endPoint y: 262, distance: 299.3
click at [976, 261] on div "Address1 6602 W Columbine Dr, Unit K USAF, CO 80840 United States Address2" at bounding box center [972, 289] width 994 height 92
type input "6602 W Columbine Dr, Unit K"
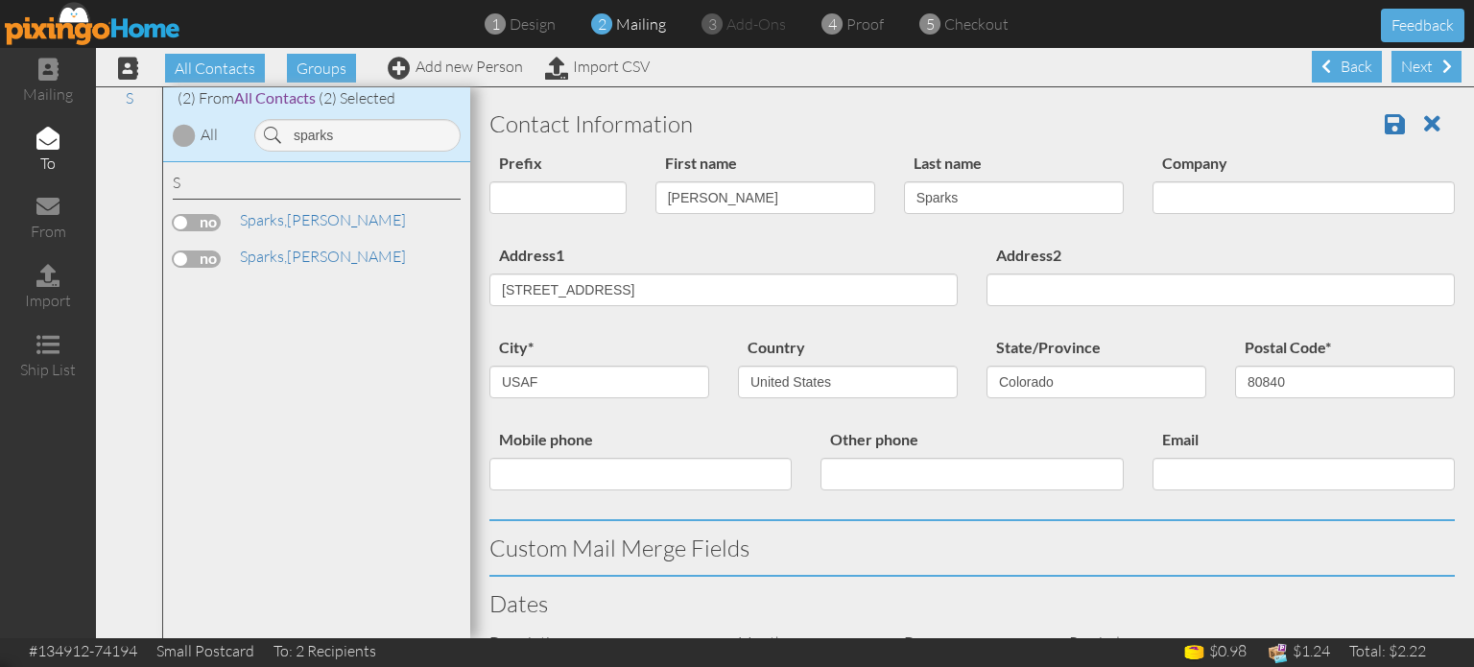
click at [667, 337] on div "city* USAF" at bounding box center [599, 374] width 248 height 78
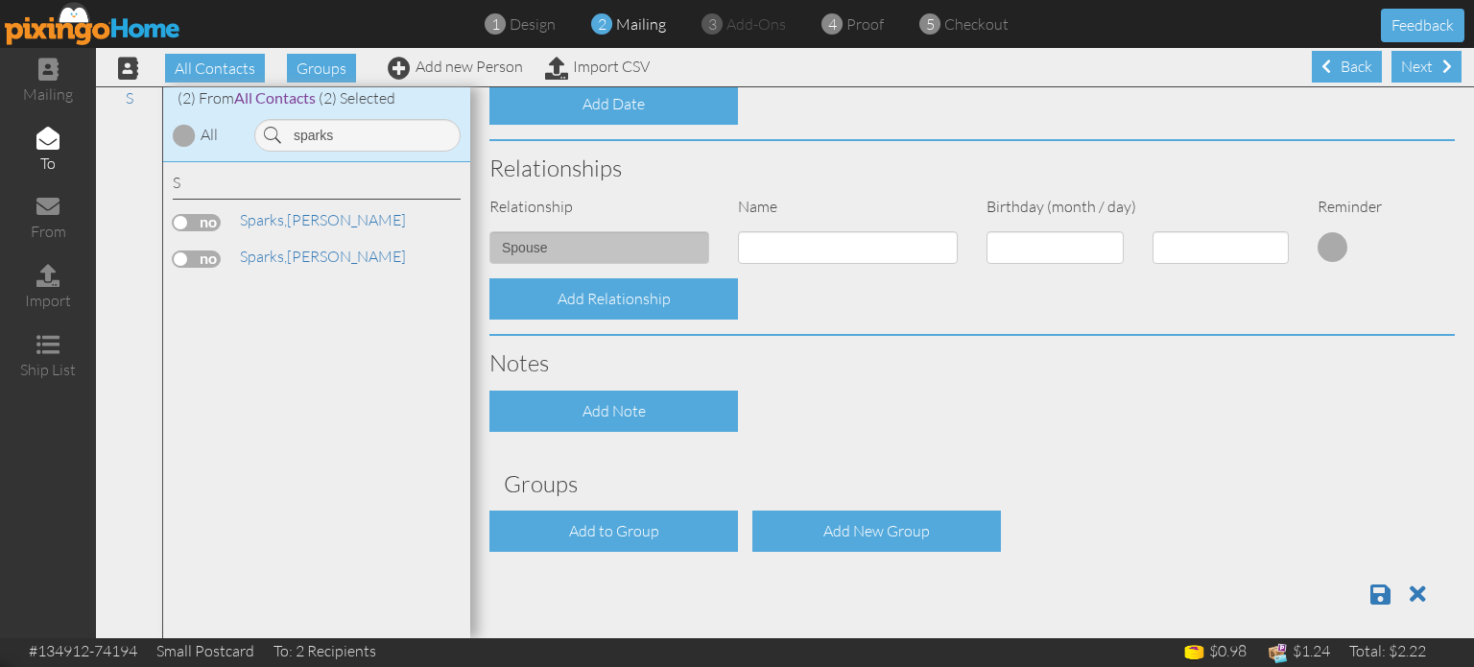
scroll to position [687, 0]
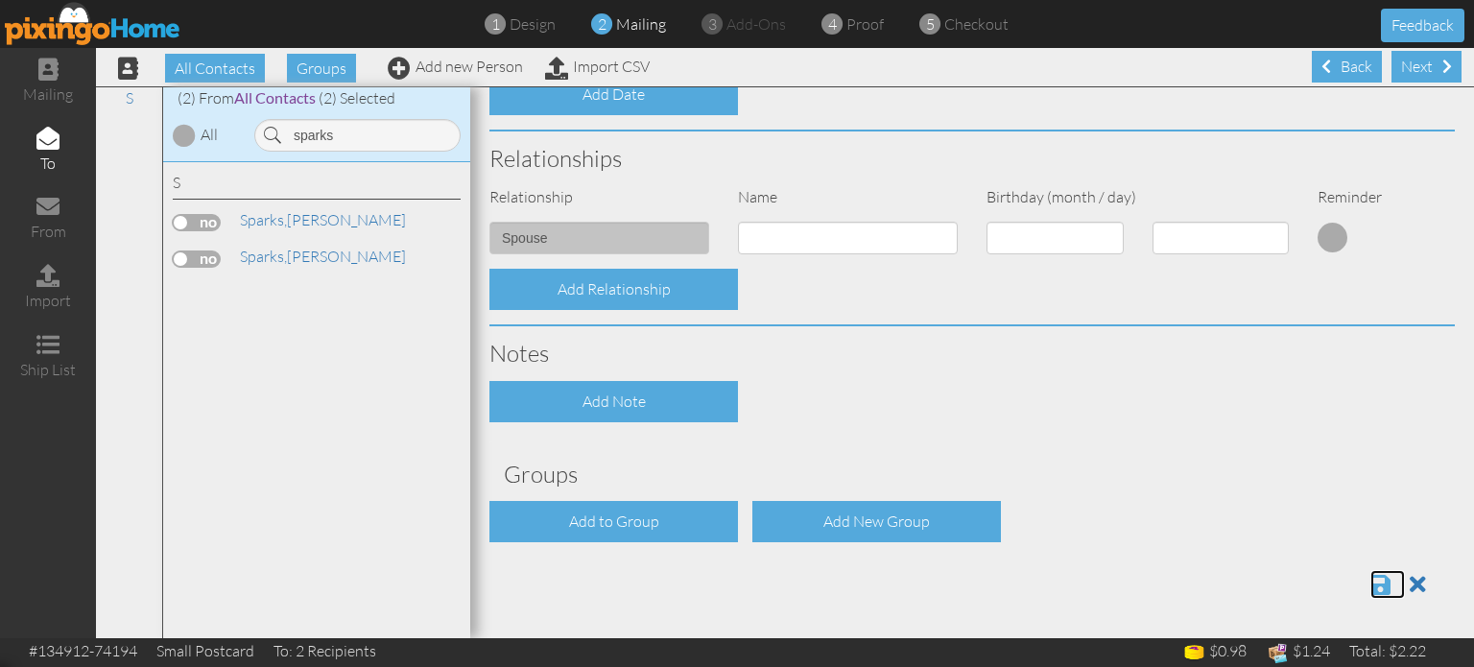
click at [1370, 582] on span at bounding box center [1380, 584] width 20 height 23
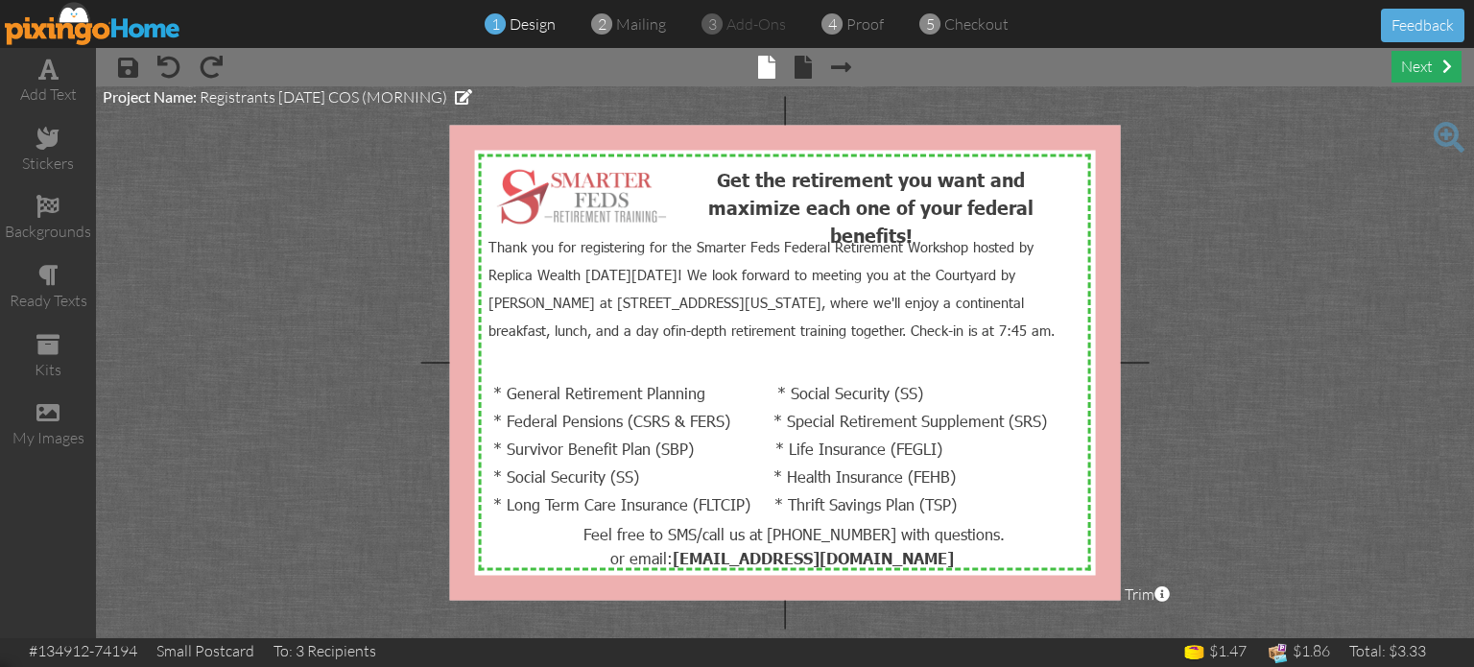
click at [1418, 73] on div "next" at bounding box center [1426, 67] width 70 height 32
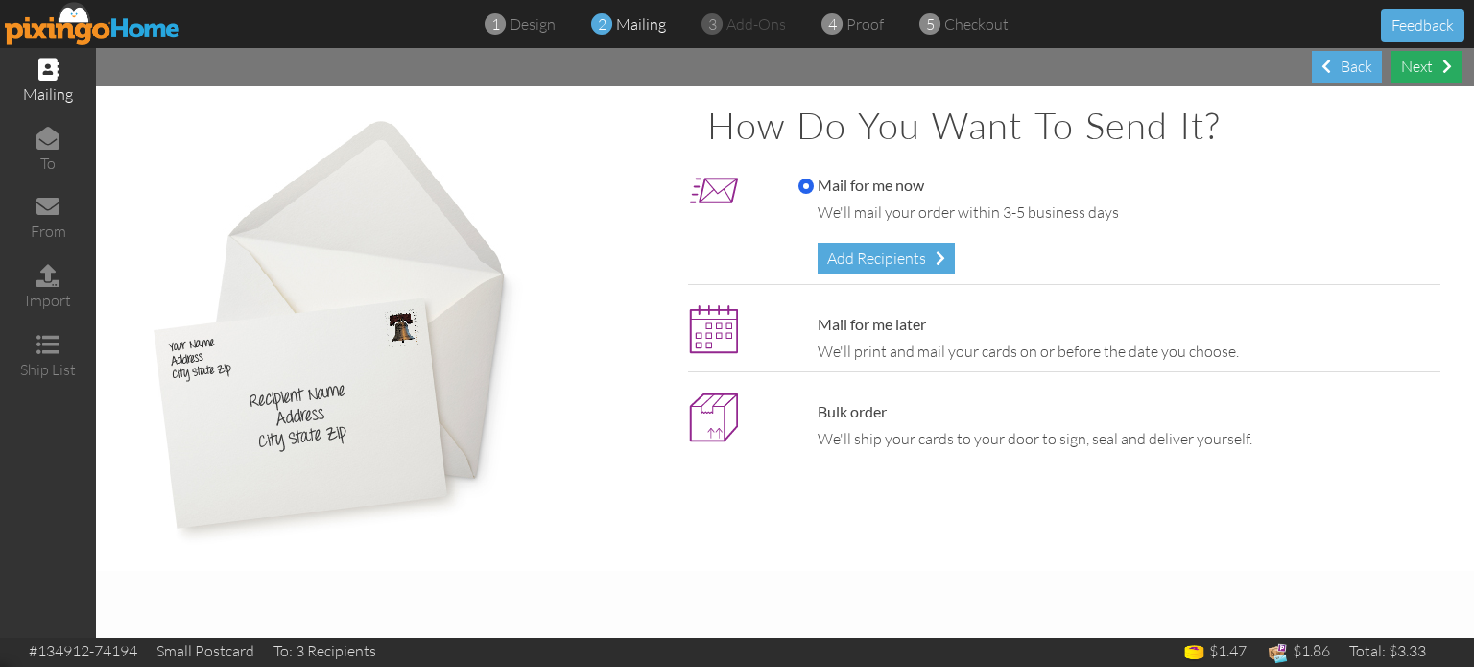
click at [1409, 63] on div "Next" at bounding box center [1426, 67] width 70 height 32
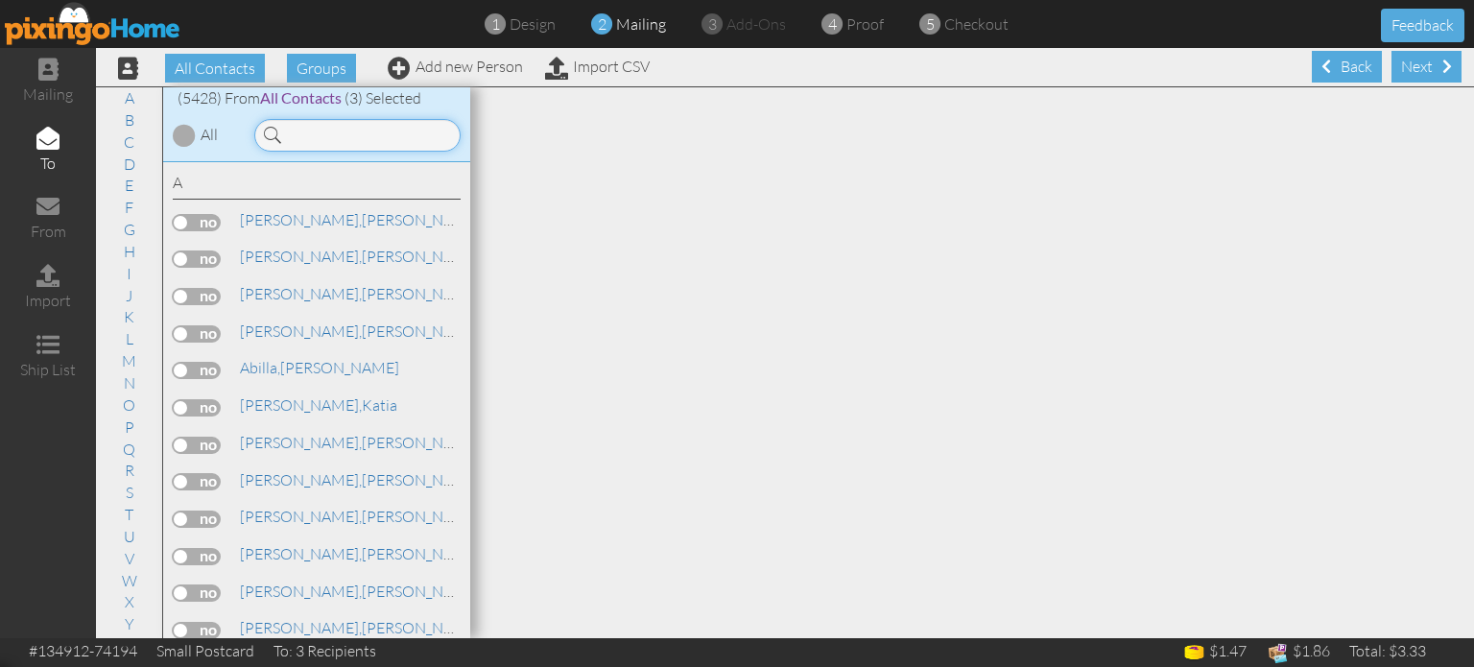
click at [369, 144] on input at bounding box center [357, 135] width 206 height 33
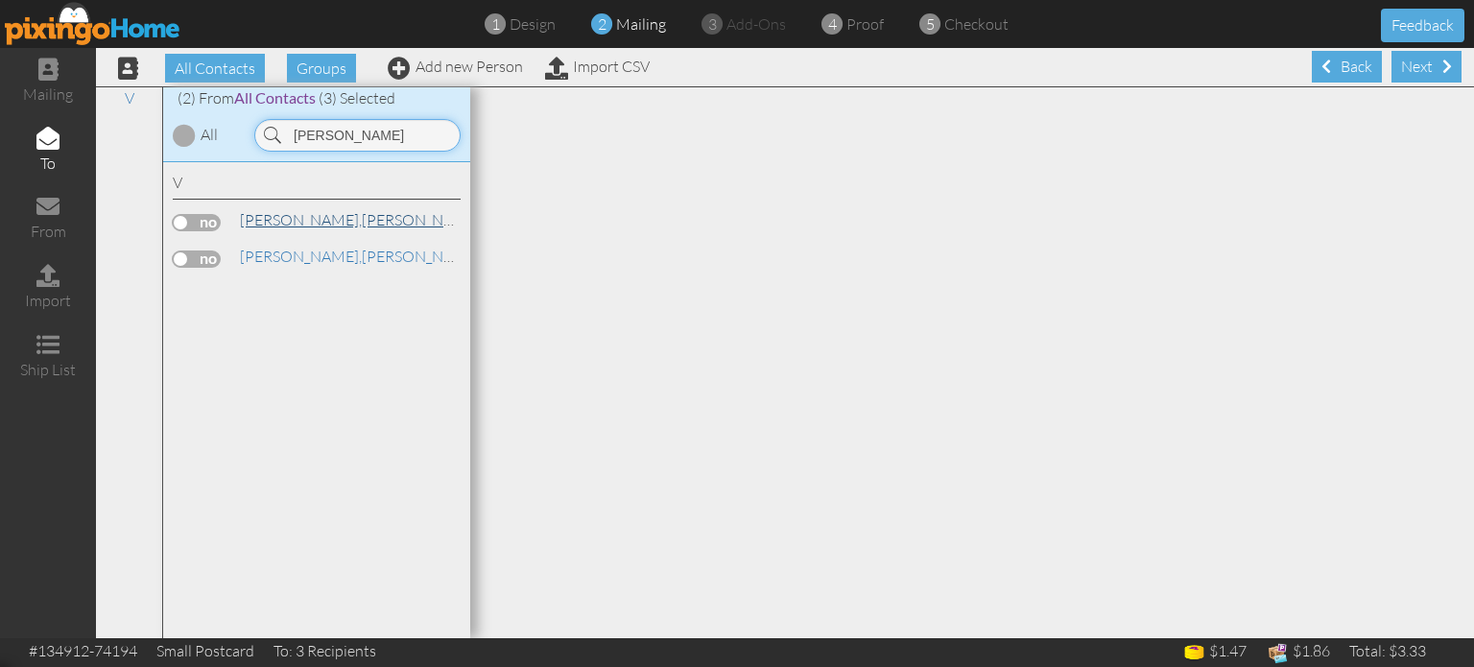
type input "[PERSON_NAME]"
click at [295, 213] on link "[PERSON_NAME]" at bounding box center [360, 219] width 245 height 23
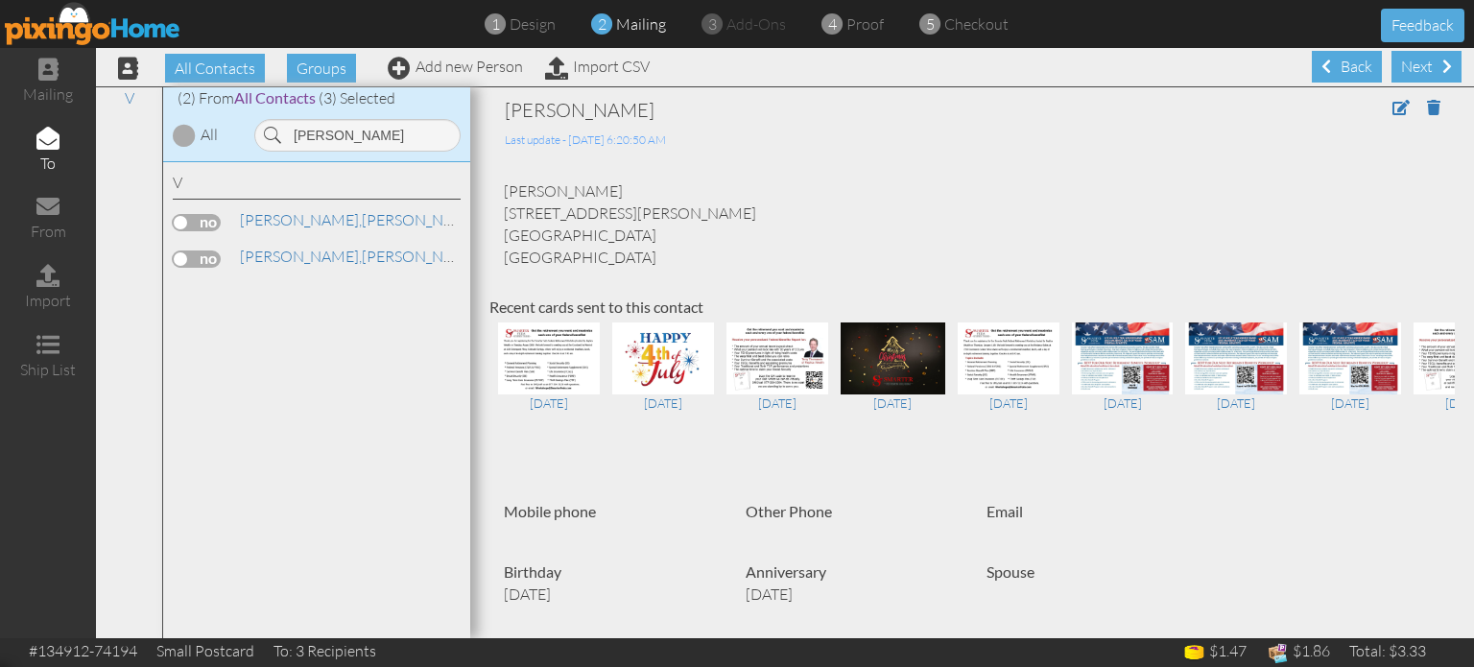
click at [209, 219] on label at bounding box center [197, 222] width 48 height 17
click at [0, 0] on input "checkbox" at bounding box center [0, 0] width 0 height 0
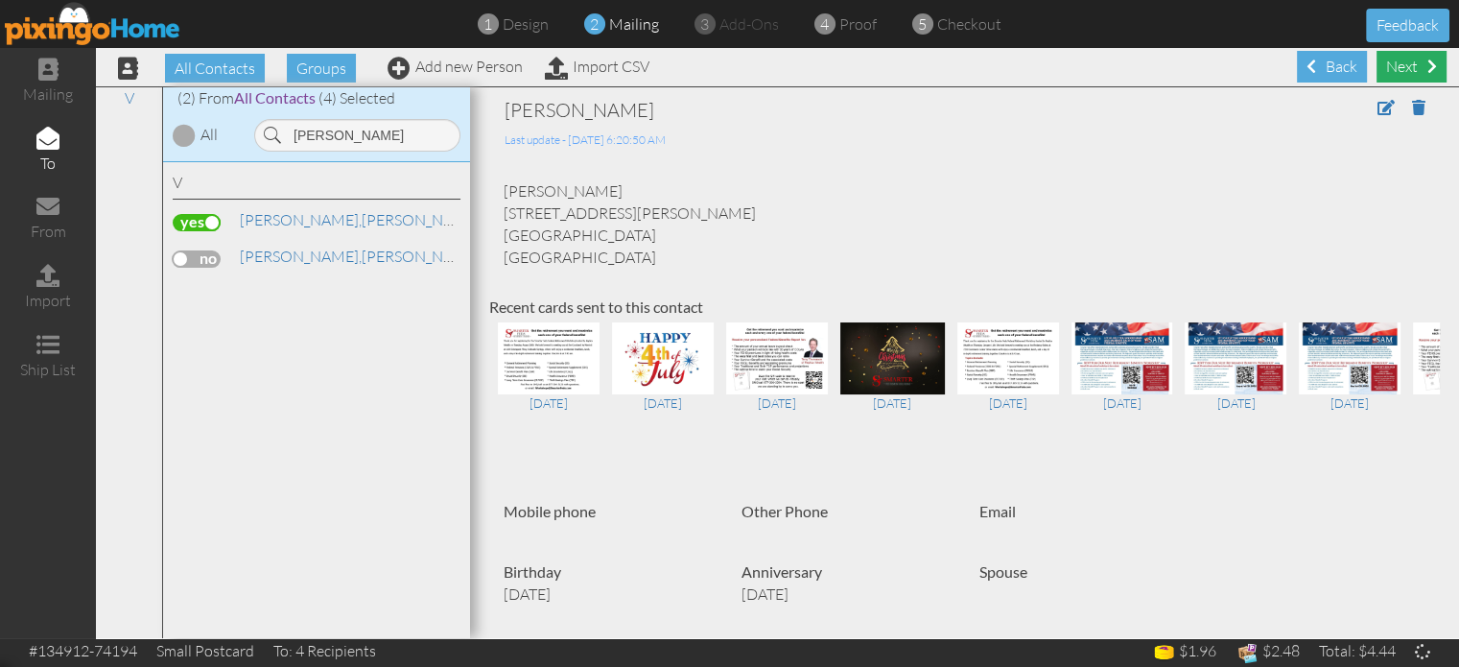
click at [1405, 67] on div "Next" at bounding box center [1412, 67] width 70 height 32
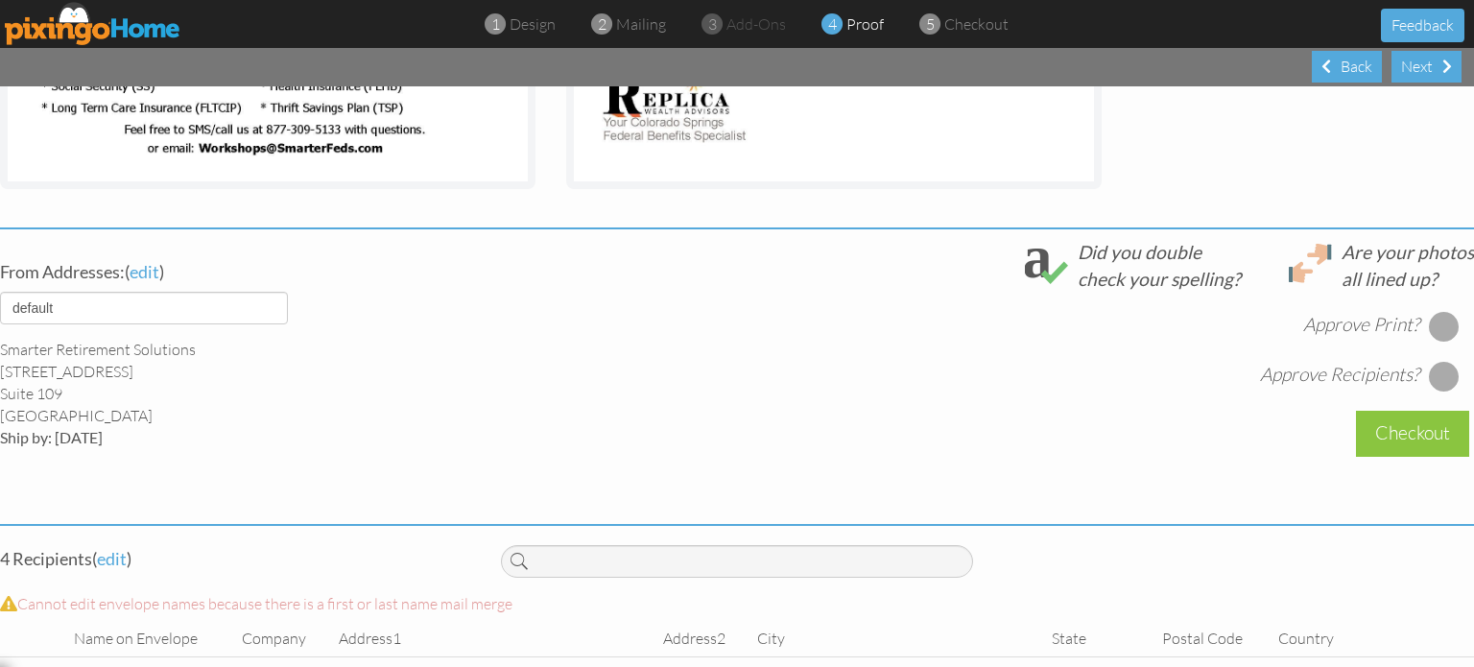
scroll to position [576, 0]
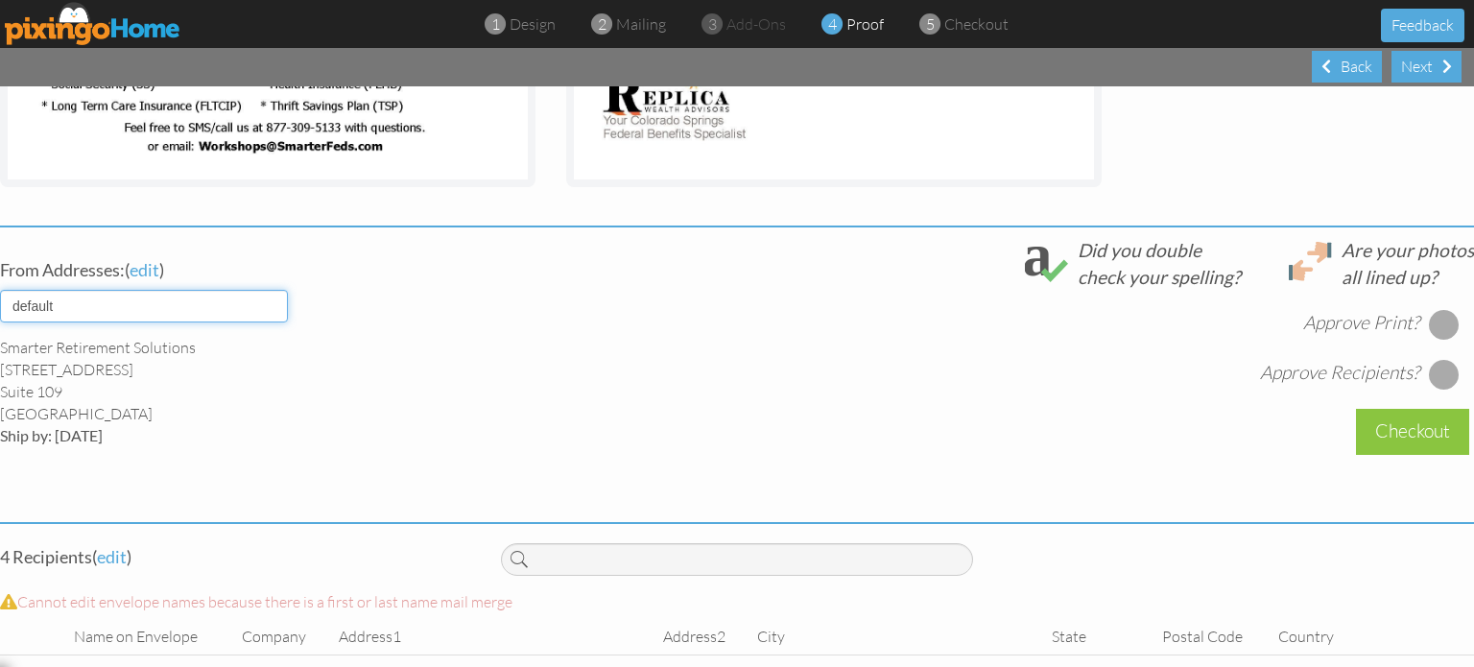
drag, startPoint x: 240, startPoint y: 306, endPoint x: 230, endPoint y: 318, distance: 15.0
click at [240, 306] on select "default HOME DENVER Team AUSTIN Team COL SPGS team ORLANDO Team Replica Wealth …" at bounding box center [144, 306] width 288 height 33
select select "object:17378"
click at [0, 290] on select "default HOME DENVER Team AUSTIN Team COL SPGS team ORLANDO Team Replica Wealth …" at bounding box center [144, 306] width 288 height 33
click at [400, 419] on div "Smarter Feds LLC [STREET_ADDRESS] Ship by: [DATE]" at bounding box center [236, 391] width 472 height 109
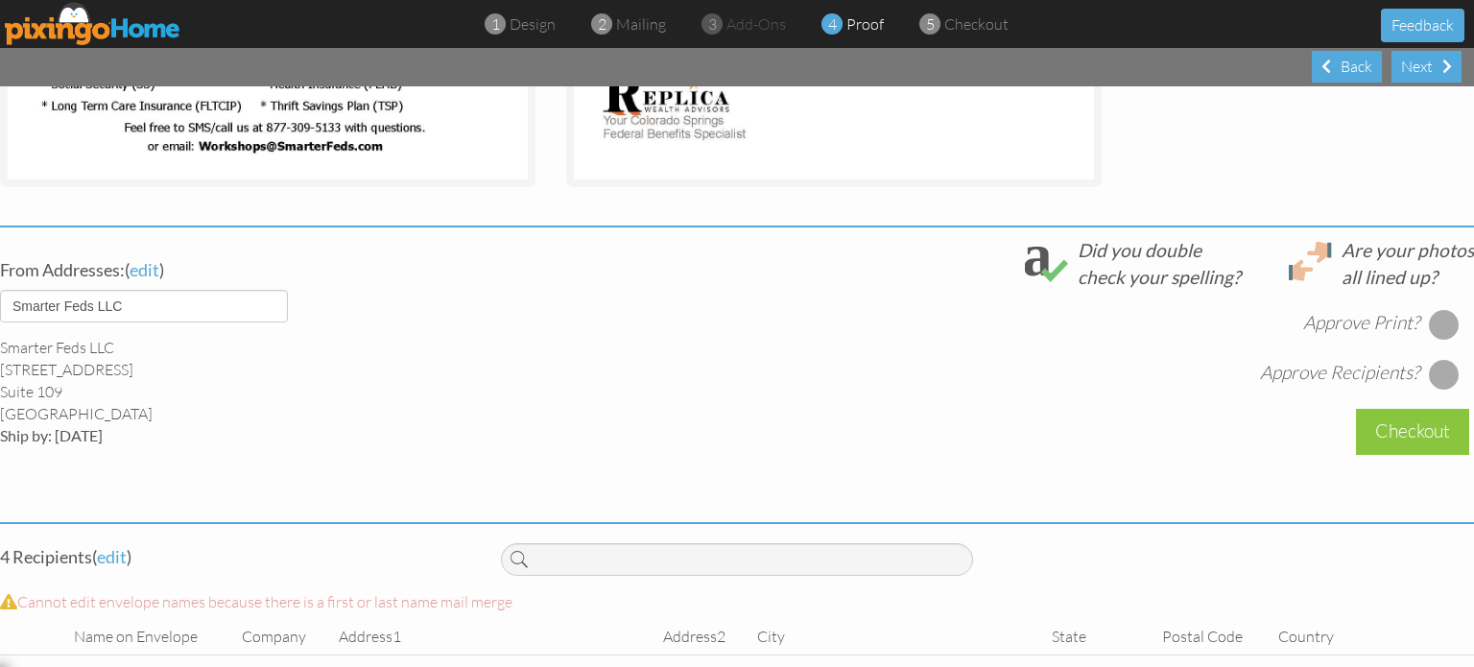
click at [1431, 313] on div at bounding box center [1443, 324] width 31 height 31
click at [1437, 368] on div at bounding box center [1443, 374] width 31 height 31
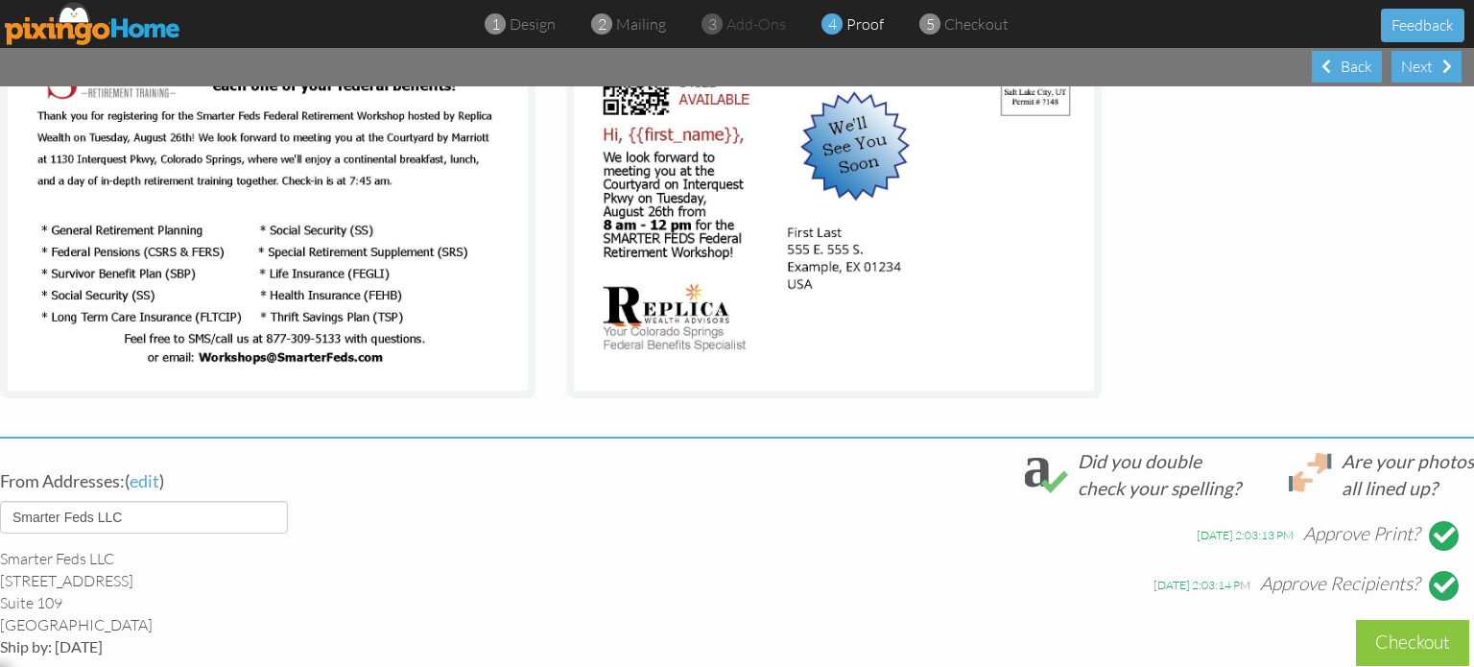
scroll to position [672, 0]
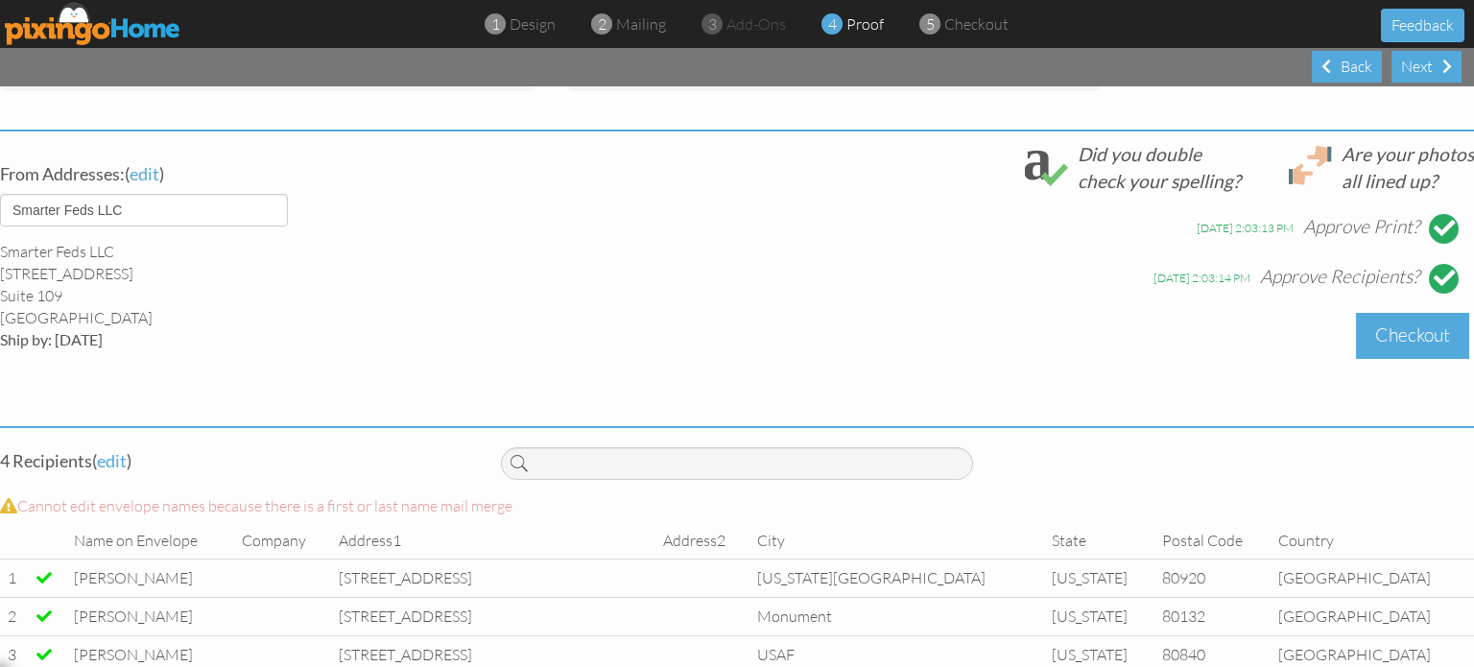
click at [1398, 339] on div "Checkout" at bounding box center [1412, 335] width 113 height 45
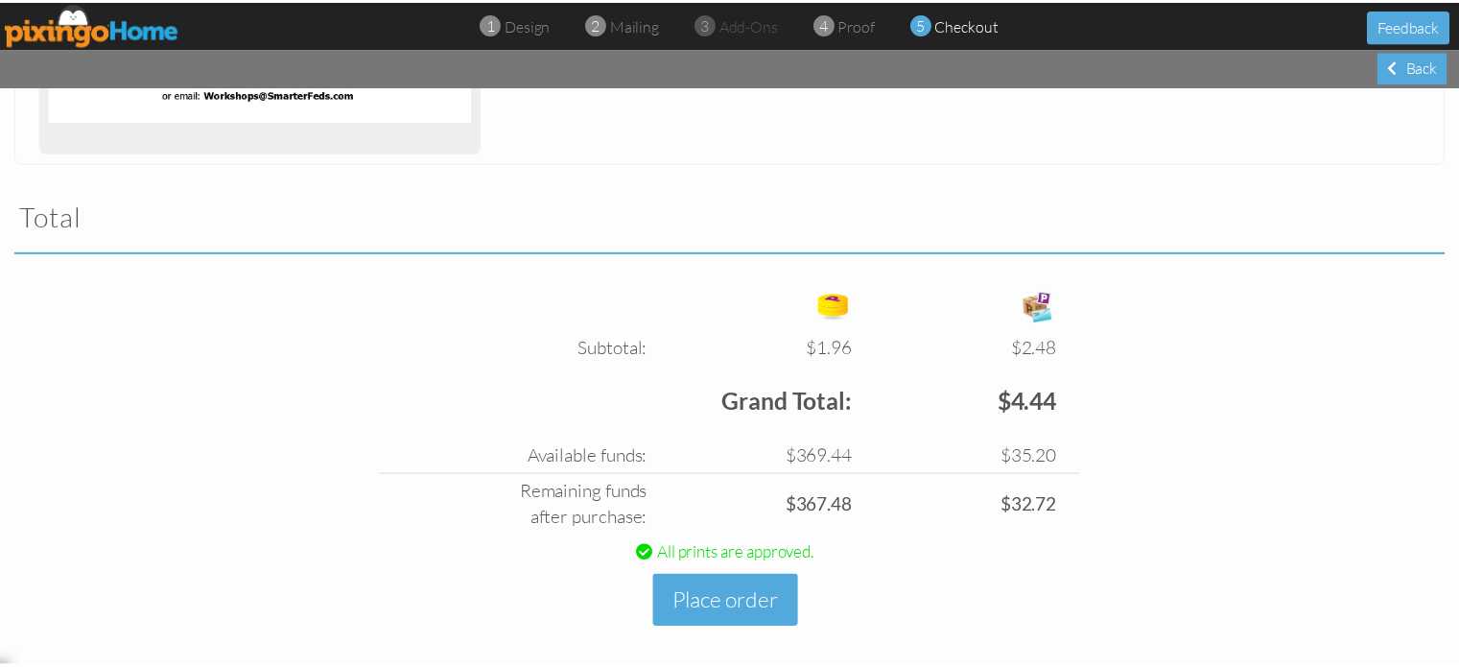
scroll to position [549, 0]
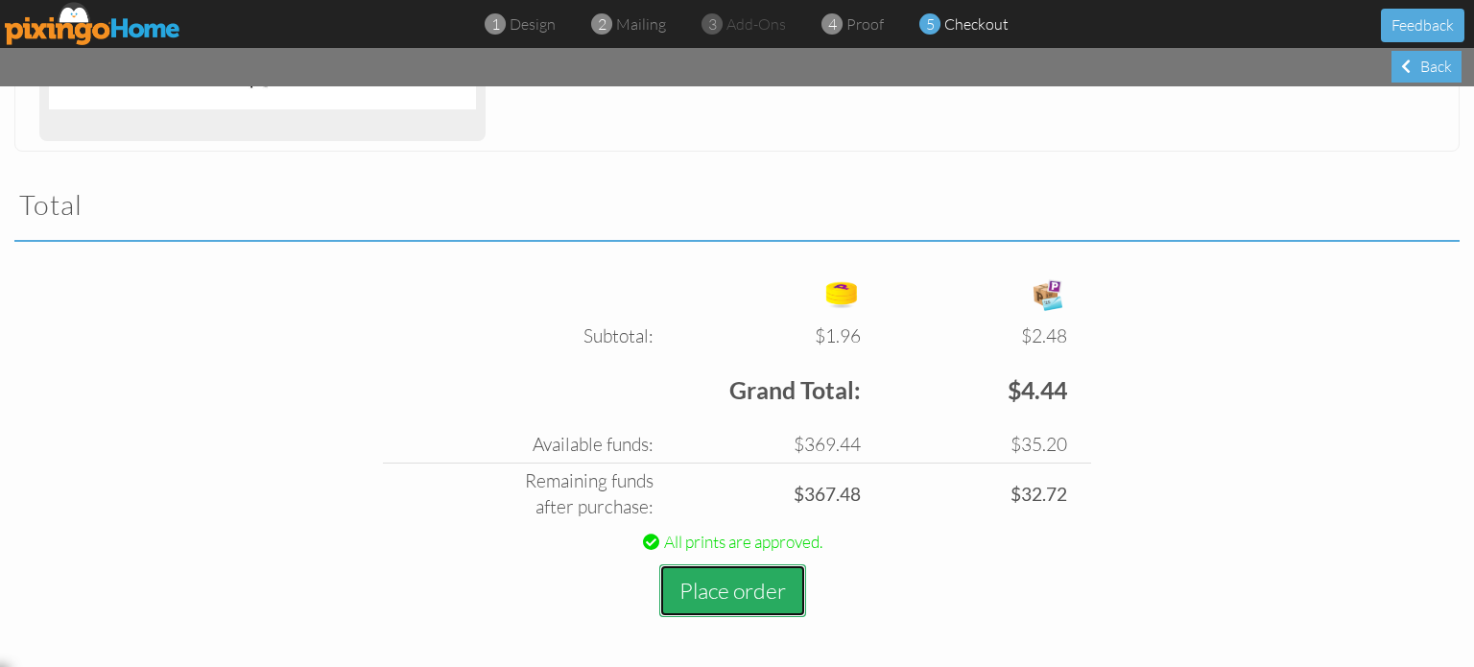
click at [764, 592] on button "Place order" at bounding box center [732, 590] width 147 height 53
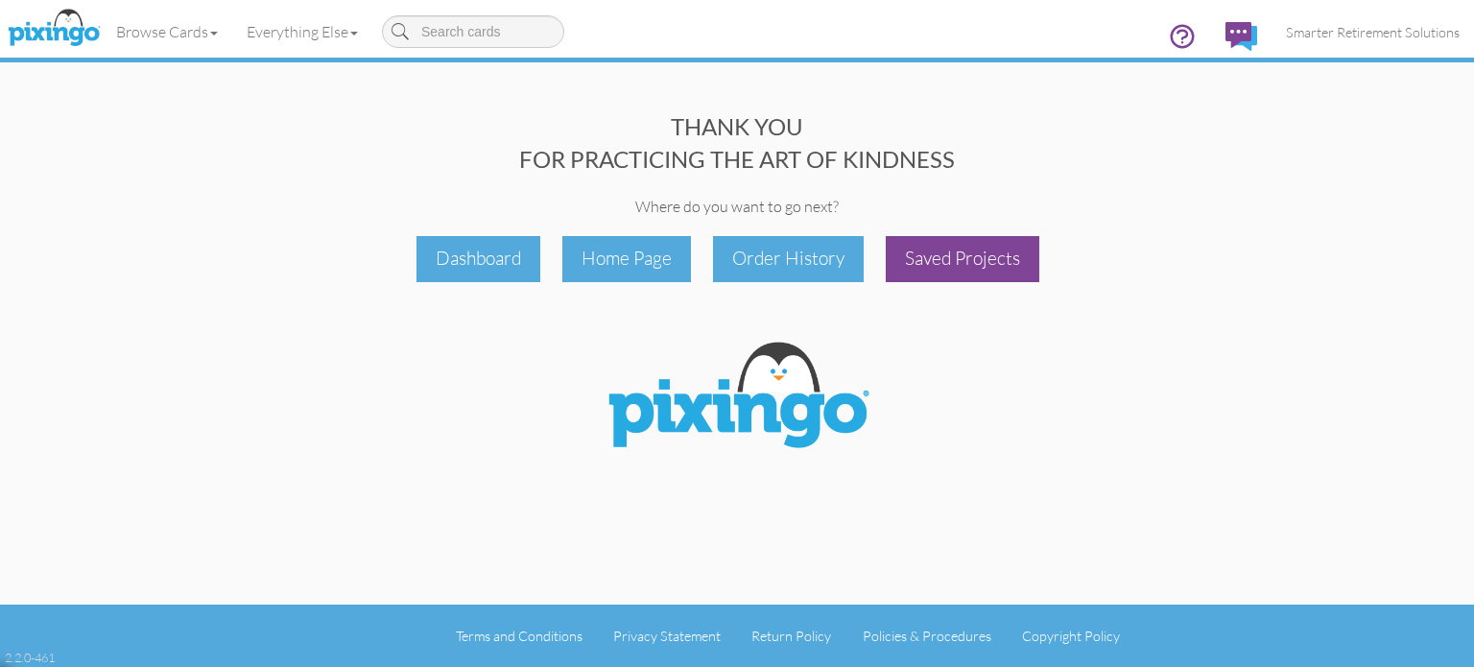
click at [926, 237] on div "Saved Projects" at bounding box center [961, 258] width 153 height 45
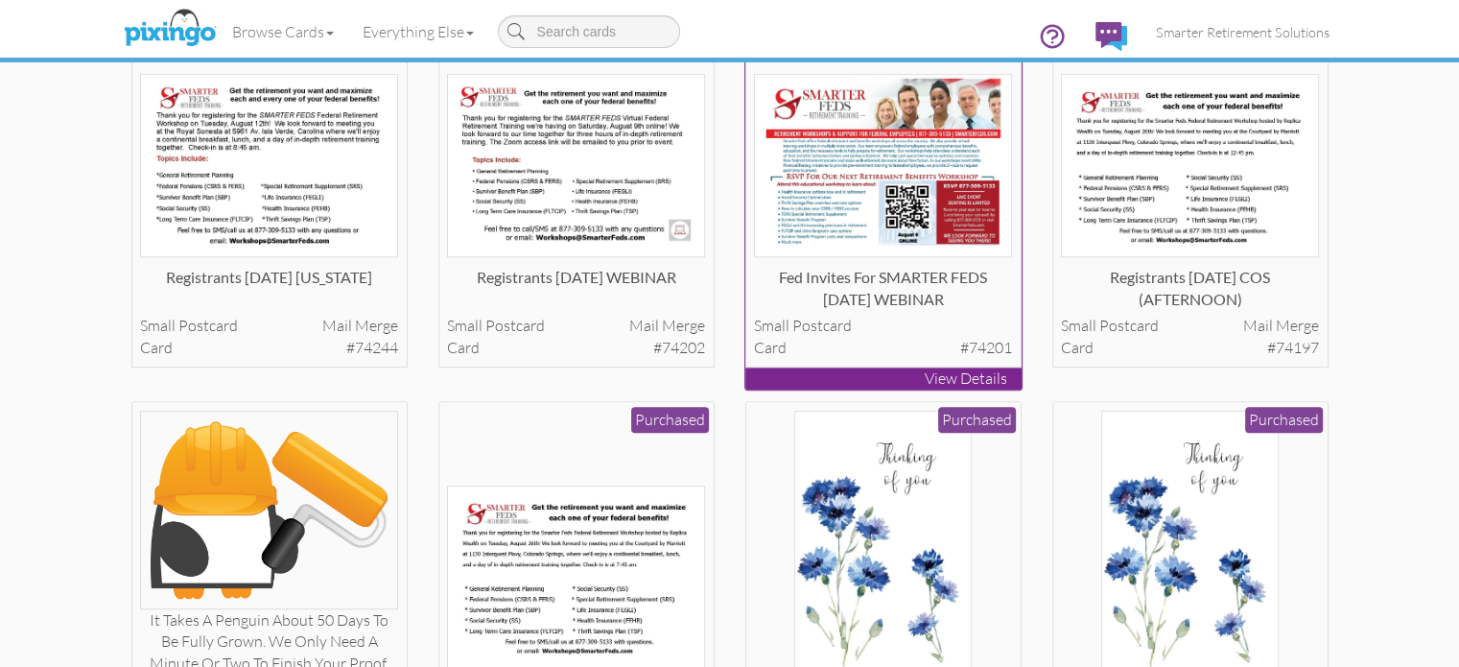
scroll to position [1055, 0]
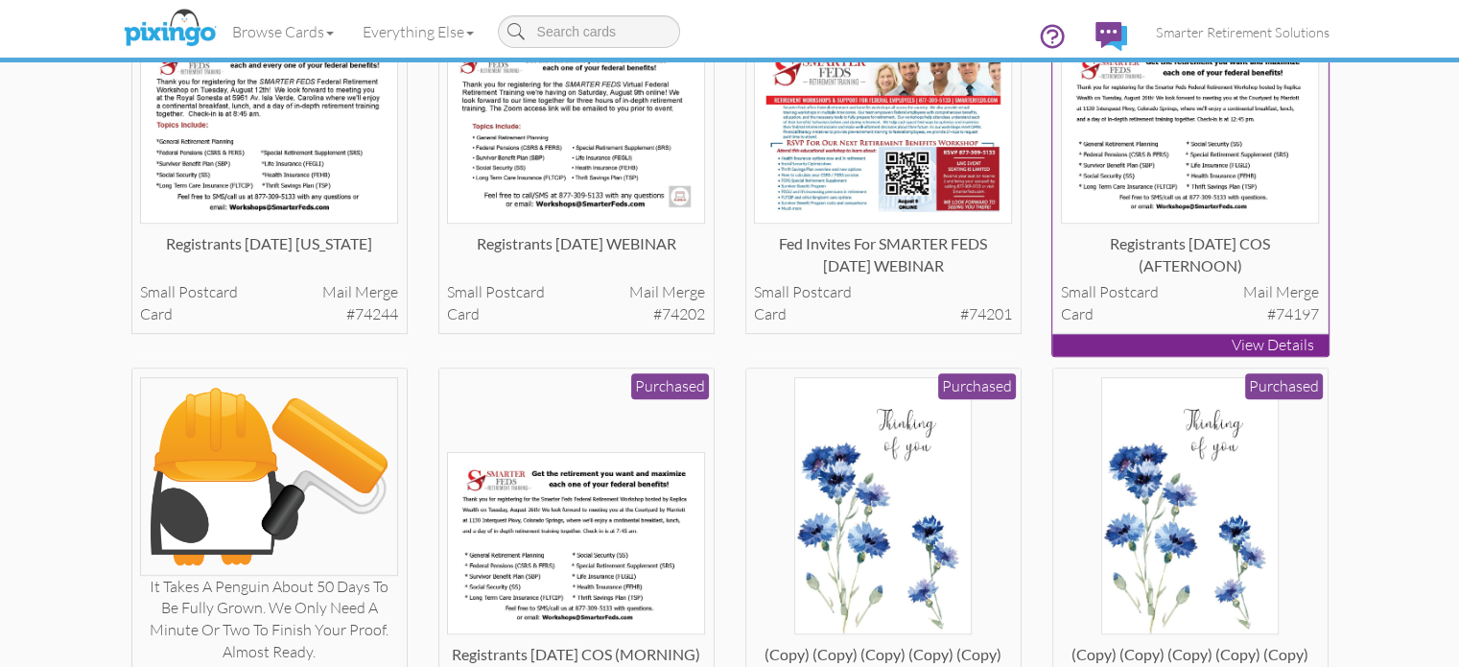
click at [1319, 224] on img at bounding box center [1190, 131] width 258 height 183
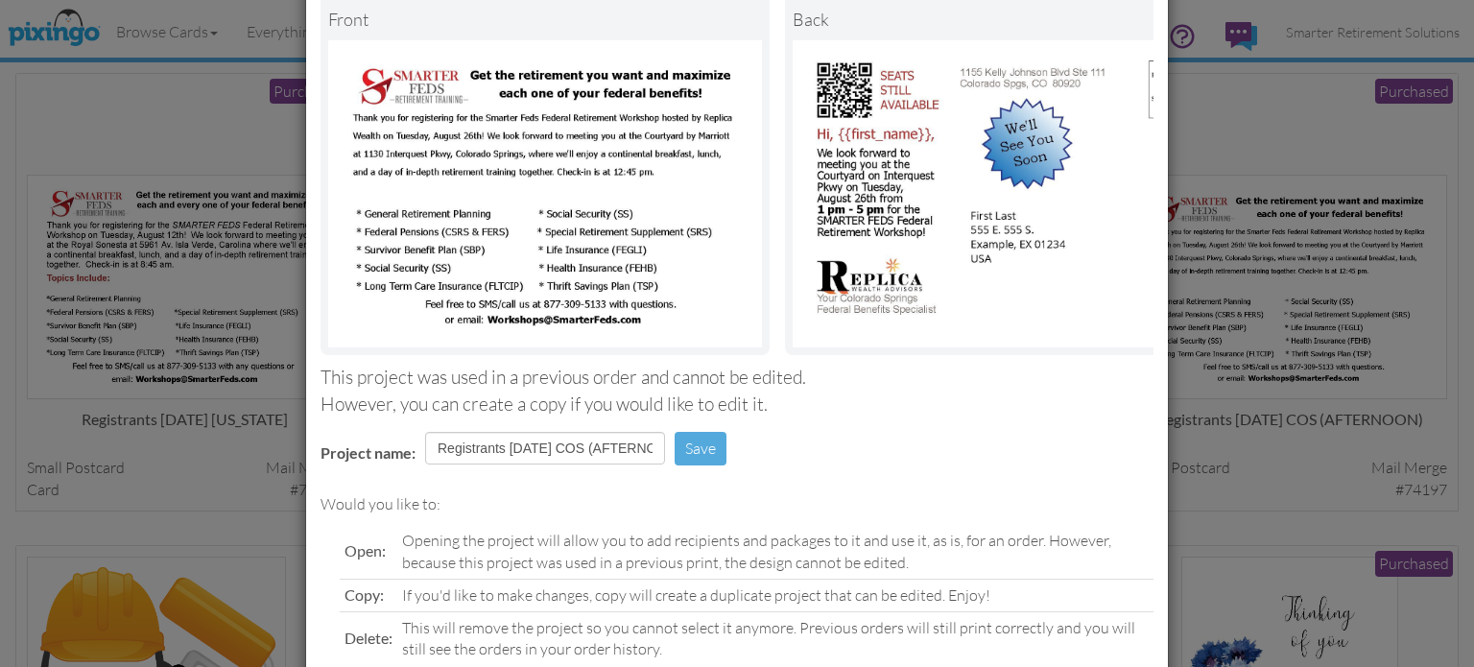
scroll to position [244, 0]
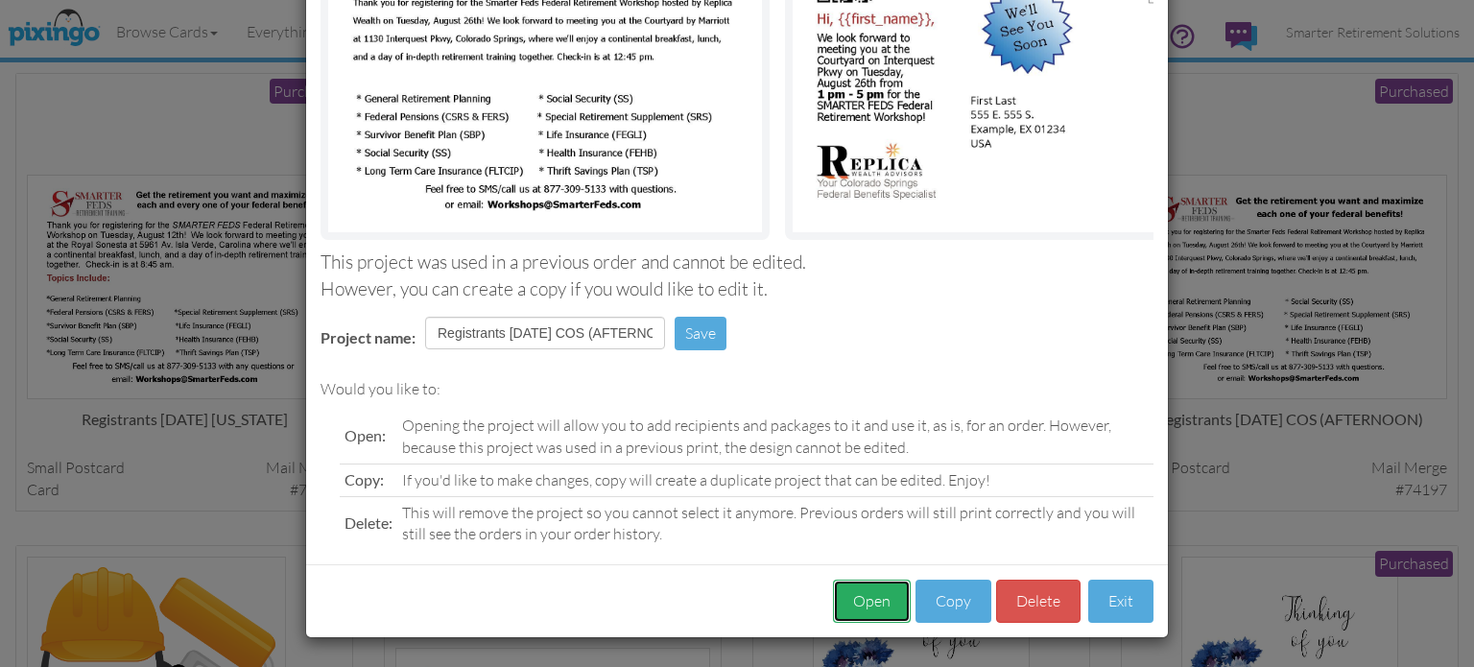
click at [858, 598] on button "Open" at bounding box center [872, 600] width 78 height 43
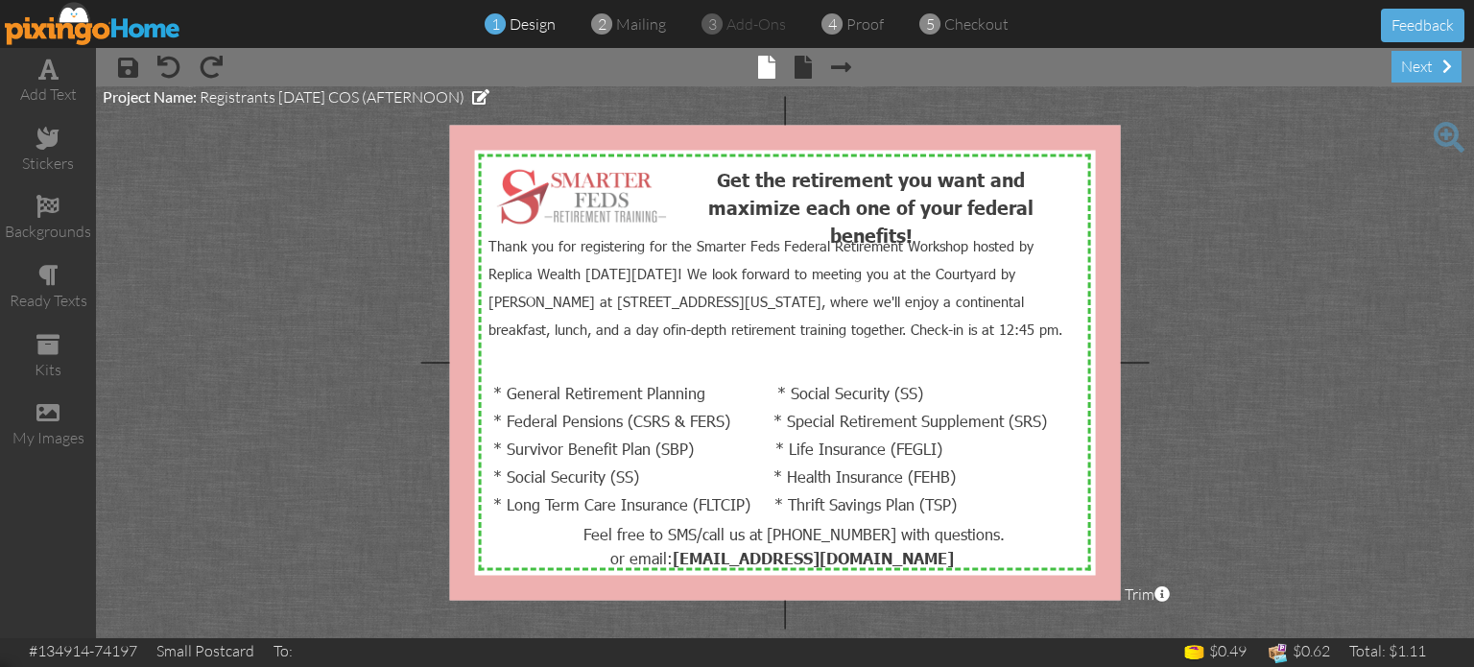
click at [102, 22] on img at bounding box center [93, 23] width 177 height 43
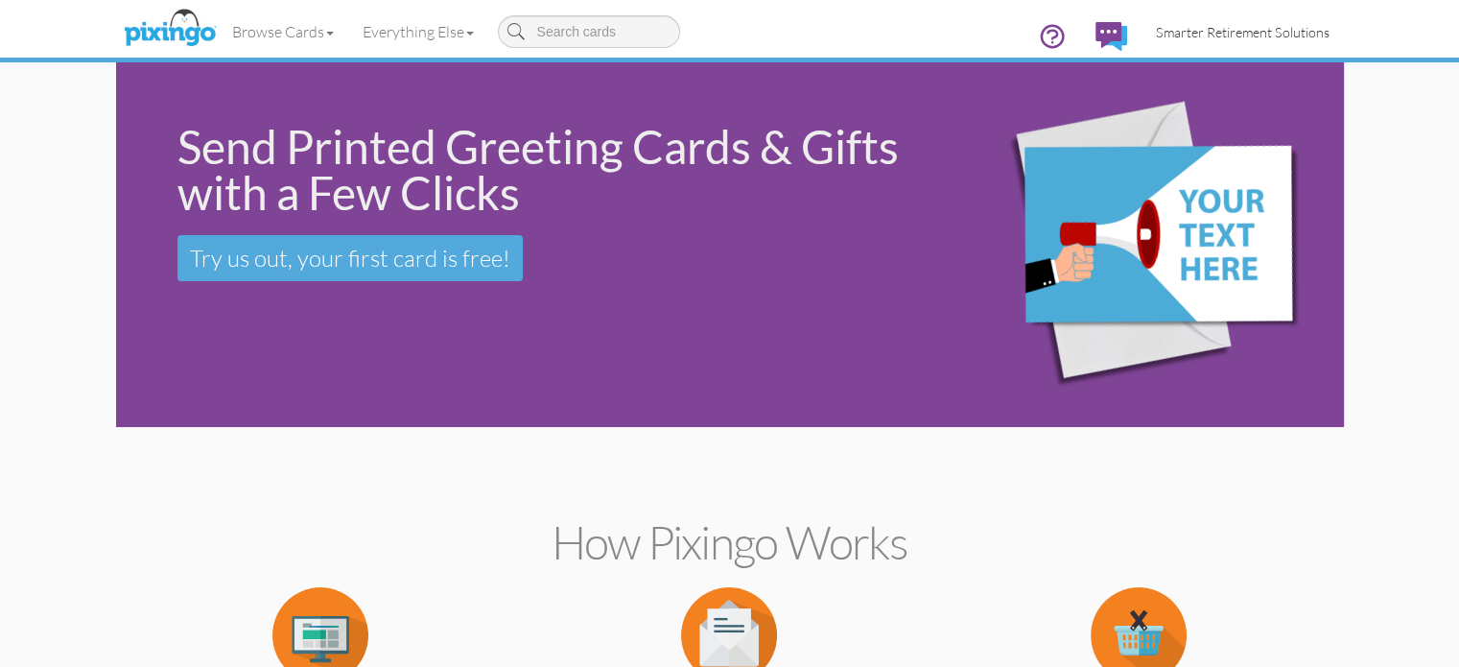
click at [1330, 32] on span "Smarter Retirement Solutions" at bounding box center [1243, 32] width 174 height 16
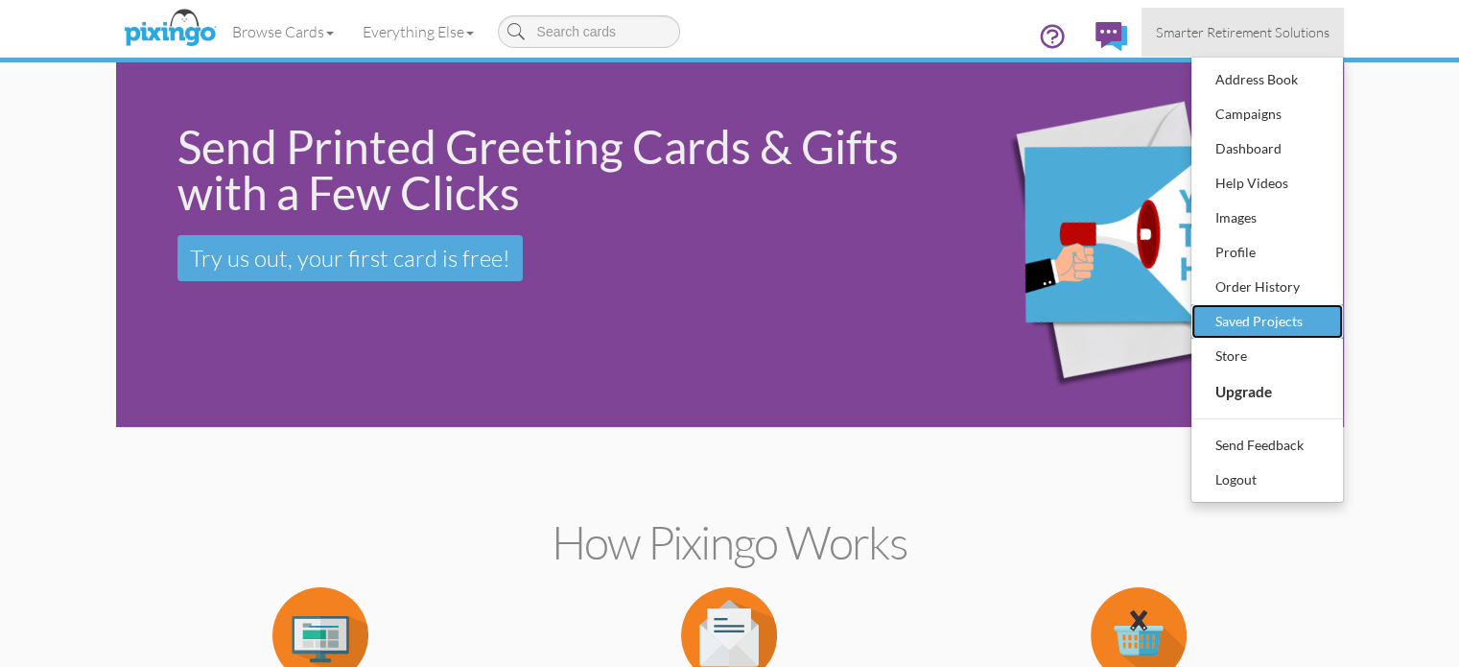
click at [1324, 314] on div "Saved Projects" at bounding box center [1267, 321] width 113 height 29
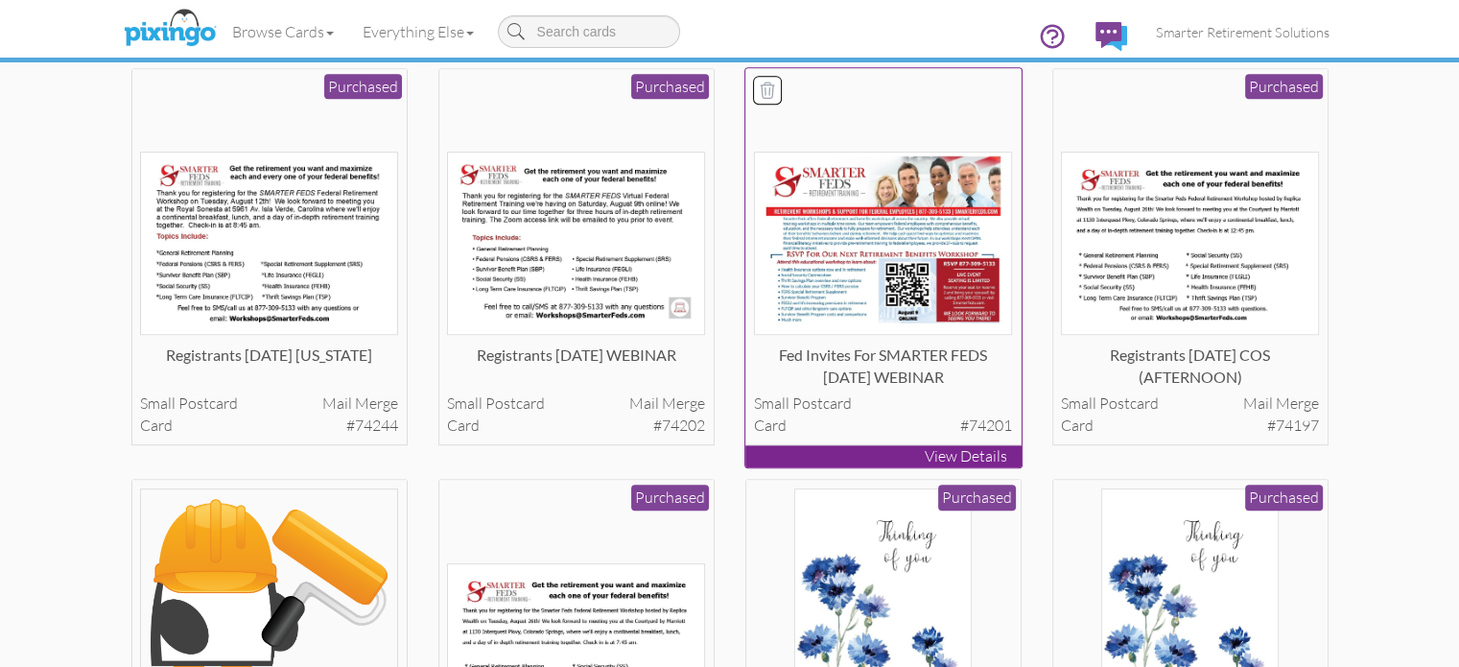
scroll to position [1055, 0]
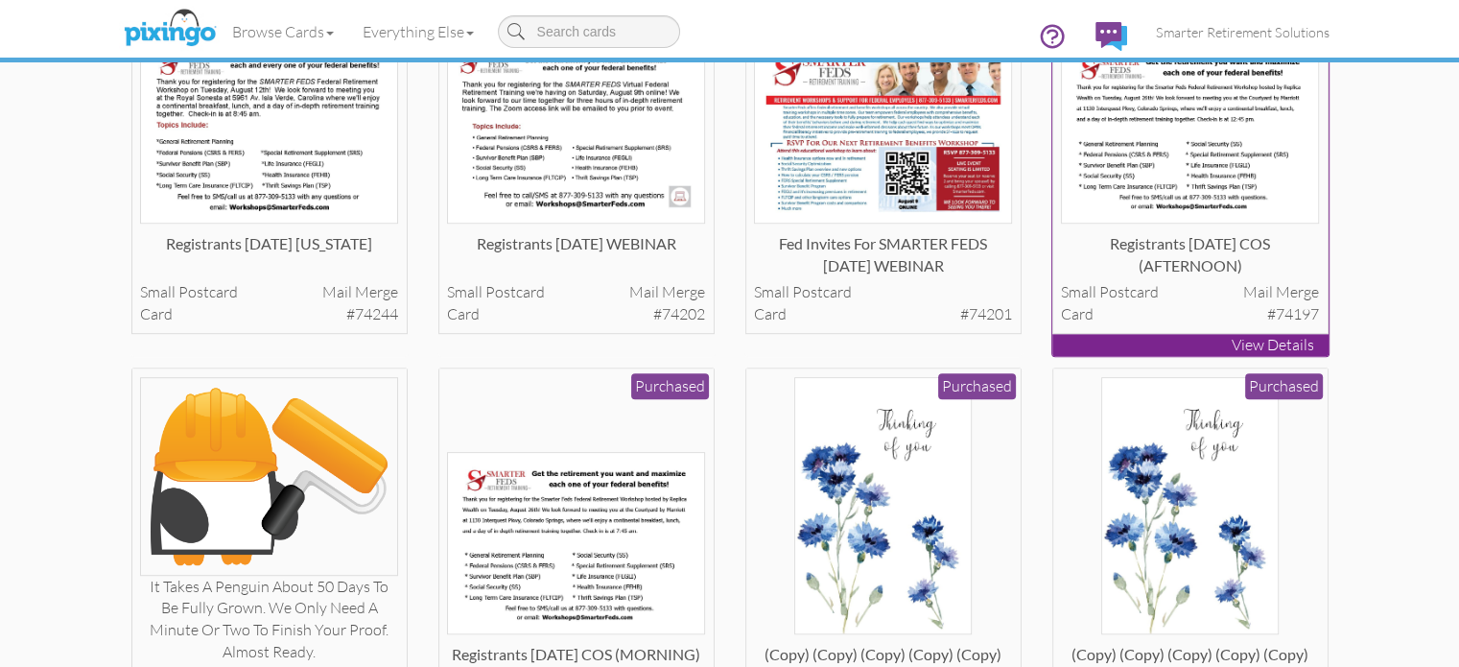
click at [1319, 224] on img at bounding box center [1190, 131] width 258 height 183
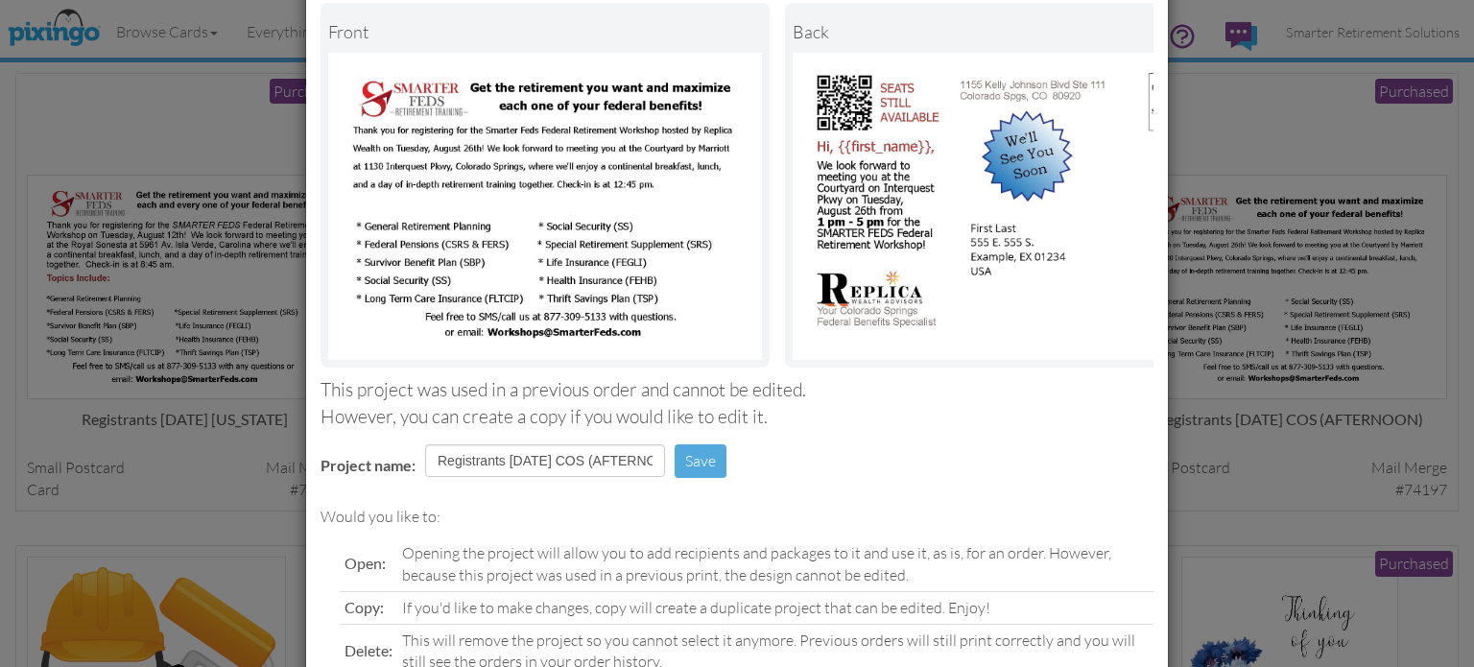
scroll to position [244, 0]
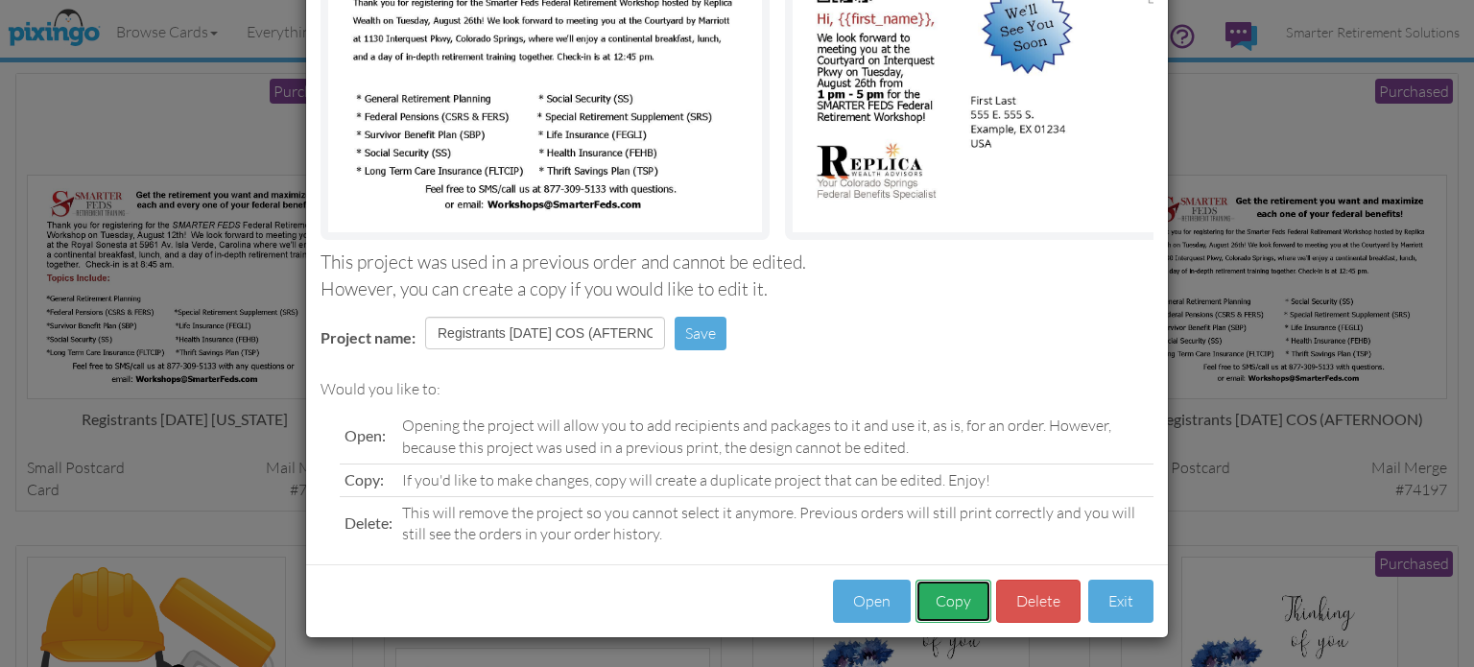
click at [929, 595] on button "Copy" at bounding box center [953, 600] width 76 height 43
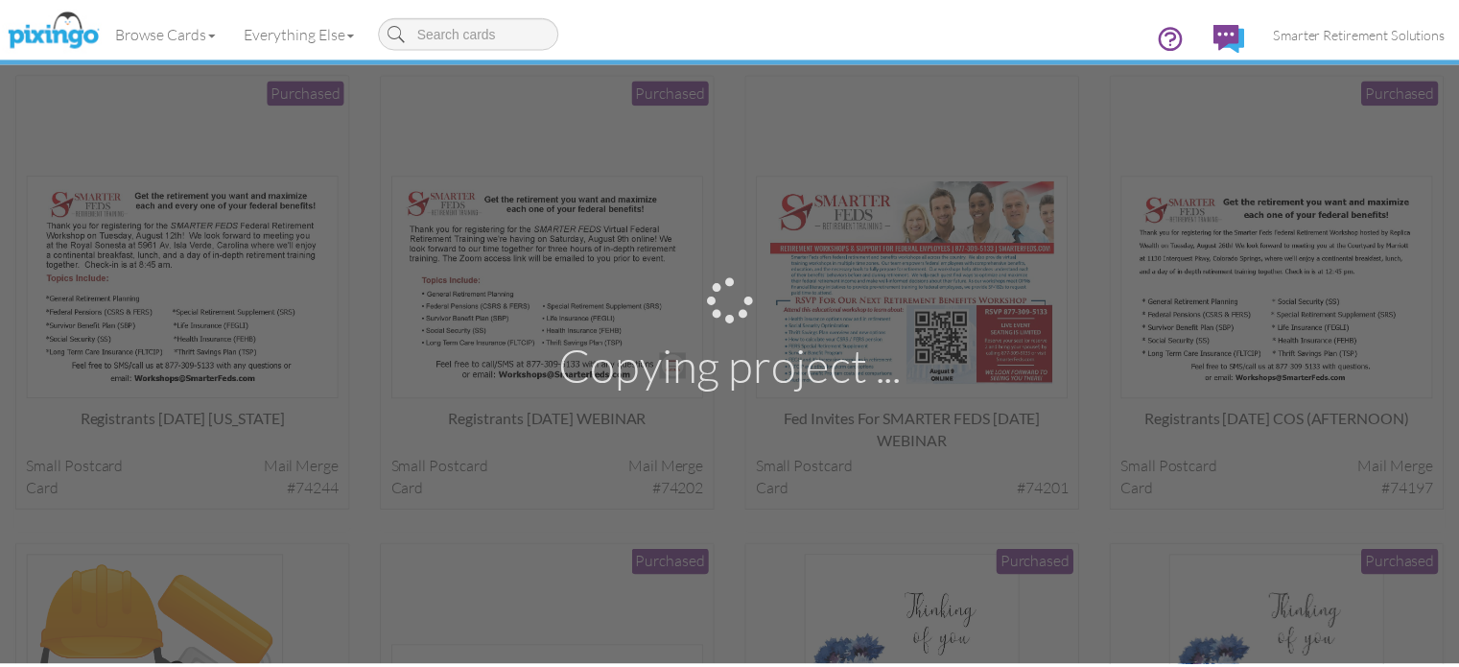
scroll to position [1055, 0]
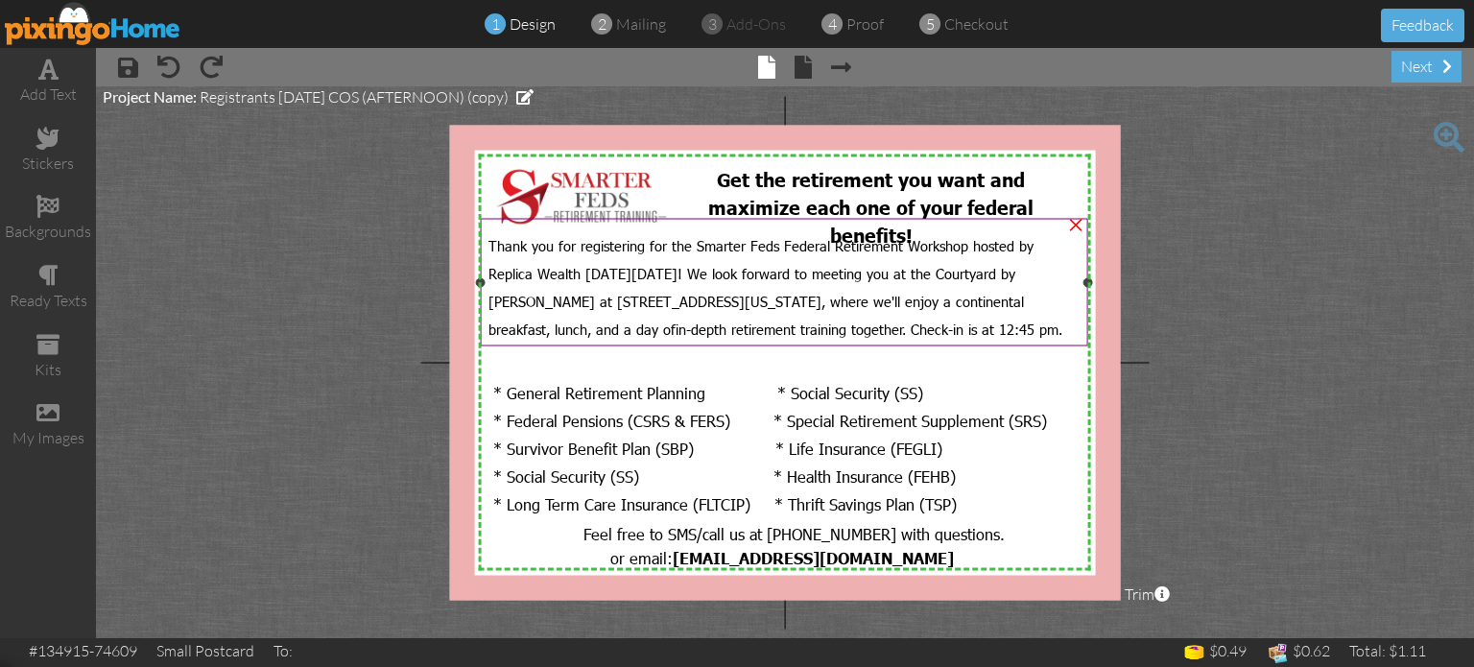
click at [924, 305] on span "Thank you for registering for the Smarter Feds Federal Retirement Workshop host…" at bounding box center [760, 286] width 545 height 103
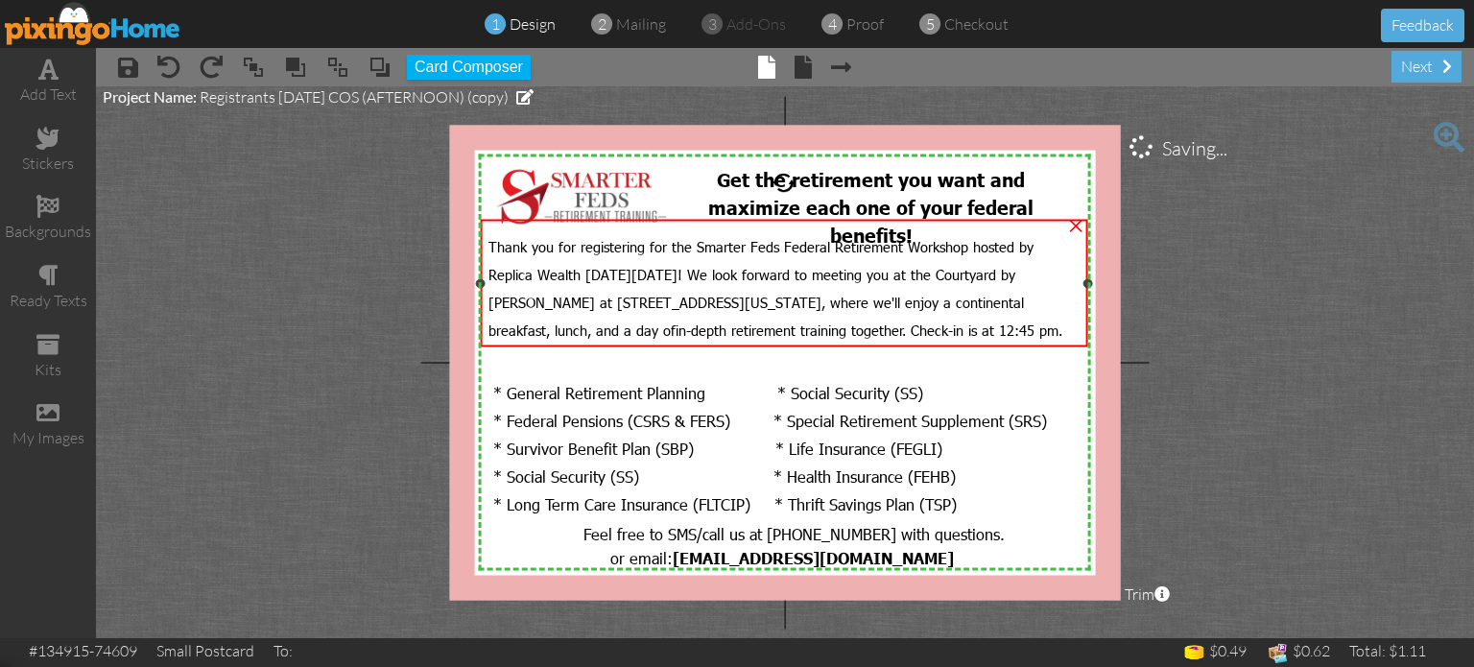
click at [892, 302] on span "Thank you for registering for the Smarter Feds Federal Retirement Workshop host…" at bounding box center [760, 287] width 545 height 103
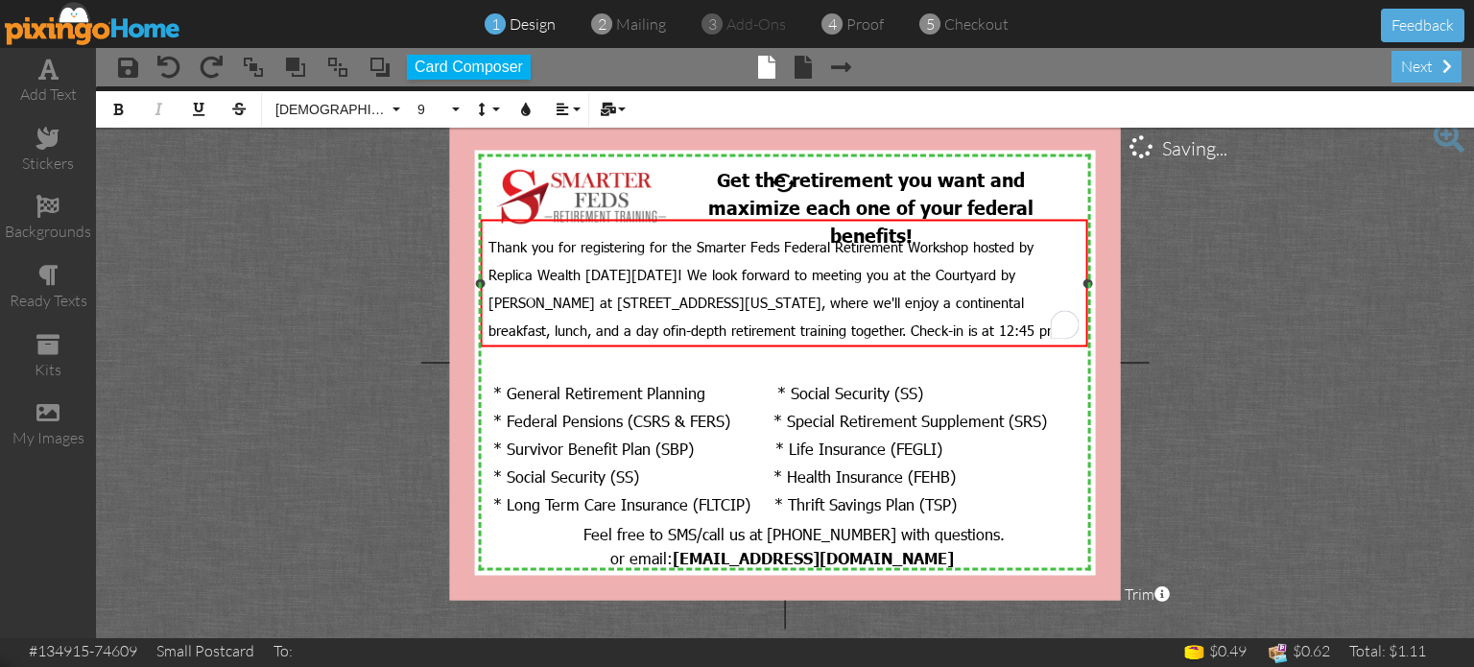
click at [884, 302] on span "Thank you for registering for the Smarter Feds Federal Retirement Workshop host…" at bounding box center [760, 287] width 545 height 103
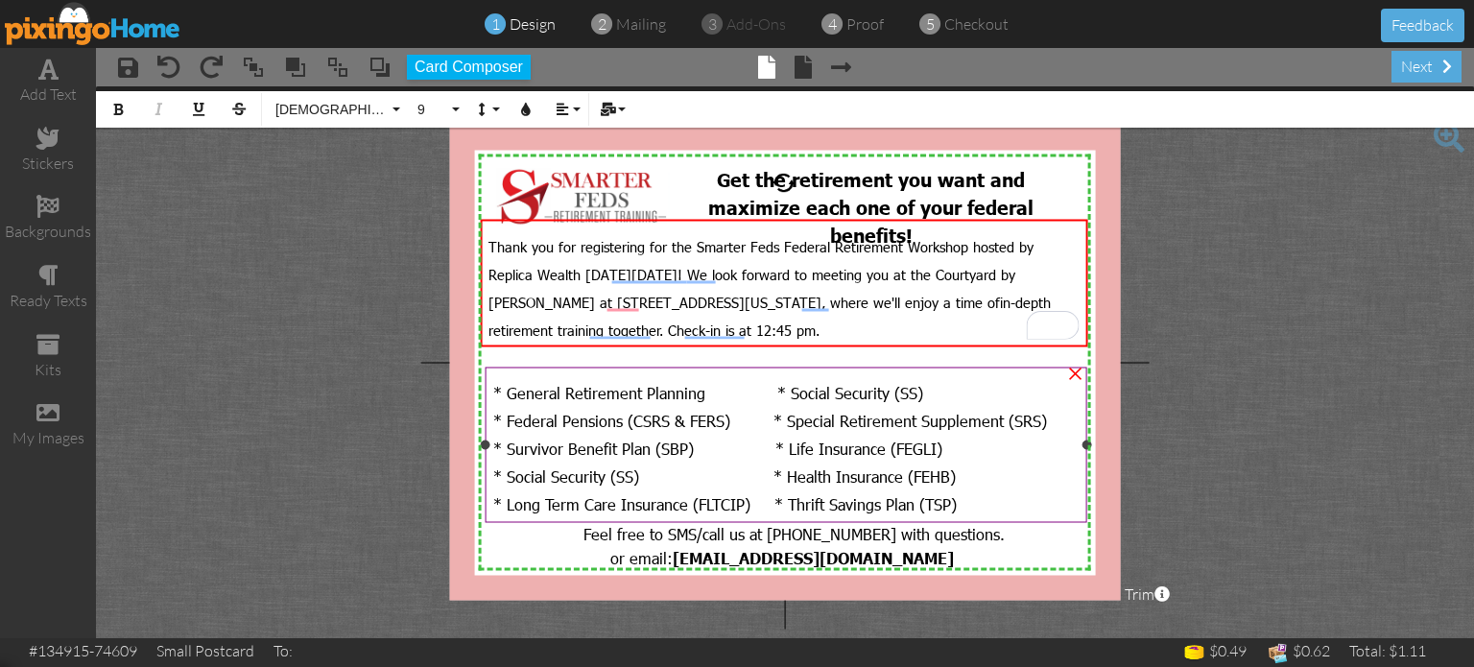
click at [797, 390] on span "* General Retirement Planning * Social Security (SS)" at bounding box center [708, 392] width 430 height 20
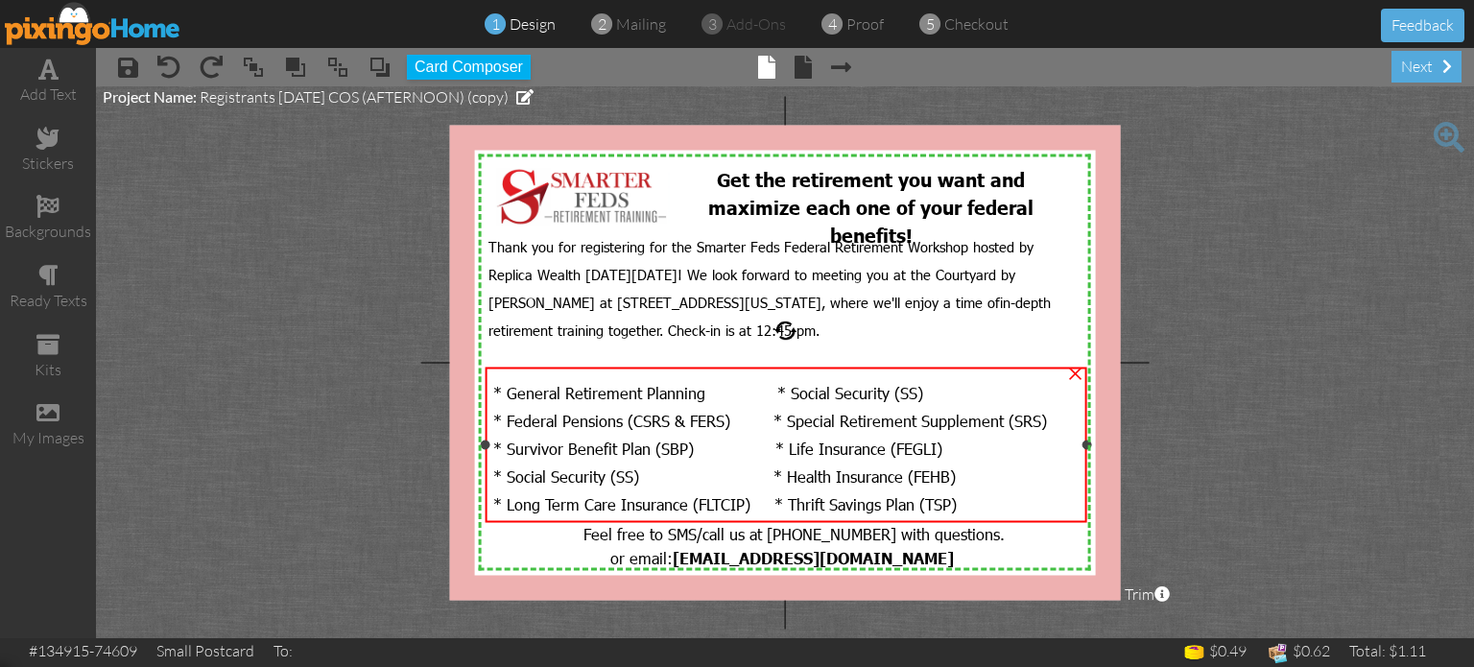
click at [794, 390] on span "* General Retirement Planning * Social Security (SS)" at bounding box center [708, 392] width 430 height 20
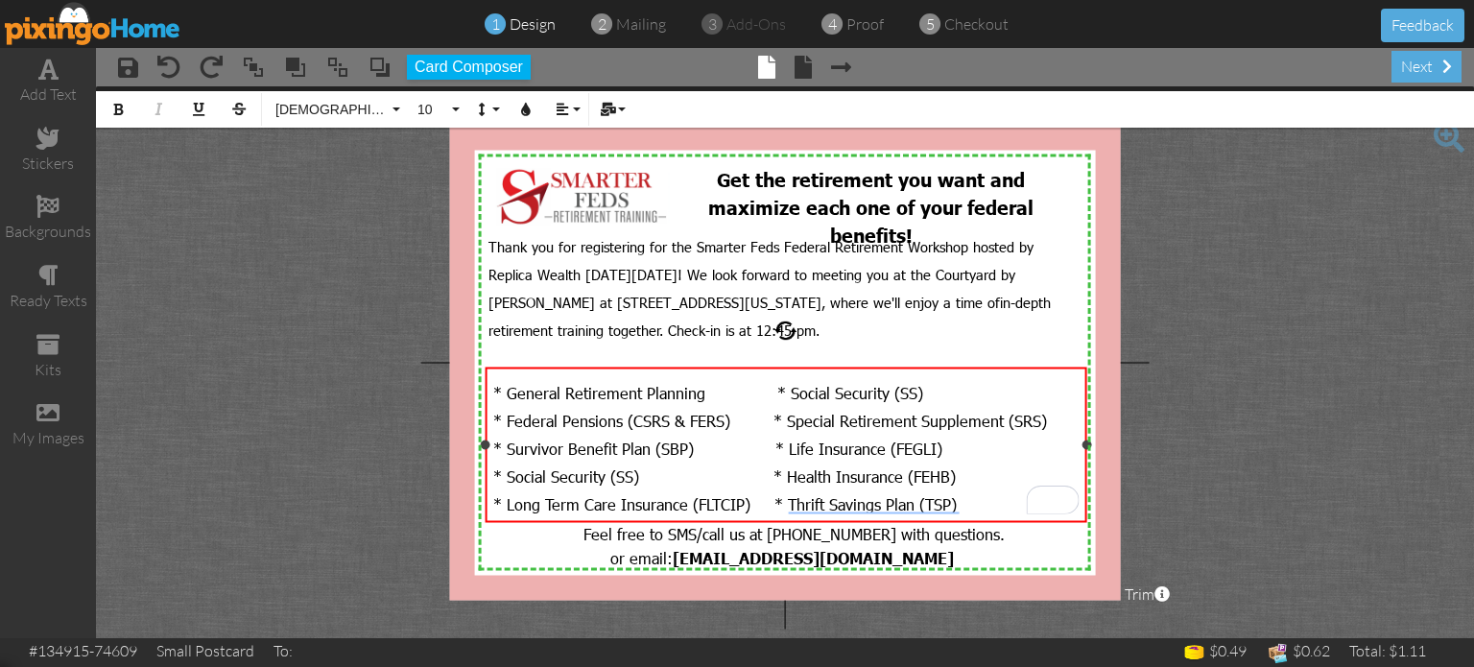
click at [795, 390] on span "* General Retirement Planning * Social Security (SS)" at bounding box center [708, 392] width 430 height 20
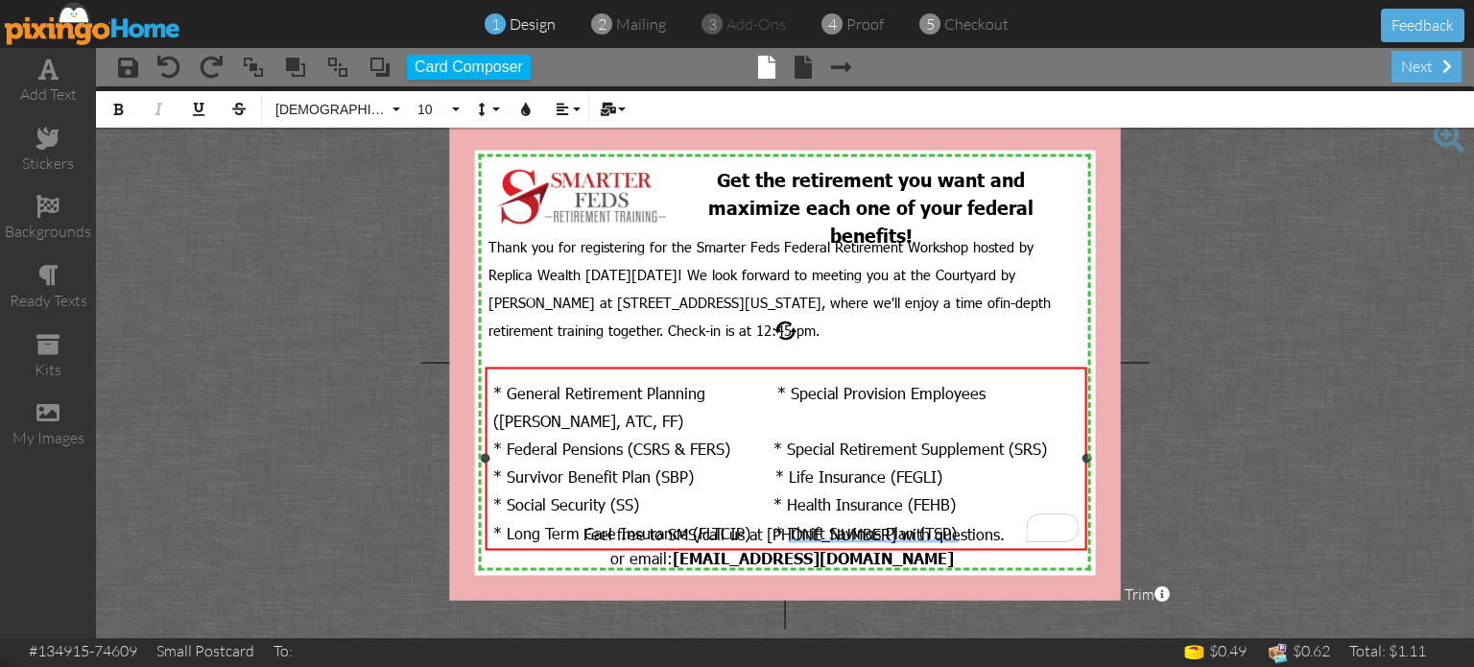
click at [754, 387] on span "* General Retirement Planning * Special Provision Employees ([PERSON_NAME], ATC…" at bounding box center [739, 406] width 492 height 48
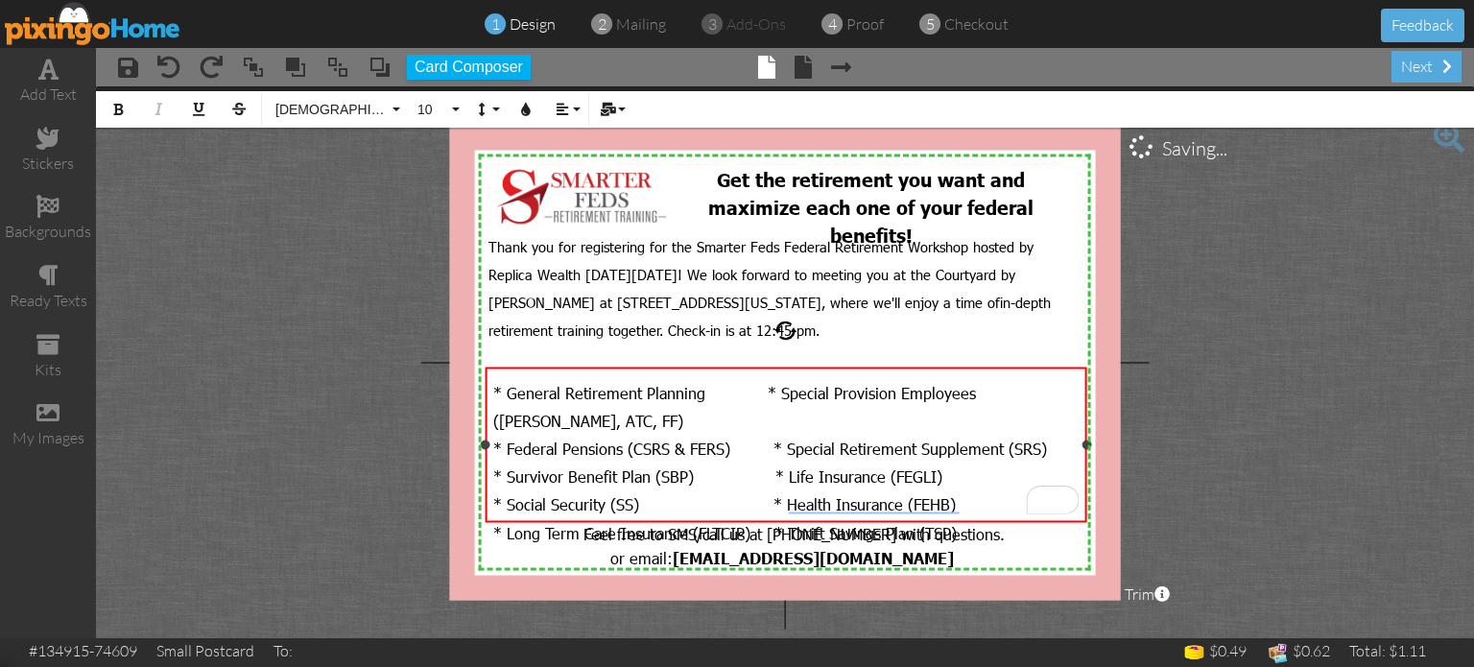
click at [760, 438] on span "* Federal Pensions (CSRS & FERS) * Special Retirement Supplement (SRS)" at bounding box center [770, 448] width 554 height 20
click at [764, 466] on span "* Survivor Benefit Plan (SBP) * Life Insurance (FEGLI)" at bounding box center [717, 476] width 449 height 20
click at [764, 494] on span "* Social Security (SS) * Health Insurance (FEHB)" at bounding box center [724, 504] width 462 height 20
click at [764, 522] on span "* Long Term Care Insurance (FLTCIP) * Thrift Savings Plan (TSP)" at bounding box center [724, 532] width 463 height 20
click at [1243, 371] on project-studio-wrapper "X X X X X X X X X X X X X X X X X X X X X X X X X X X X X X X X X X X X X X X X…" at bounding box center [785, 362] width 1378 height 552
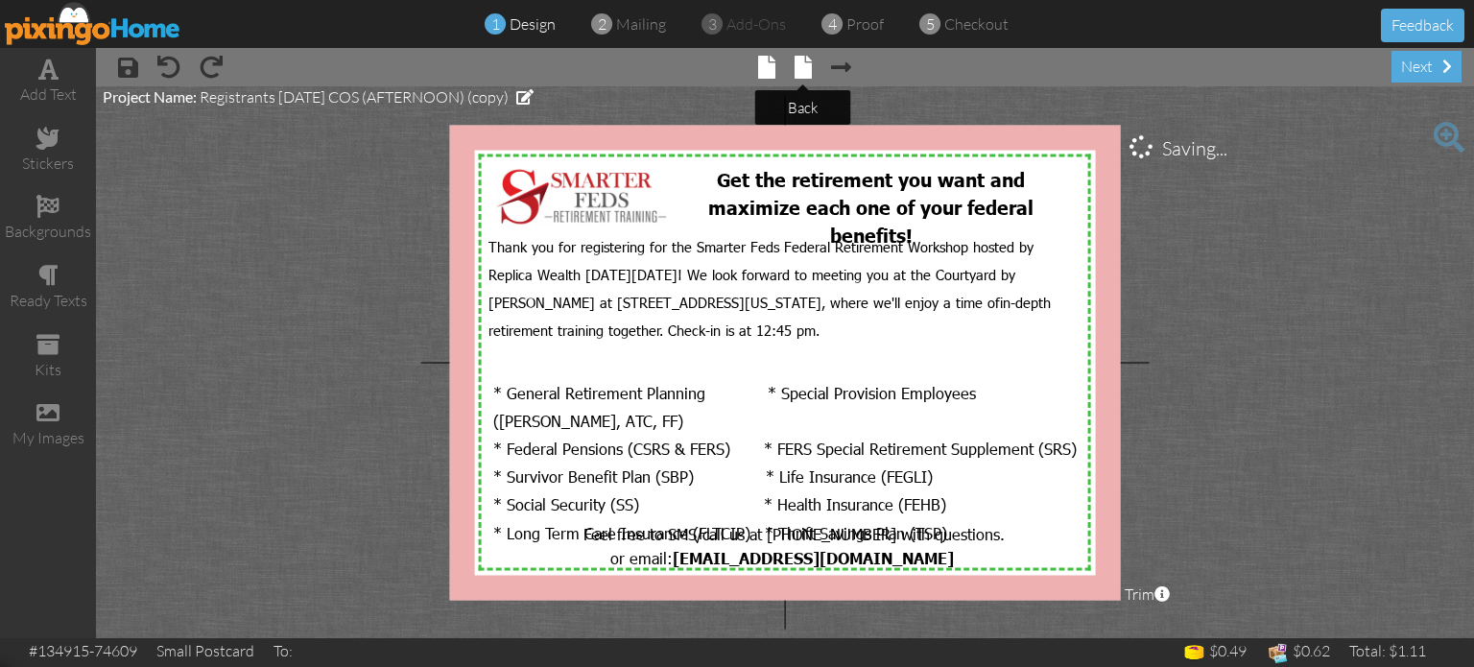
click at [802, 66] on span at bounding box center [802, 67] width 17 height 23
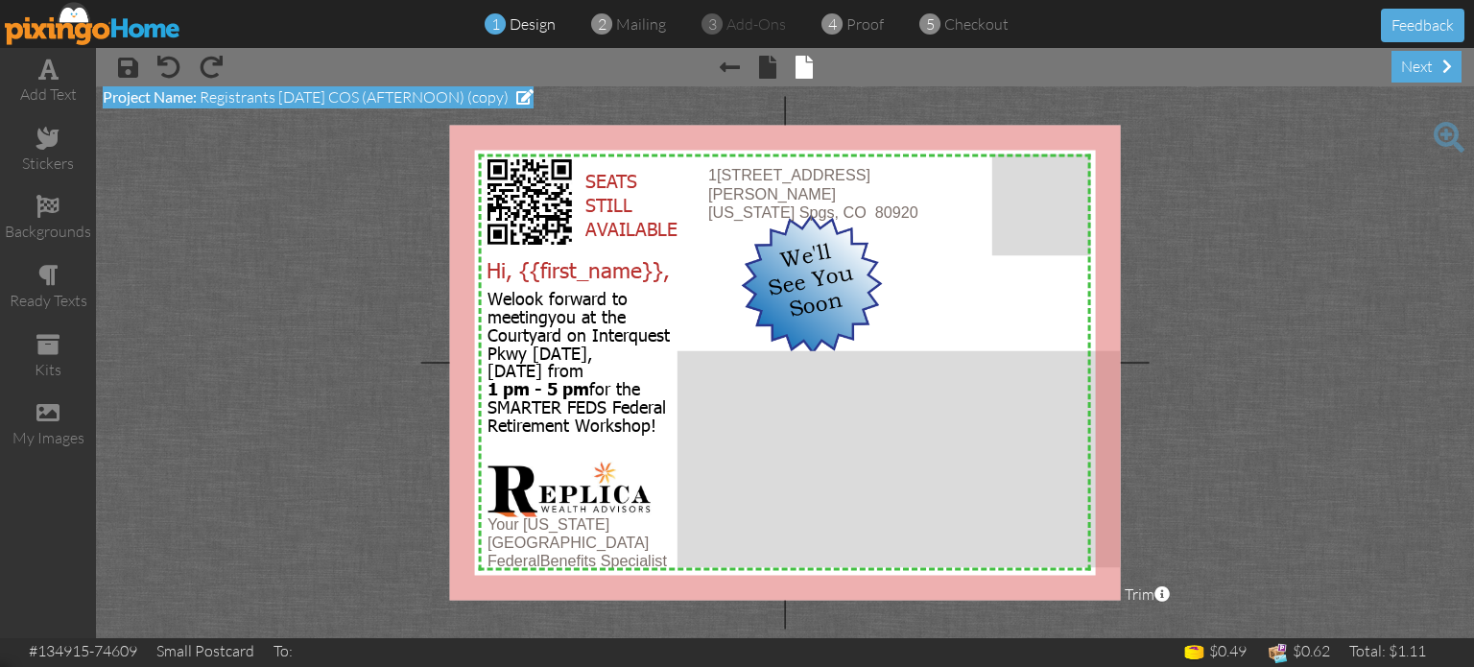
click at [524, 94] on span at bounding box center [524, 96] width 17 height 15
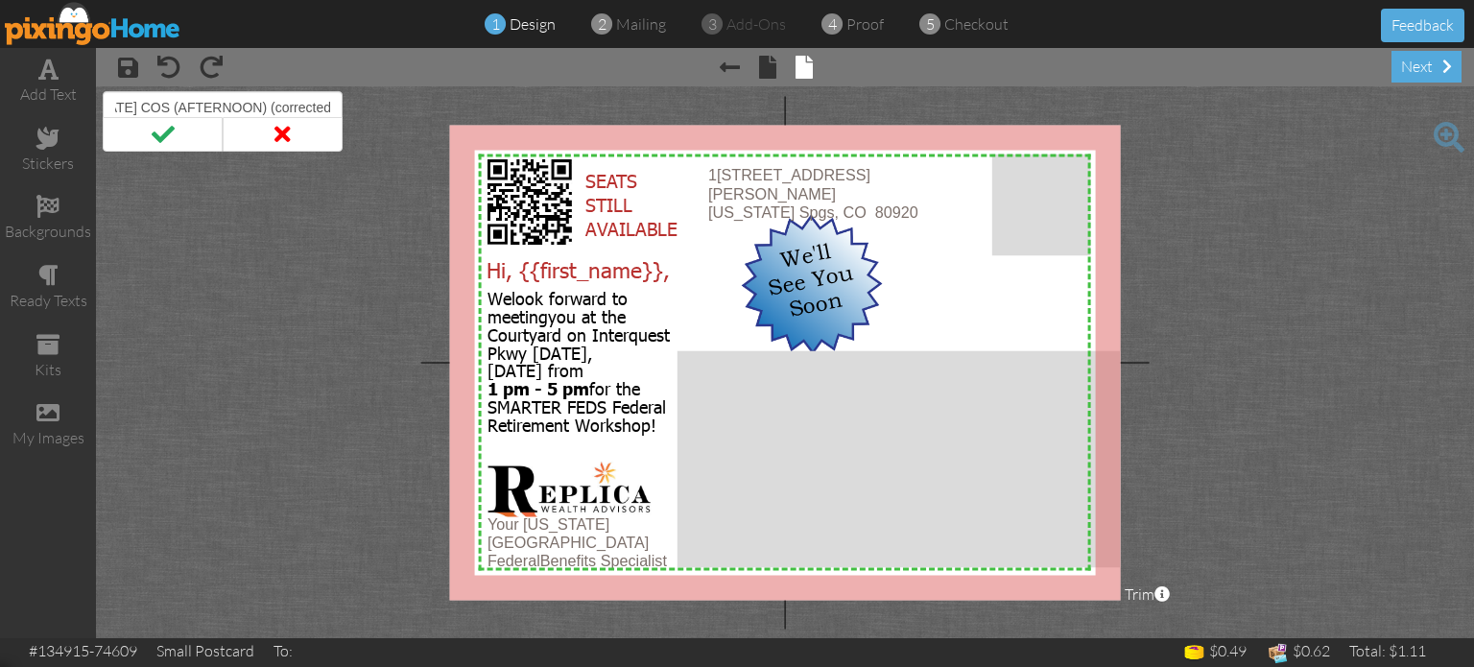
scroll to position [0, 96]
type input "Registrants [DATE] COS (AFTERNOON) (corrected)"
click at [159, 133] on span at bounding box center [163, 134] width 120 height 35
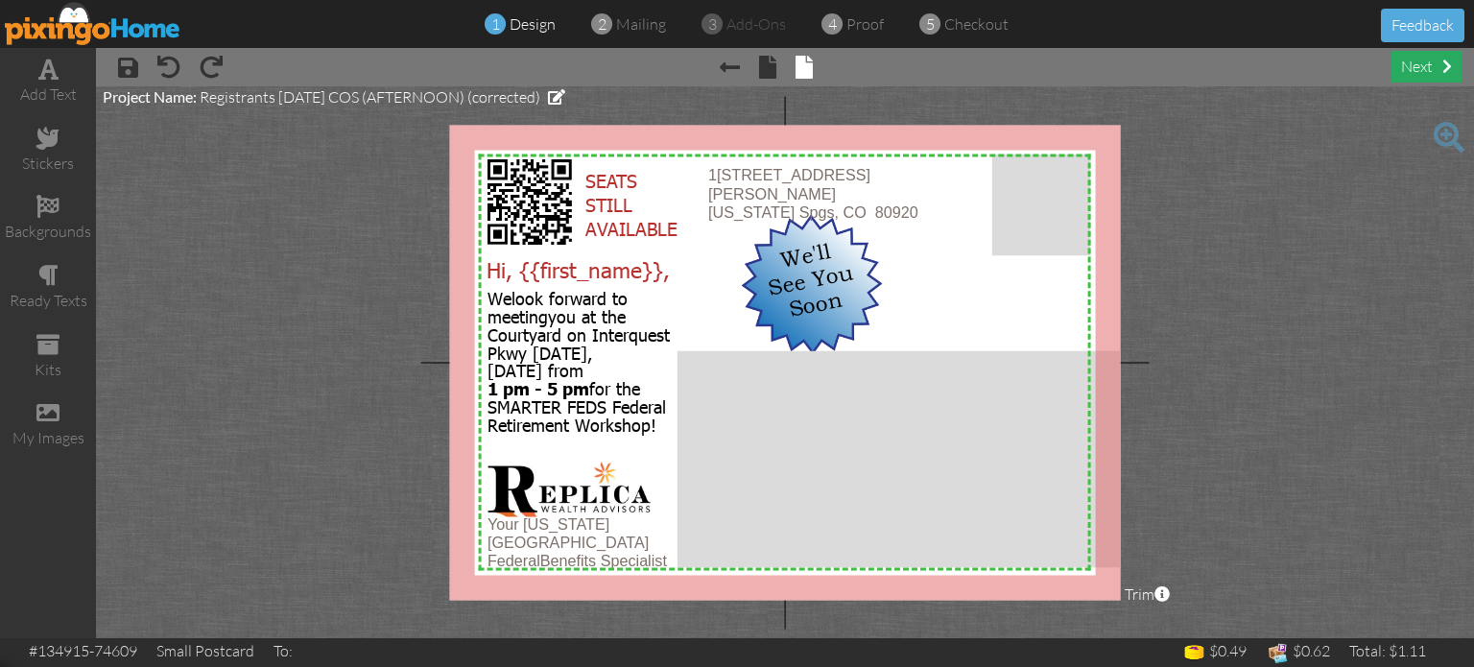
click at [1428, 62] on div "next" at bounding box center [1426, 67] width 70 height 32
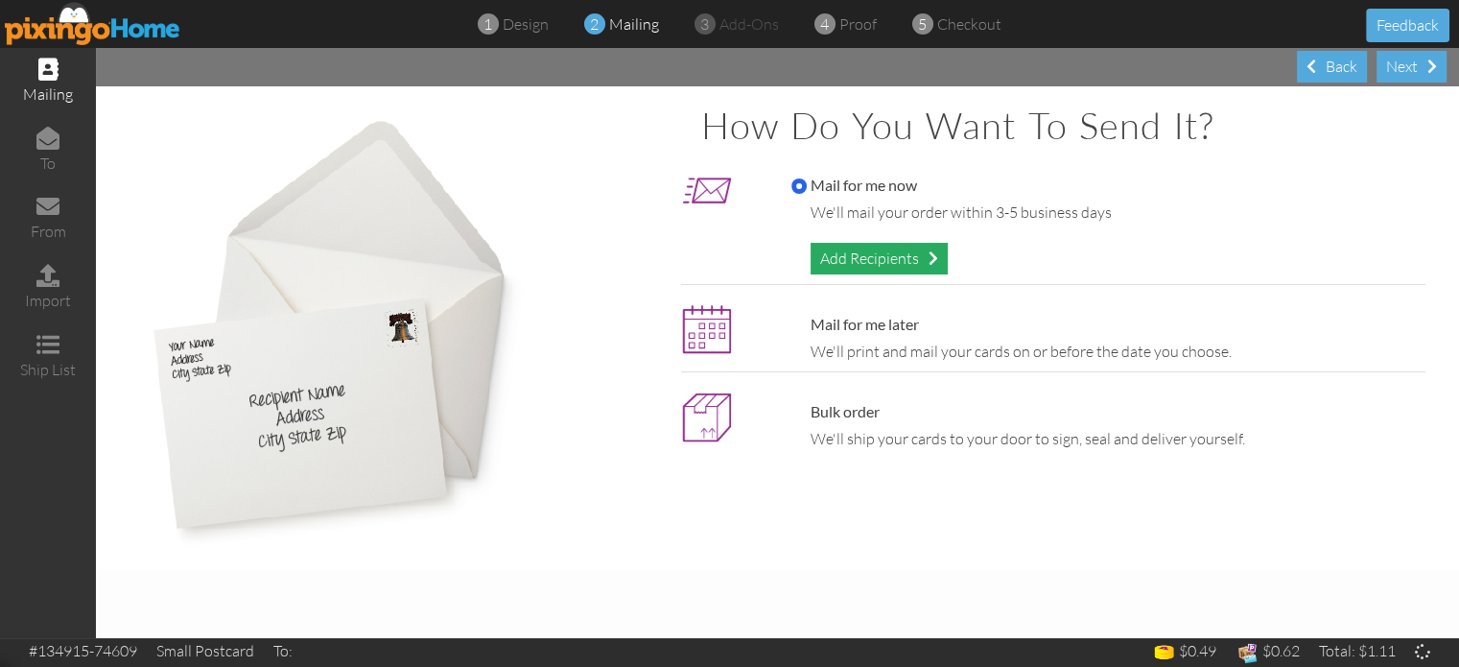
click at [875, 262] on div "Add Recipients" at bounding box center [879, 259] width 137 height 32
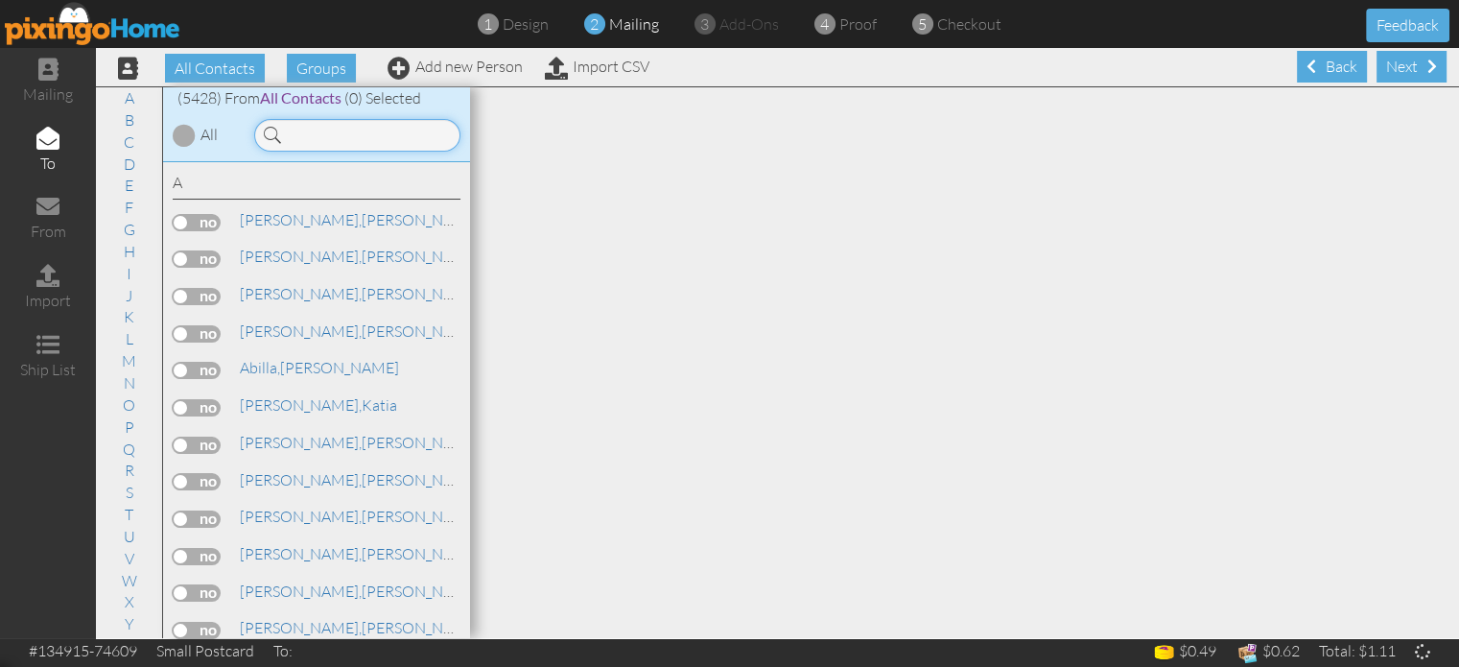
click at [356, 134] on input at bounding box center [357, 135] width 206 height 33
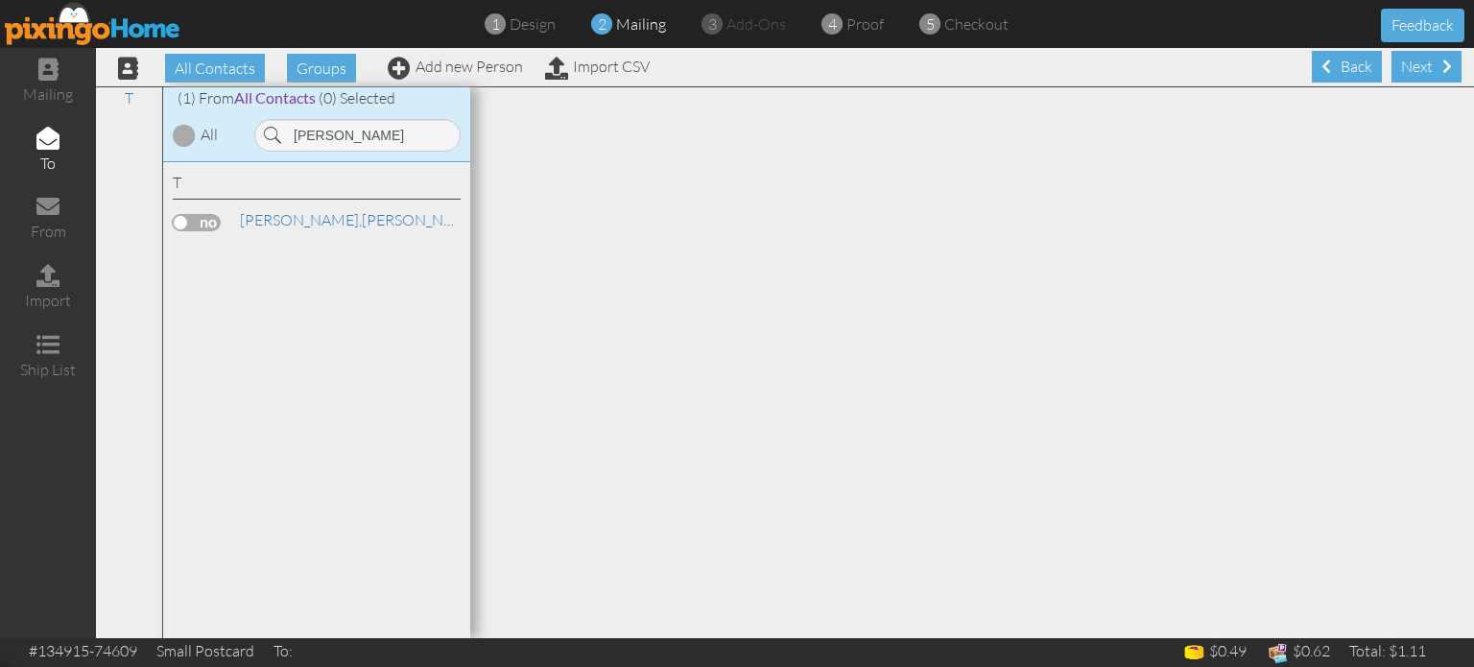
click at [196, 225] on label at bounding box center [197, 222] width 48 height 17
click at [0, 0] on input "checkbox" at bounding box center [0, 0] width 0 height 0
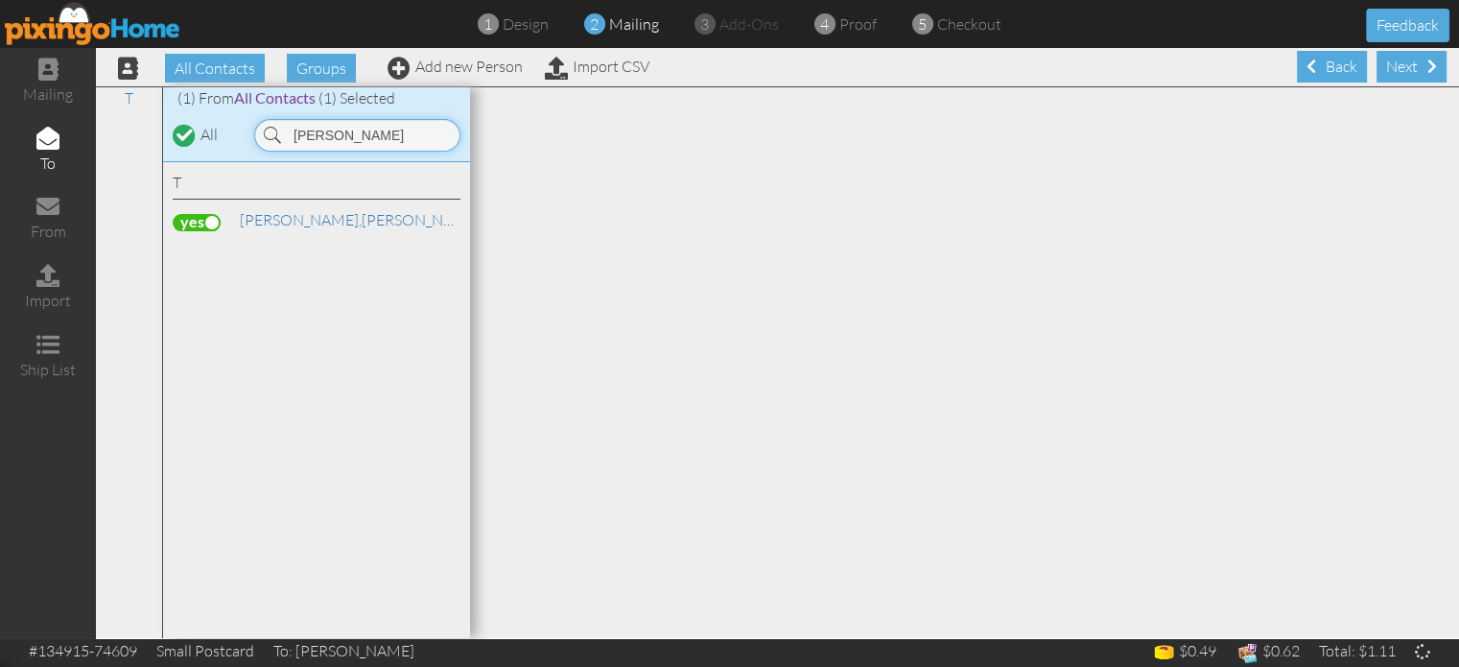
click at [359, 135] on input "[PERSON_NAME]" at bounding box center [357, 135] width 206 height 33
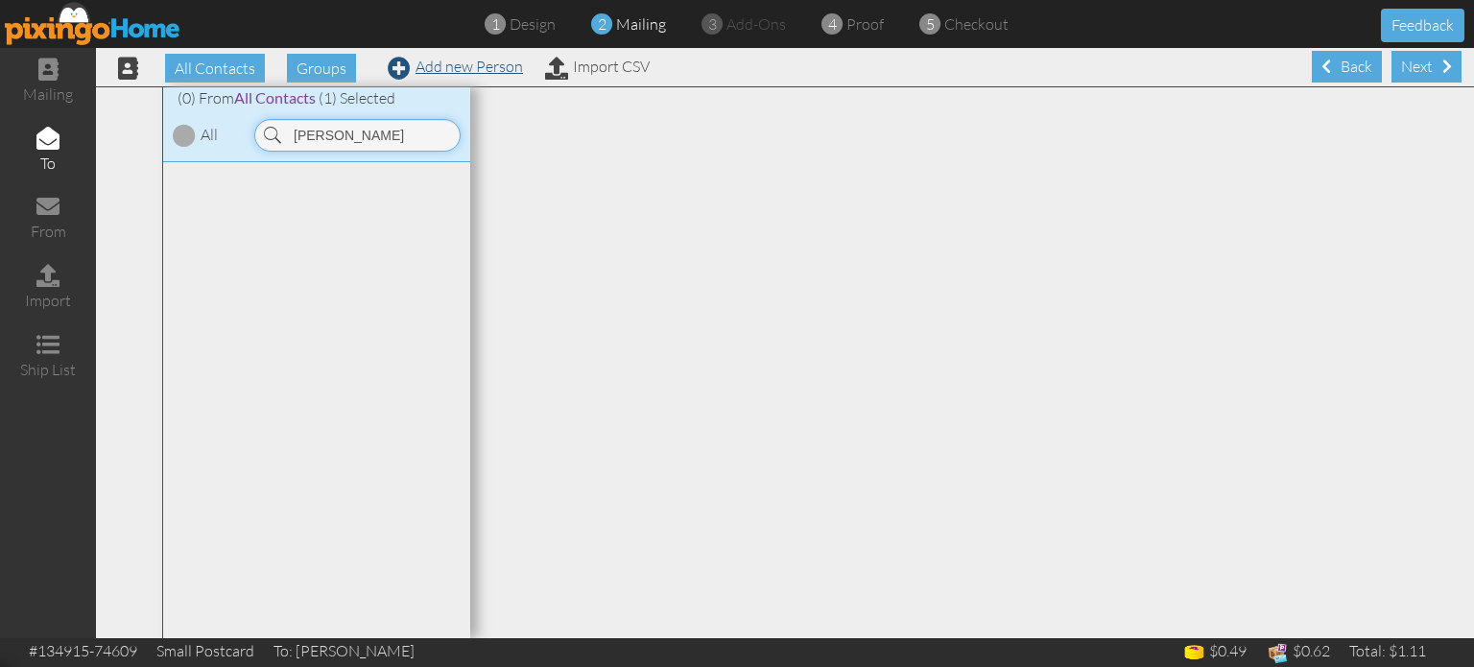
type input "timothy perry"
click at [437, 66] on link "Add new Person" at bounding box center [455, 66] width 135 height 19
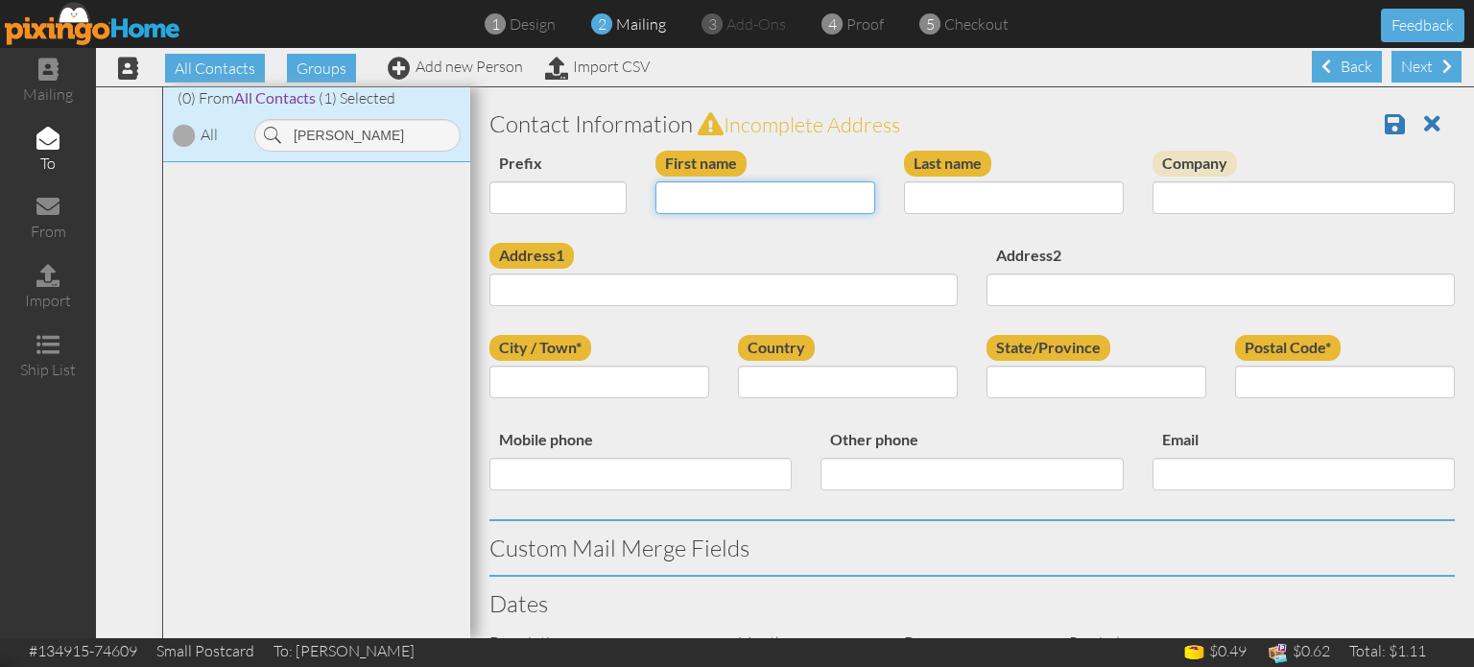
click at [705, 195] on input "First name" at bounding box center [765, 197] width 220 height 33
type input "[PERSON_NAME]"
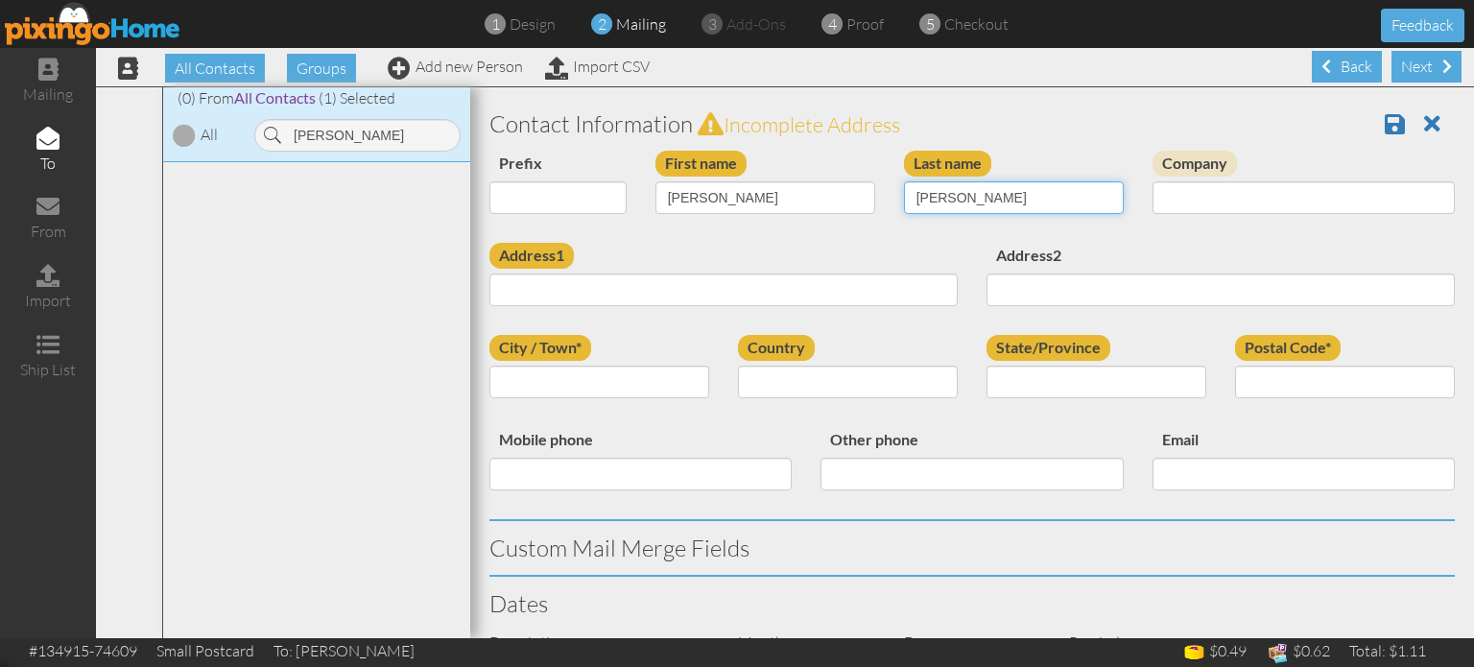
type input "[PERSON_NAME]"
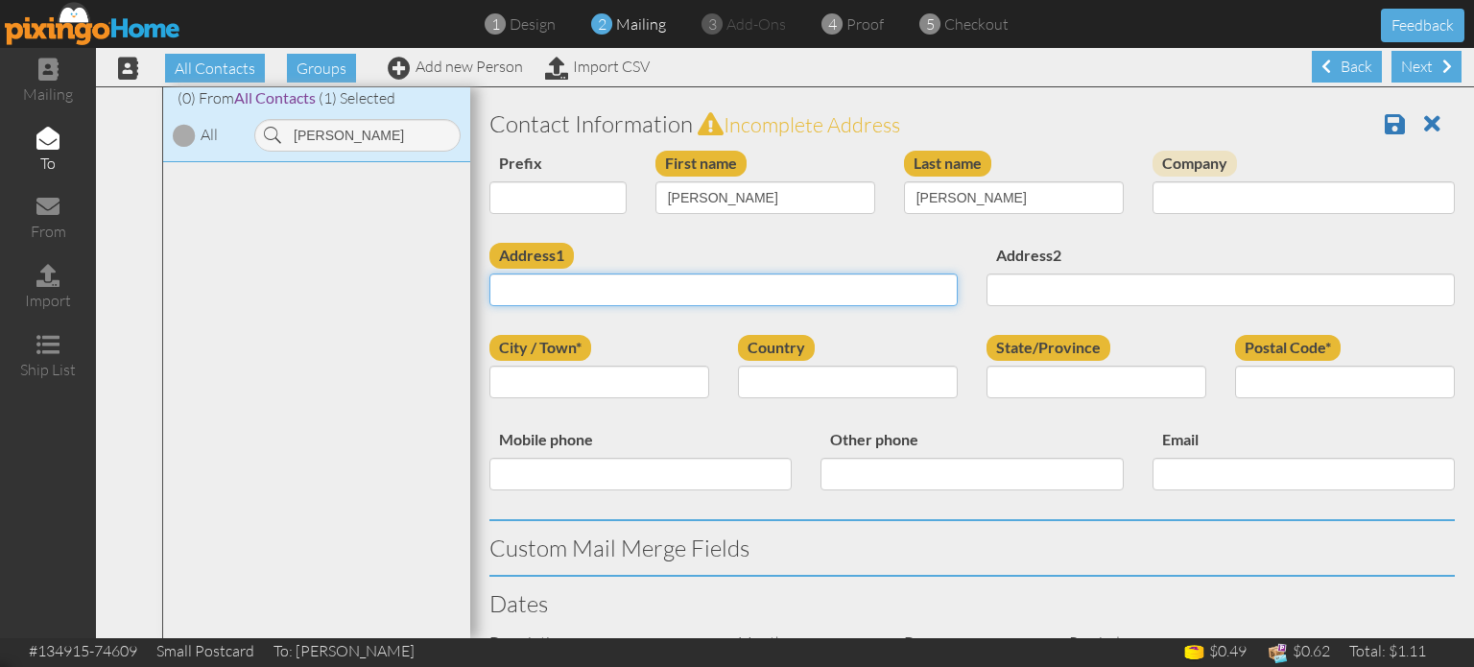
paste input "13891 Single Leaf Court Colorado Springs, Colorado 80921 United States"
type input "13891 Single Leaf Court Colorado Springs, Colorado 80921 United States"
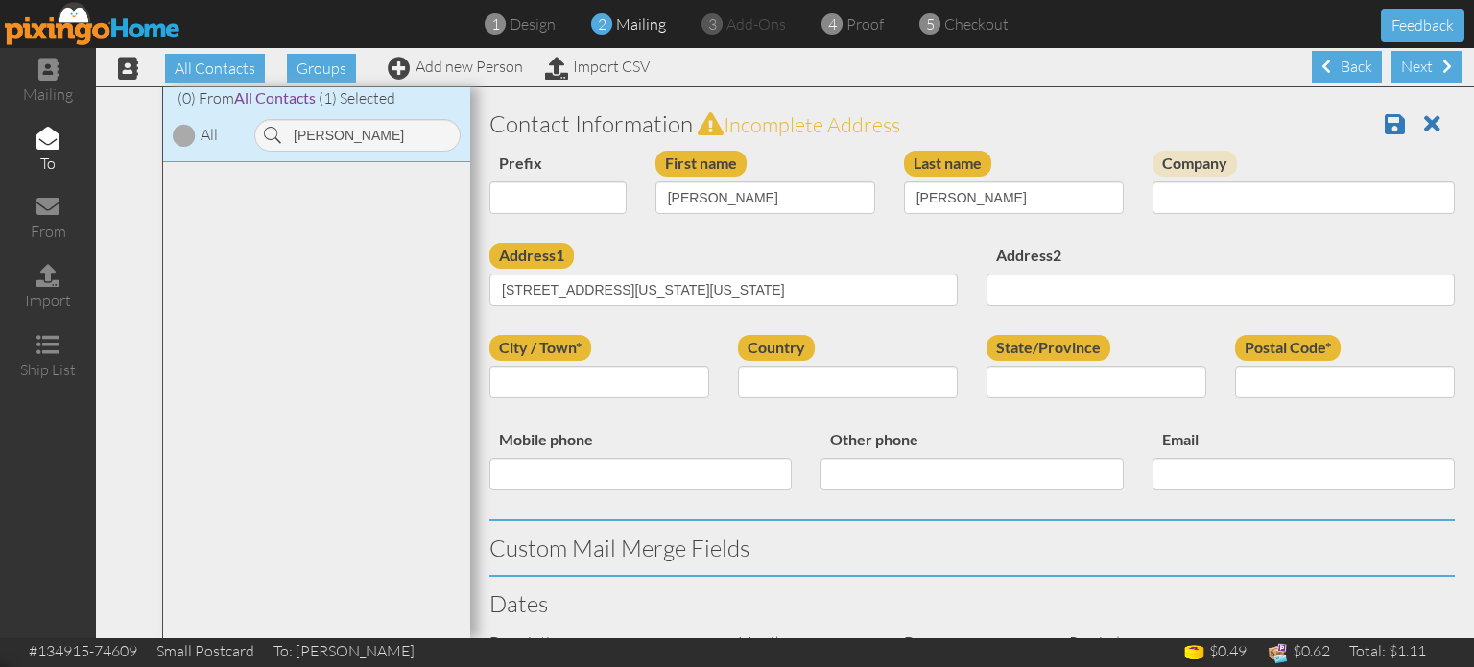
click at [796, 252] on div "Address1 13891 Single Leaf Court Colorado Springs, Colorado 80921 United States" at bounding box center [723, 282] width 497 height 78
click at [840, 392] on select "United States -------------- Afghanistan Albania Algeria American Samoa Andorra…" at bounding box center [848, 382] width 220 height 33
select select "object:35405"
click at [738, 366] on select "United States -------------- Afghanistan Albania Algeria American Samoa Andorra…" at bounding box center [848, 382] width 220 height 33
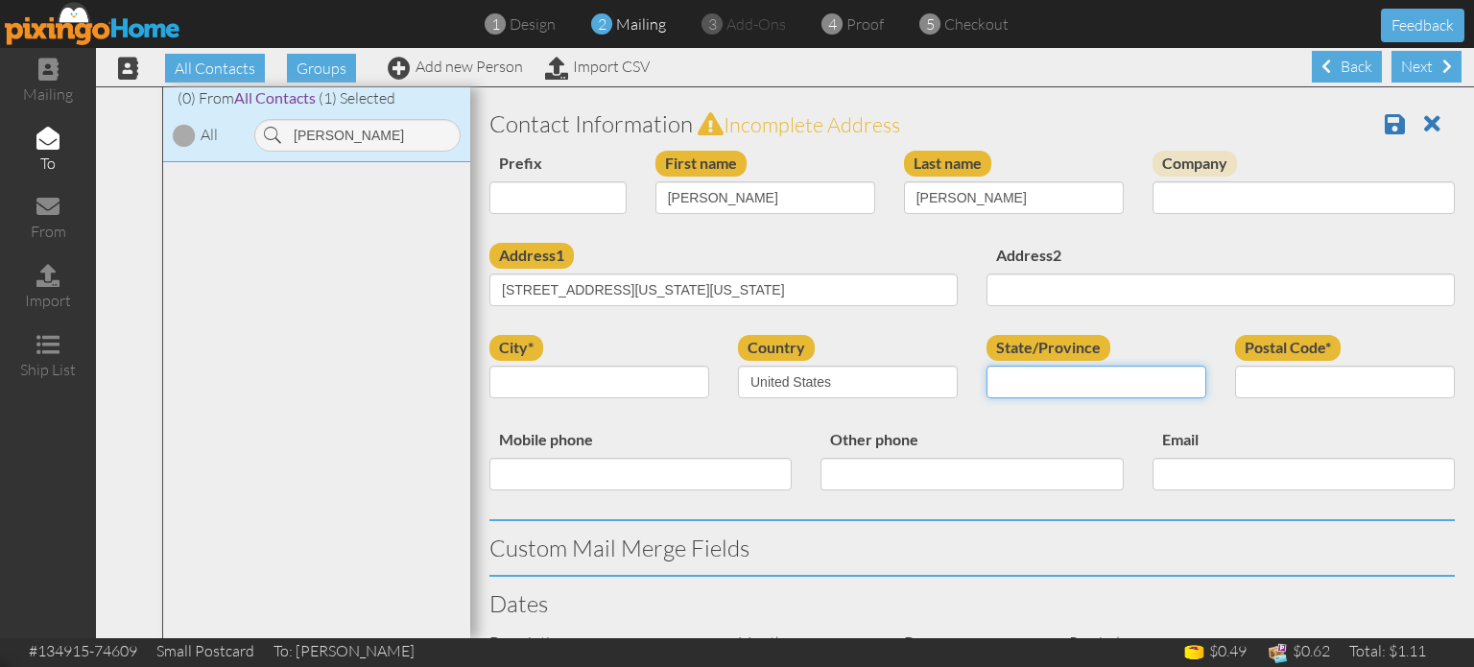
click at [1026, 379] on select "AA (Military) AE (Military) Alabama Alaska American Samoa AP (Military) Arizona…" at bounding box center [1096, 382] width 220 height 33
select select "object:35659"
click at [986, 366] on select "AA (Military) AE (Military) Alabama Alaska American Samoa AP (Military) Arizona…" at bounding box center [1096, 382] width 220 height 33
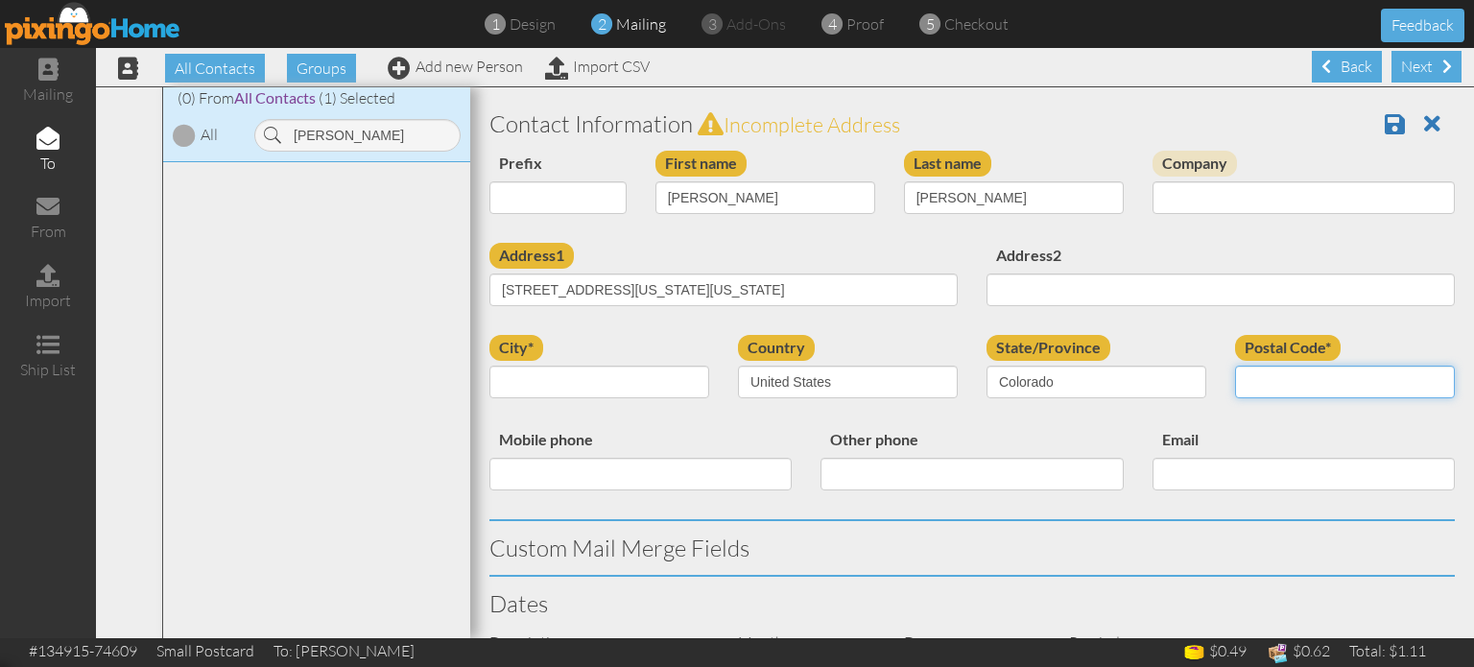
click at [1274, 380] on input "Postal Code*" at bounding box center [1345, 382] width 220 height 33
type input "80921"
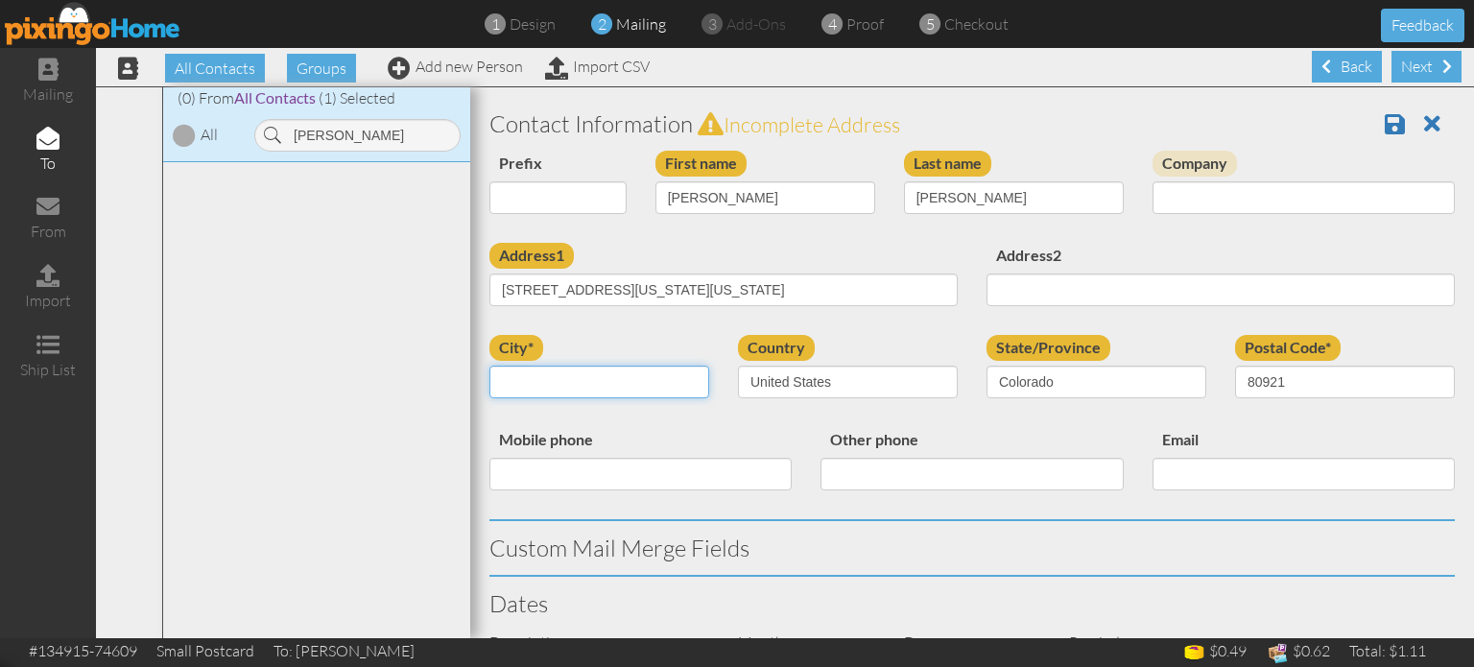
click at [597, 380] on input "city*" at bounding box center [599, 382] width 220 height 33
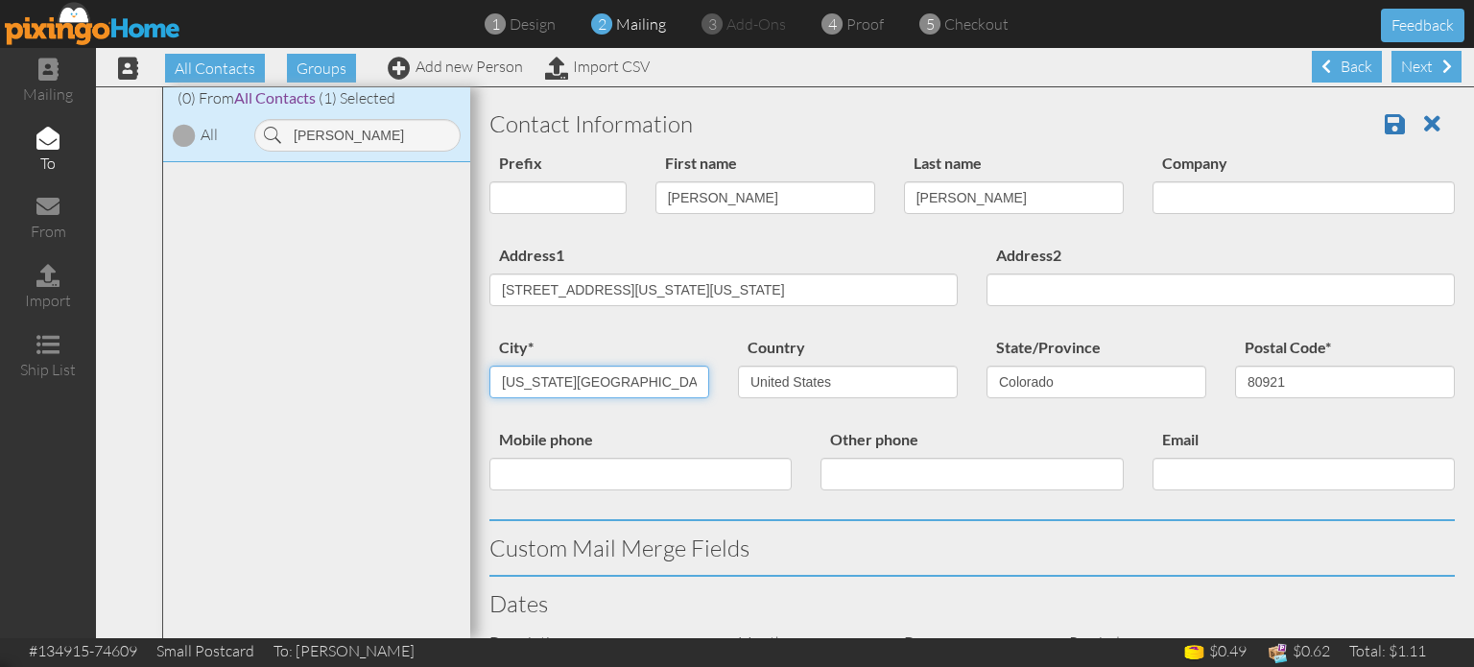
type input "[US_STATE][GEOGRAPHIC_DATA]"
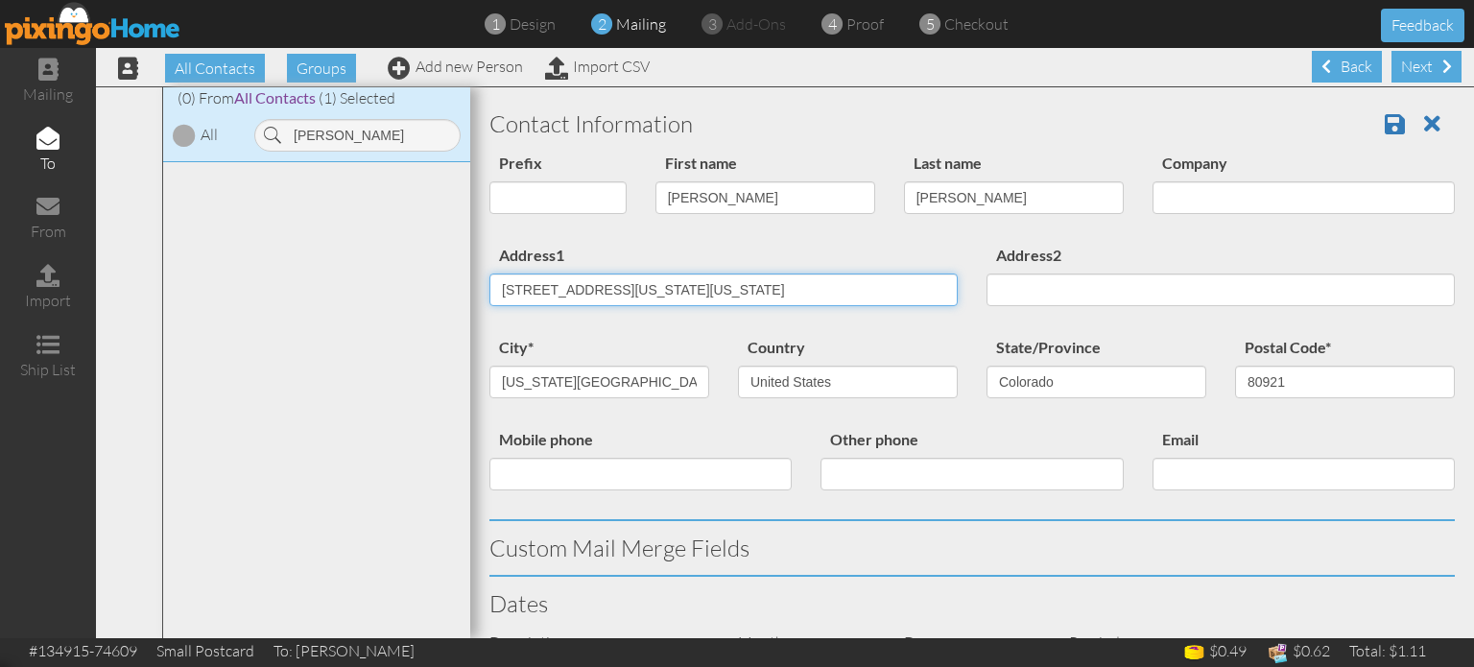
click at [649, 291] on input "13891 Single Leaf Court Colorado Springs, Colorado 80921 United States" at bounding box center [723, 289] width 468 height 33
drag, startPoint x: 650, startPoint y: 286, endPoint x: 1074, endPoint y: 275, distance: 424.2
click at [1074, 273] on div "Address1 13891 Single Leaf Court Colorado Springs, Colorado 80921 United States…" at bounding box center [972, 289] width 994 height 92
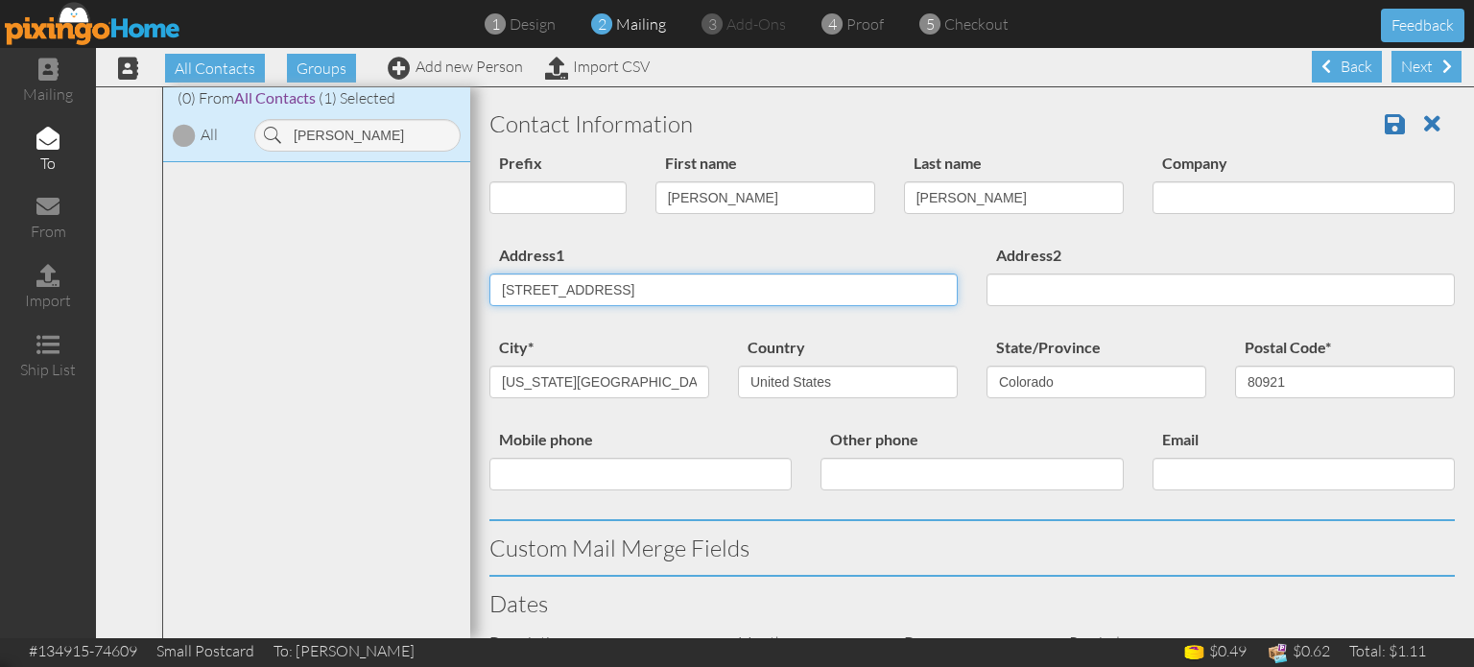
type input "[STREET_ADDRESS]"
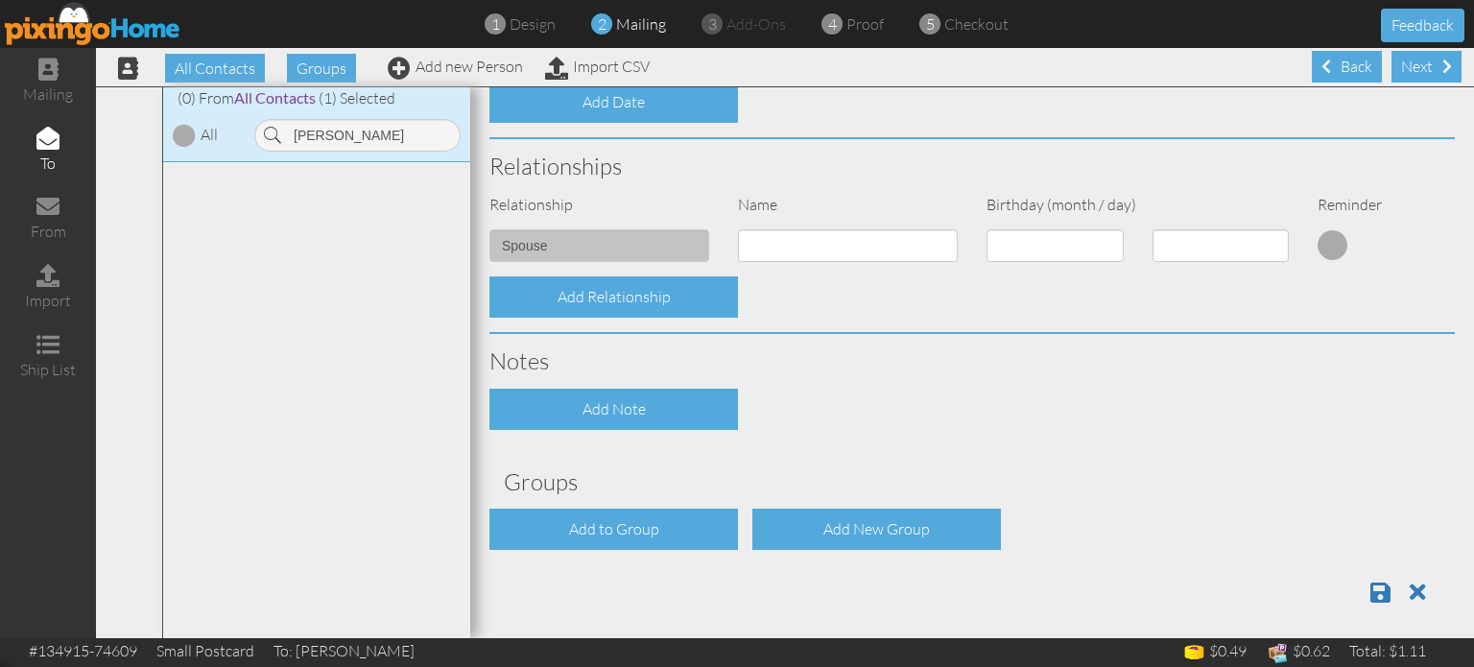
scroll to position [687, 0]
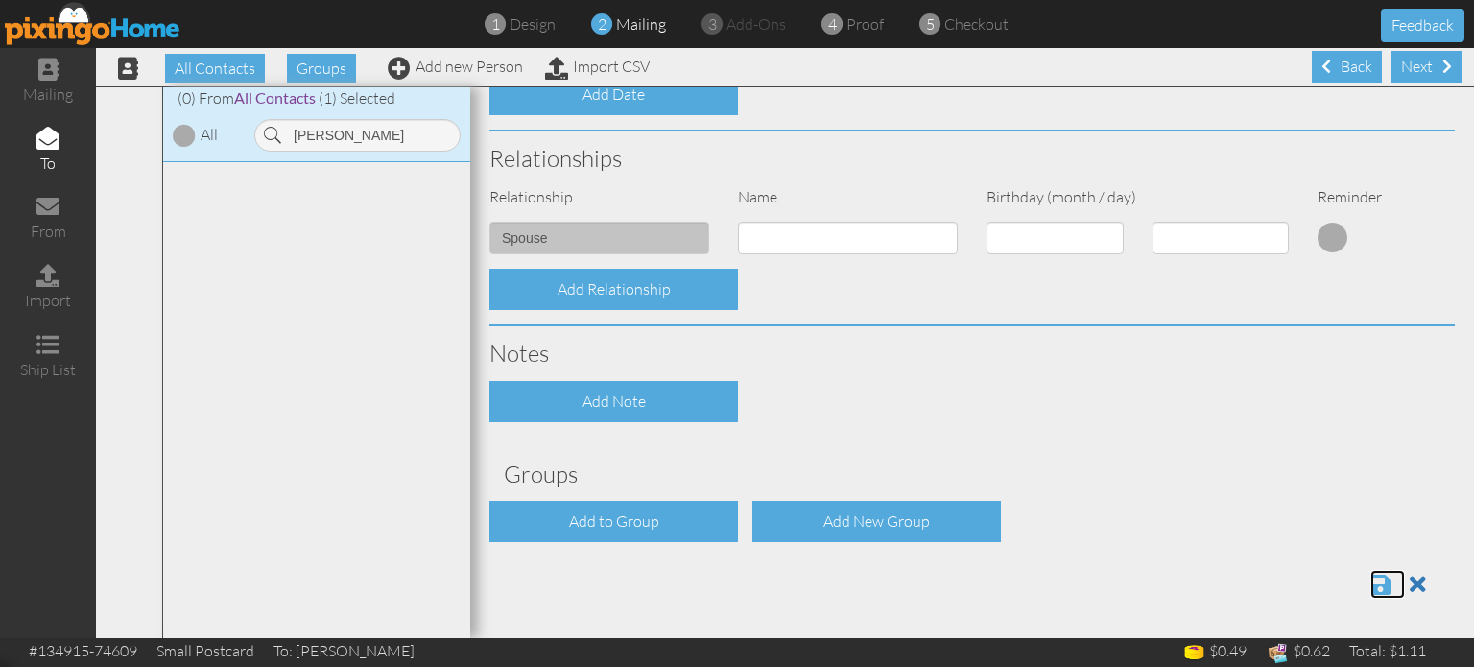
click at [1370, 581] on span at bounding box center [1380, 584] width 20 height 23
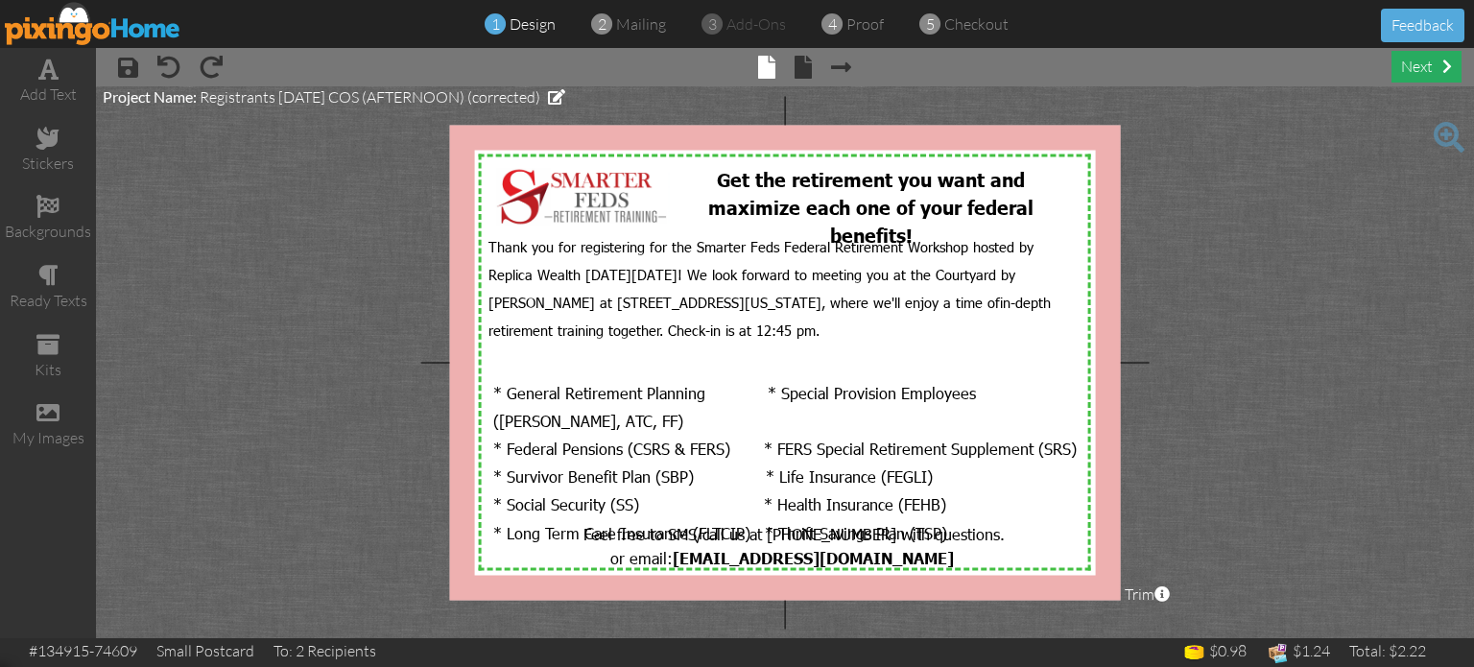
click at [1415, 68] on div "next" at bounding box center [1426, 67] width 70 height 32
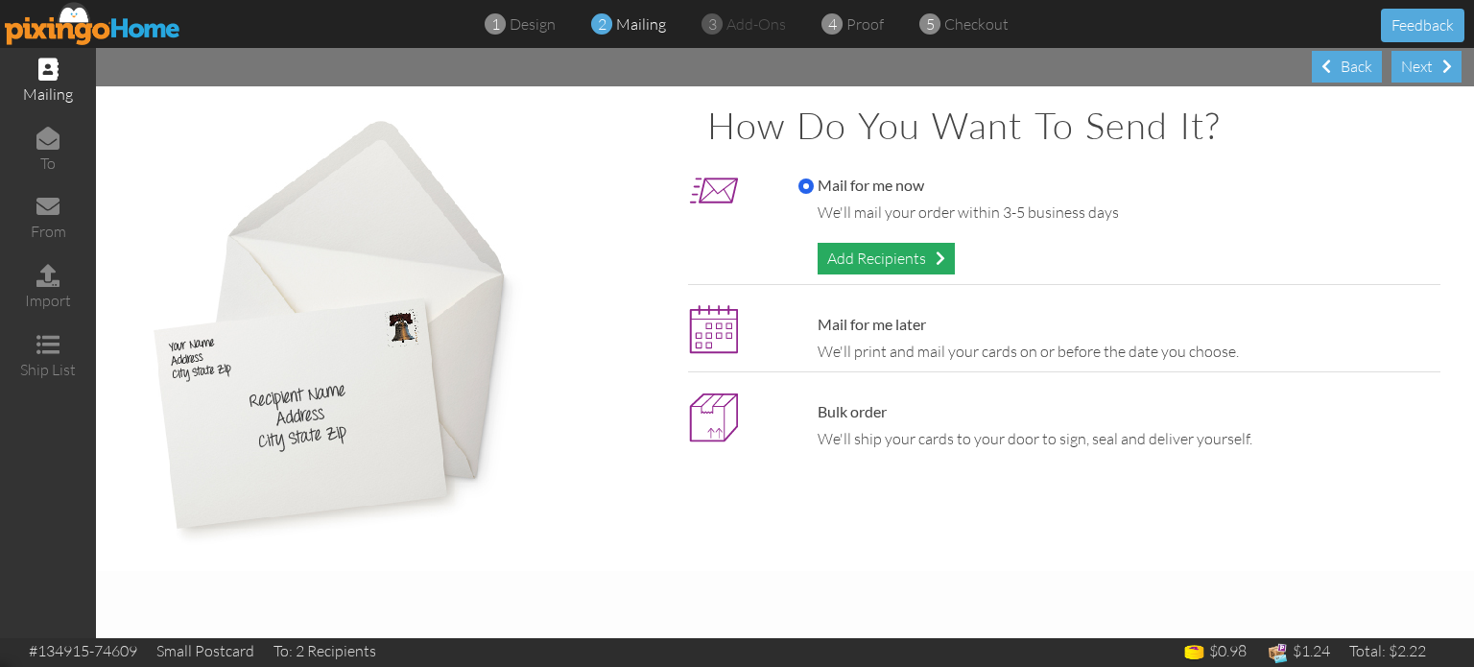
click at [824, 252] on div "Add Recipients" at bounding box center [885, 259] width 137 height 32
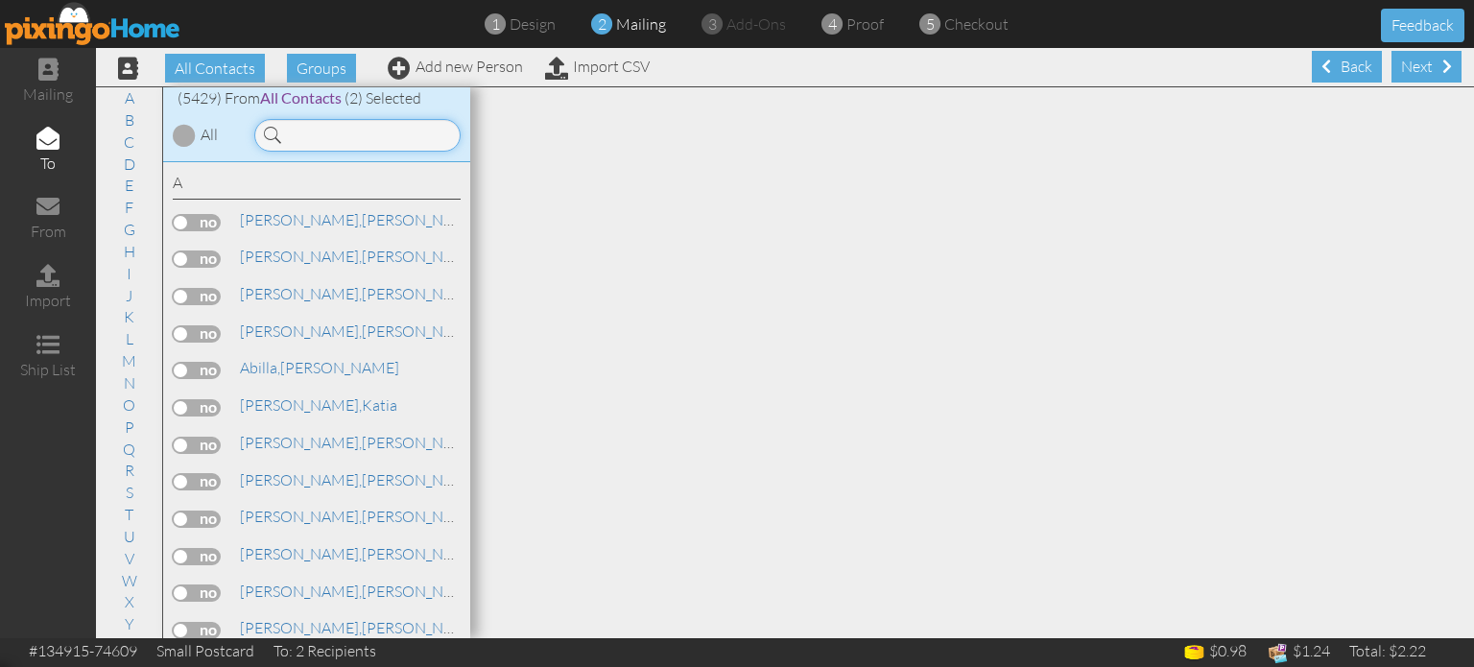
click at [356, 137] on input at bounding box center [357, 135] width 206 height 33
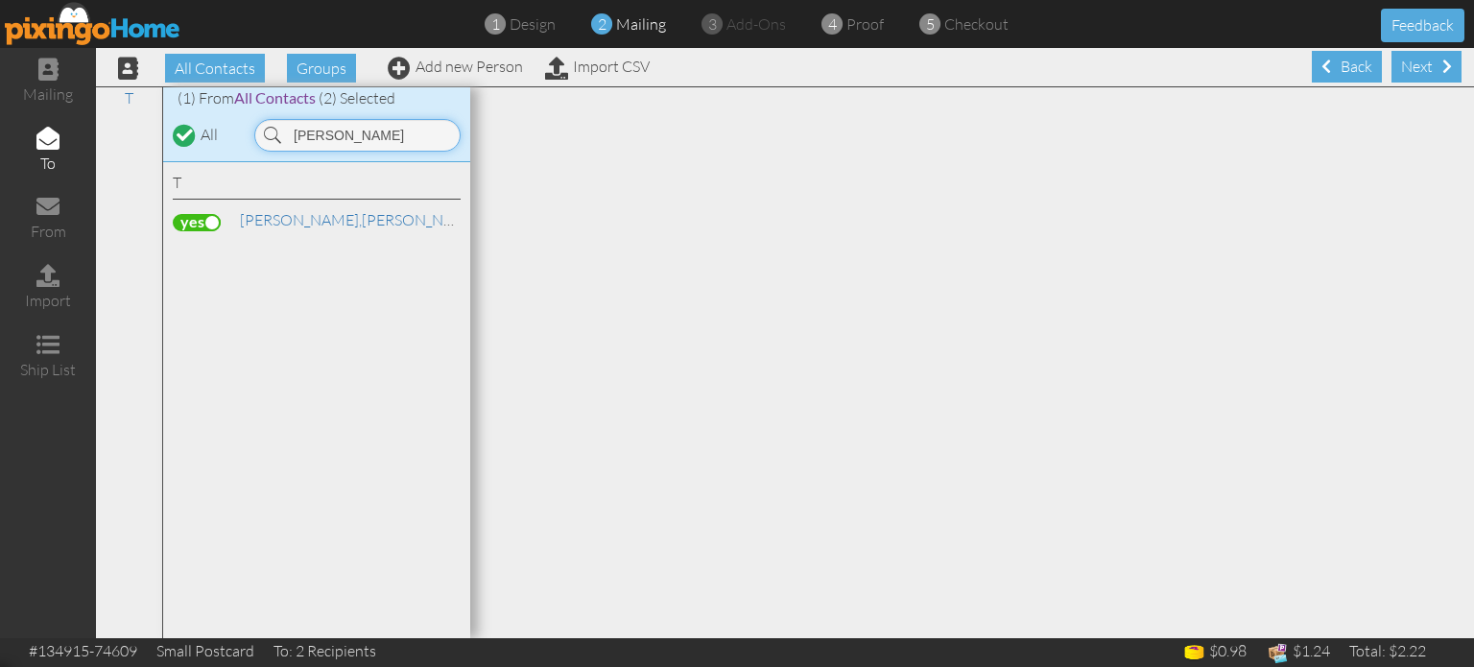
drag, startPoint x: 314, startPoint y: 140, endPoint x: 226, endPoint y: 149, distance: 87.7
click at [230, 149] on div "(1) From All Contacts (2) Selected All [PERSON_NAME]" at bounding box center [316, 124] width 307 height 75
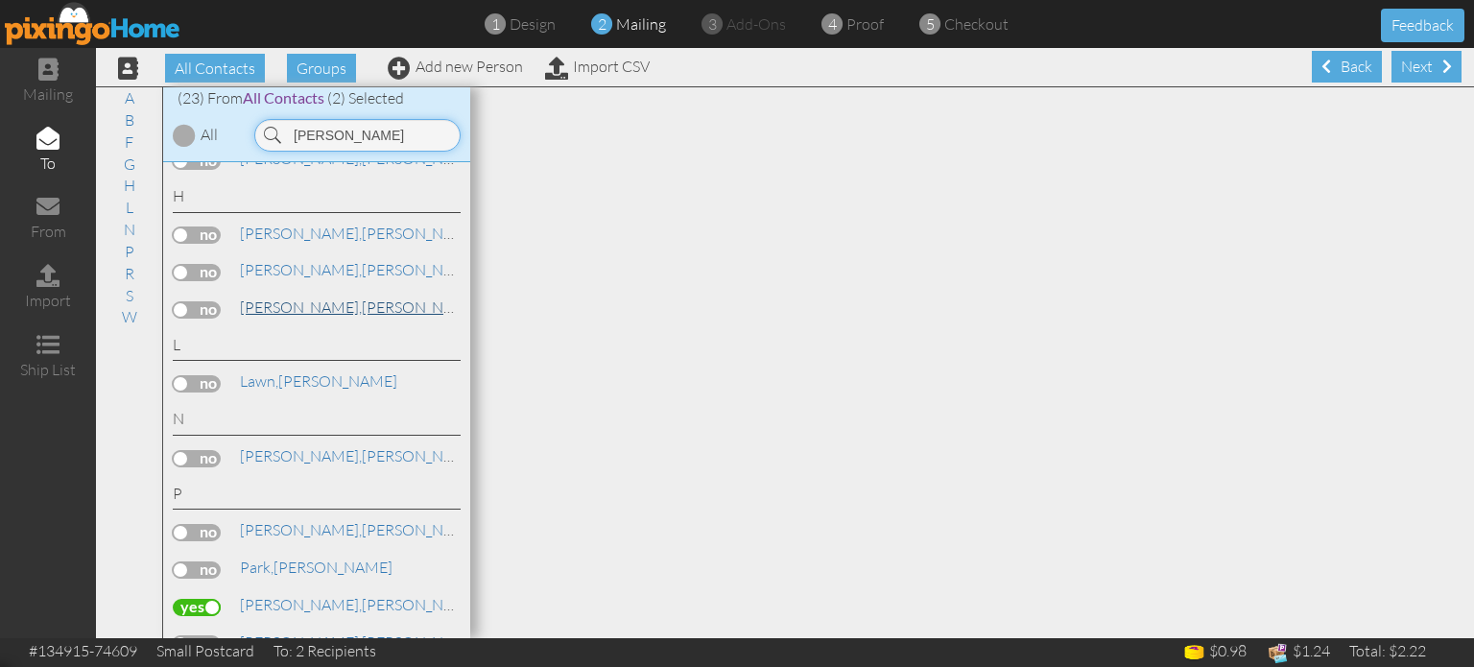
scroll to position [480, 0]
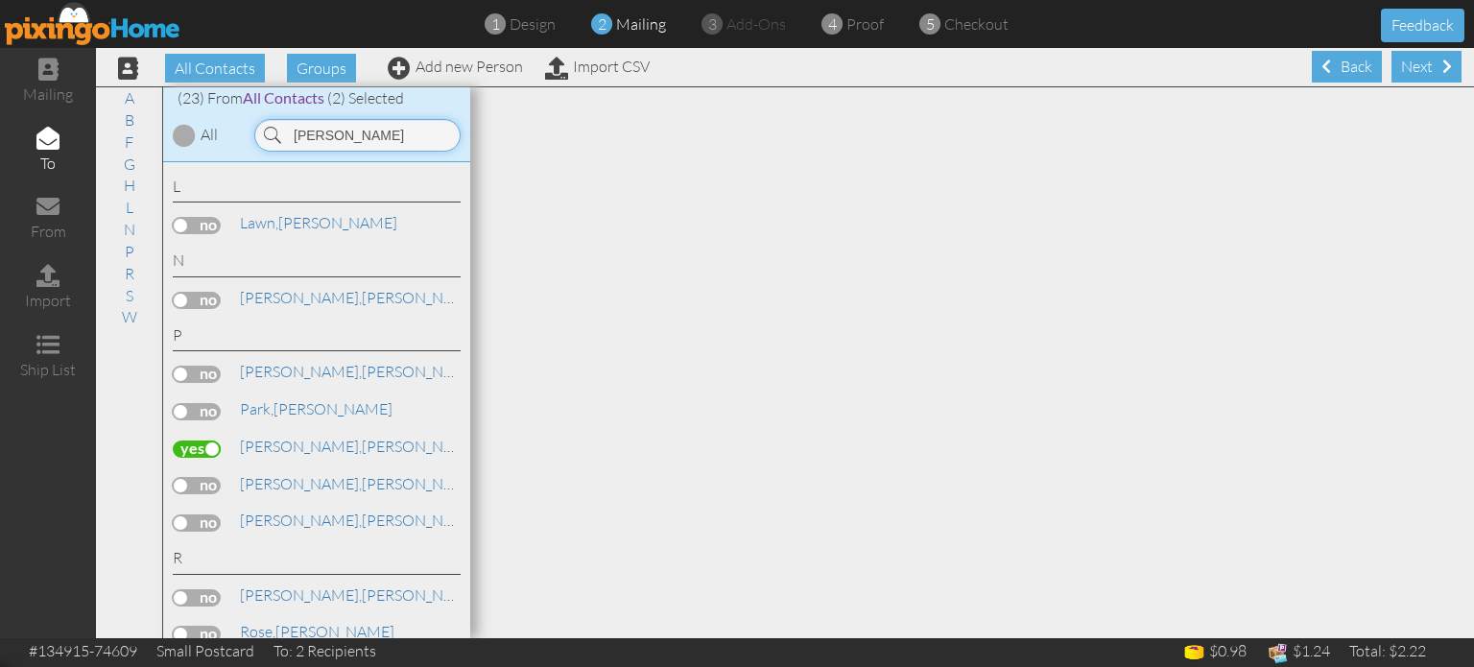
drag, startPoint x: 389, startPoint y: 136, endPoint x: 194, endPoint y: 148, distance: 196.0
click at [196, 147] on div "(23) From All Contacts (2) Selected All [PERSON_NAME]" at bounding box center [316, 124] width 307 height 75
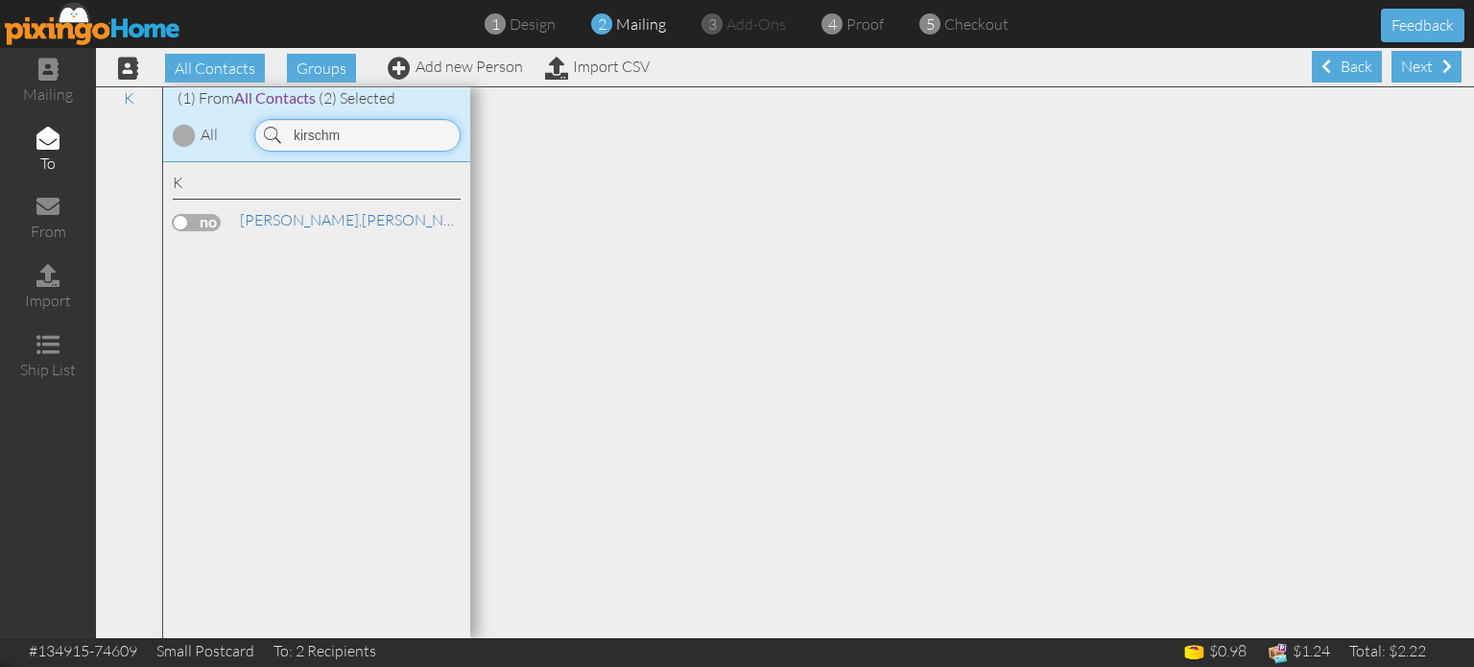
scroll to position [0, 0]
click at [204, 220] on label at bounding box center [197, 222] width 48 height 17
click at [0, 0] on input "checkbox" at bounding box center [0, 0] width 0 height 0
drag, startPoint x: 264, startPoint y: 134, endPoint x: 208, endPoint y: 134, distance: 55.6
click at [213, 136] on div "(1) From All Contacts (3) Selected All kirschm" at bounding box center [316, 124] width 307 height 75
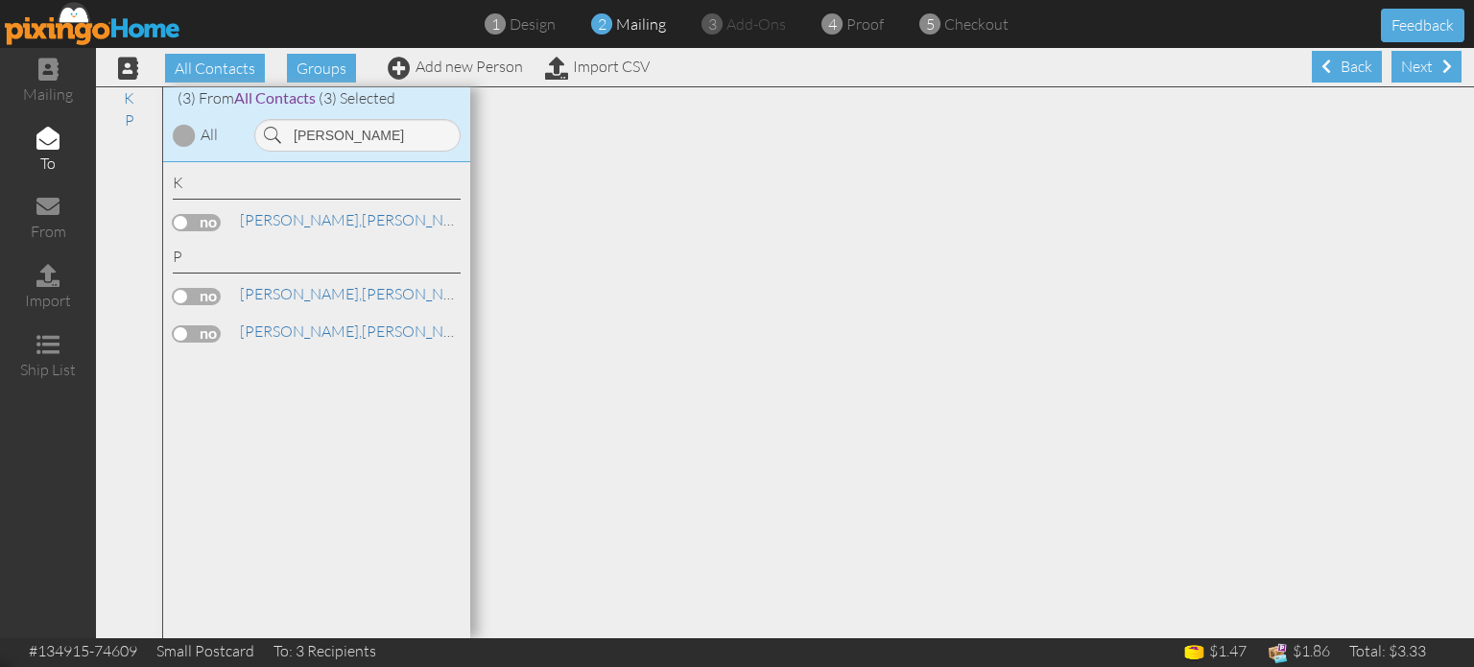
click at [215, 335] on label at bounding box center [197, 333] width 48 height 17
click at [0, 0] on input "checkbox" at bounding box center [0, 0] width 0 height 0
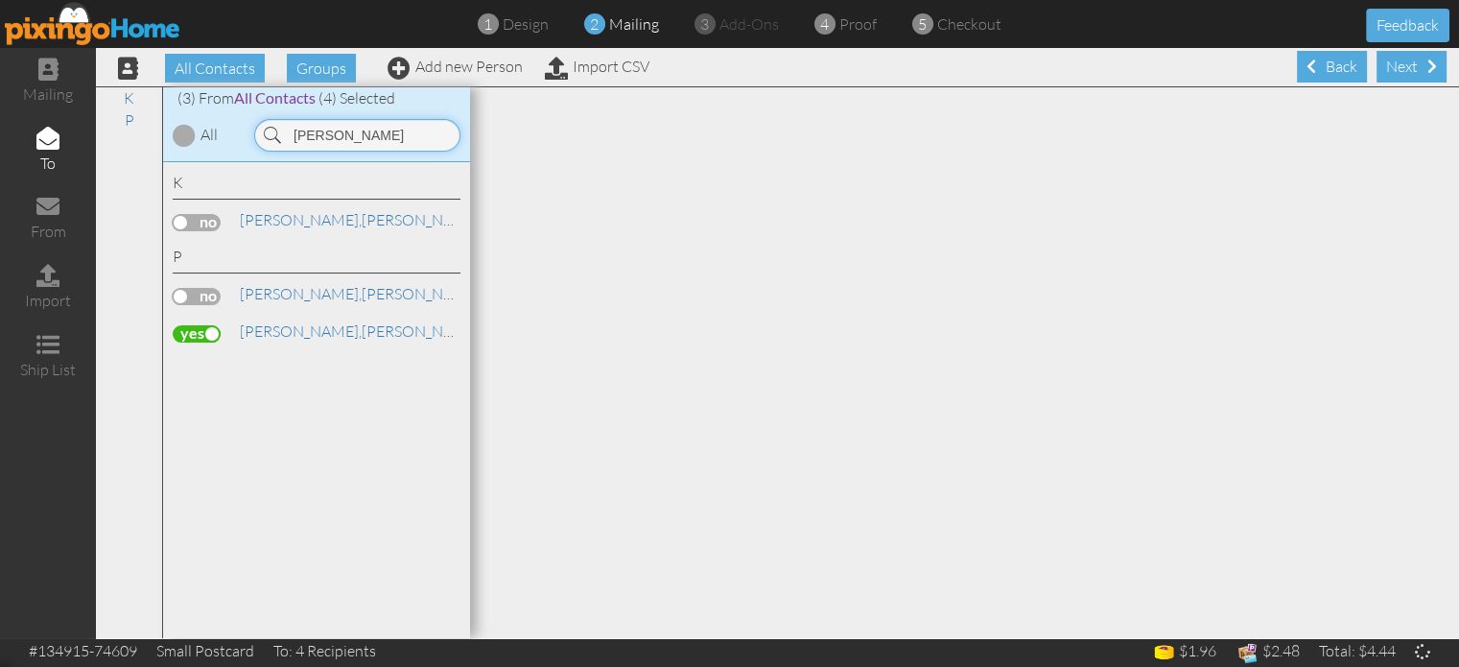
drag, startPoint x: 396, startPoint y: 139, endPoint x: 206, endPoint y: 142, distance: 190.0
click at [206, 141] on div "(3) From All Contacts (4) Selected All [PERSON_NAME]" at bounding box center [316, 124] width 307 height 75
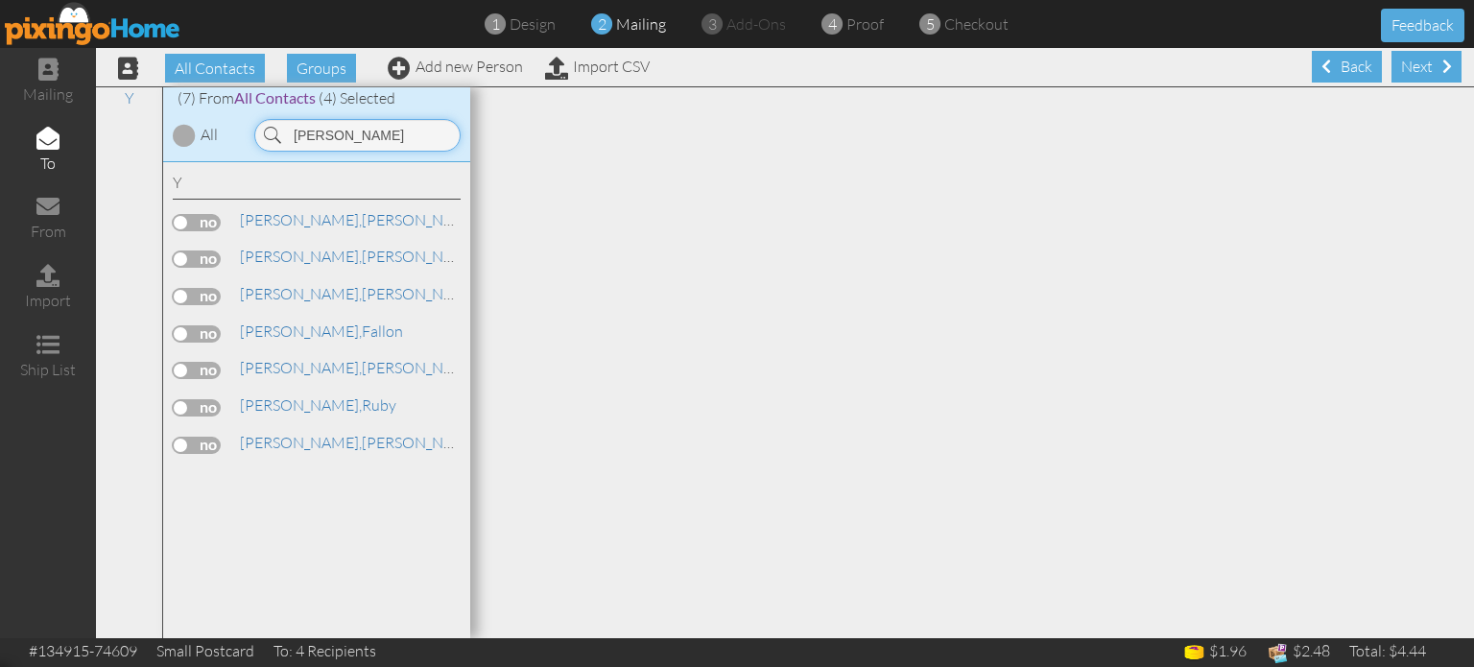
type input "[PERSON_NAME]"
click at [211, 250] on label at bounding box center [197, 258] width 48 height 17
click at [0, 0] on input "checkbox" at bounding box center [0, 0] width 0 height 0
click at [1404, 71] on div "Next" at bounding box center [1426, 67] width 70 height 32
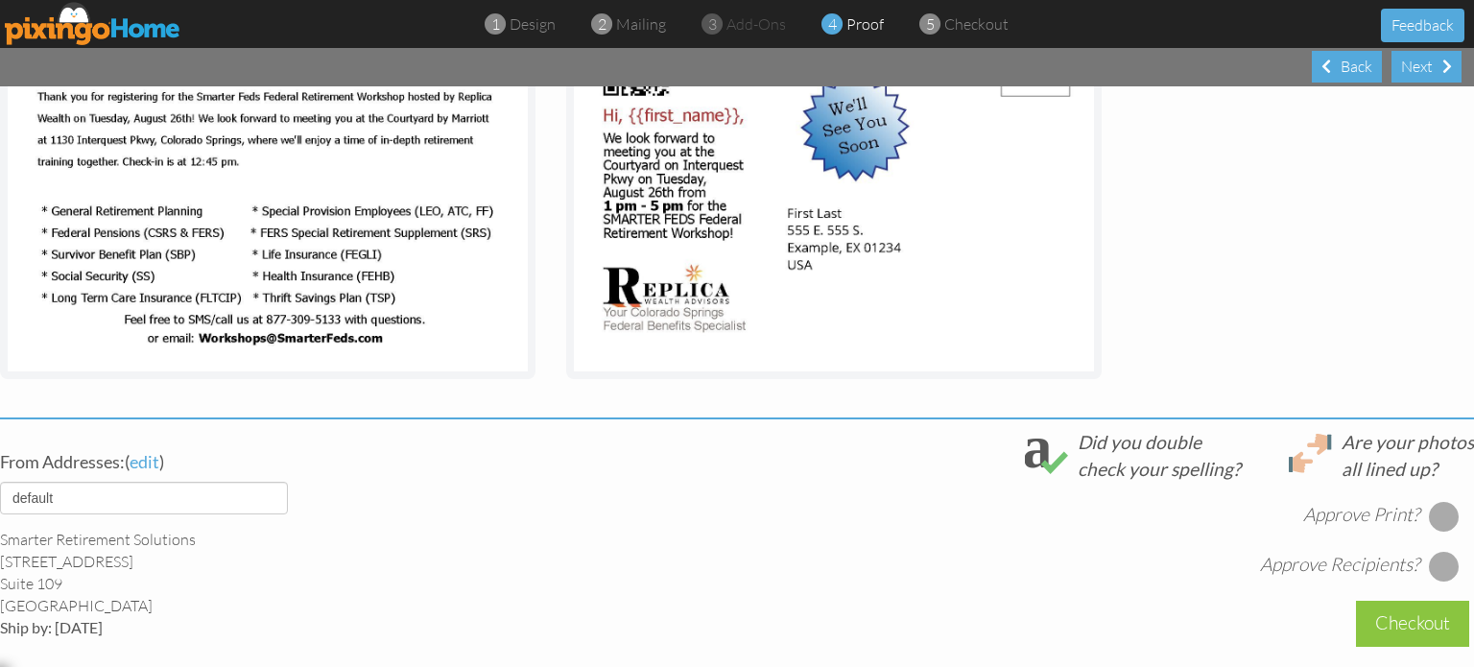
scroll to position [767, 0]
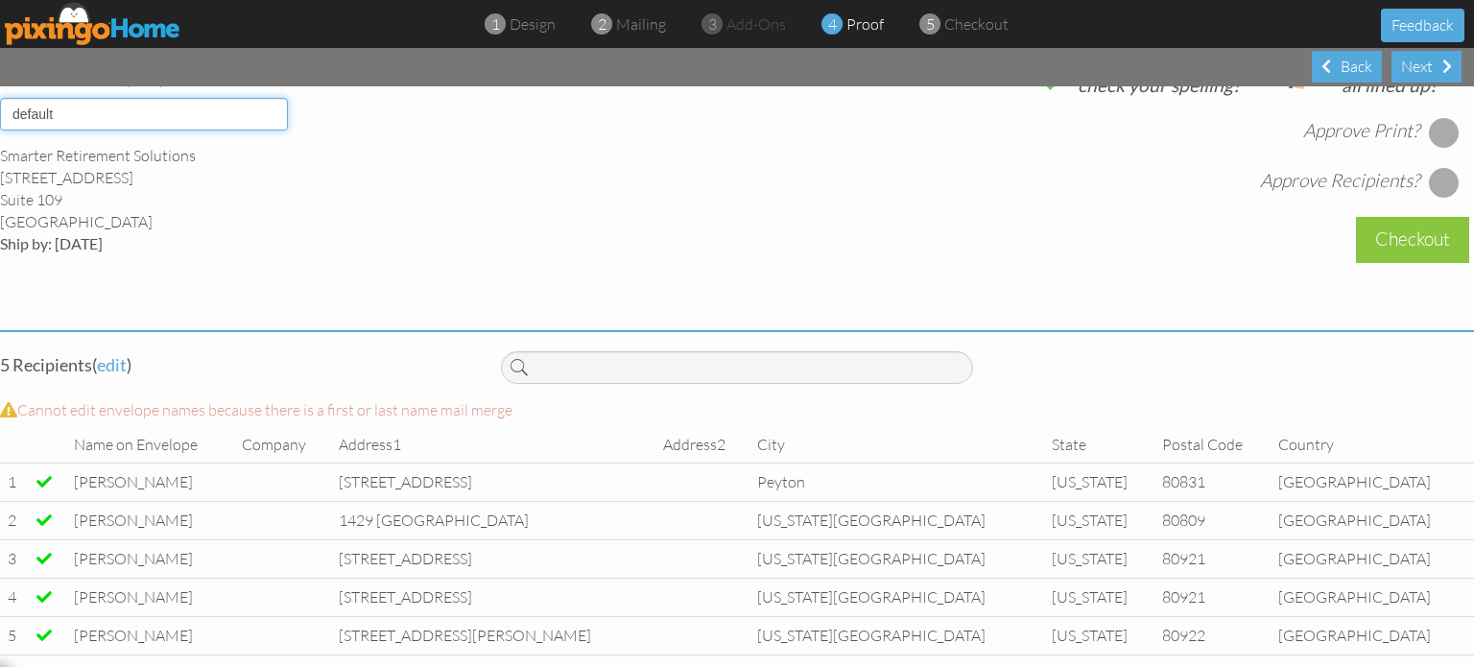
click at [222, 115] on select "default HOME DENVER Team AUSTIN Team COL SPGS team ORLANDO Team Replica Wealth …" at bounding box center [144, 114] width 288 height 33
select select "object:20023"
click at [0, 98] on select "default HOME DENVER Team AUSTIN Team COL SPGS team ORLANDO Team Replica Wealth …" at bounding box center [144, 114] width 288 height 33
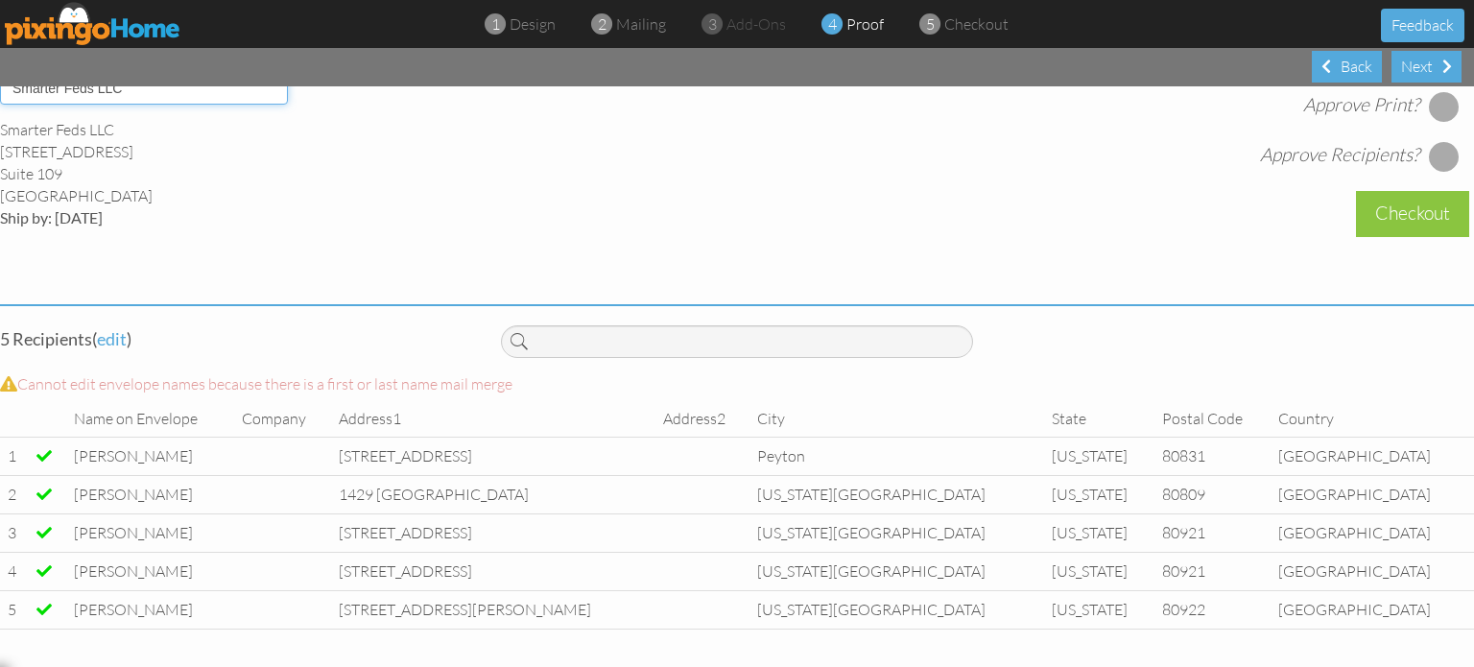
scroll to position [806, 0]
click at [1428, 104] on div at bounding box center [1443, 105] width 31 height 31
click at [1428, 150] on div at bounding box center [1443, 155] width 31 height 31
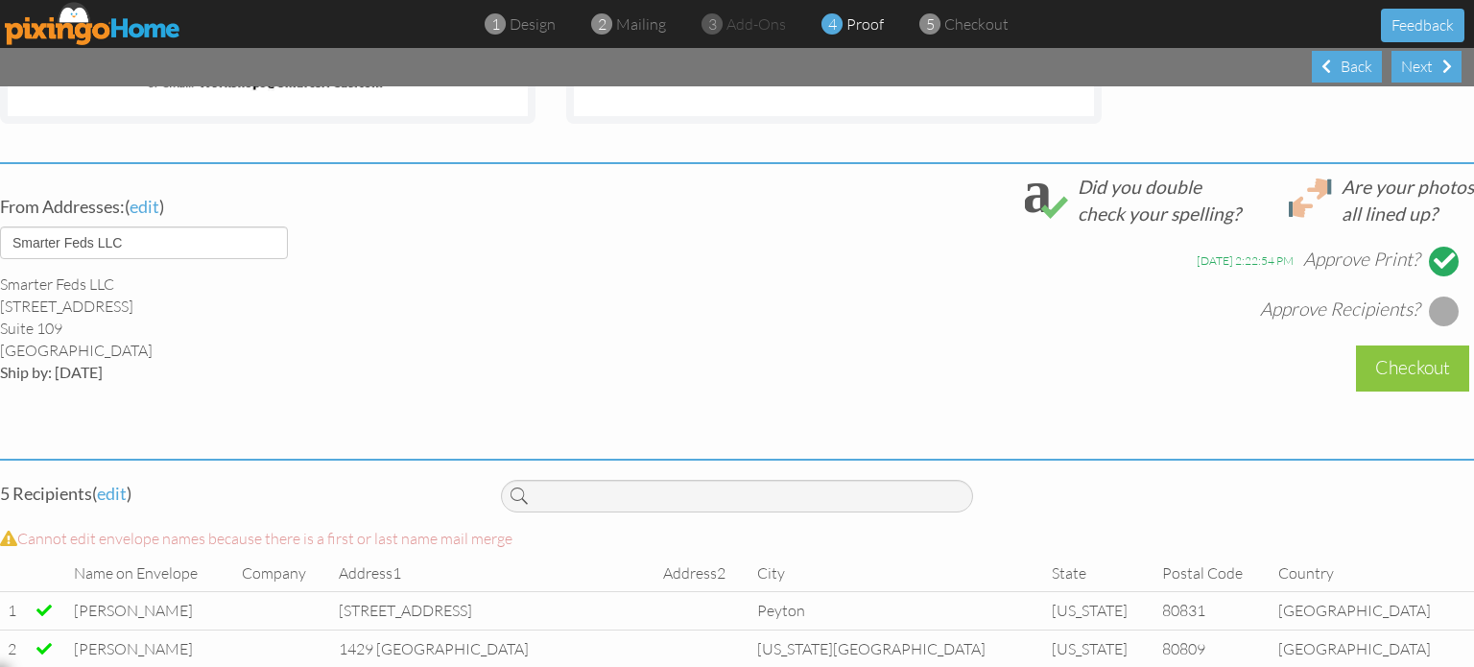
scroll to position [422, 0]
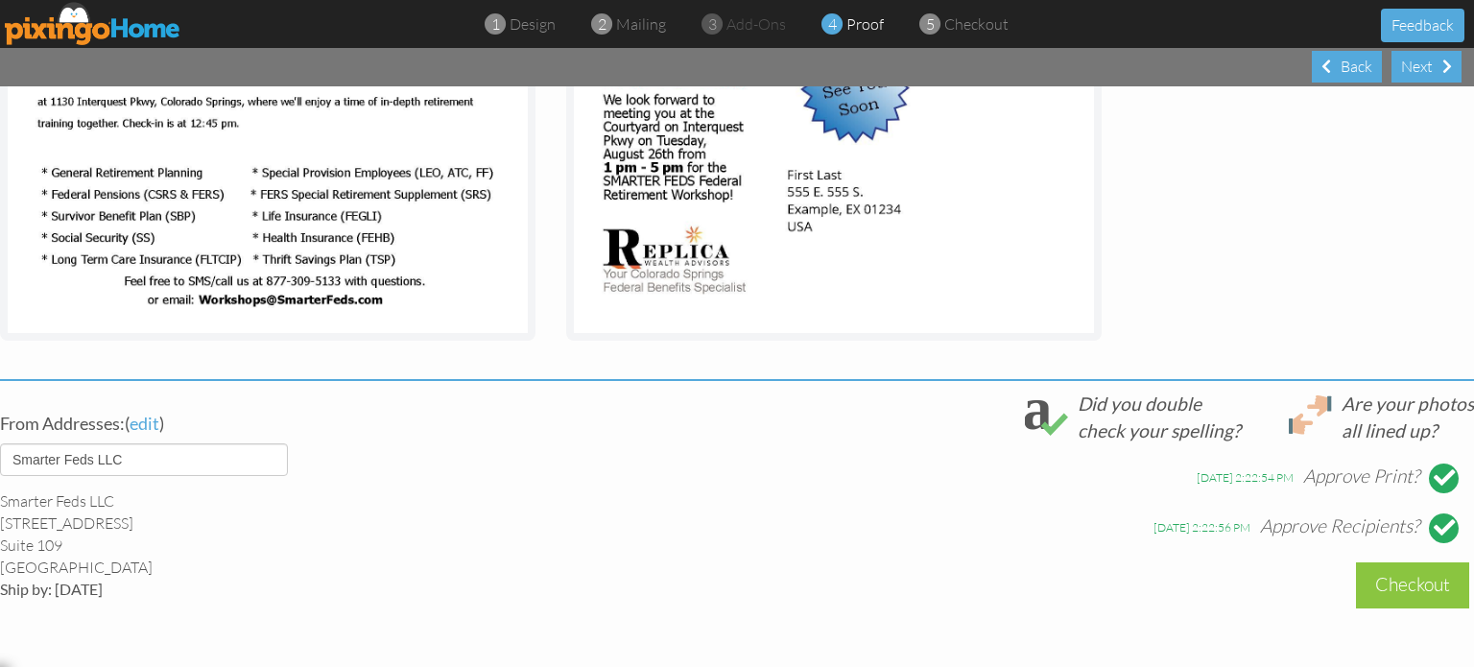
click at [1433, 529] on div at bounding box center [1443, 527] width 21 height 21
click at [1433, 531] on div at bounding box center [1443, 527] width 31 height 31
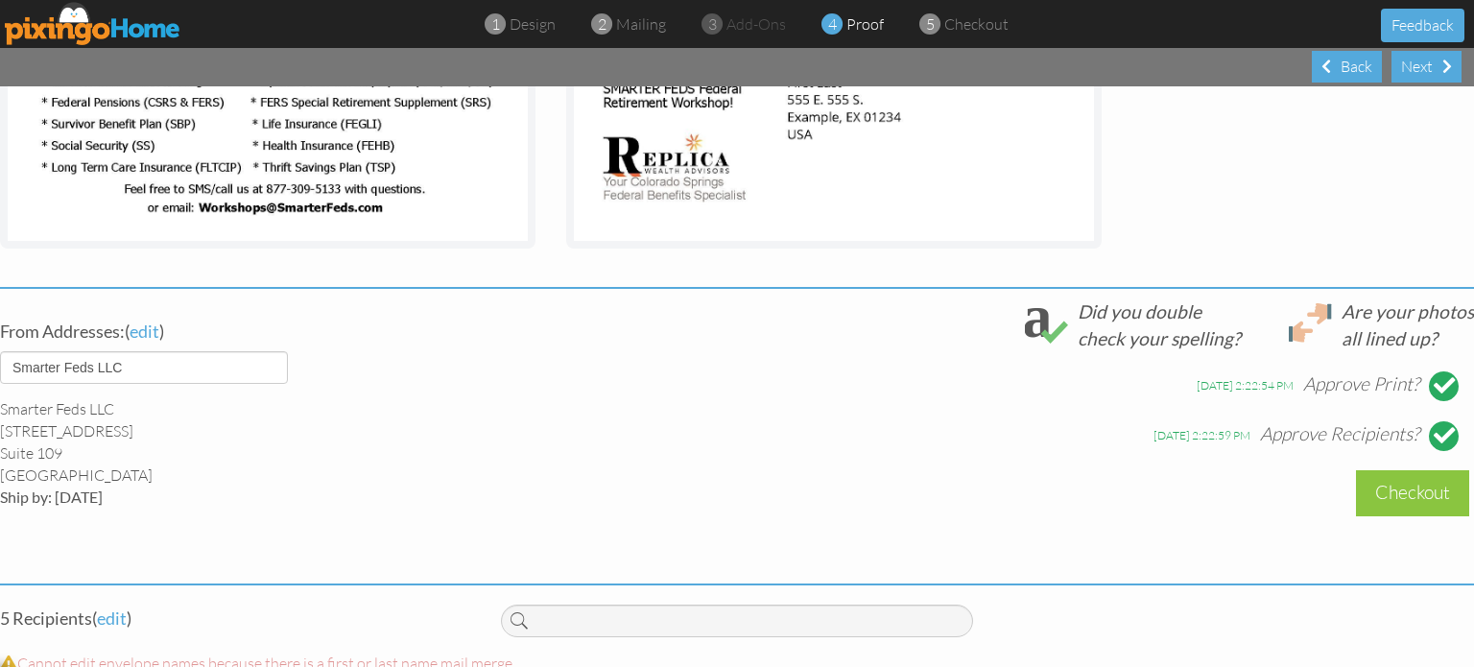
scroll to position [518, 0]
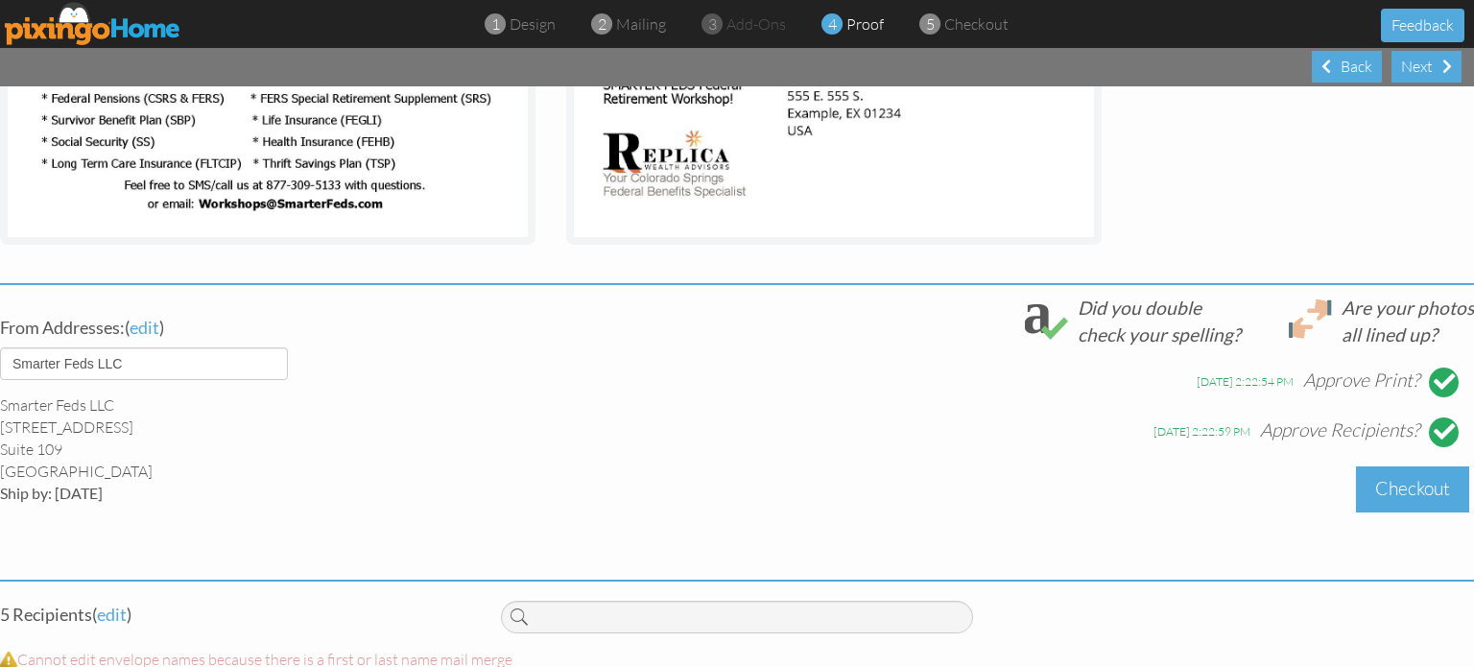
click at [1367, 490] on div "Checkout" at bounding box center [1412, 488] width 113 height 45
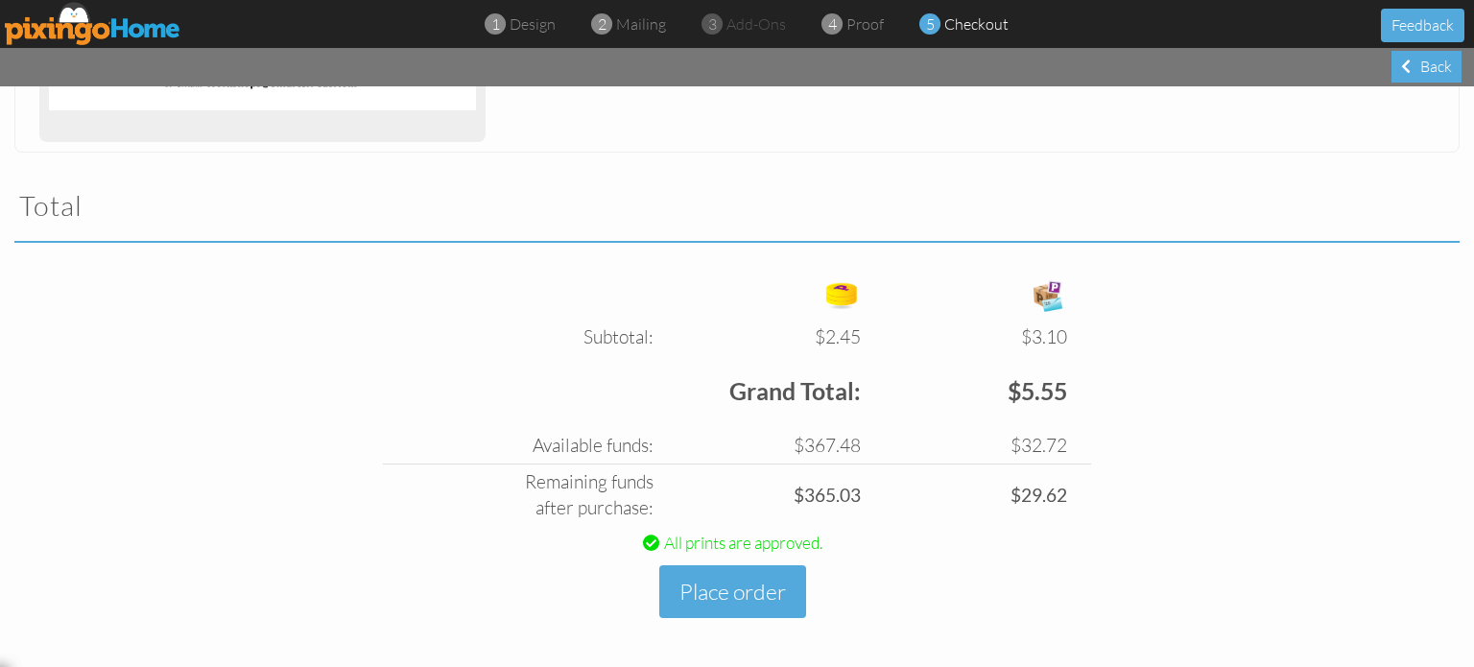
scroll to position [549, 0]
click at [737, 601] on button "Place order" at bounding box center [732, 590] width 147 height 53
